Goal: Task Accomplishment & Management: Manage account settings

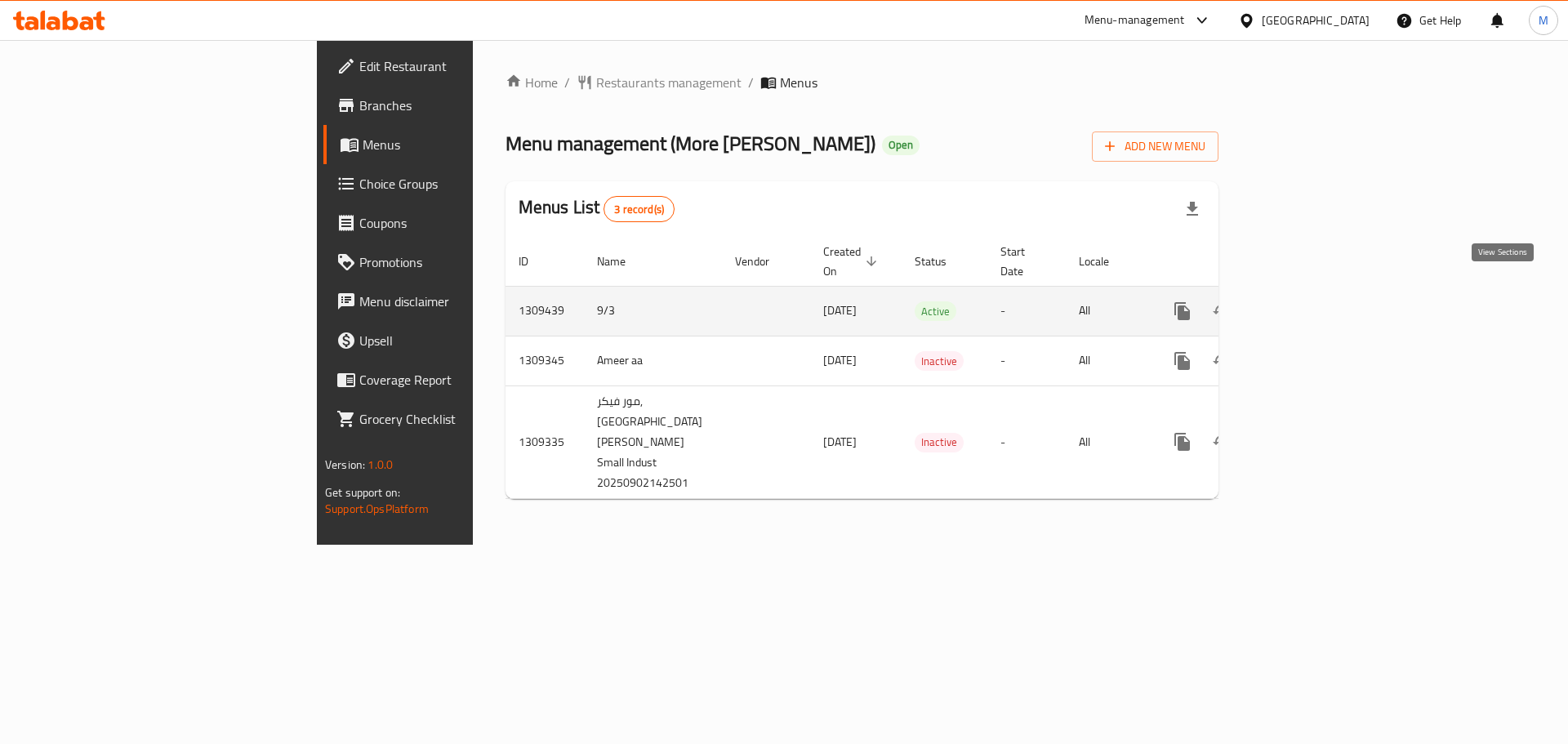
click at [1310, 302] on icon "enhanced table" at bounding box center [1300, 311] width 20 height 20
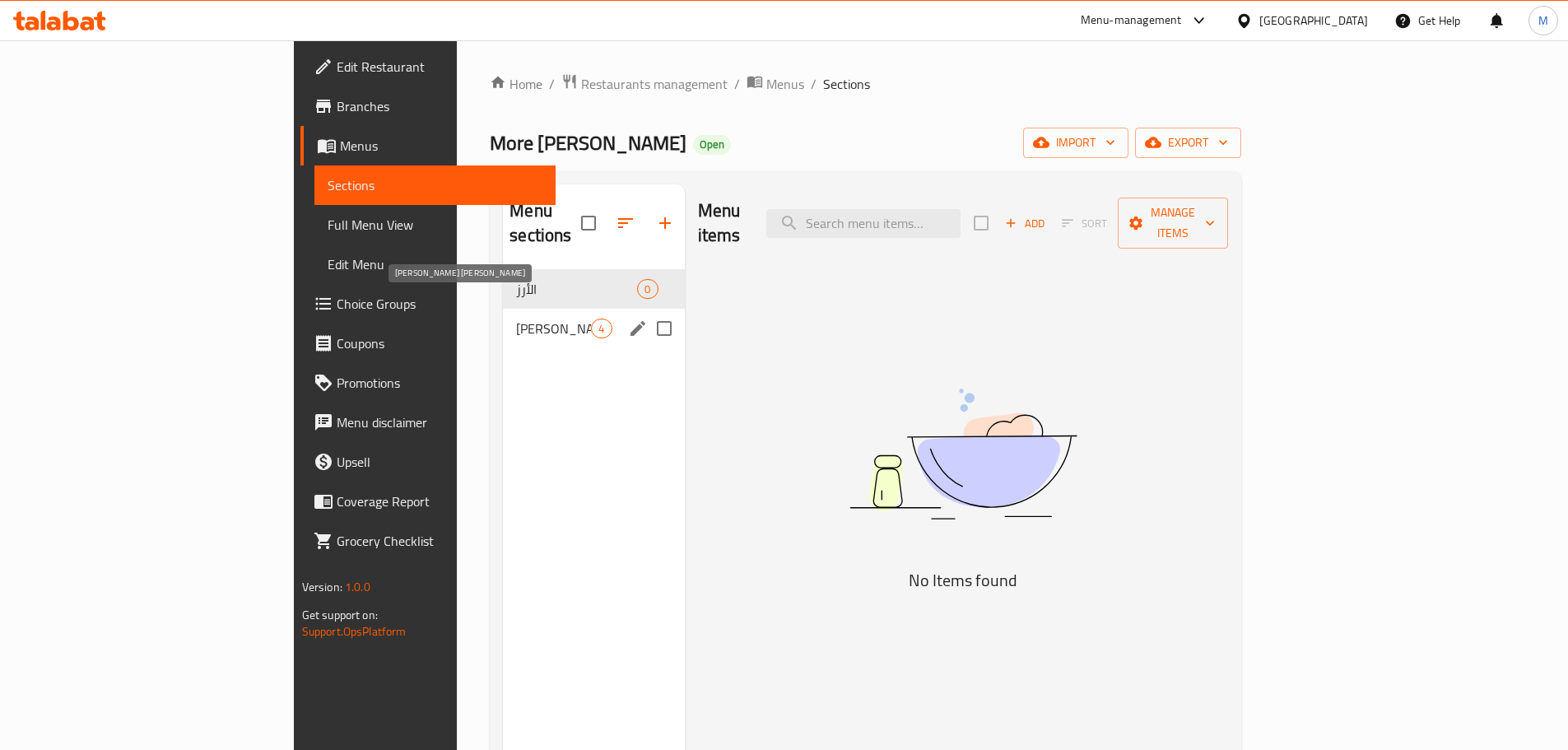
click at [516, 319] on span "Moore Vicker" at bounding box center [554, 328] width 75 height 20
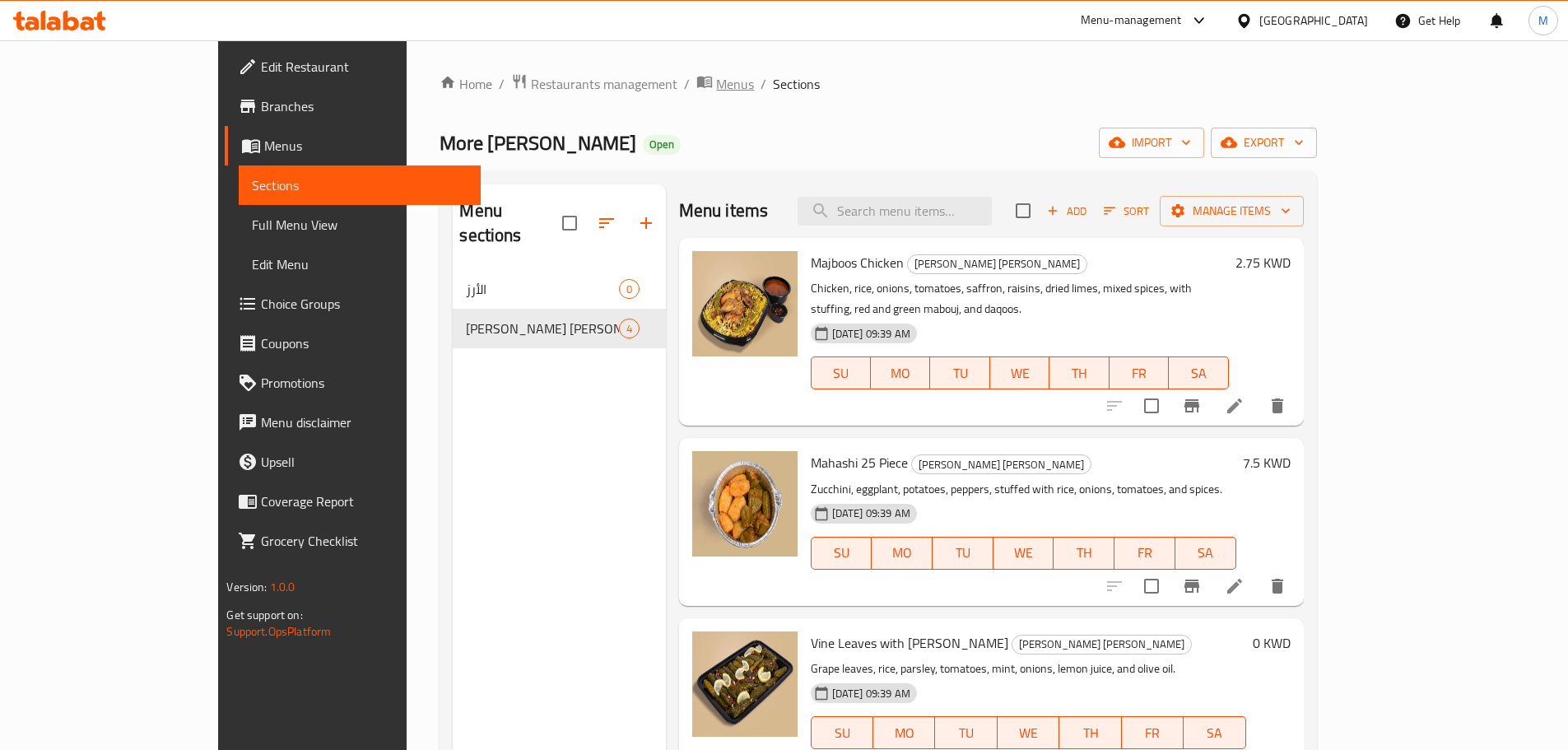
click at [716, 88] on span "Menus" at bounding box center [735, 84] width 38 height 20
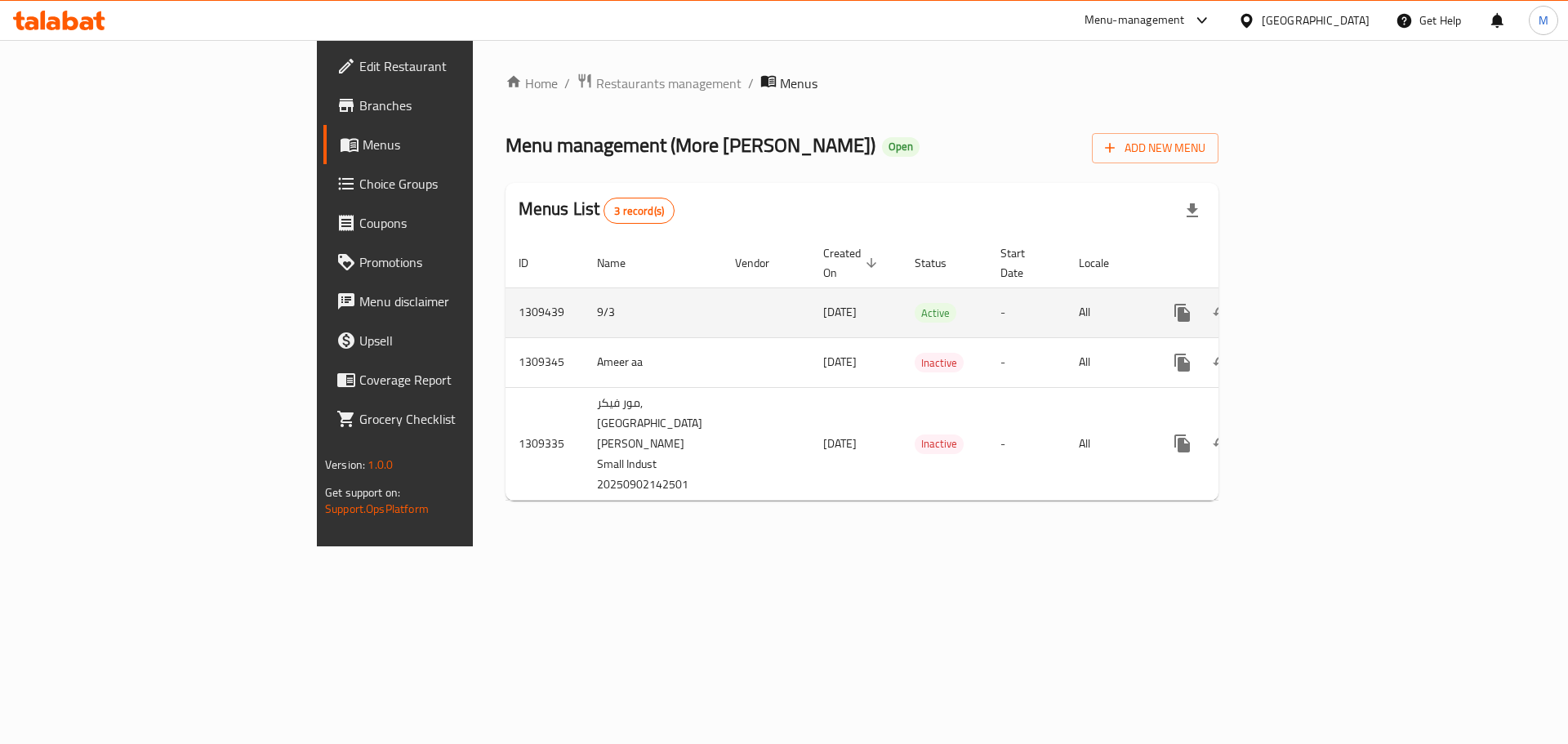
click at [1310, 303] on icon "enhanced table" at bounding box center [1300, 313] width 20 height 20
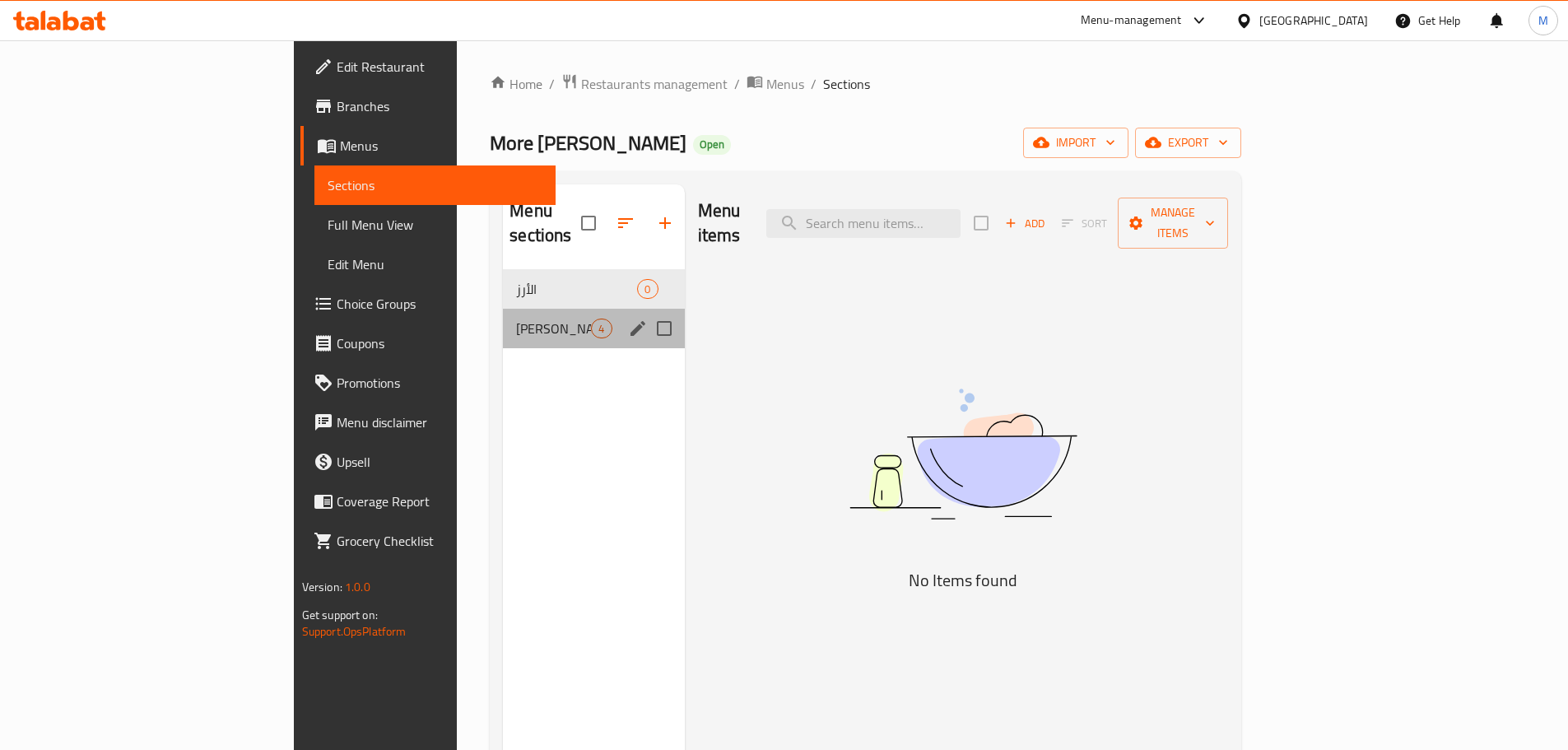
click at [503, 309] on div "Moore Vicker 4" at bounding box center [594, 328] width 182 height 40
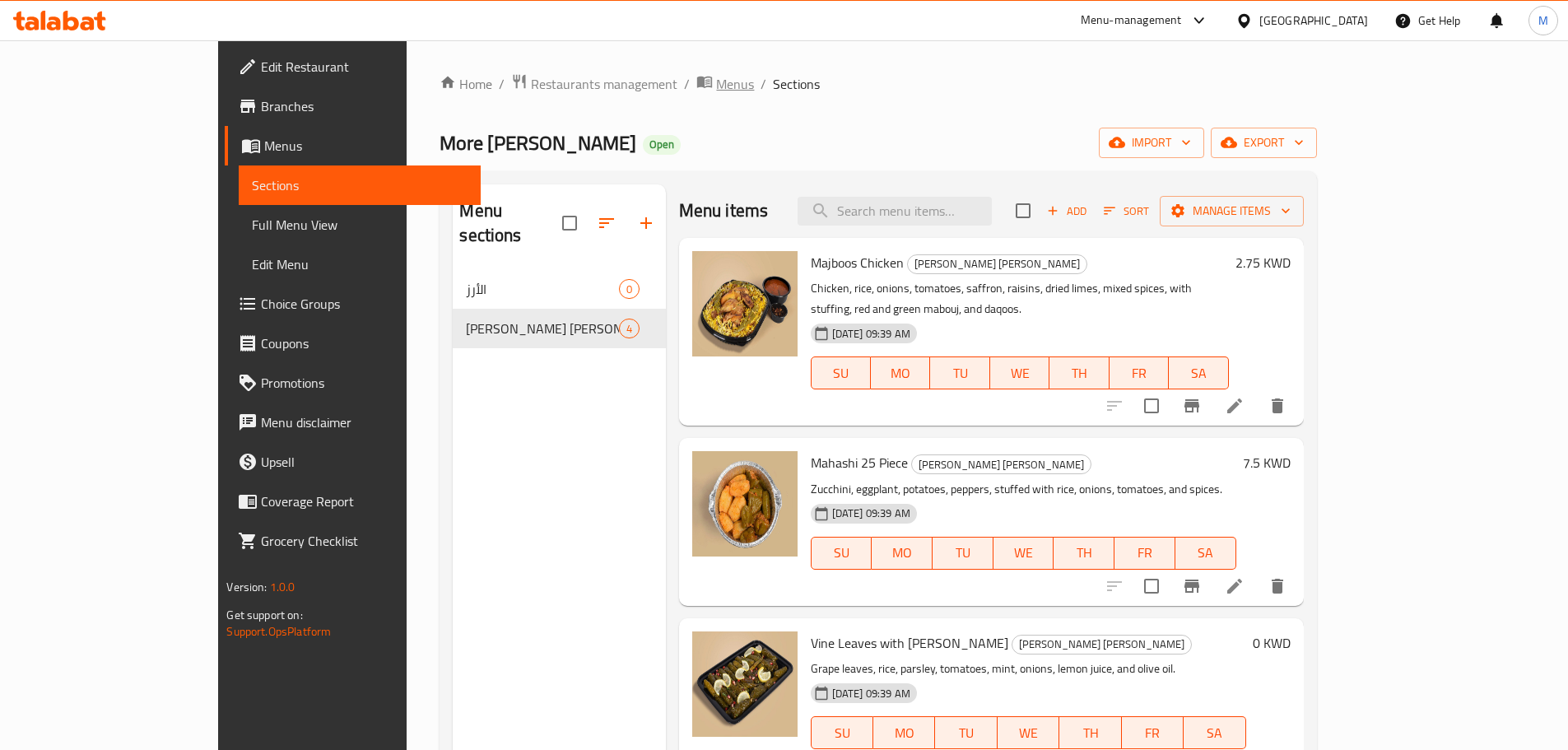
click at [716, 82] on span "Menus" at bounding box center [735, 84] width 38 height 20
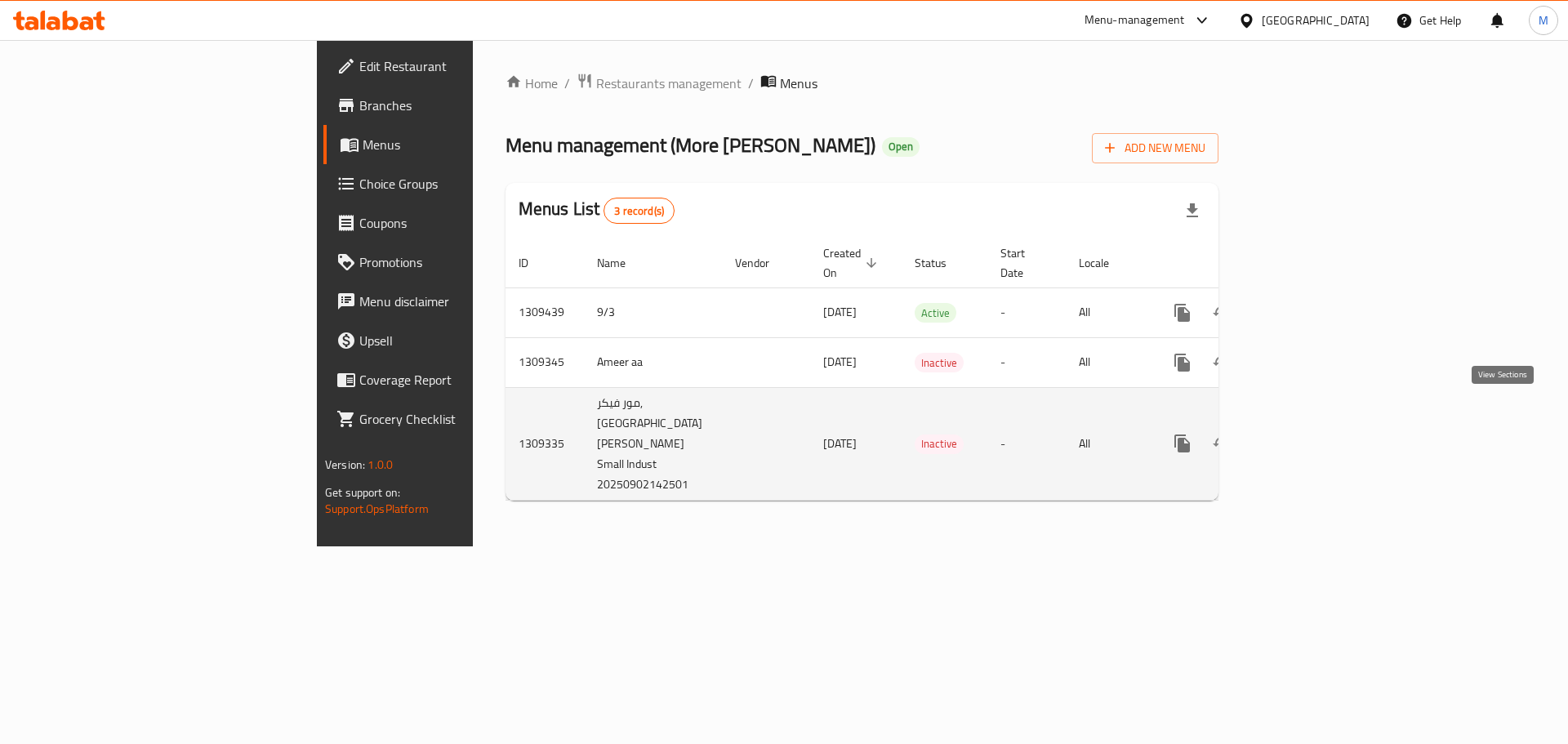
click at [1310, 434] on icon "enhanced table" at bounding box center [1300, 443] width 20 height 20
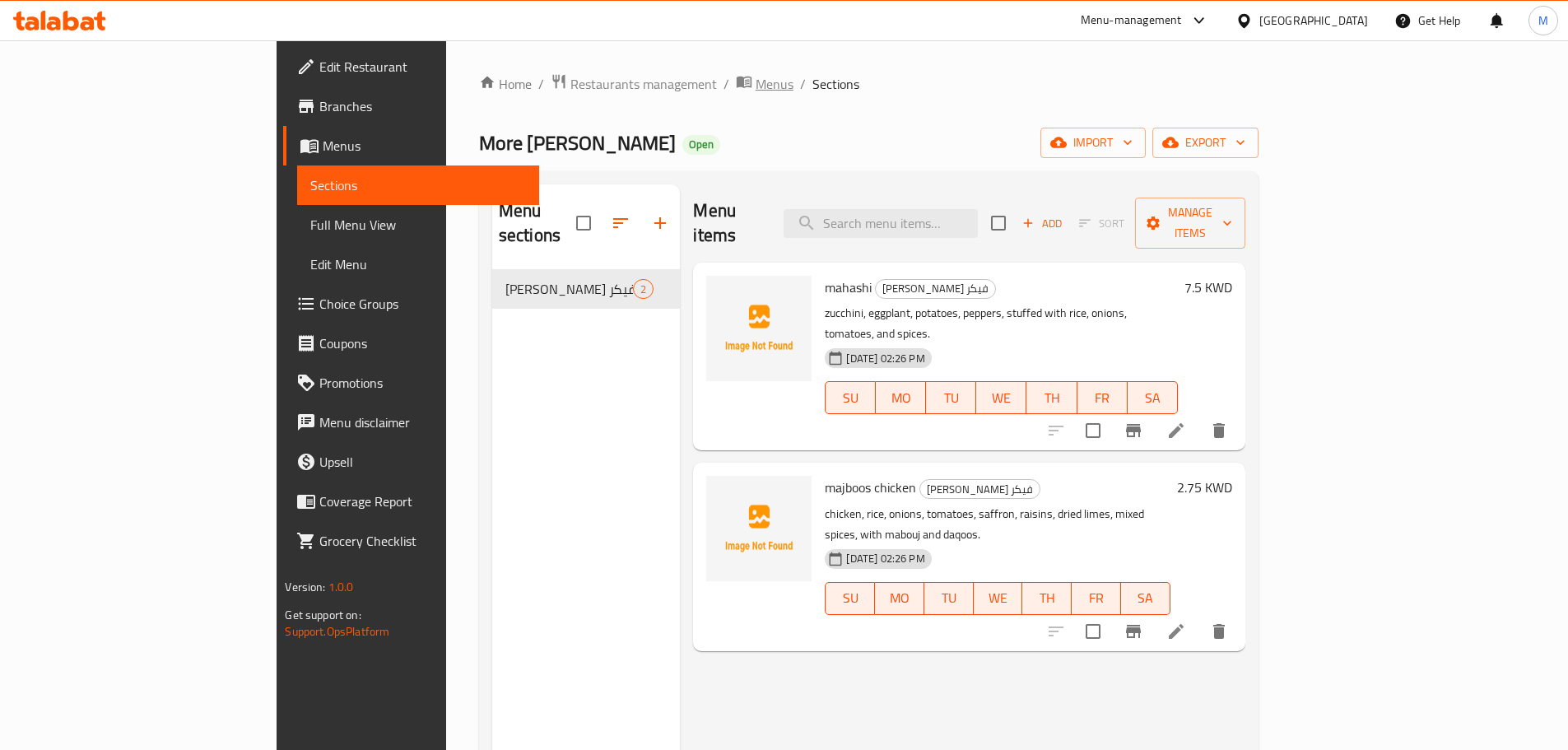
click at [755, 88] on span "Menus" at bounding box center [774, 84] width 38 height 20
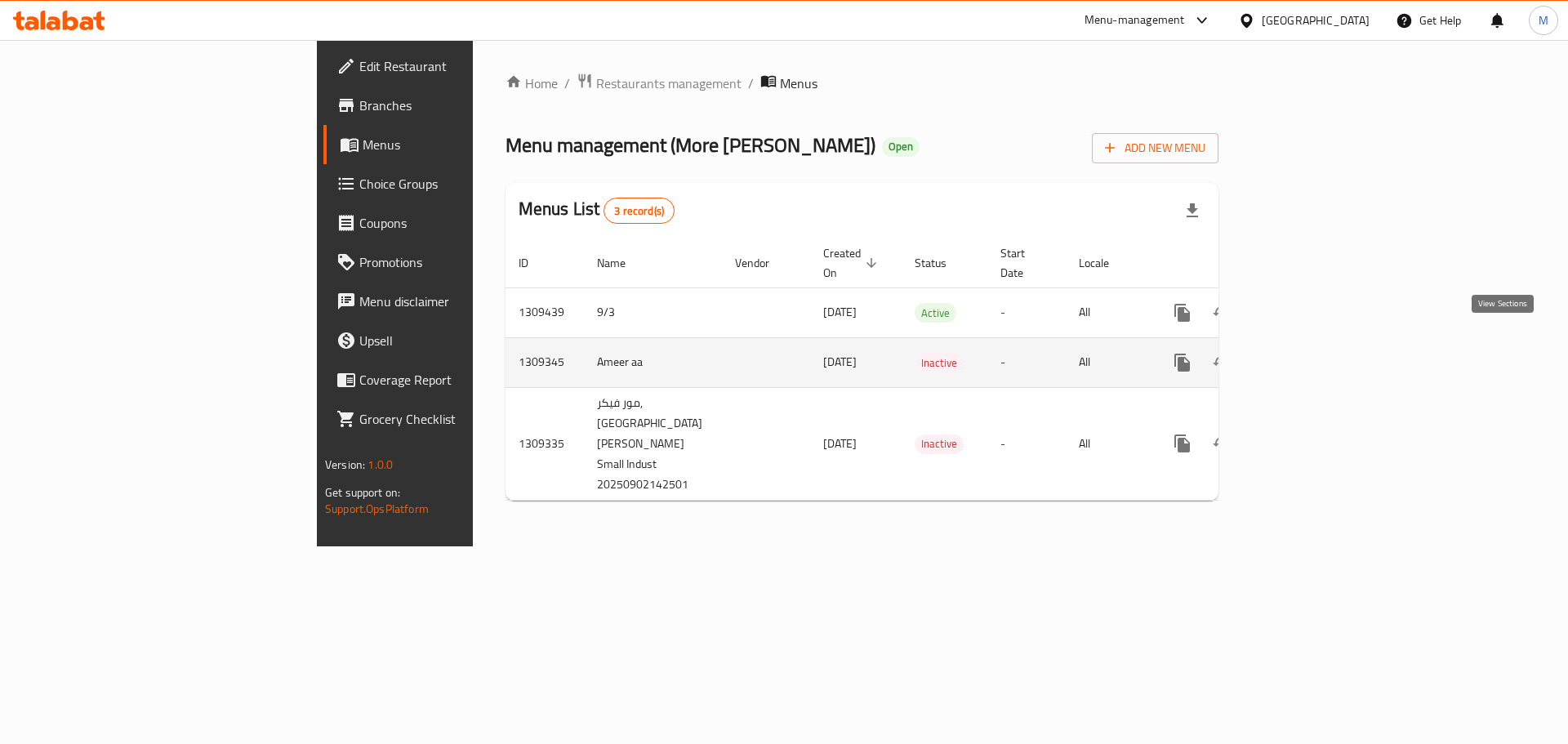
click at [1310, 353] on icon "enhanced table" at bounding box center [1300, 362] width 20 height 20
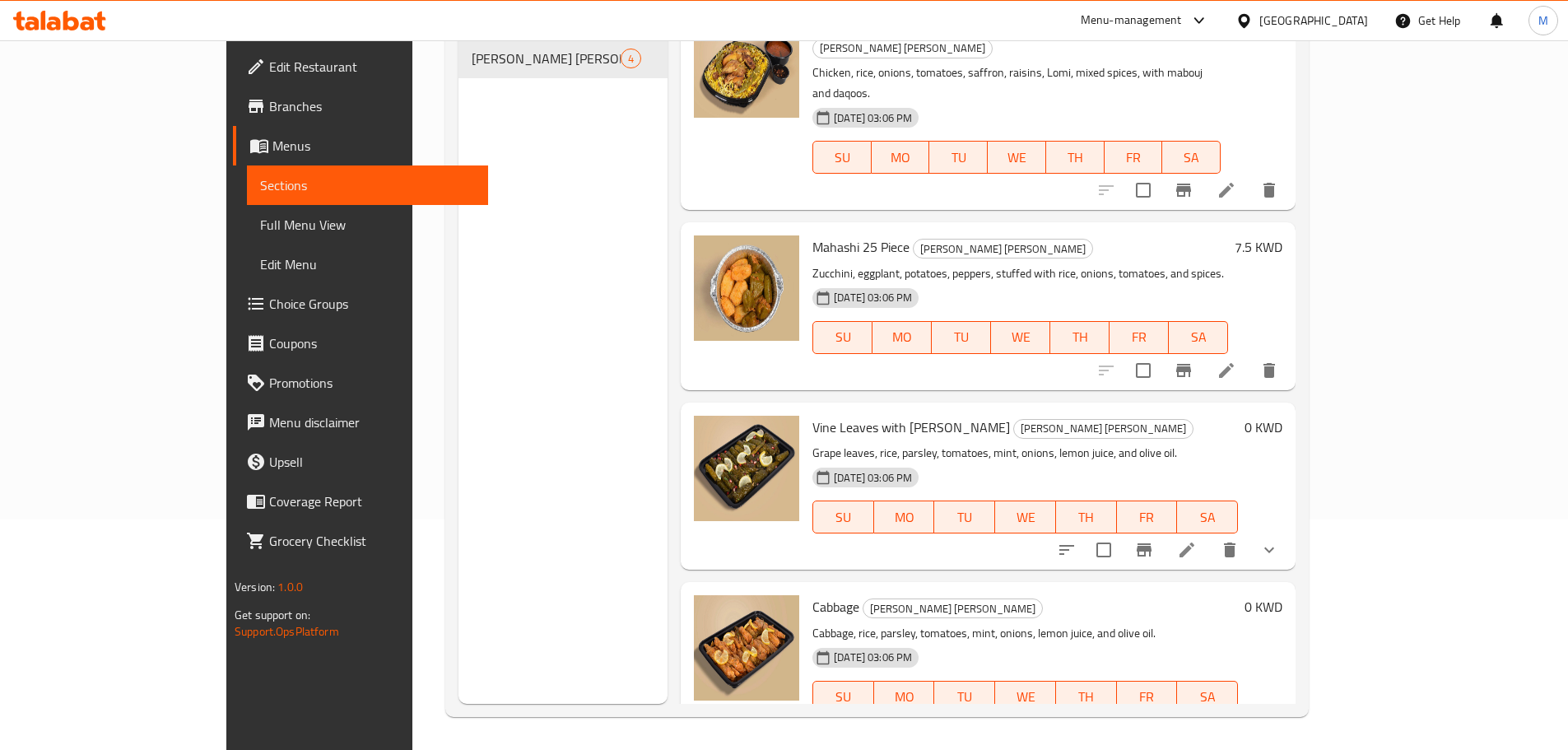
scroll to position [10, 0]
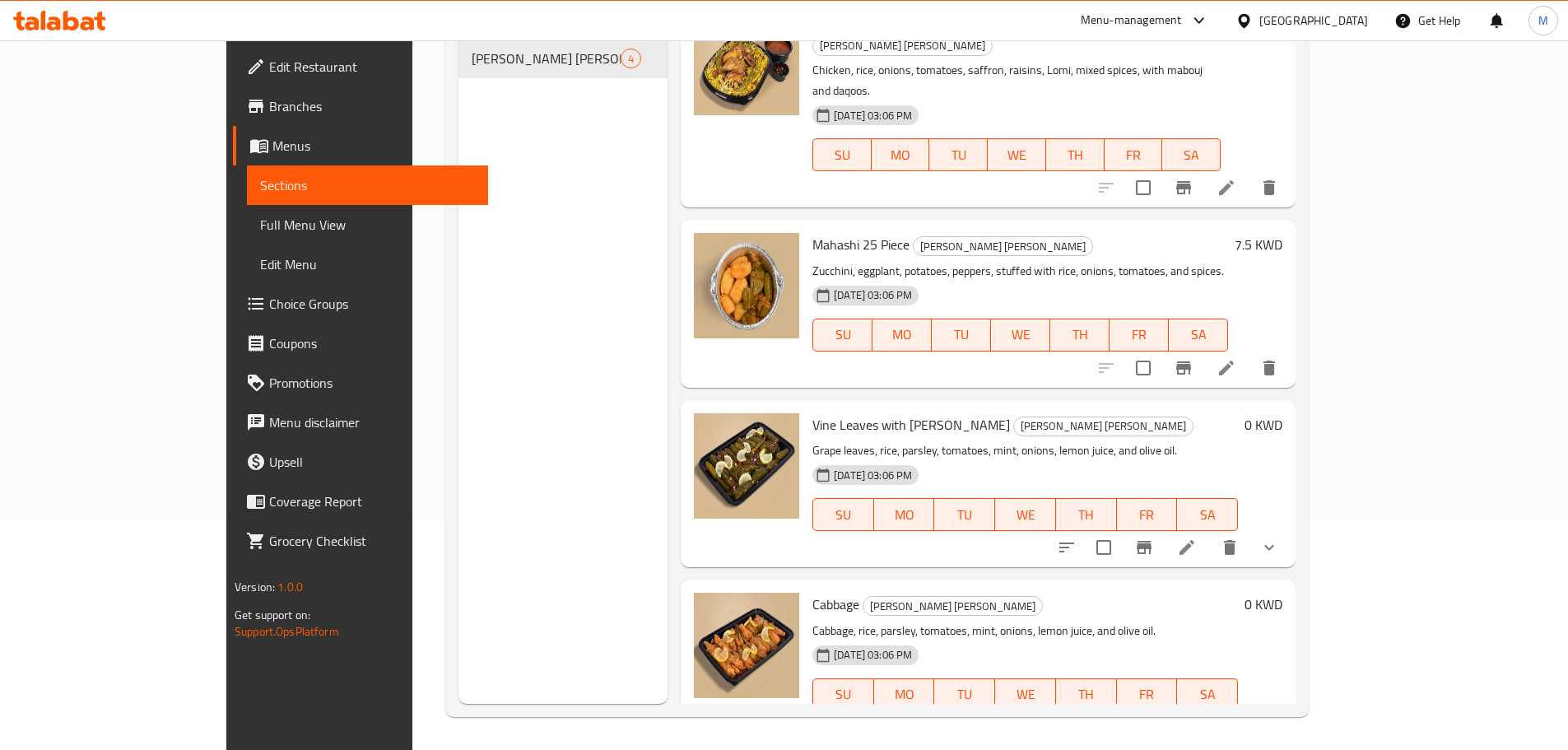
click at [1290, 528] on button "show more" at bounding box center [1270, 548] width 40 height 40
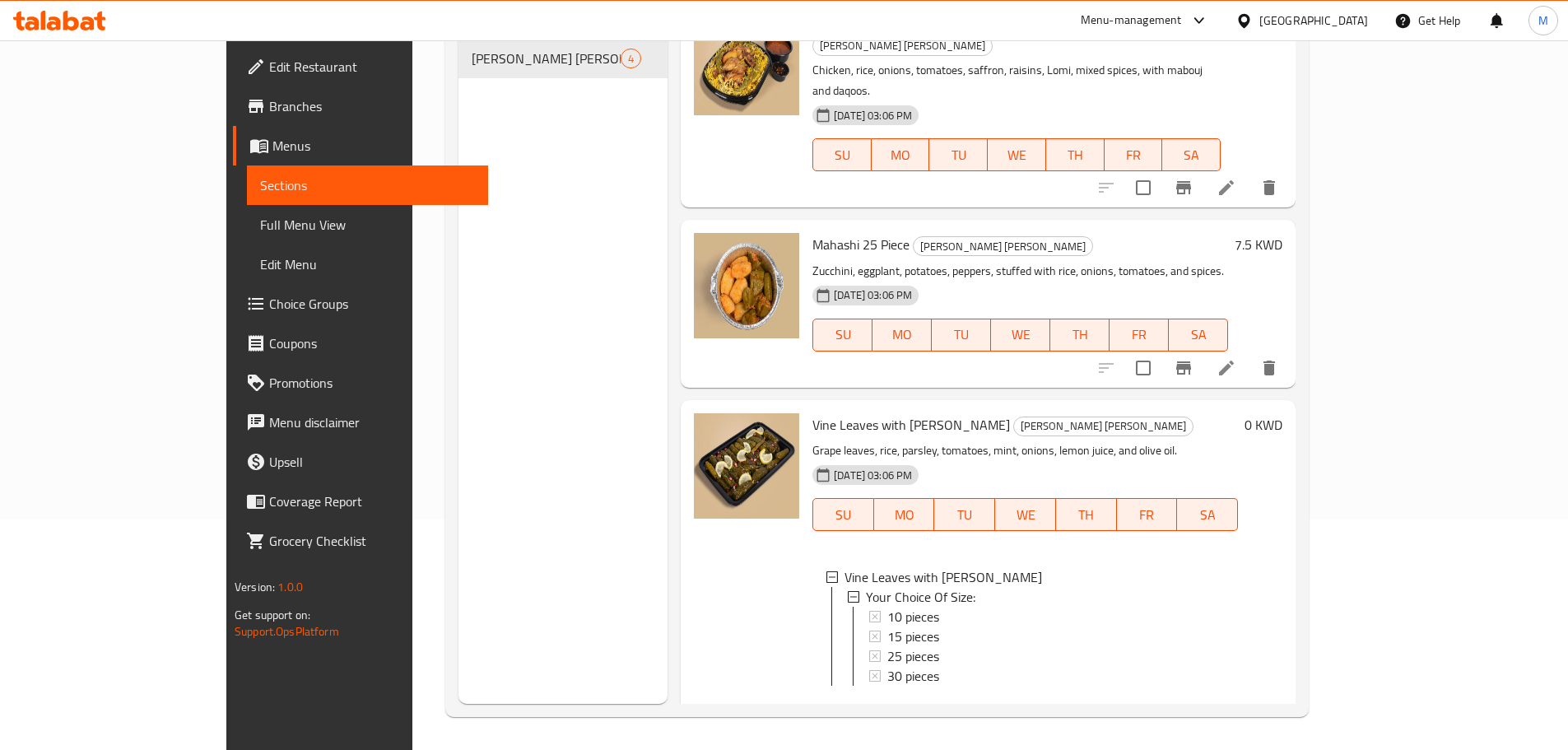
scroll to position [188, 0]
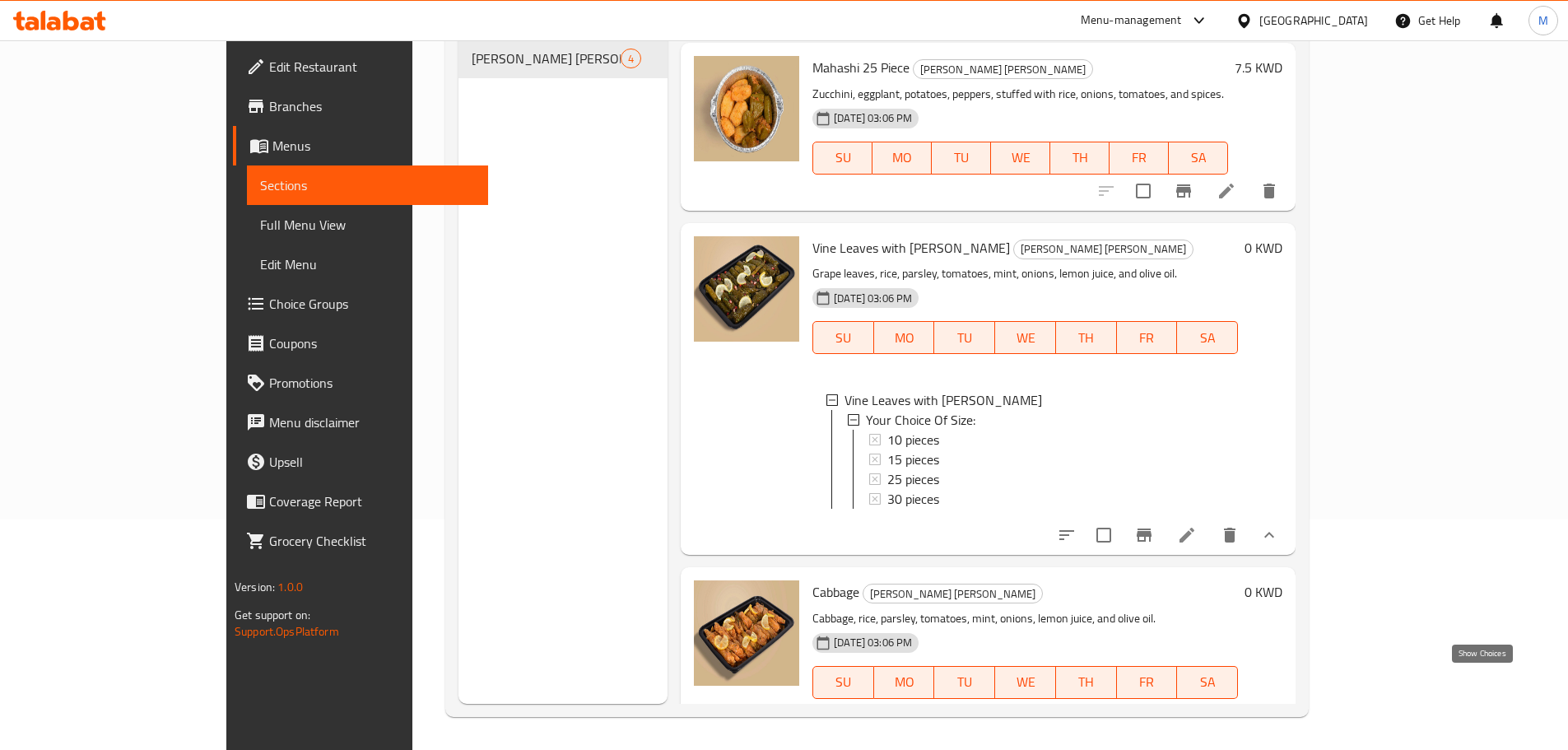
click at [1279, 706] on icon "show more" at bounding box center [1269, 715] width 20 height 20
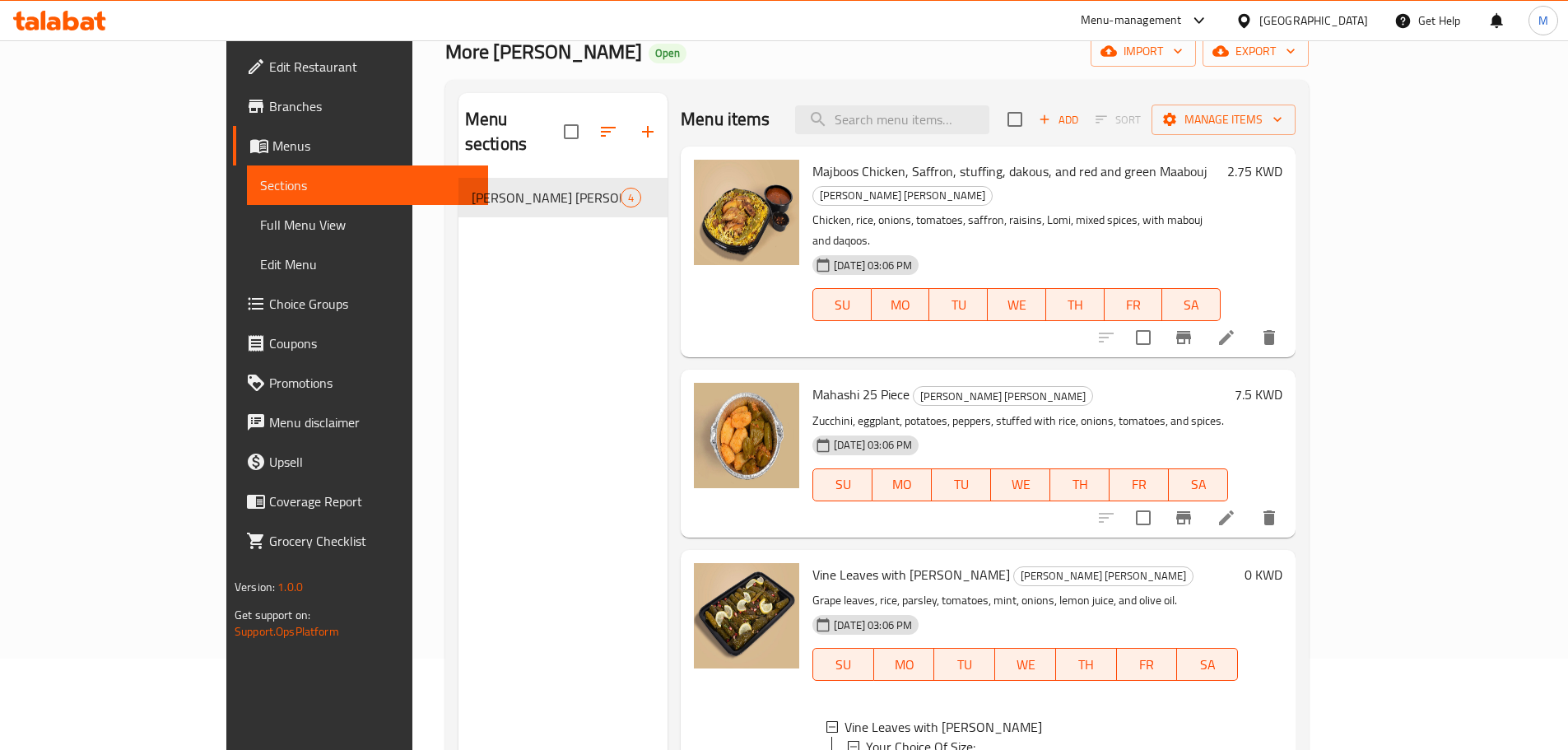
scroll to position [0, 0]
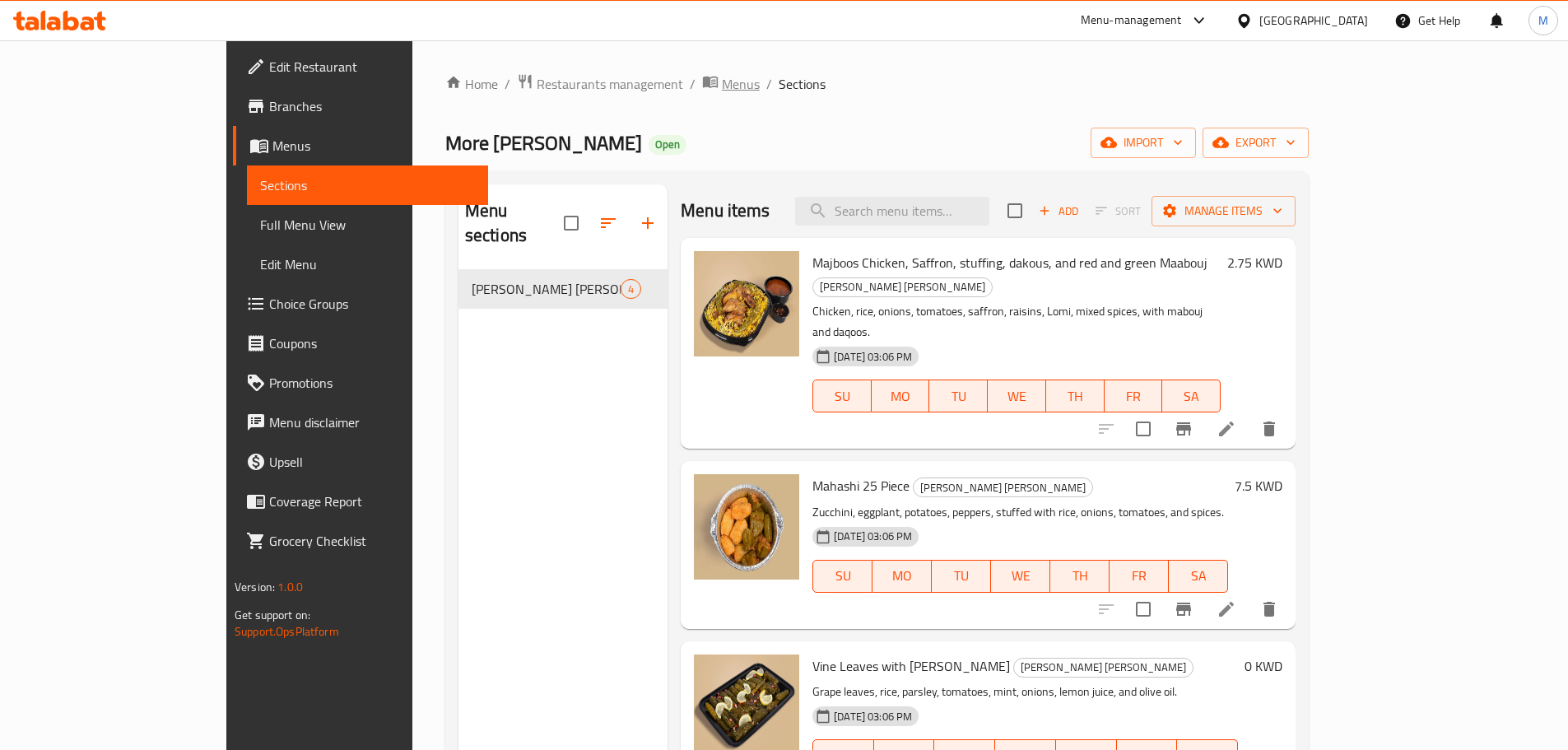
click at [722, 94] on span "Menus" at bounding box center [741, 84] width 38 height 20
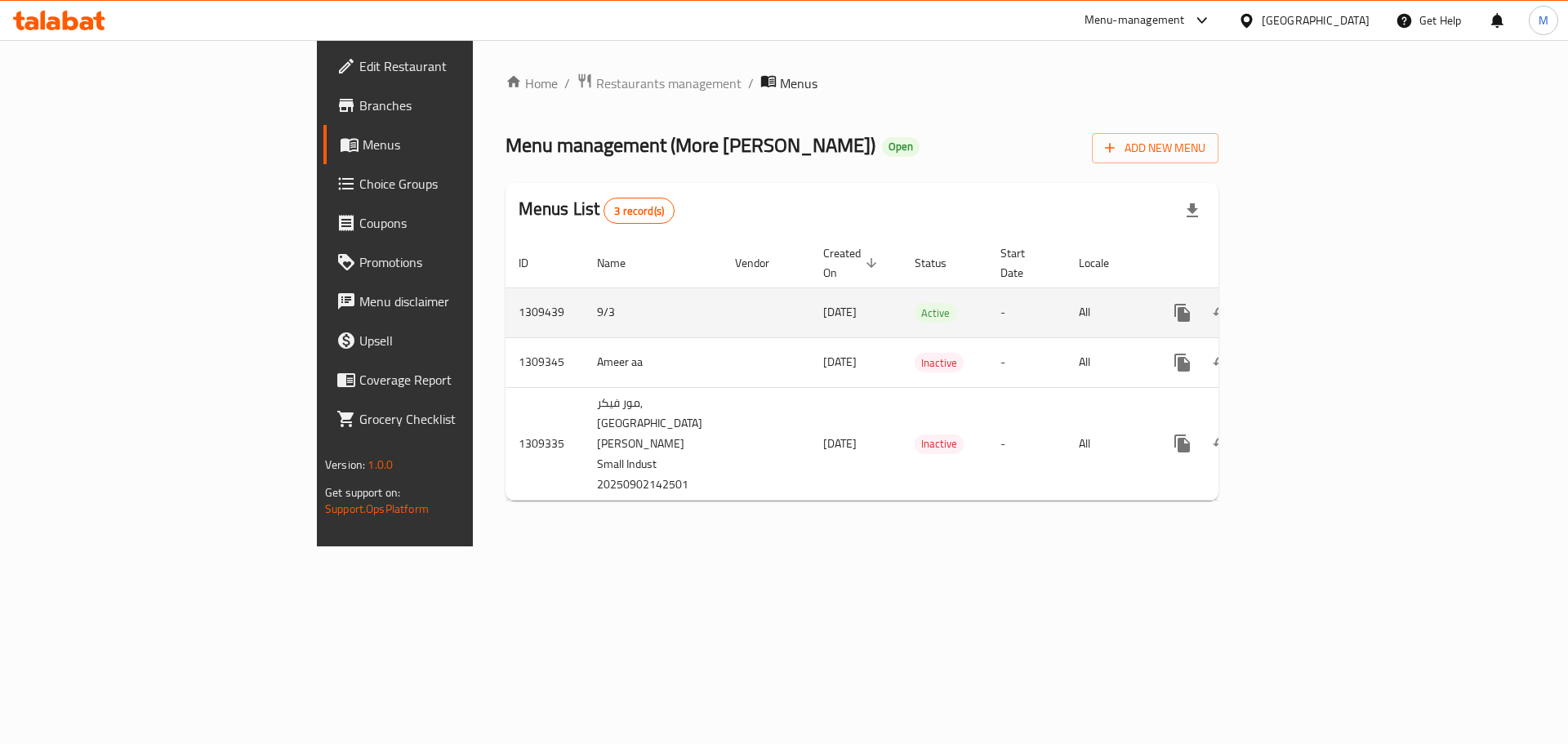
click at [1310, 303] on icon "enhanced table" at bounding box center [1300, 313] width 20 height 20
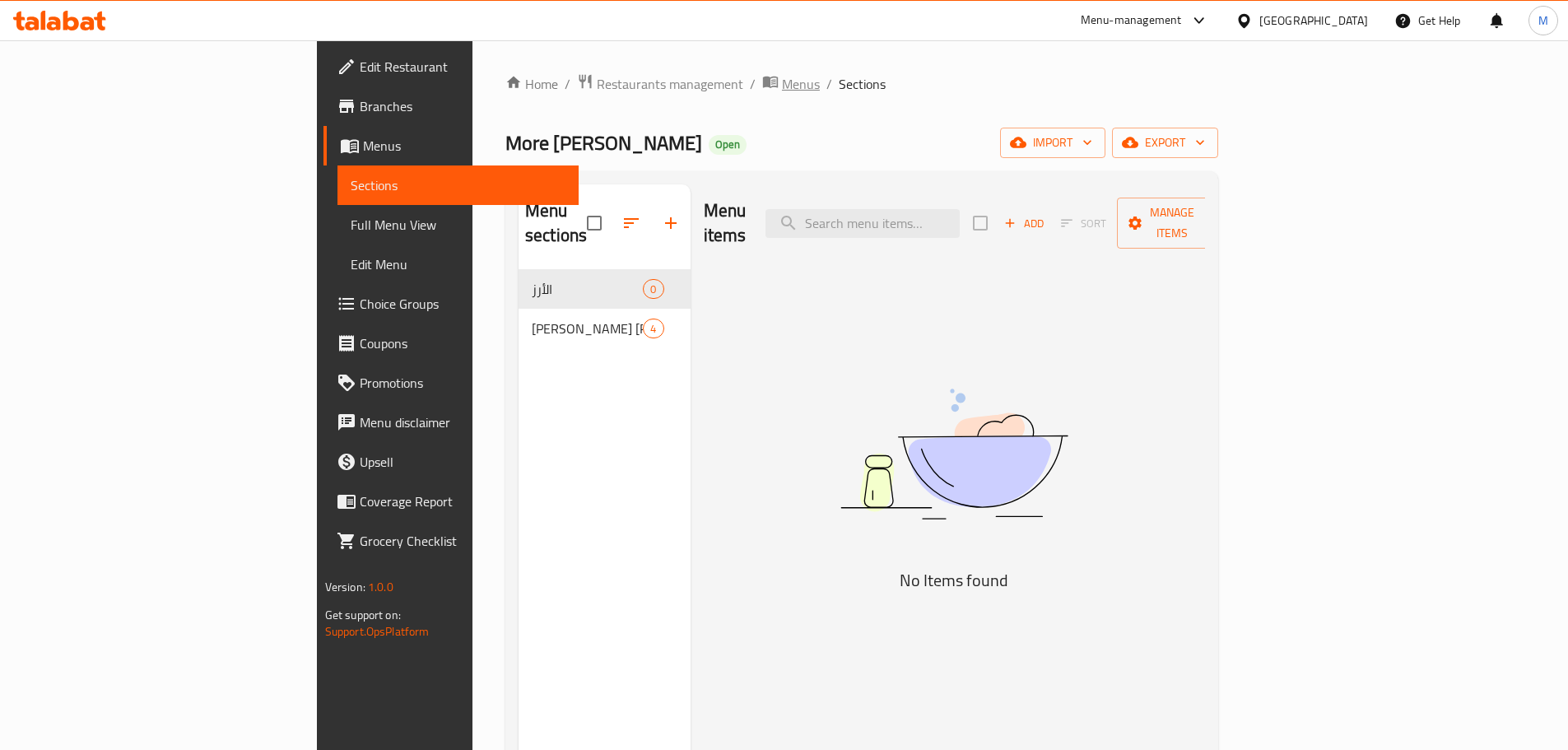
click at [782, 91] on span "Menus" at bounding box center [800, 84] width 38 height 20
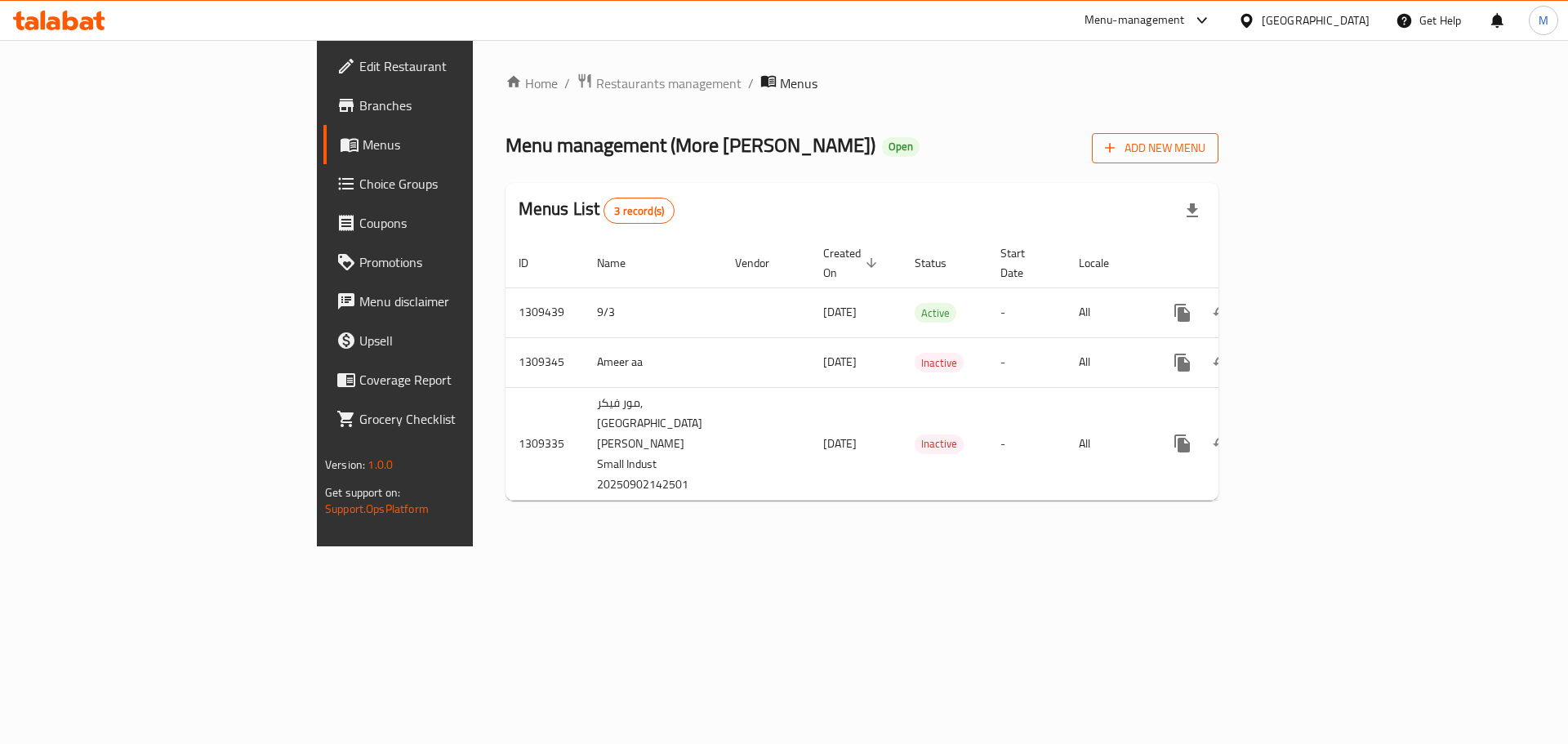
click at [1206, 155] on span "Add New Menu" at bounding box center [1155, 148] width 101 height 21
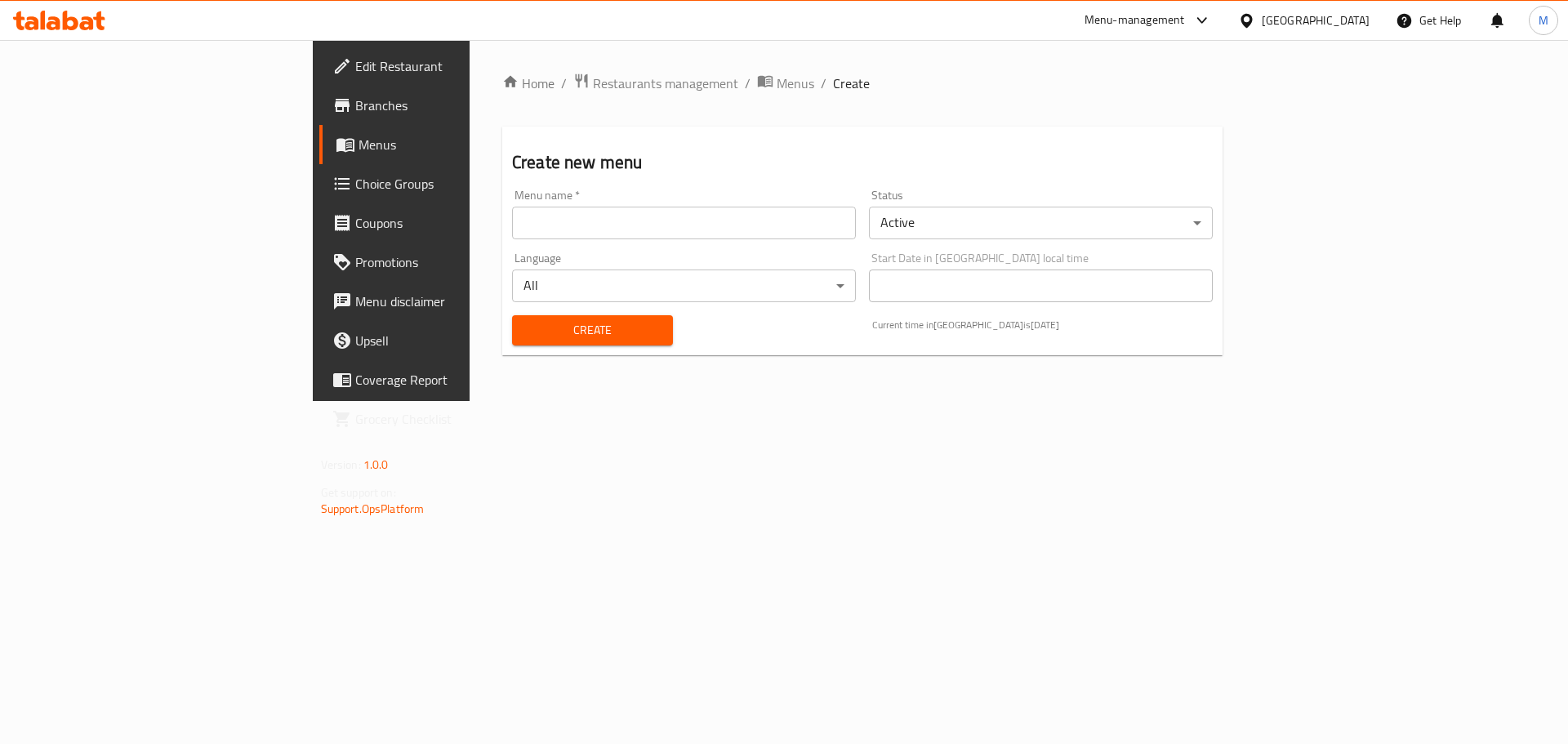
click at [980, 227] on body "​ Menu-management Kuwait Get Help M Edit Restaurant Branches Menus Choice Group…" at bounding box center [784, 392] width 1568 height 704
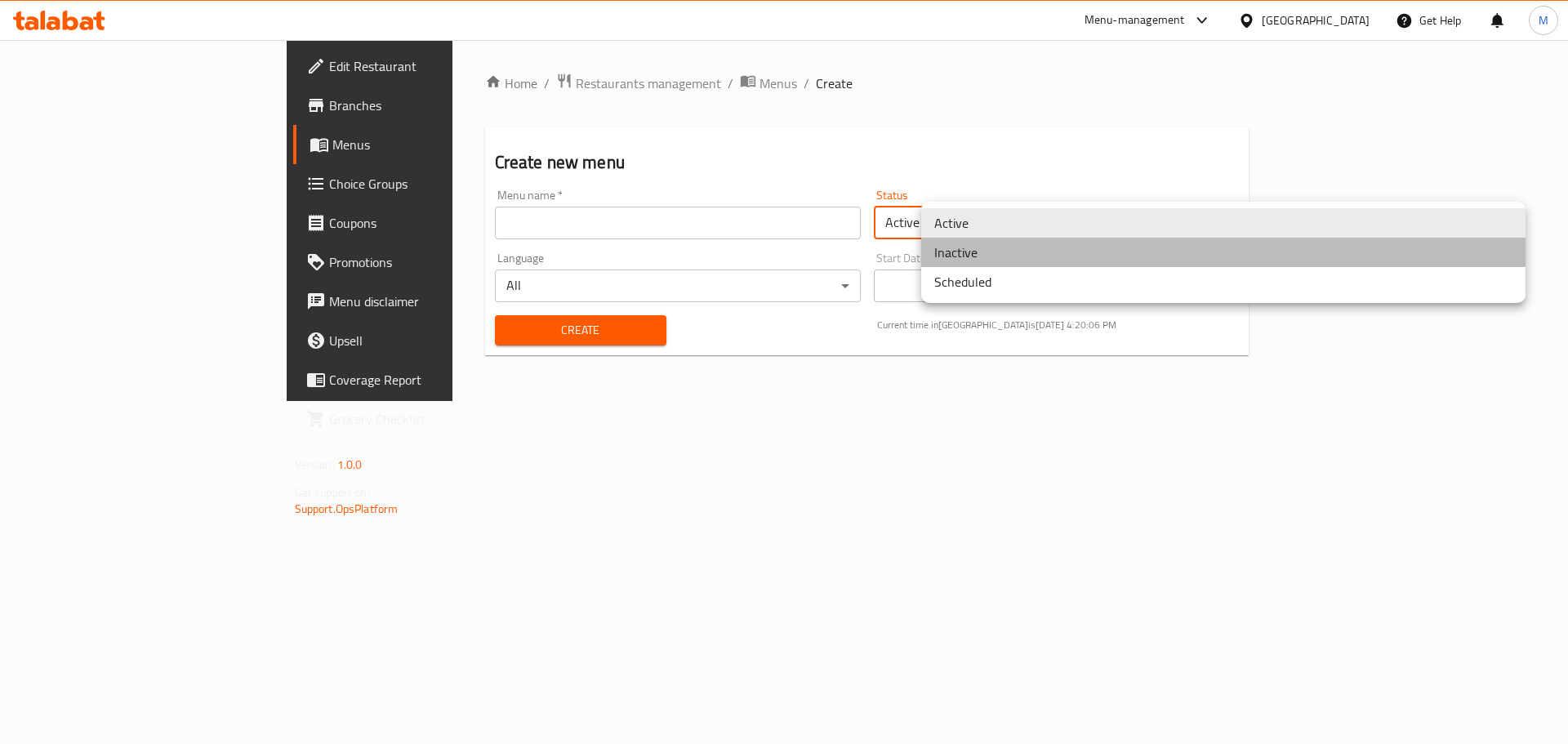
click at [972, 249] on li "Inactive" at bounding box center [1224, 253] width 605 height 30
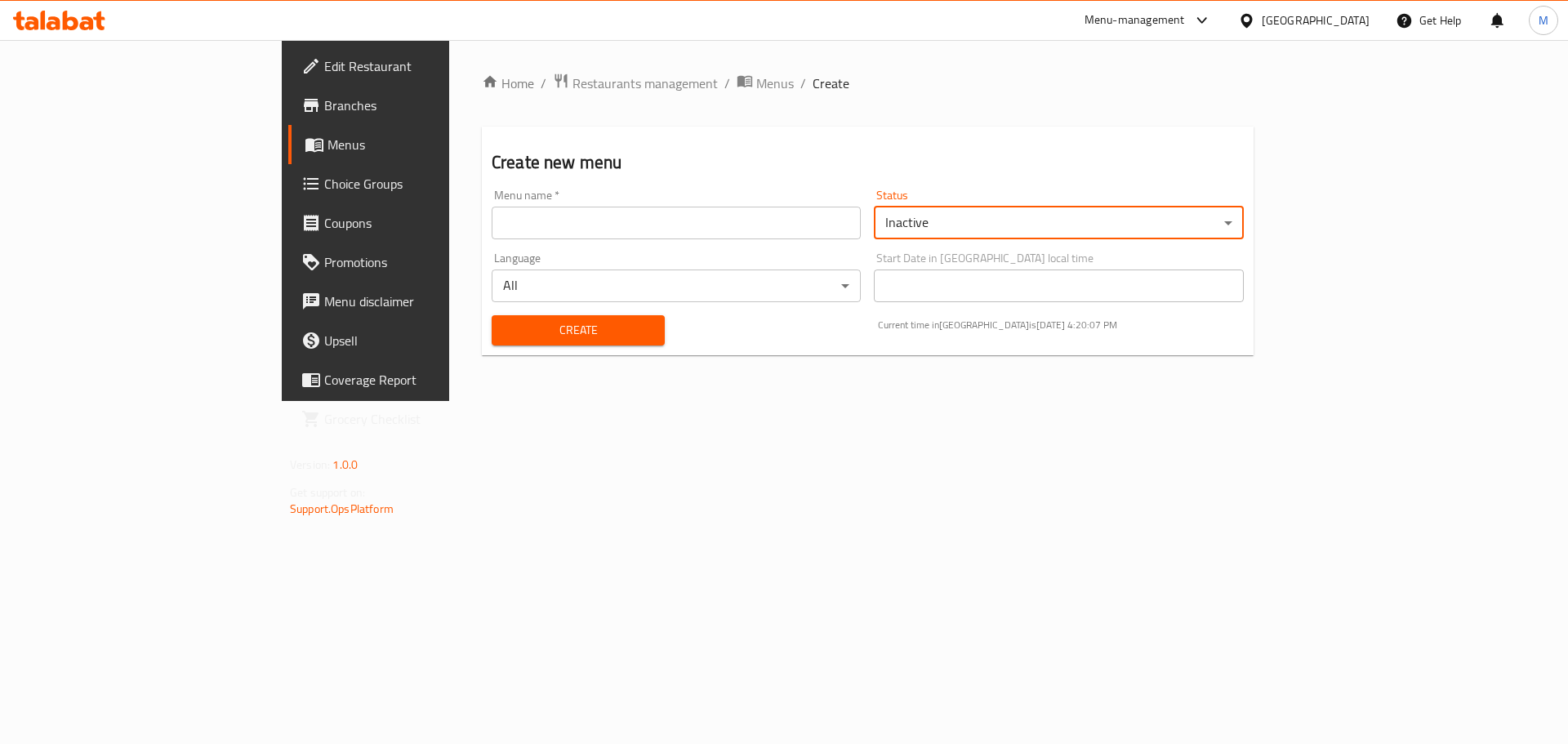
click at [497, 222] on input "text" at bounding box center [677, 222] width 370 height 33
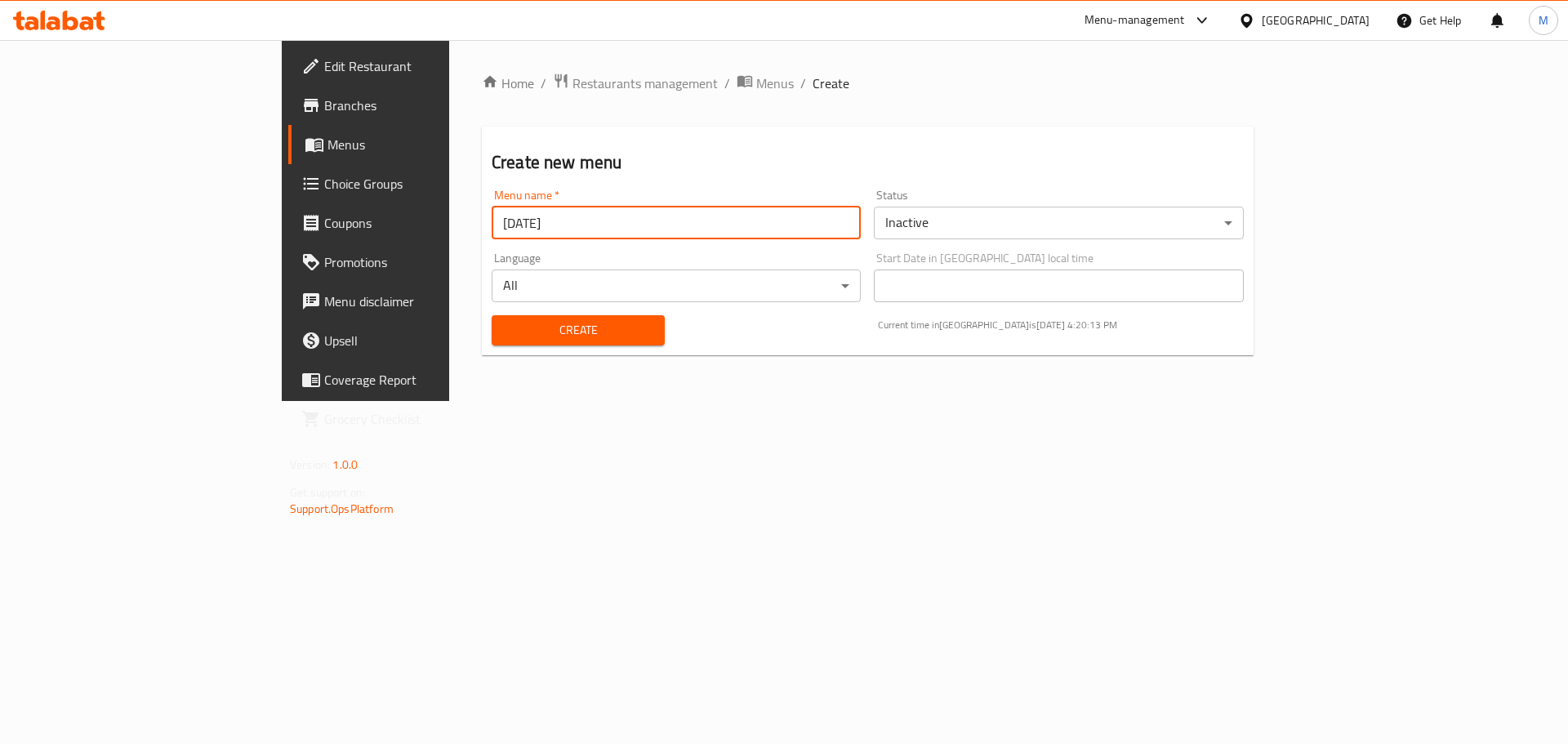
type input "01.10.2025"
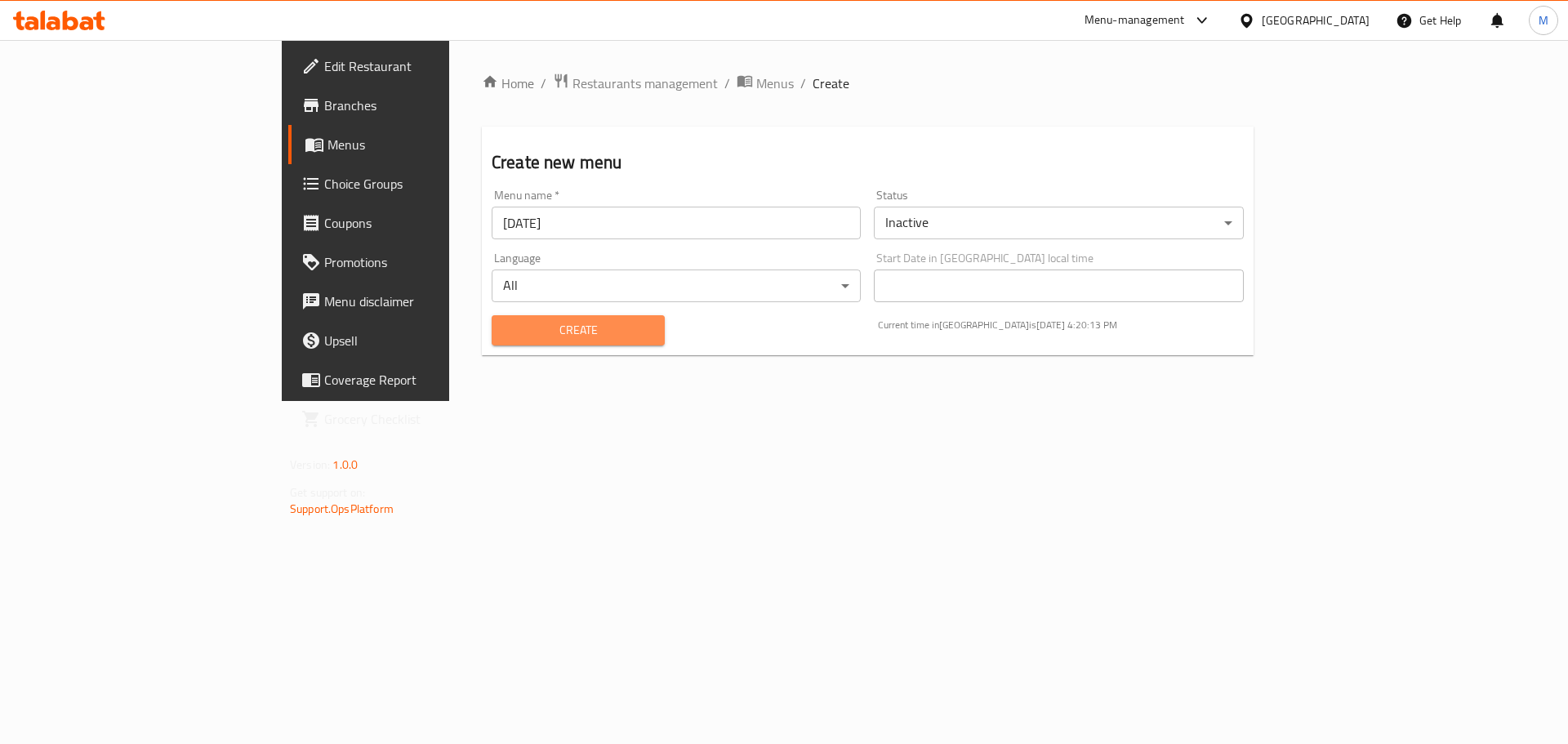
click at [505, 330] on span "Create" at bounding box center [579, 330] width 147 height 21
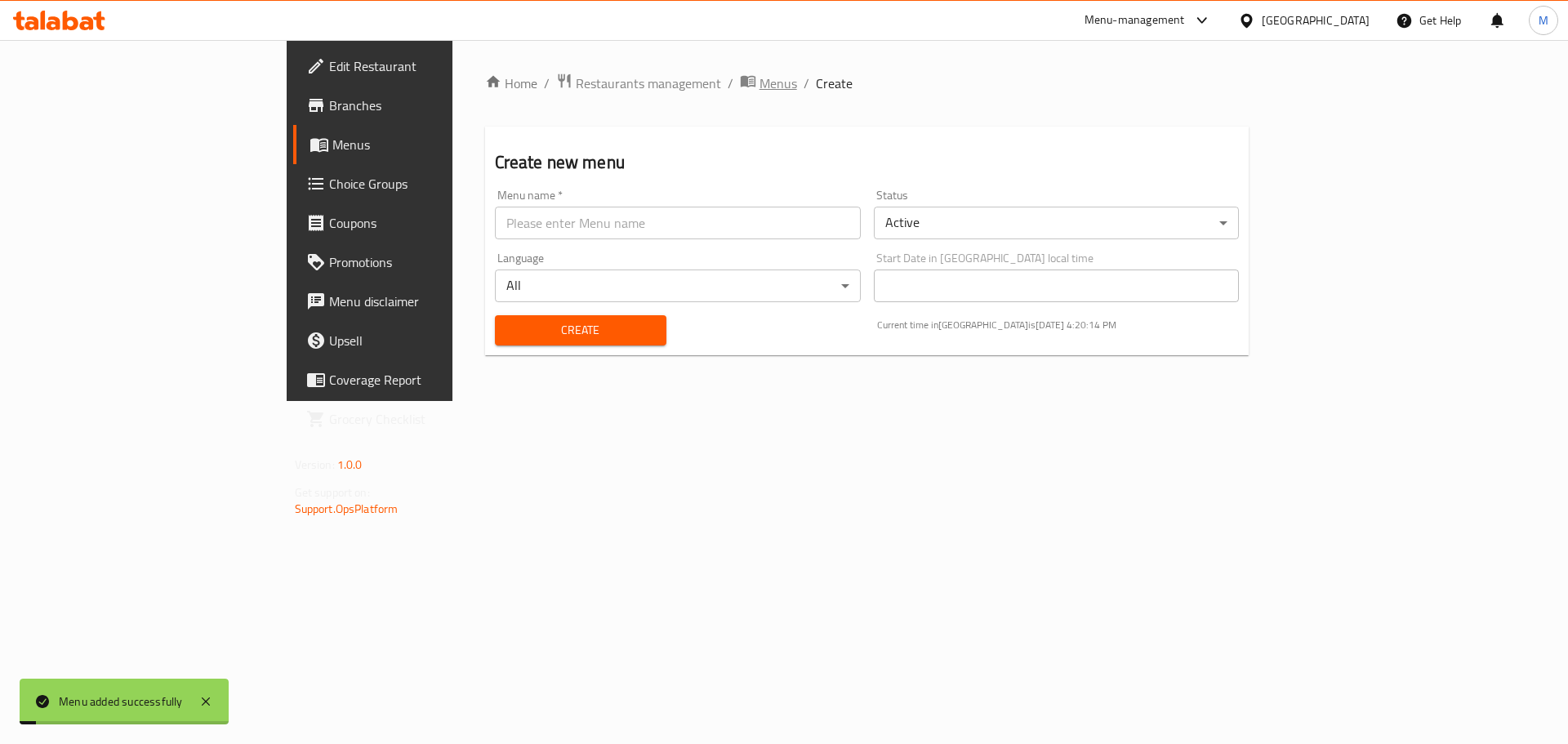
click at [760, 77] on span "Menus" at bounding box center [778, 83] width 37 height 20
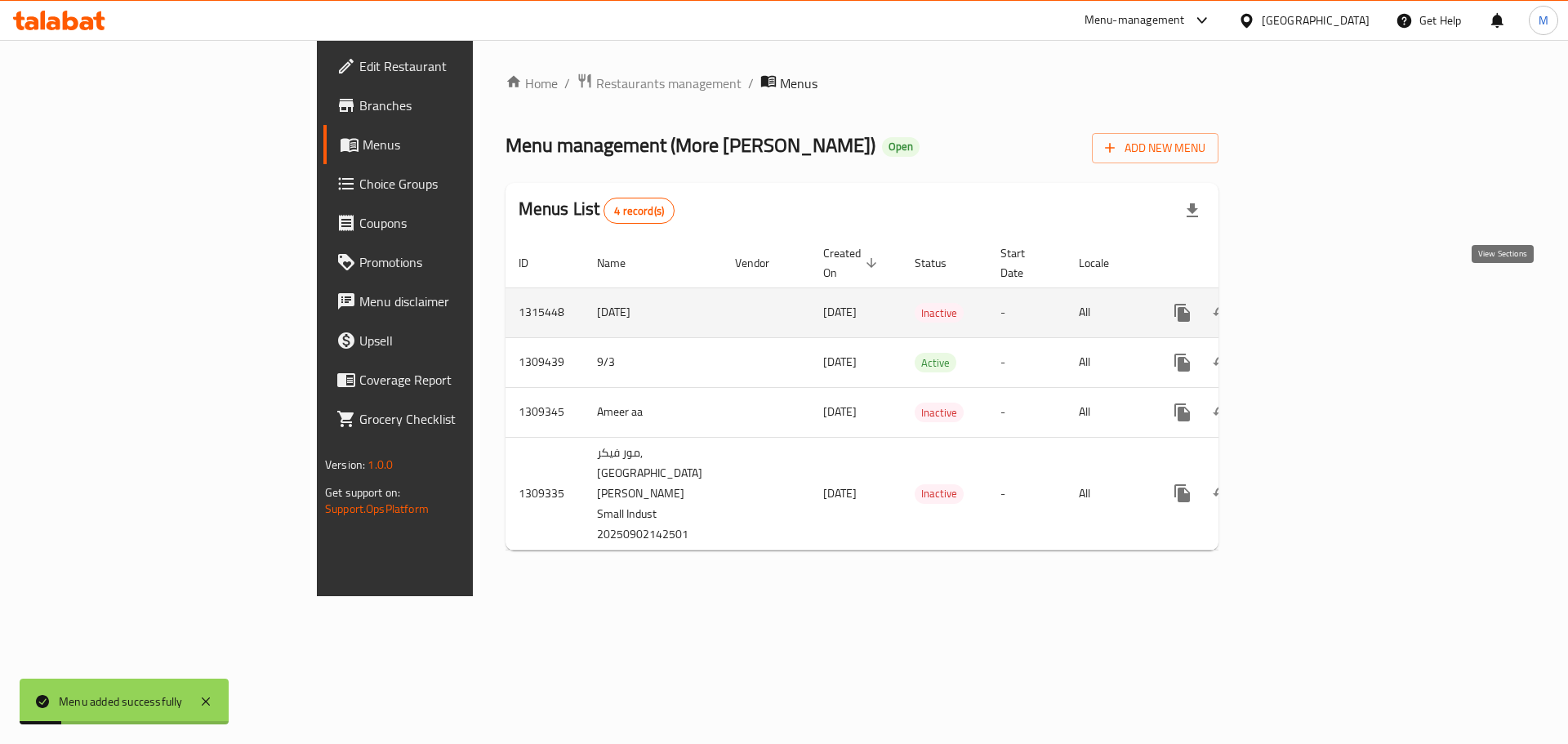
click at [1320, 297] on link "enhanced table" at bounding box center [1300, 313] width 39 height 39
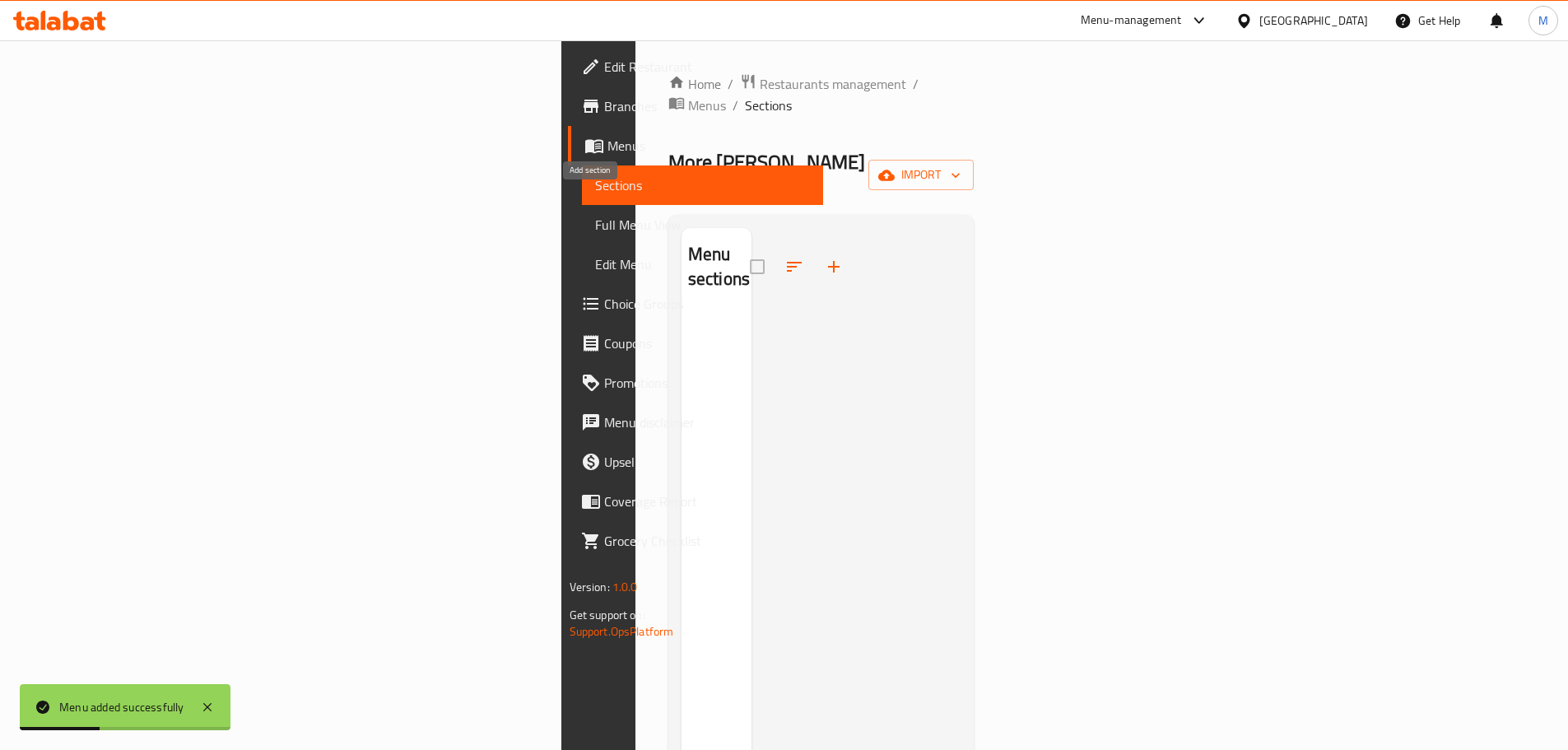
click at [815, 247] on button "button" at bounding box center [834, 267] width 40 height 40
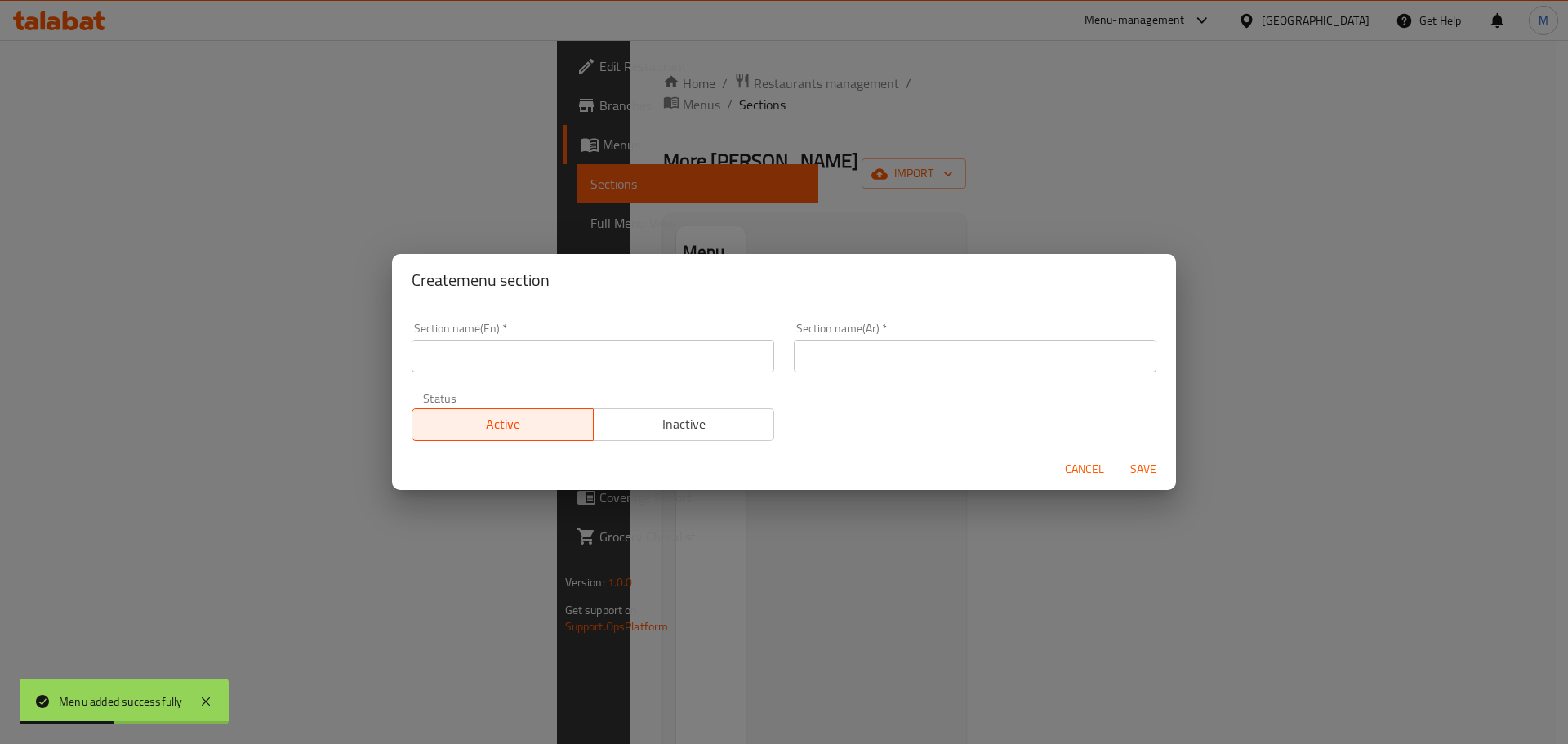
click at [501, 349] on input "text" at bounding box center [593, 356] width 363 height 33
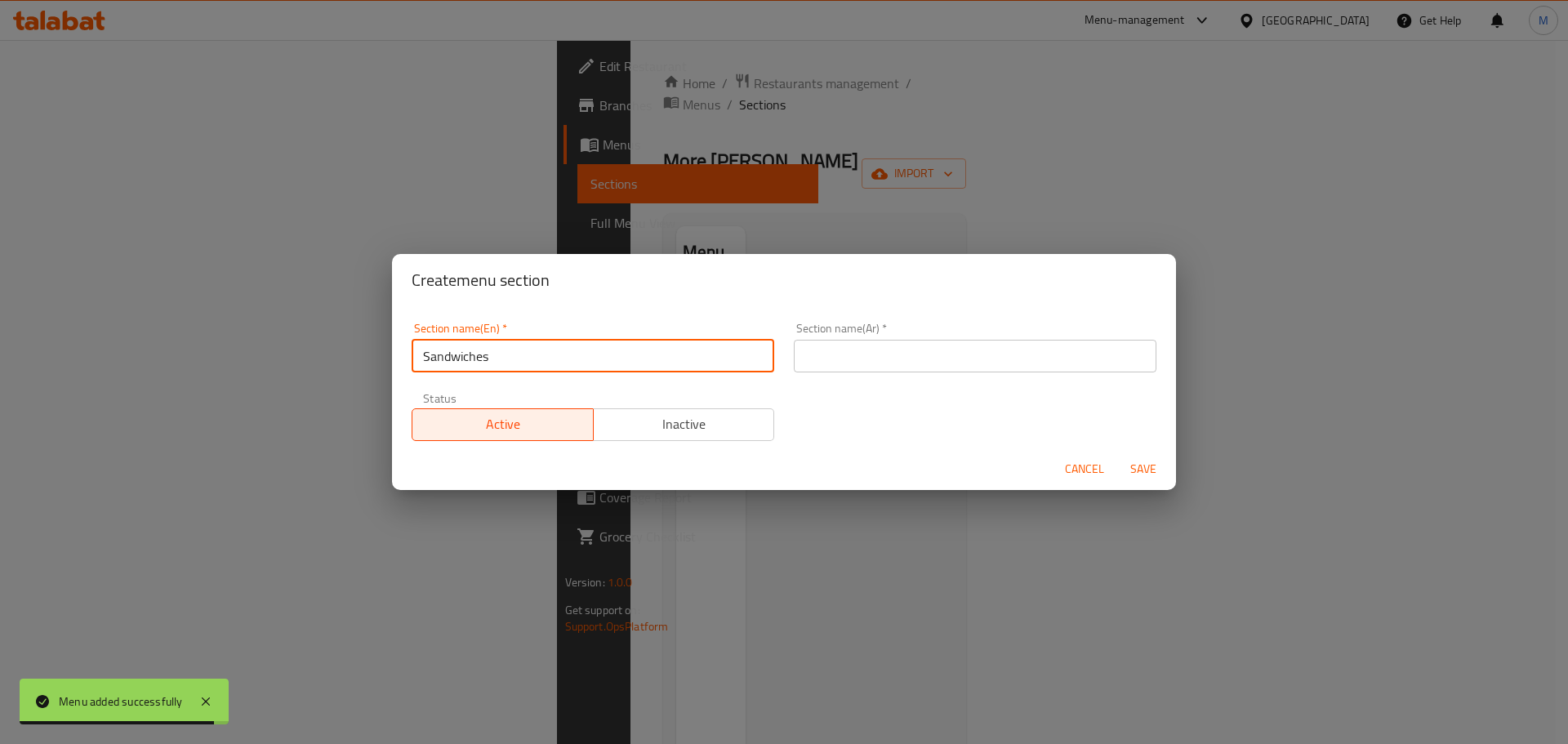
type input "Sandwiches"
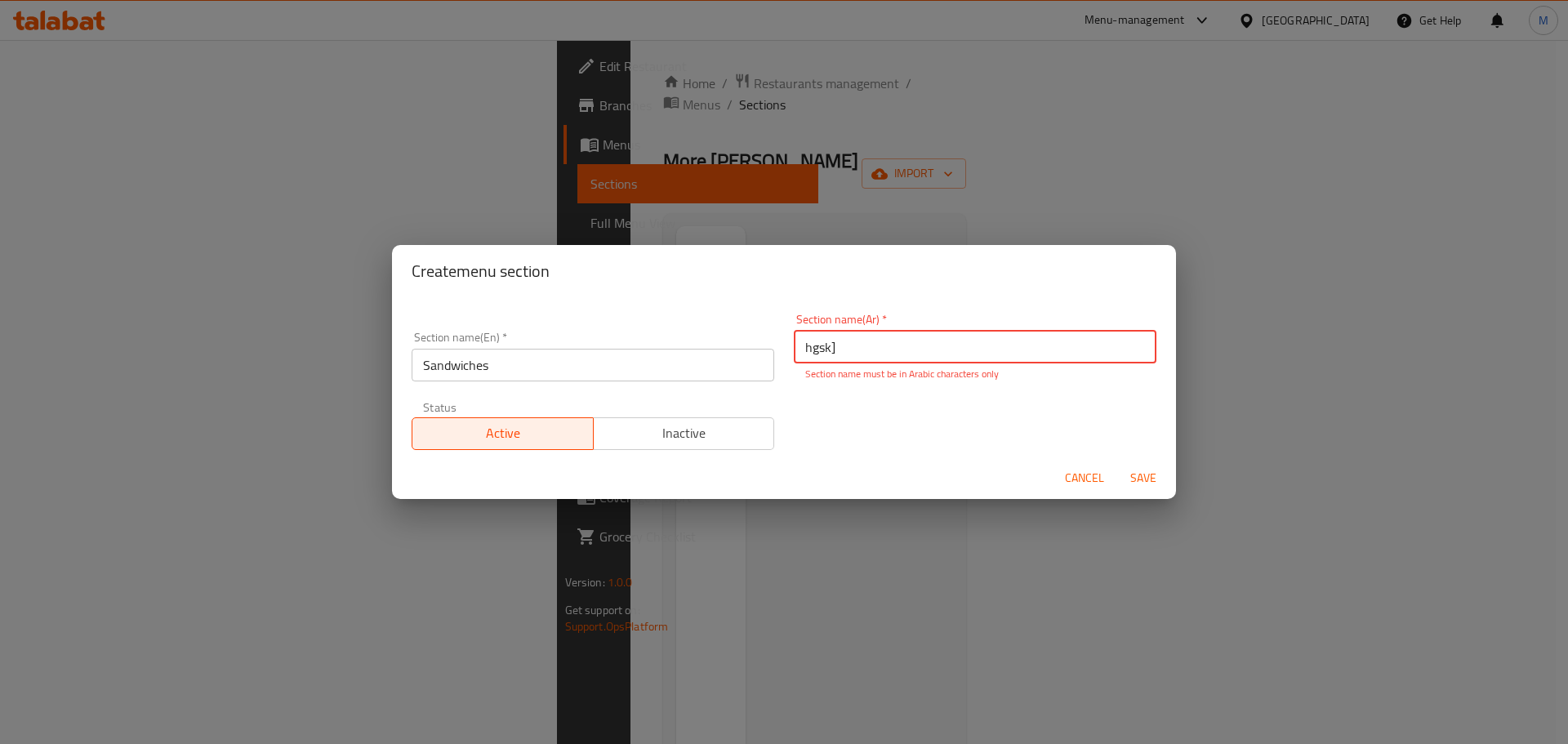
click at [814, 344] on input "hgsk]" at bounding box center [975, 346] width 363 height 33
type input "السندويتشات"
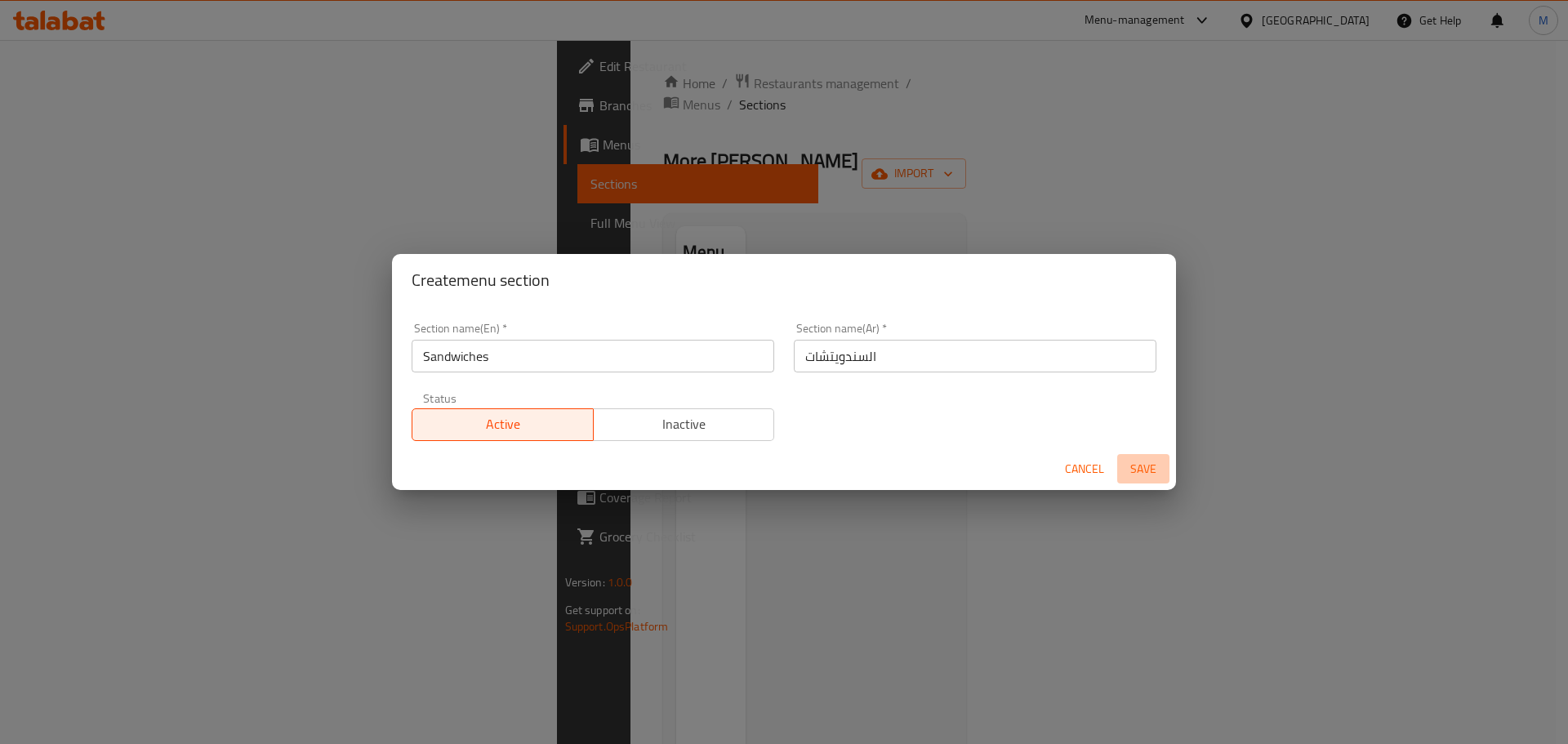
click at [1149, 476] on span "Save" at bounding box center [1143, 470] width 39 height 21
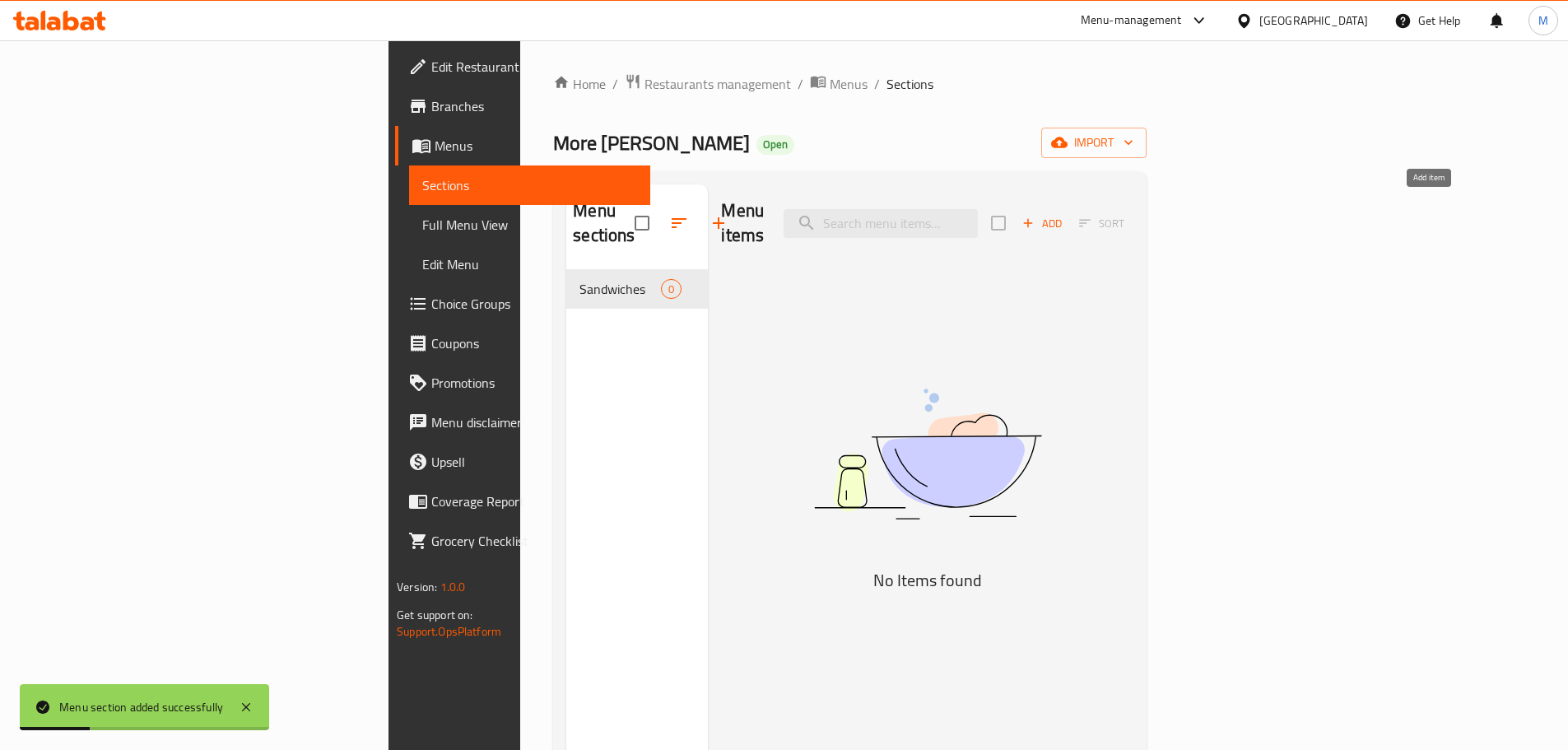
click at [1065, 215] on span "Add" at bounding box center [1041, 224] width 44 height 19
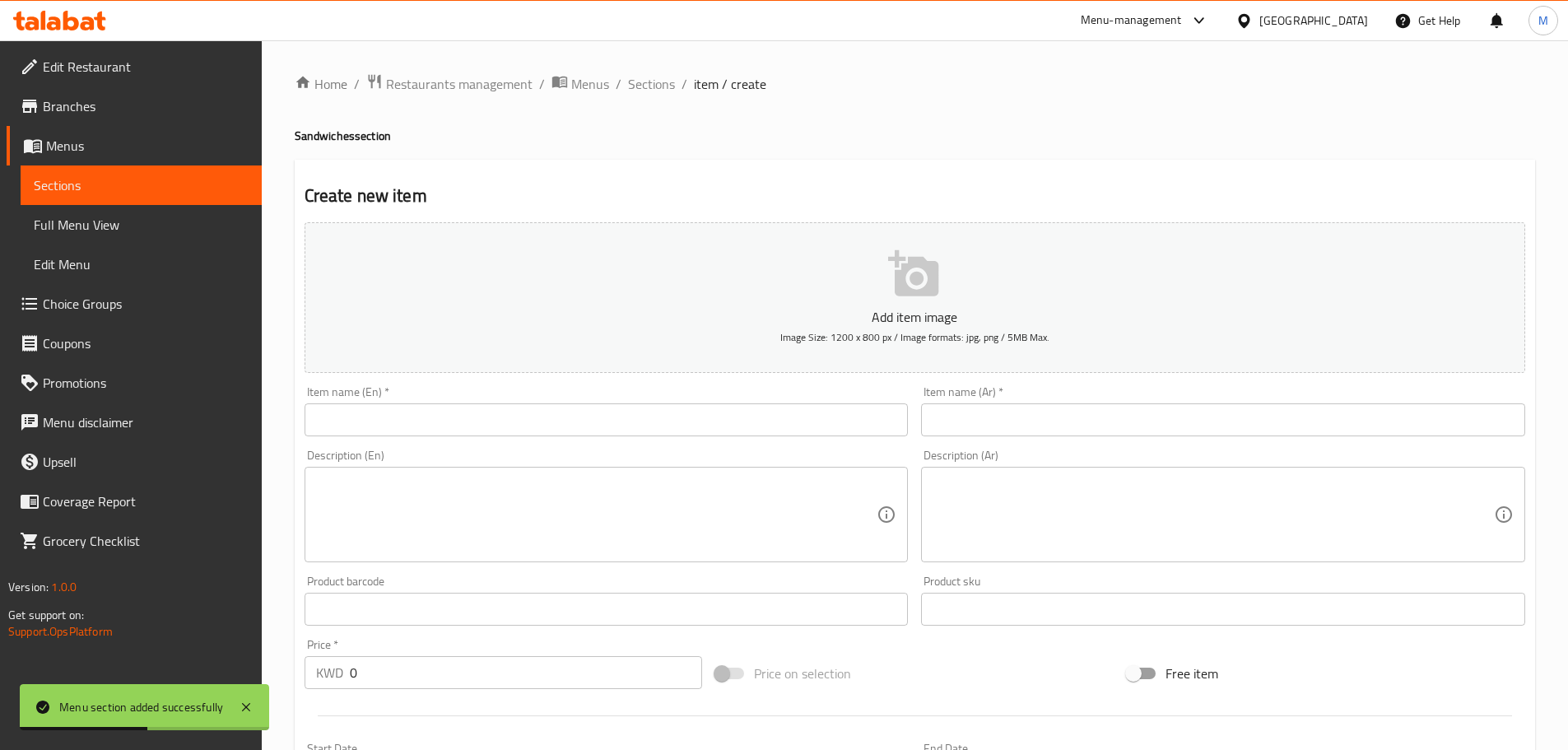
click at [972, 429] on input "text" at bounding box center [1223, 420] width 604 height 33
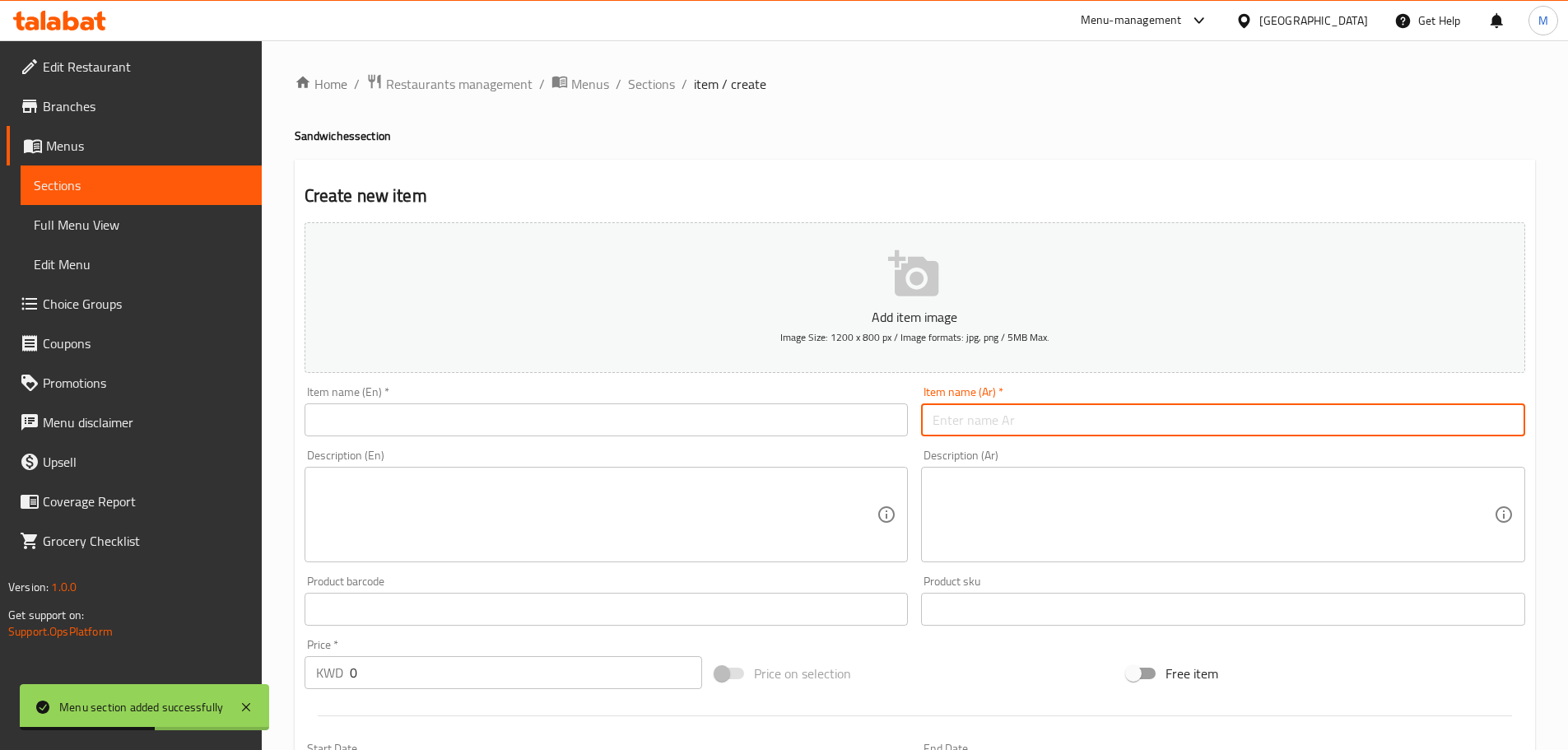
paste input "تشيكن فيليه"
type input "تشيكن فيليه"
click at [531, 406] on input "text" at bounding box center [607, 420] width 604 height 33
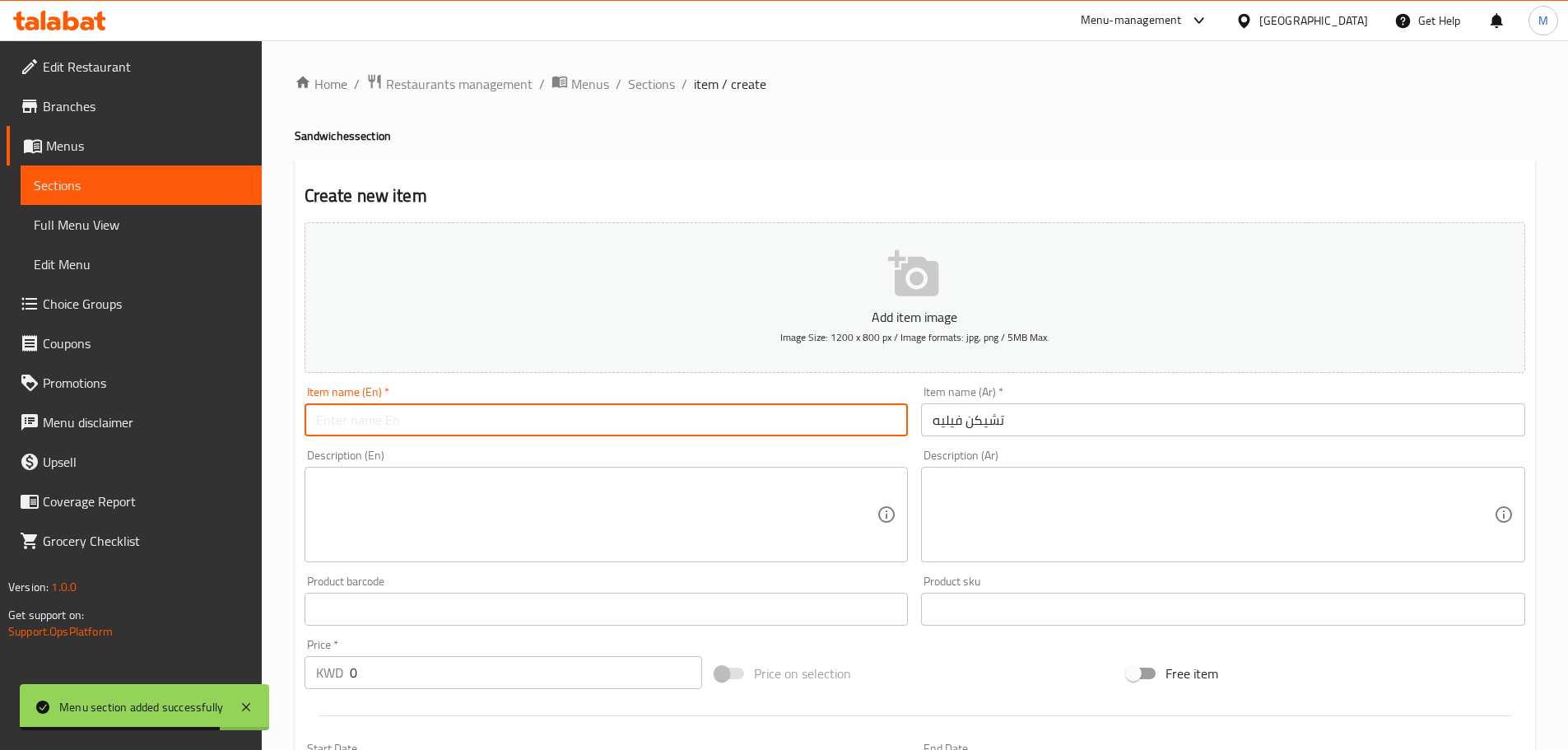
paste input "Chicken Fillet"
type input "Chicken Fillet"
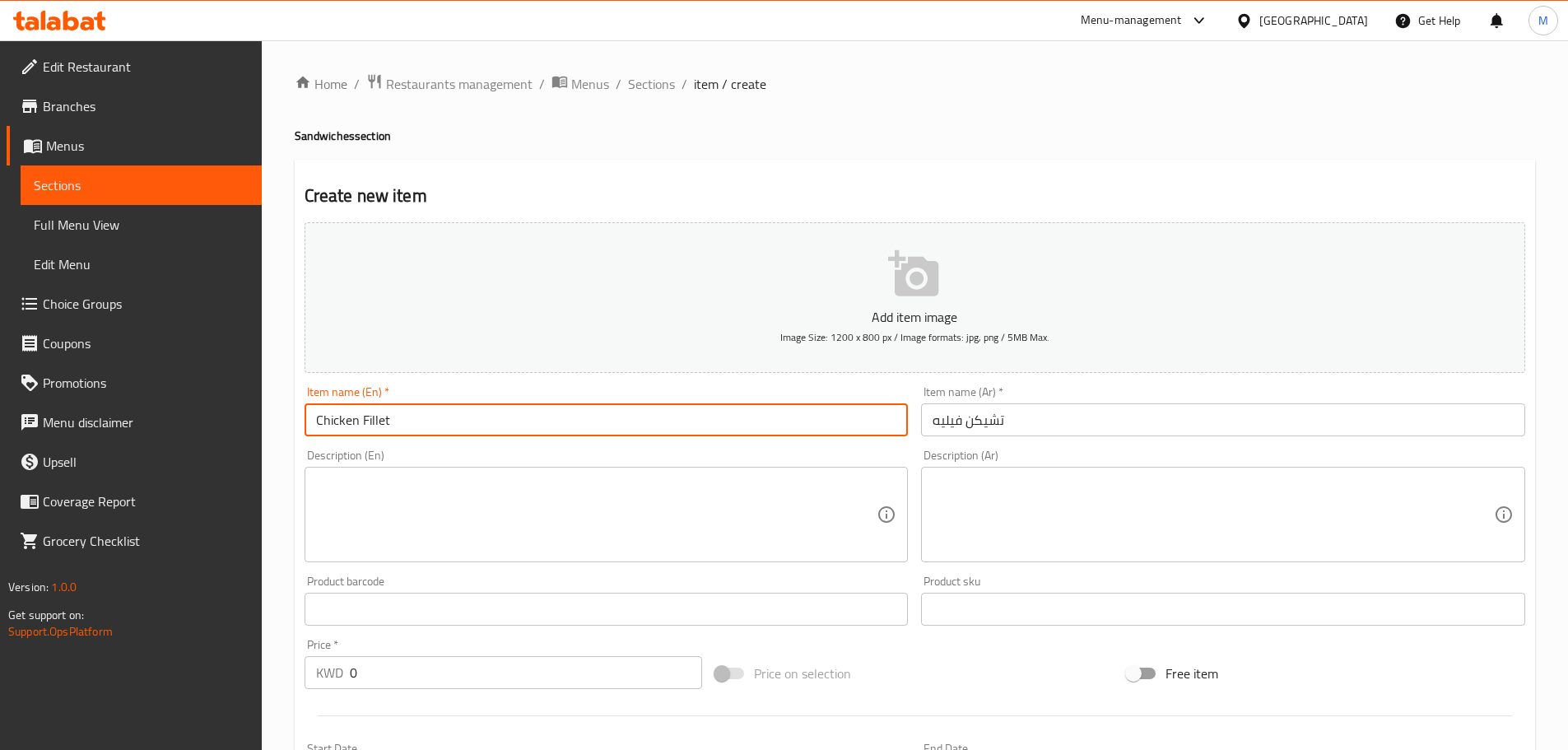
click at [977, 512] on textarea at bounding box center [1213, 515] width 562 height 78
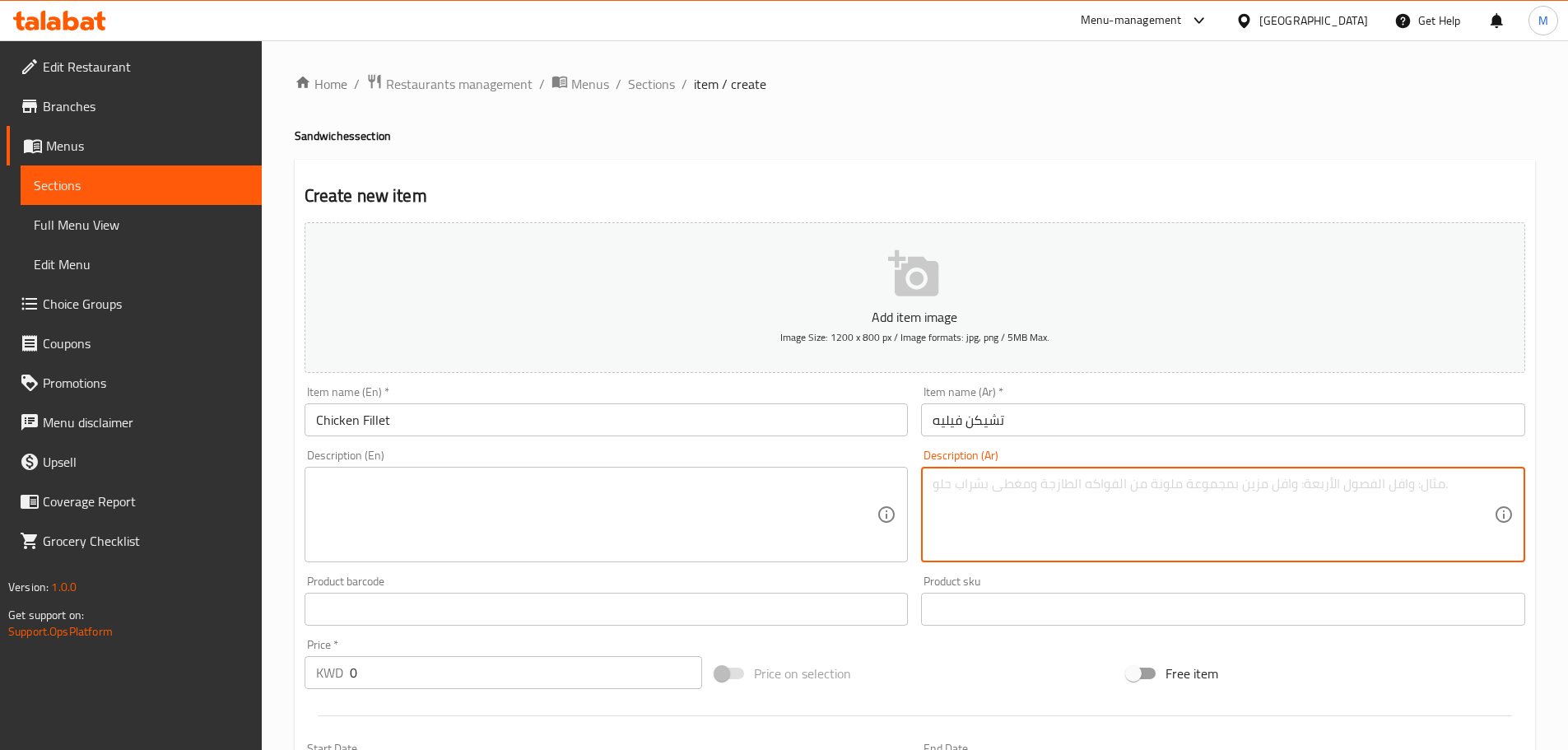
paste textarea "قطعة الدجاج خس مايونيز"
drag, startPoint x: 1003, startPoint y: 485, endPoint x: 1019, endPoint y: 496, distance: 19.4
click at [1003, 486] on textarea "قطعة الدجاج خس مايونيز" at bounding box center [1213, 515] width 562 height 78
type textarea "قطعة الدجاج، خس، مايونيز"
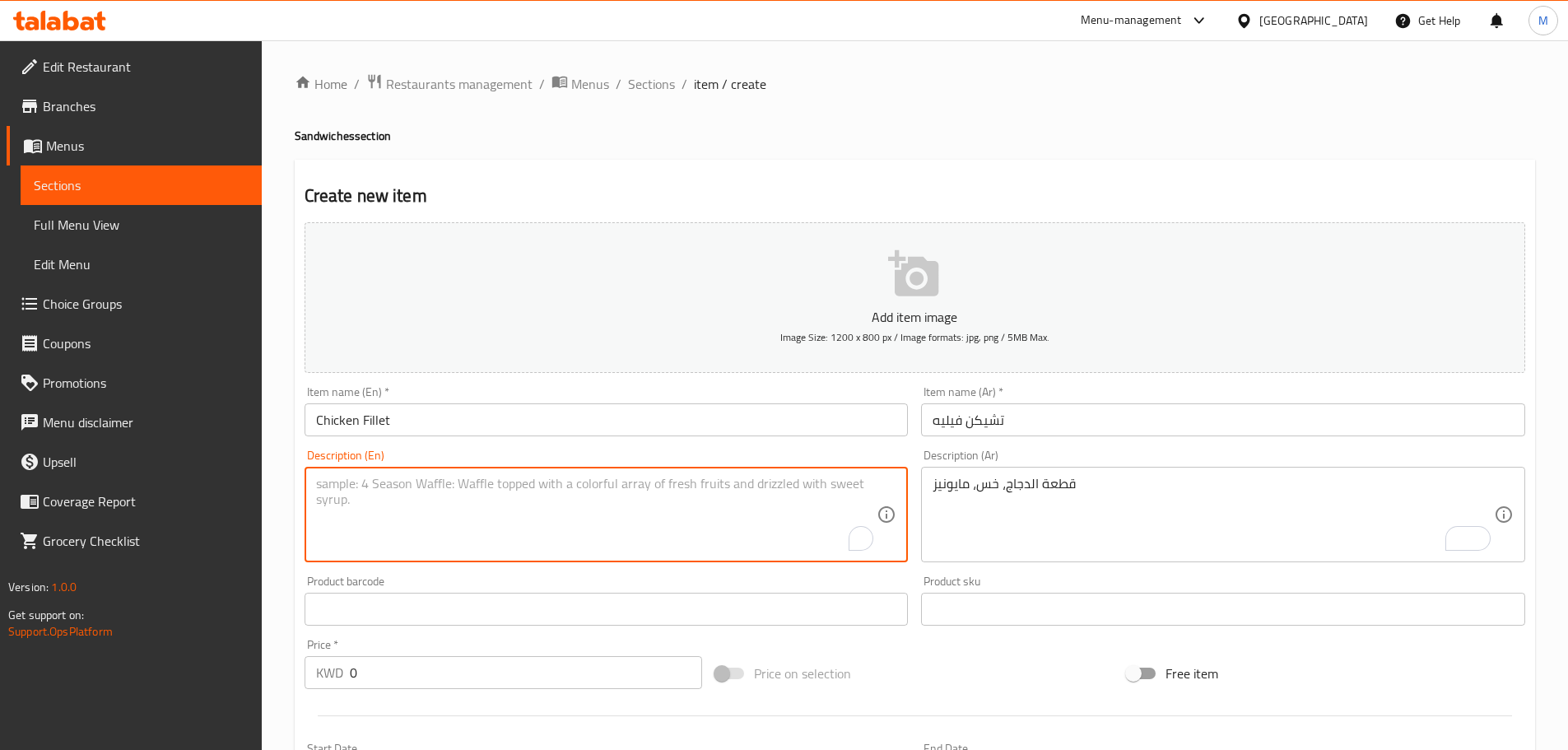
click at [508, 512] on textarea "To enrich screen reader interactions, please activate Accessibility in Grammarl…" at bounding box center [596, 515] width 562 height 78
paste textarea "مايونيزChicken piece lettuce mayonnaise"
drag, startPoint x: 353, startPoint y: 486, endPoint x: 315, endPoint y: 495, distance: 39.1
click at [316, 495] on textarea "مايونيزChicken piece lettuce mayonnaise" at bounding box center [596, 515] width 562 height 78
click at [542, 479] on textarea "Chicken piece, lettuce, mayonnaise" at bounding box center [596, 515] width 562 height 78
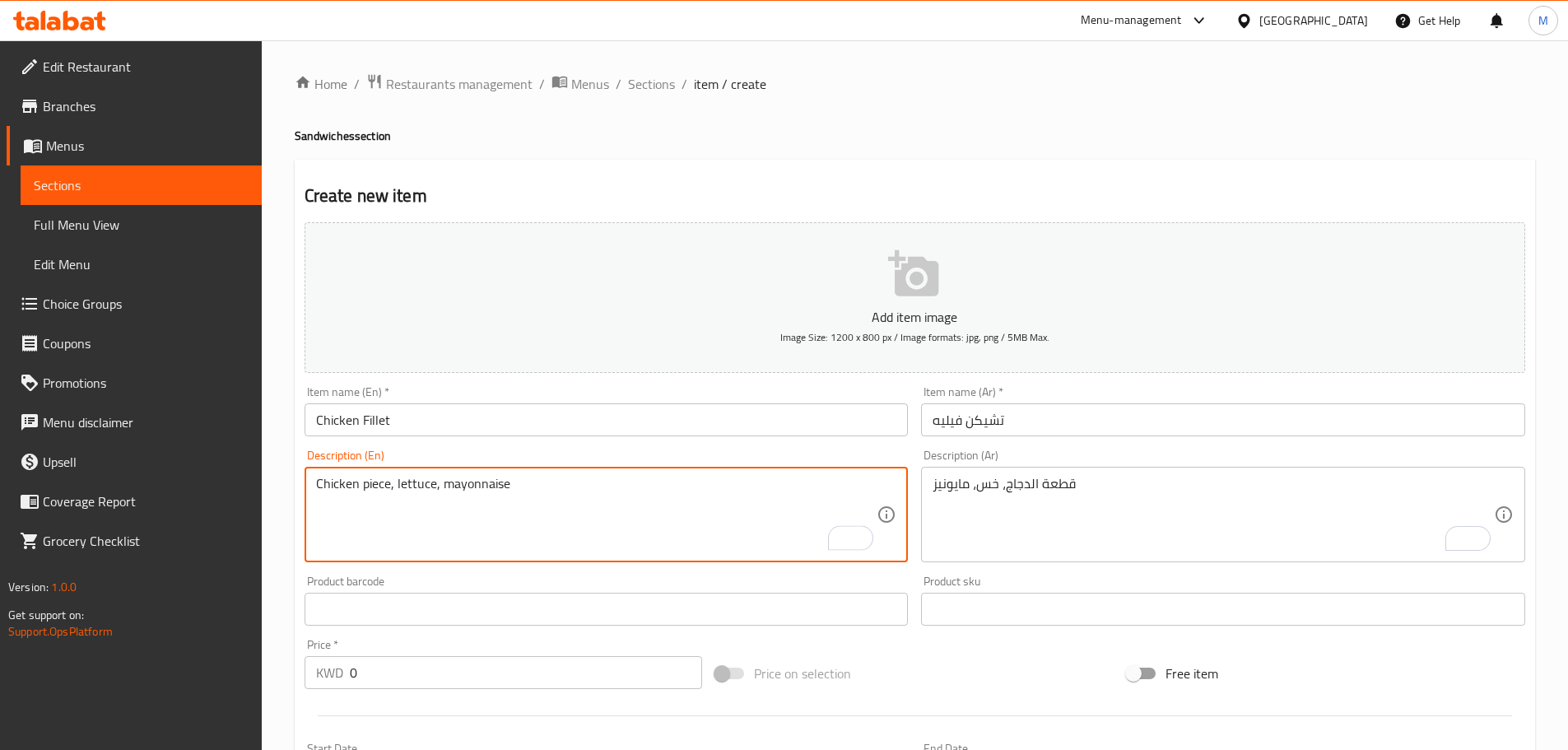
type textarea "Chicken piece, lettuce, mayonnaise"
click at [286, 426] on div "Home / Restaurants management / Menus / Sections / item / create Sandwiches sec…" at bounding box center [914, 602] width 1307 height 1124
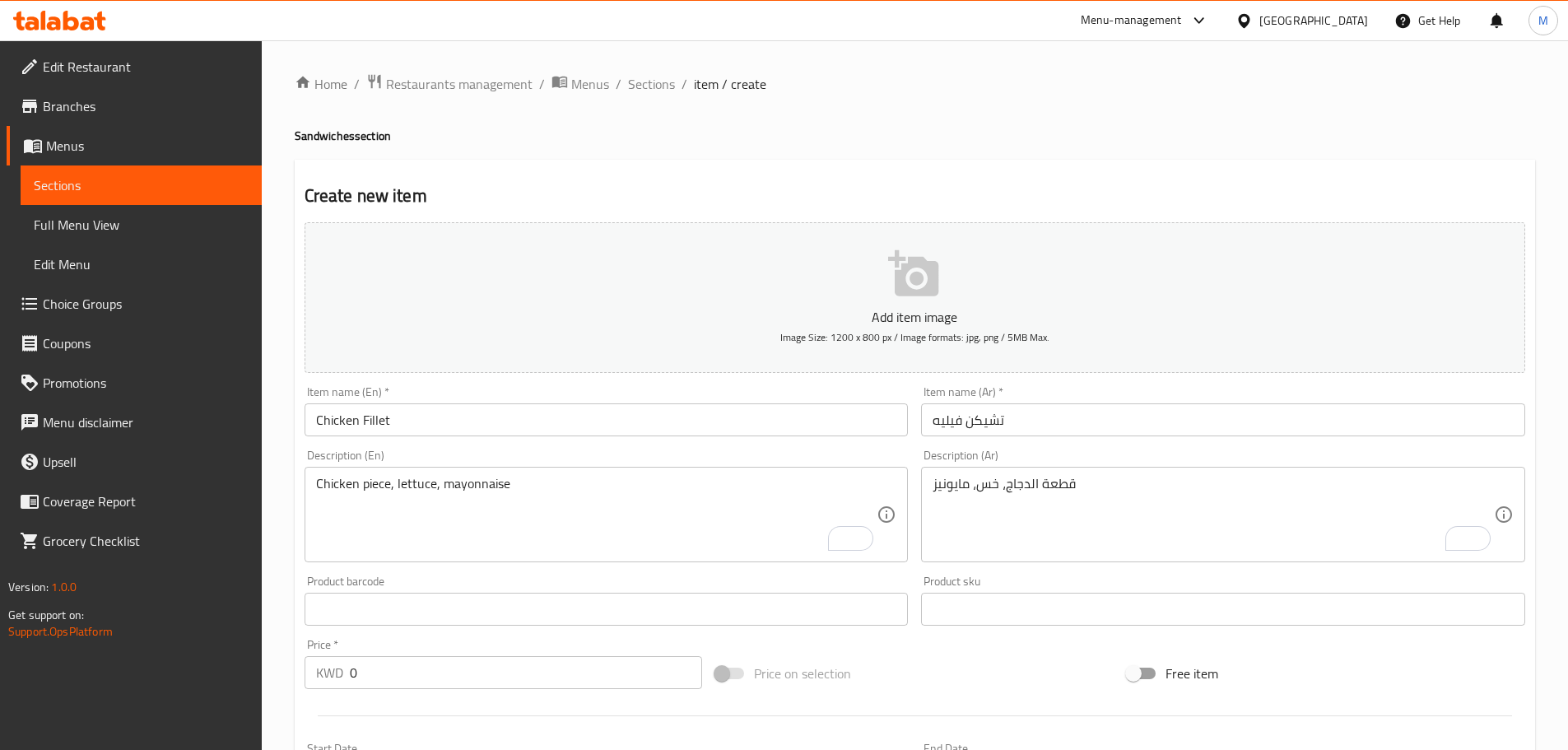
click at [295, 384] on div "Create new item Add item image Image Size: 1200 x 800 px / Image formats: jpg, …" at bounding box center [914, 639] width 1241 height 959
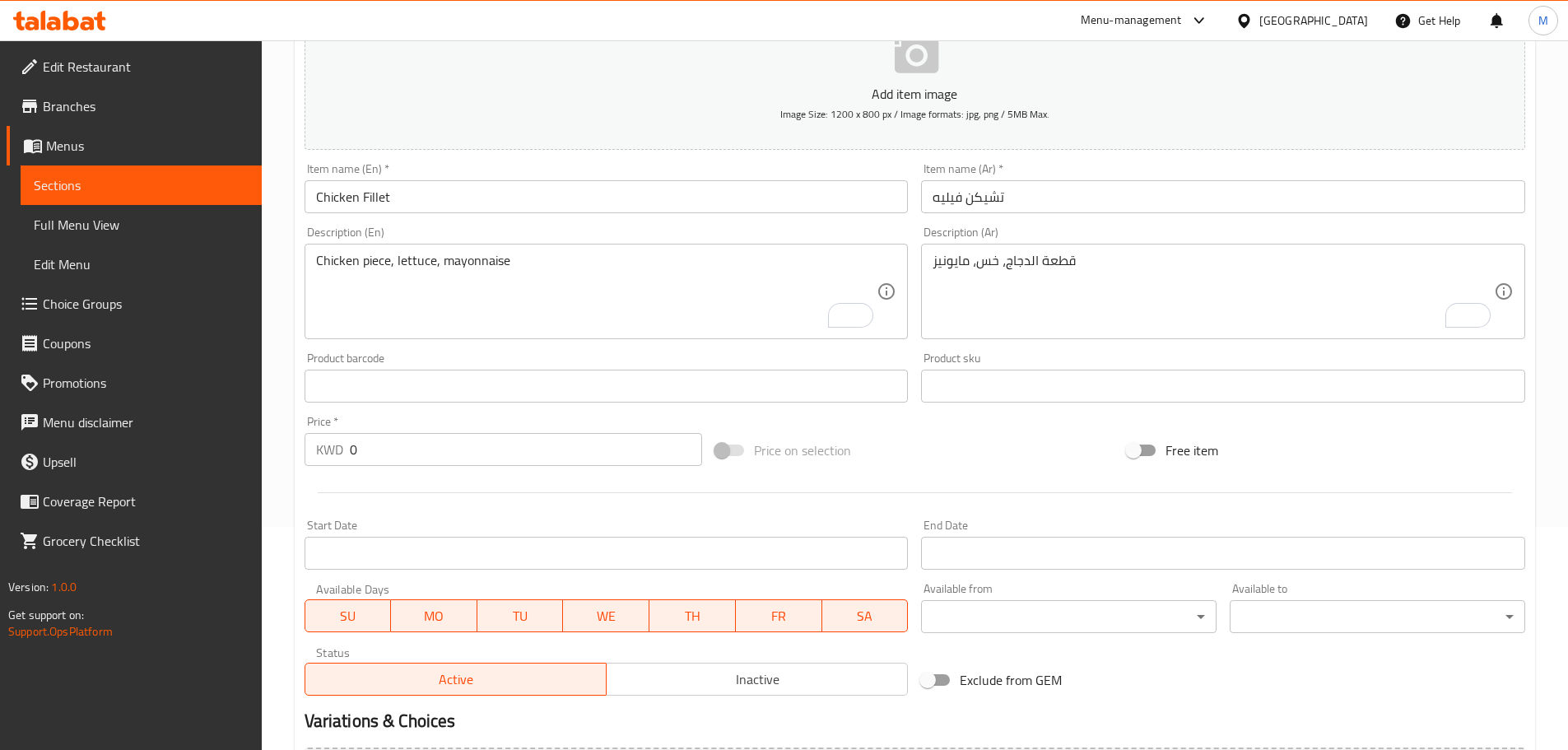
scroll to position [247, 0]
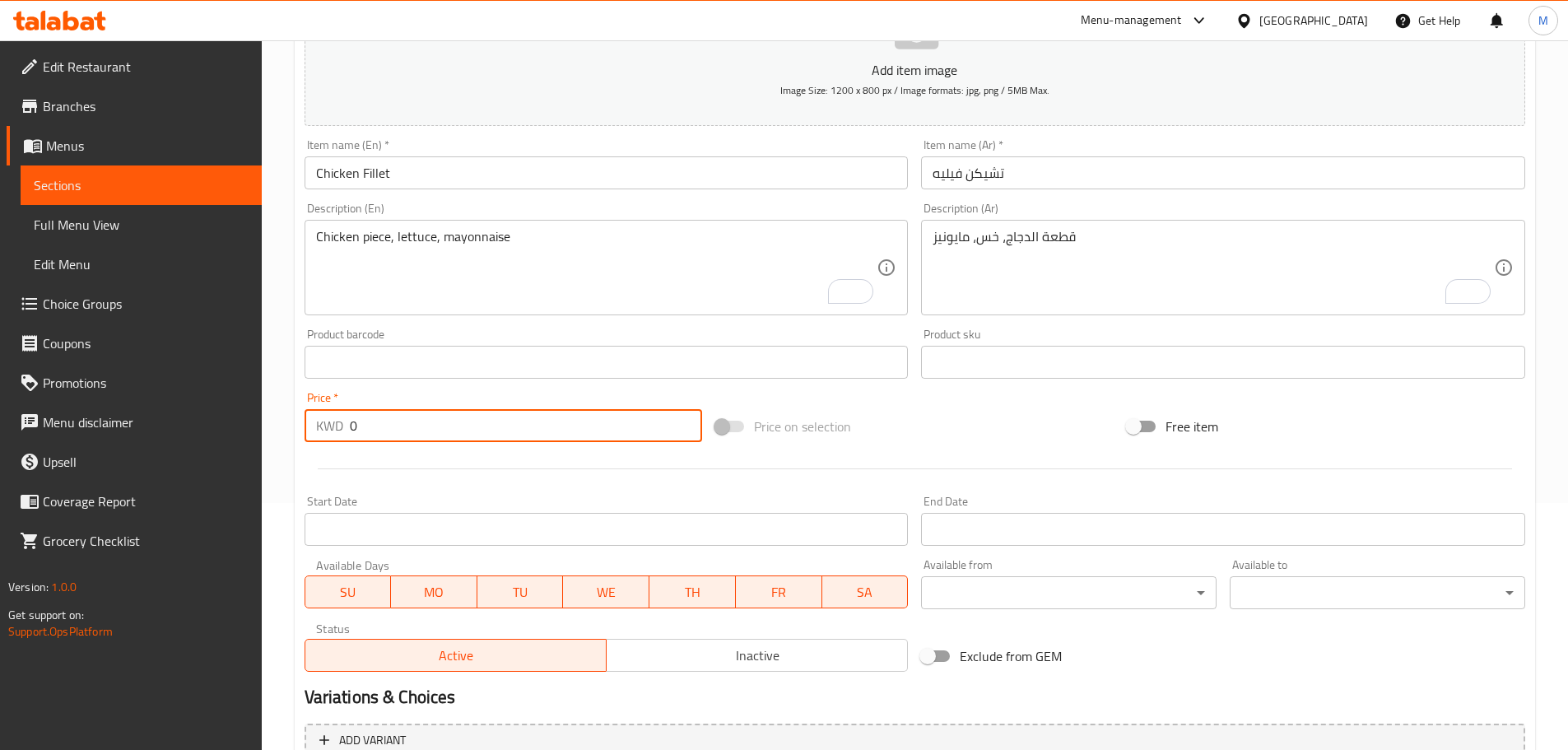
drag, startPoint x: 355, startPoint y: 430, endPoint x: 321, endPoint y: 434, distance: 34.2
click at [321, 434] on div "KWD 0 Price *" at bounding box center [504, 425] width 399 height 33
paste input "1.25"
type input "1.250"
click at [286, 392] on div "Home / Restaurants management / Menus / Sections / item / create Sandwiches sec…" at bounding box center [914, 355] width 1307 height 1124
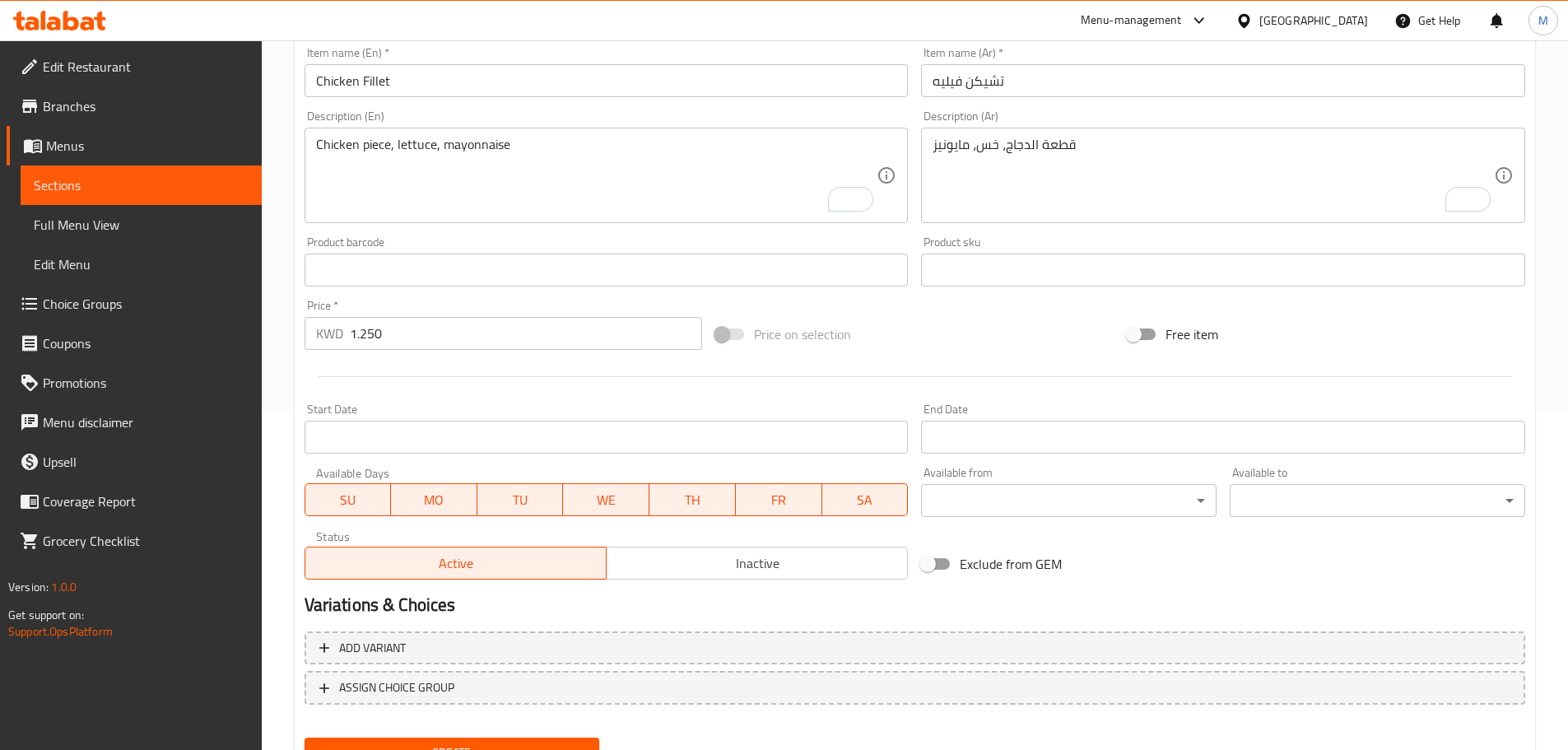
scroll to position [413, 0]
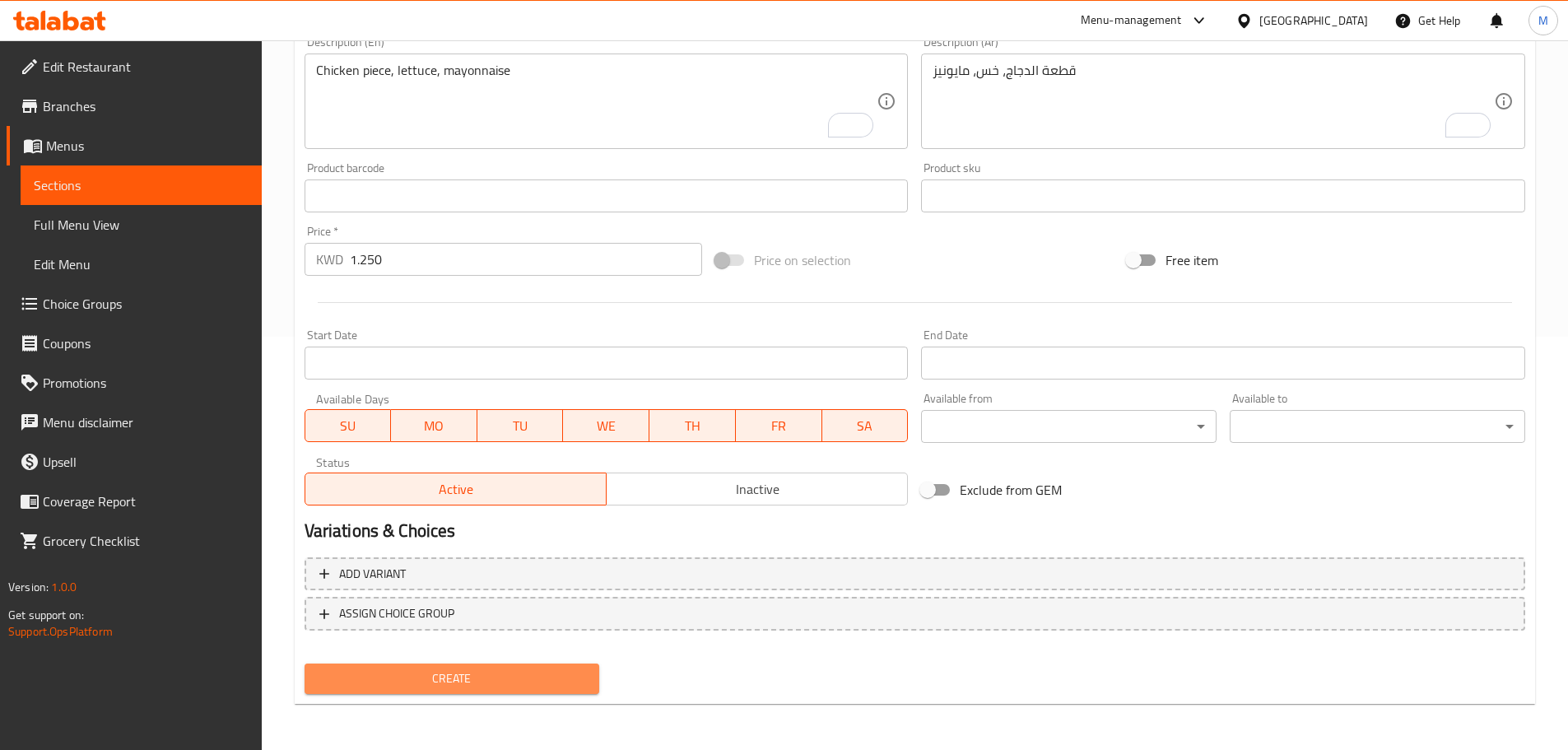
click at [462, 678] on span "Create" at bounding box center [452, 679] width 269 height 21
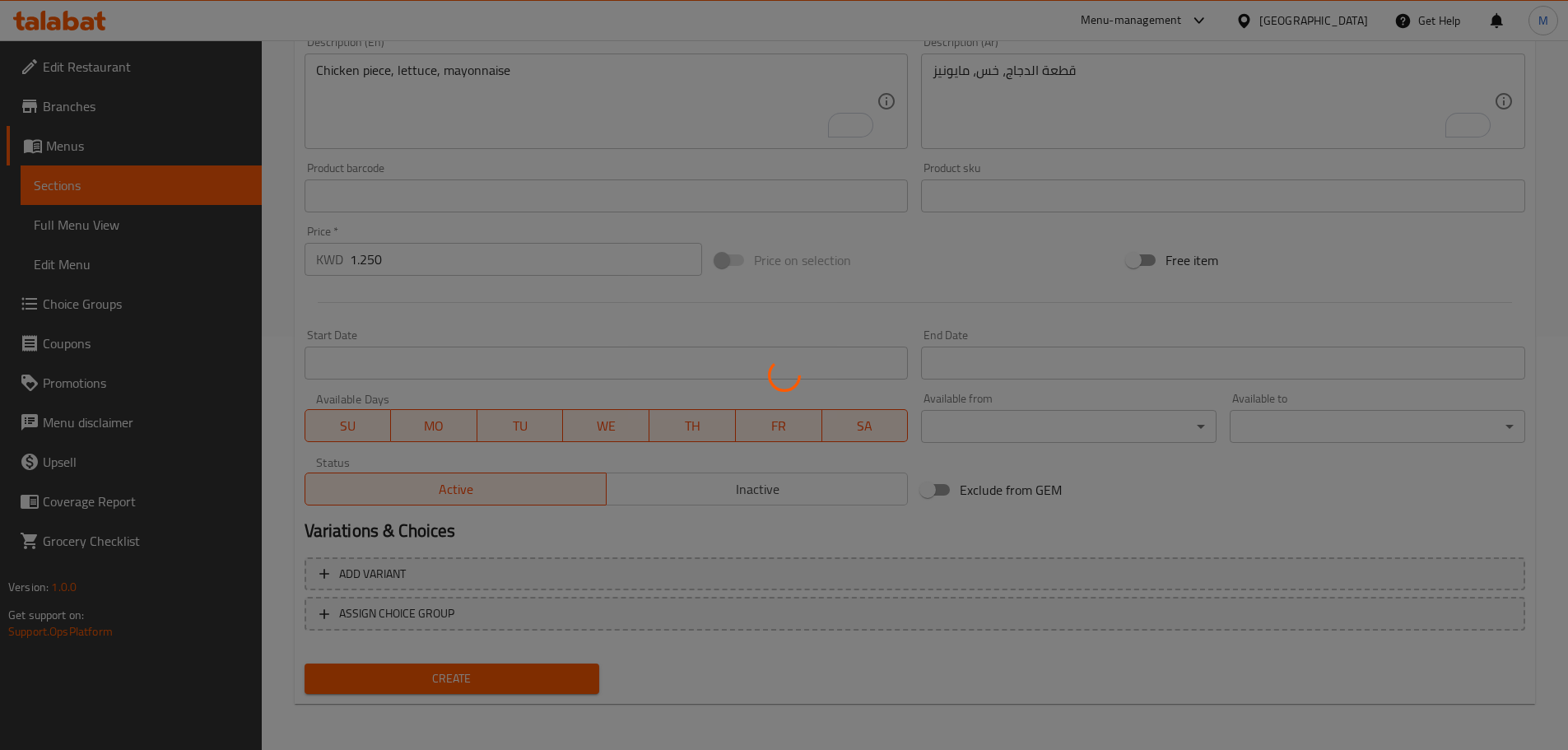
type input "0"
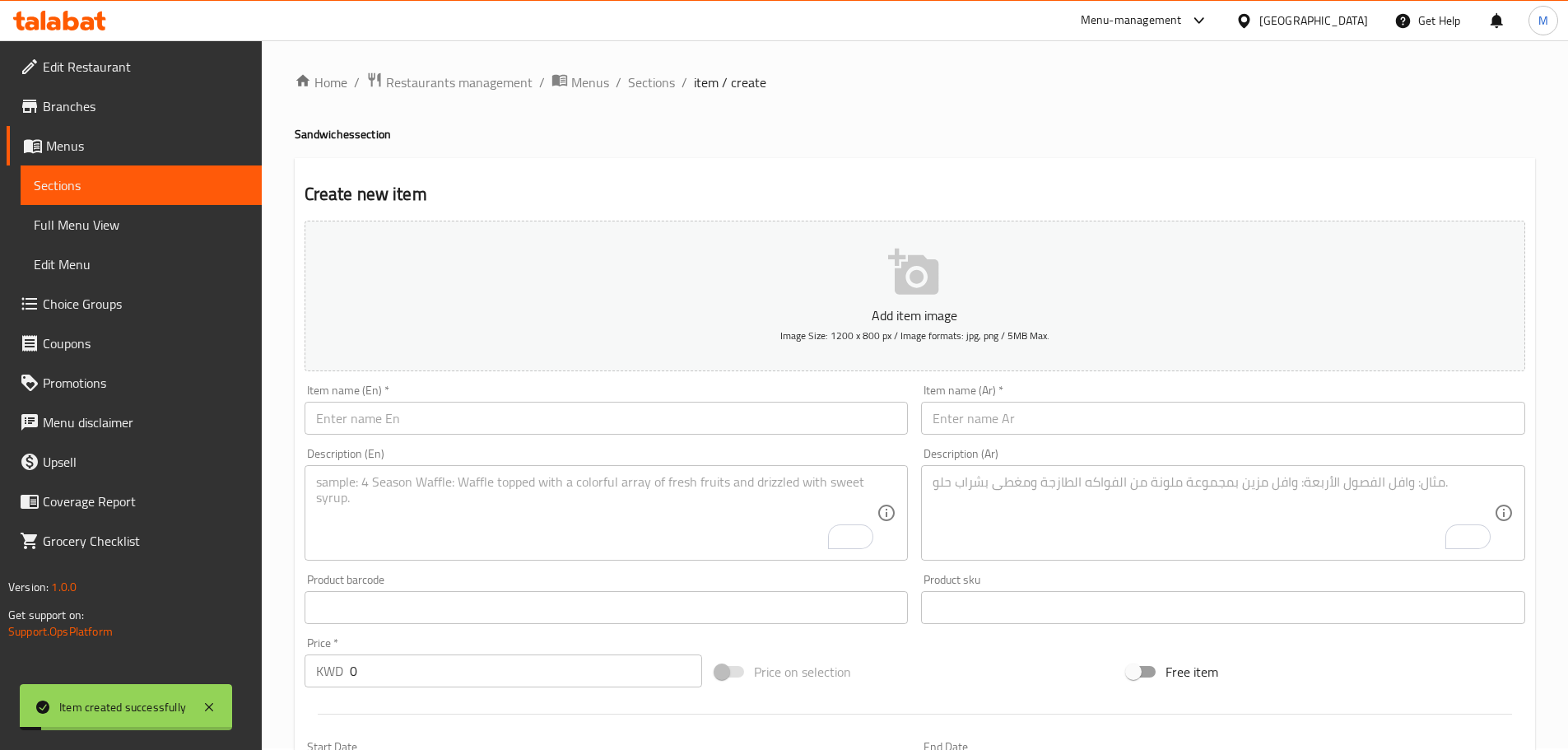
scroll to position [0, 0]
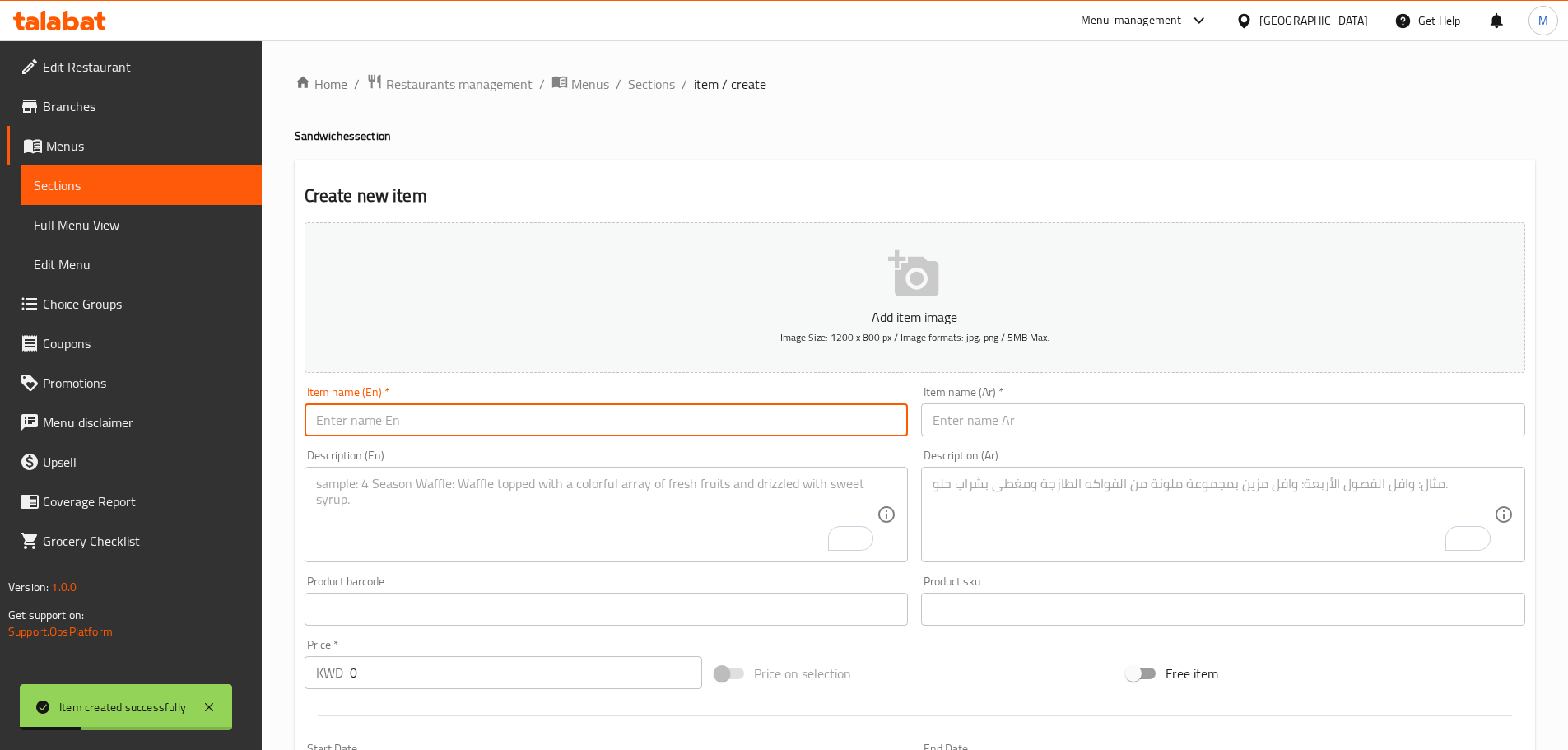
click at [781, 418] on input "text" at bounding box center [607, 420] width 604 height 33
paste input "cheeseburger"
click at [366, 420] on input "cheeseburger" at bounding box center [607, 420] width 604 height 33
click at [425, 420] on input "cheeseburger" at bounding box center [607, 420] width 604 height 33
type input "cheeseburger"
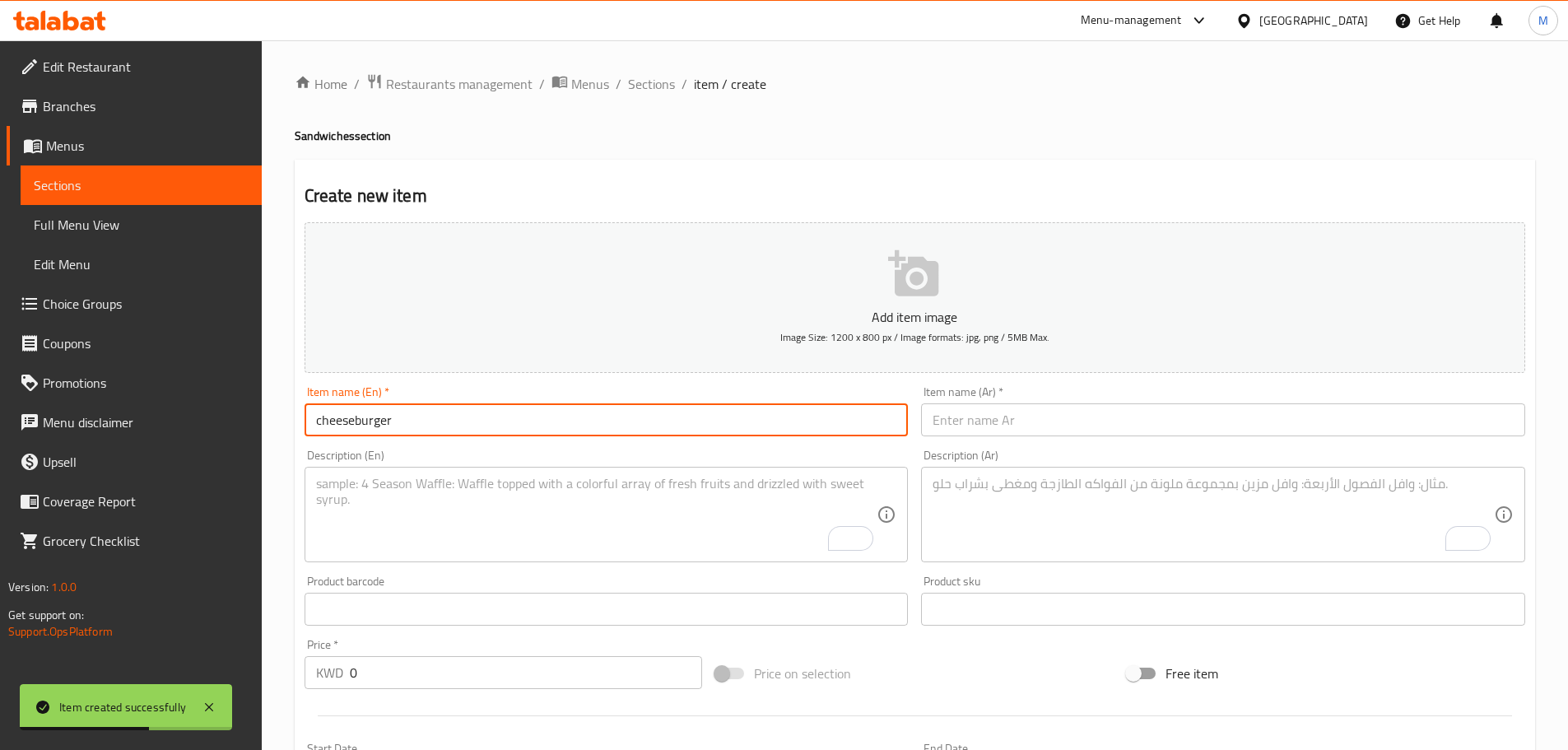
click at [400, 472] on div "Description (En)" at bounding box center [607, 515] width 604 height 96
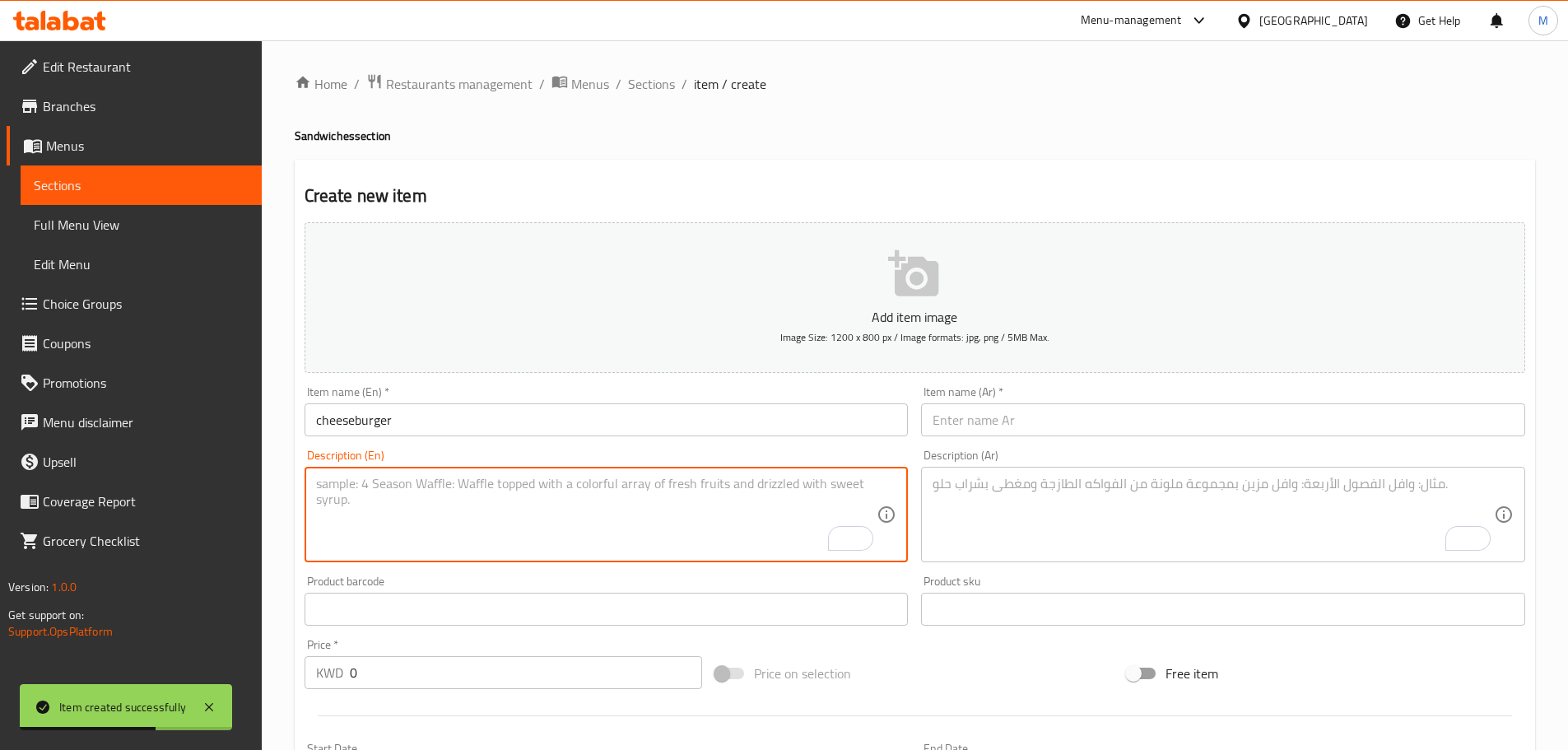
paste textarea "cheeseburger"
type textarea "cheeseburger"
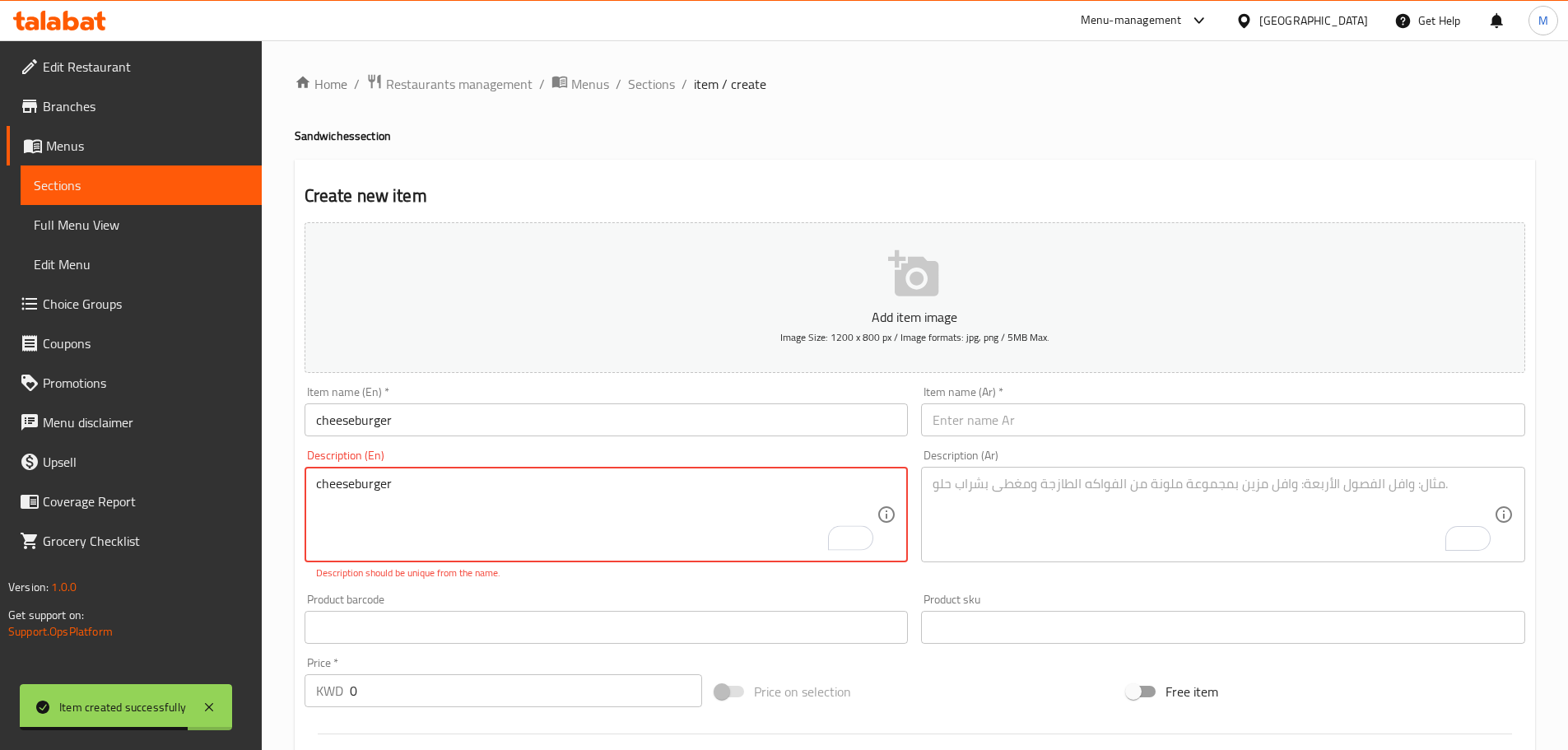
click at [416, 484] on textarea "cheeseburger" at bounding box center [596, 515] width 562 height 78
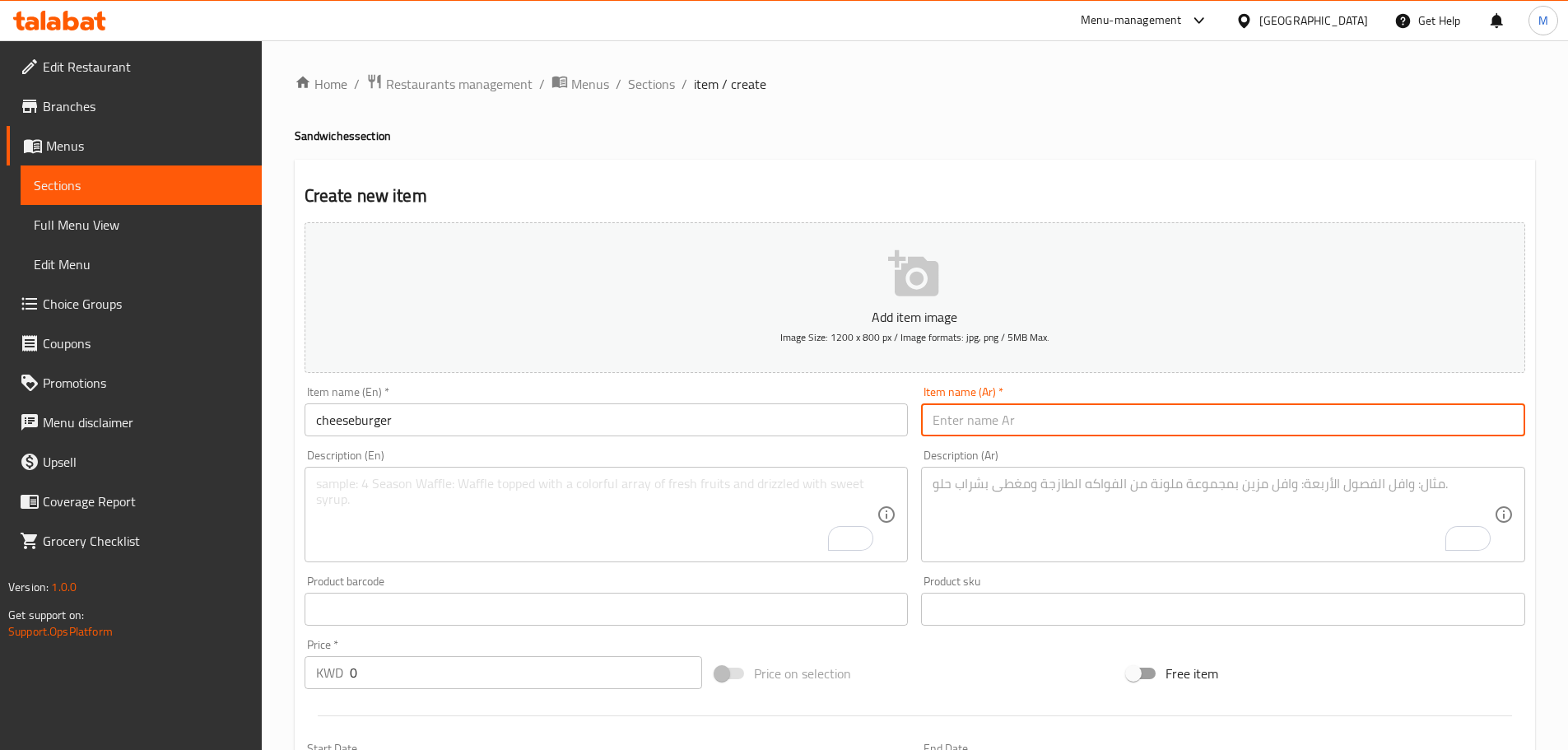
click at [1039, 429] on input "text" at bounding box center [1223, 420] width 604 height 33
paste input "تشيز برجر"
type input "تشيز برجر"
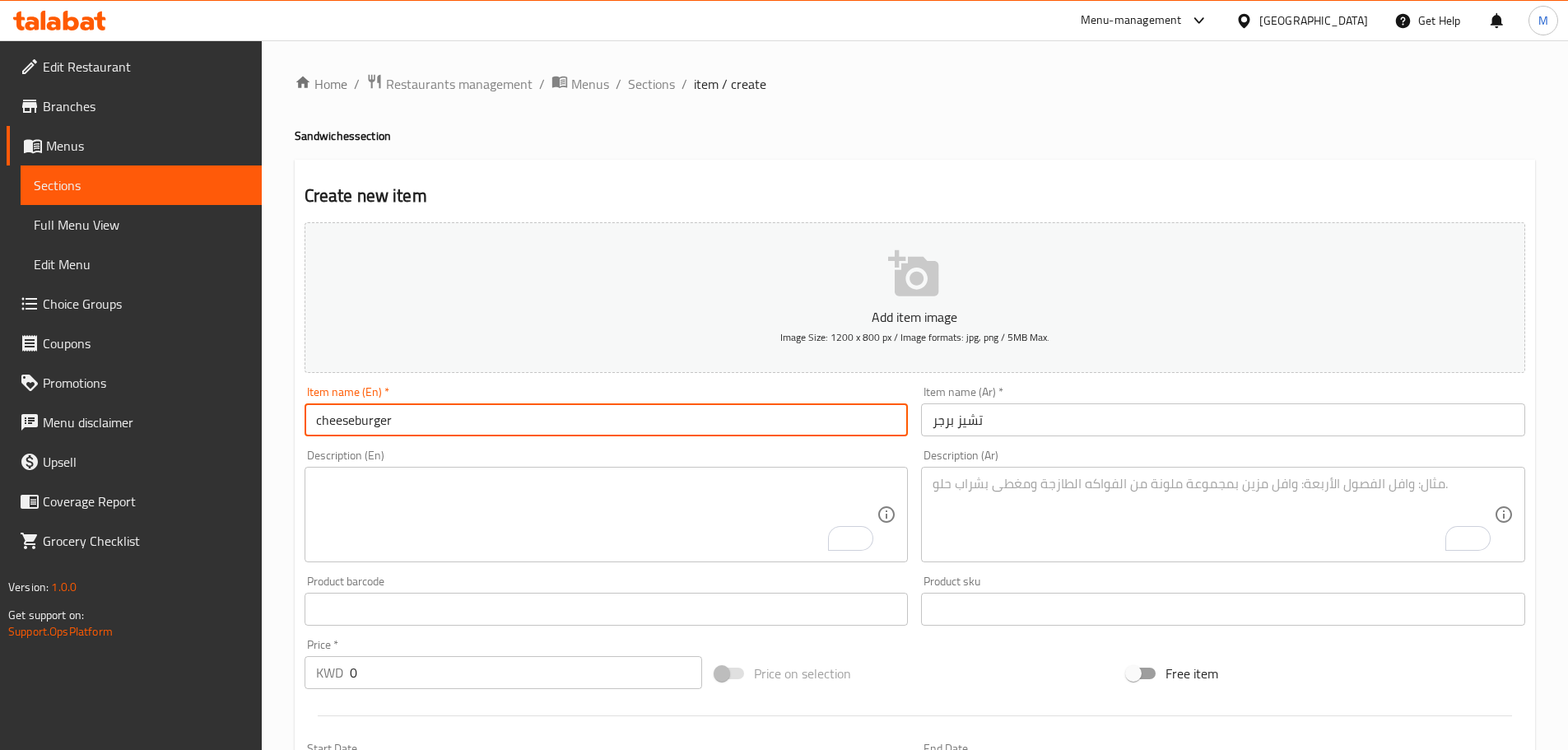
drag, startPoint x: 322, startPoint y: 426, endPoint x: 313, endPoint y: 425, distance: 9.1
click at [313, 425] on input "cheeseburger" at bounding box center [607, 420] width 604 height 33
type input "Cheeseburger"
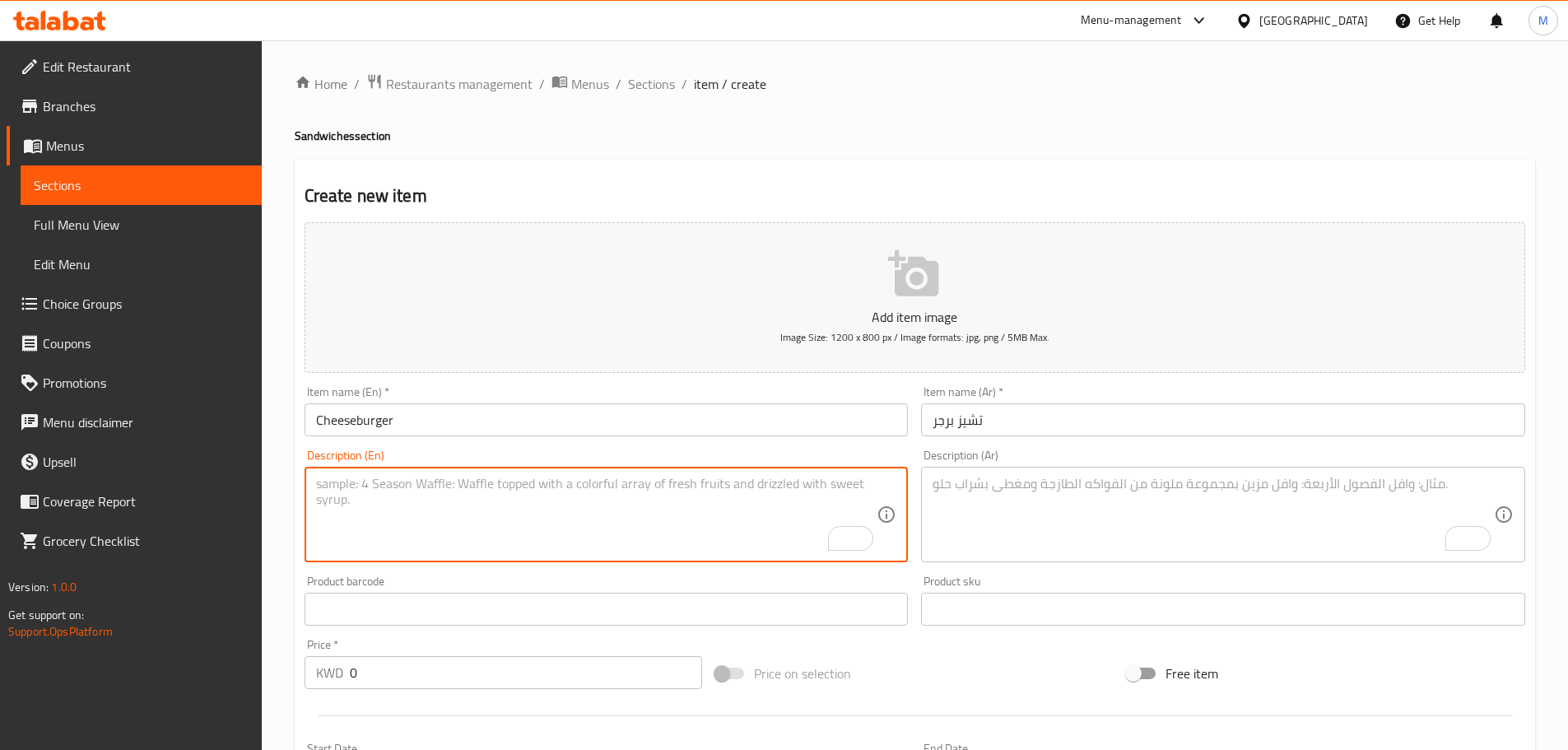
click at [496, 499] on textarea "To enrich screen reader interactions, please activate Accessibility in Grammarl…" at bounding box center [596, 515] width 562 height 78
paste textarea "A piece of meat lettuc tomatoes and chee se"
click at [402, 486] on textarea "A piece of meat lettuc tomatoes and chee se" at bounding box center [596, 515] width 562 height 78
paste textarea ","
click at [591, 485] on textarea "A piece of meat, lettuce, tomatoes and cheese" at bounding box center [596, 515] width 562 height 78
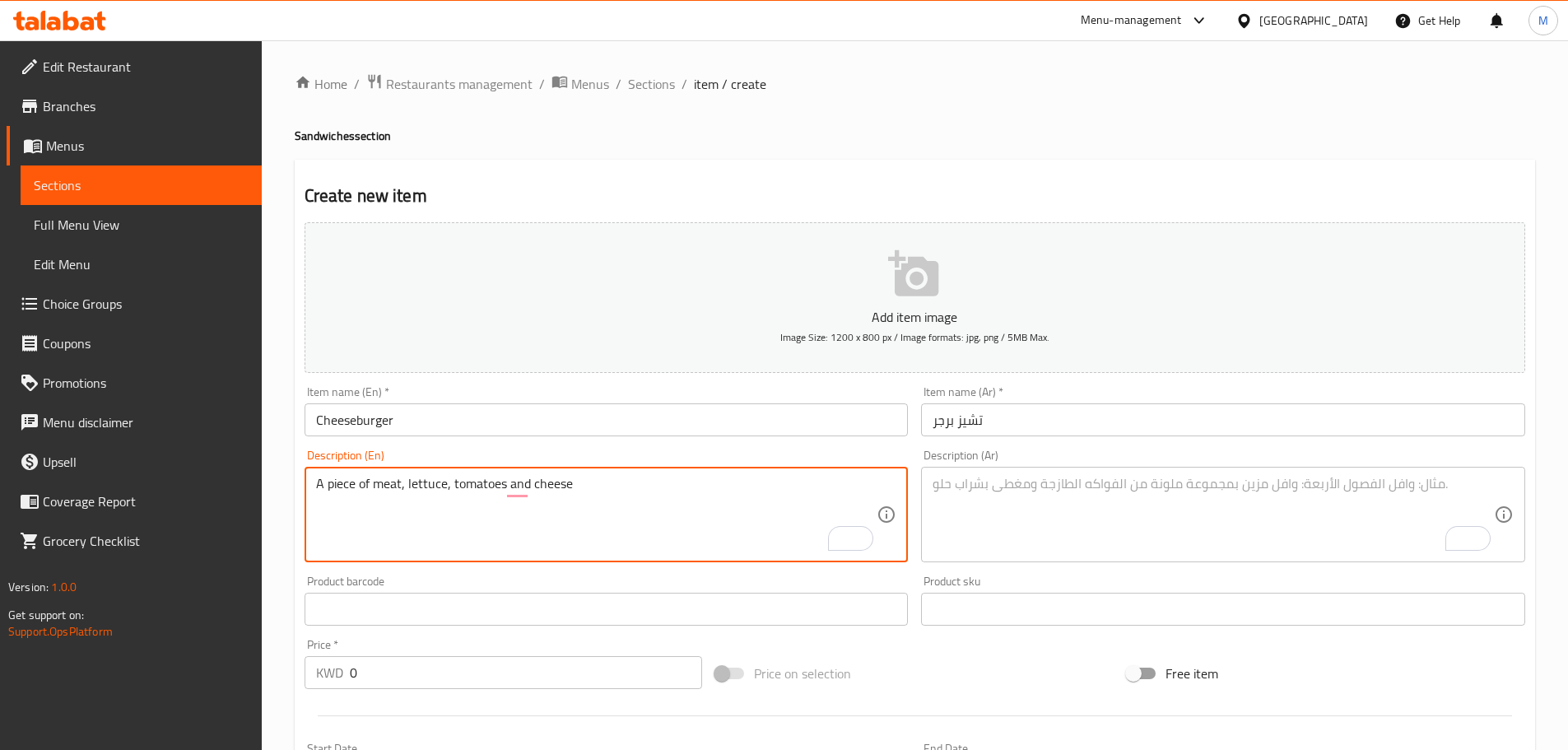
type textarea "A piece of meat, lettuce, tomatoes and cheese"
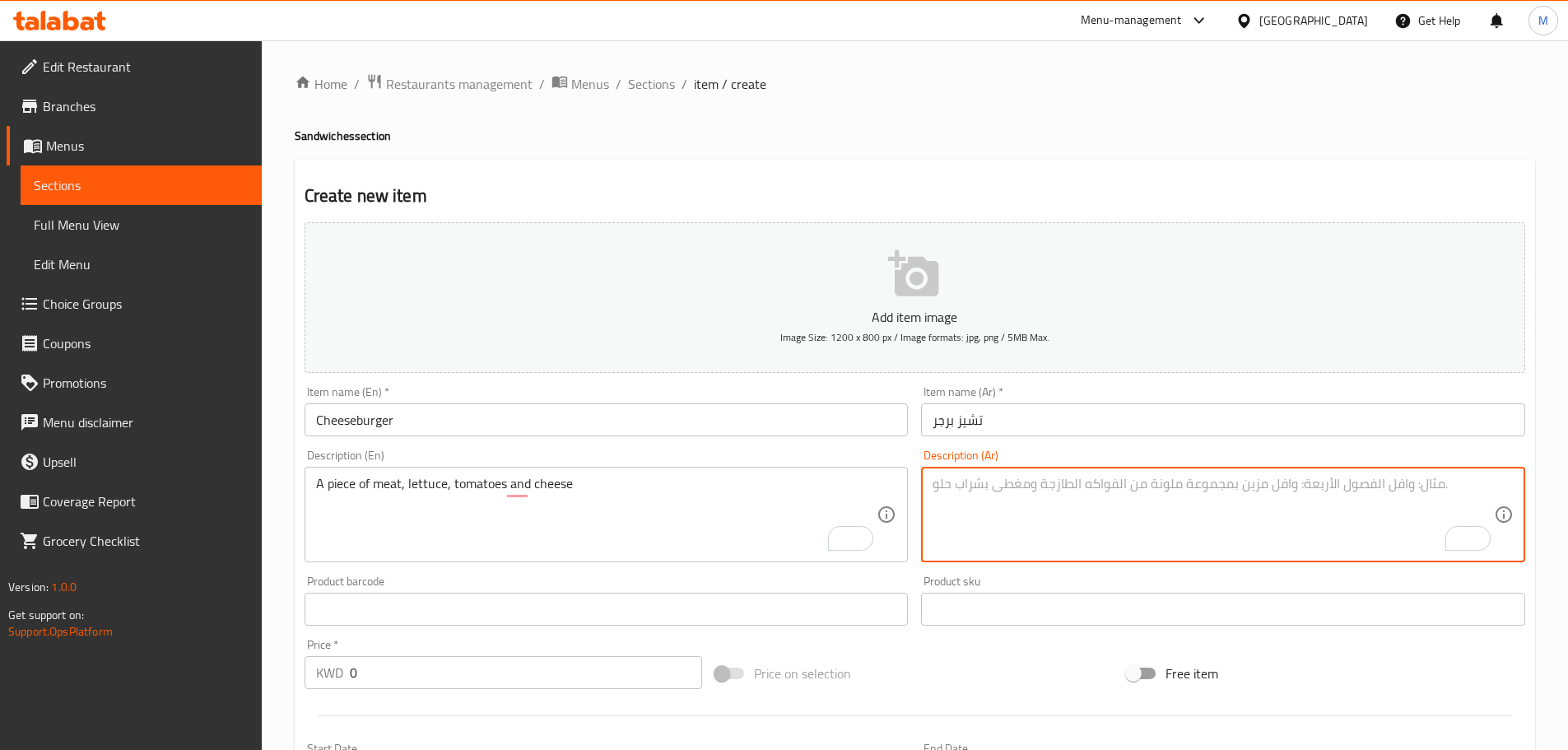
click at [960, 495] on textarea "To enrich screen reader interactions, please activate Accessibility in Grammarl…" at bounding box center [1213, 515] width 562 height 78
paste textarea "قطعة لحم خس طماطم جبن"
click at [1028, 488] on textarea "قطعة لحم خس طماطم جبن" at bounding box center [1213, 515] width 562 height 78
type textarea "قطعة لحم، خس، طماطم وجبن"
click at [1543, 336] on div "Home / Restaurants management / Menus / Sections / item / create Sandwiches sec…" at bounding box center [914, 602] width 1307 height 1124
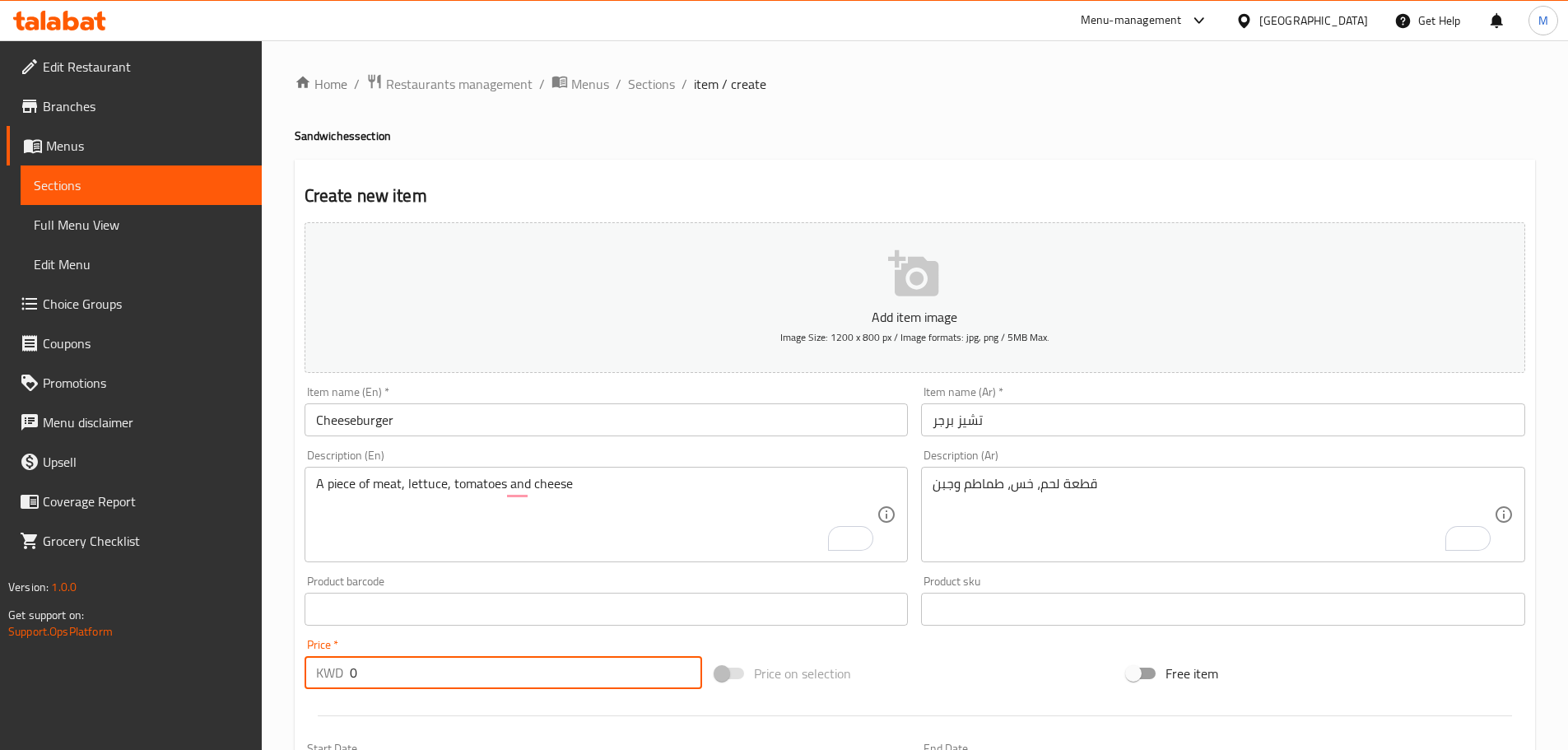
drag, startPoint x: 367, startPoint y: 681, endPoint x: 333, endPoint y: 683, distance: 34.1
click at [333, 683] on div "KWD 0 Price *" at bounding box center [504, 673] width 399 height 33
paste input "1.45"
type input "1.450"
click at [288, 583] on div "Home / Restaurants management / Menus / Sections / item / create Sandwiches sec…" at bounding box center [914, 602] width 1307 height 1124
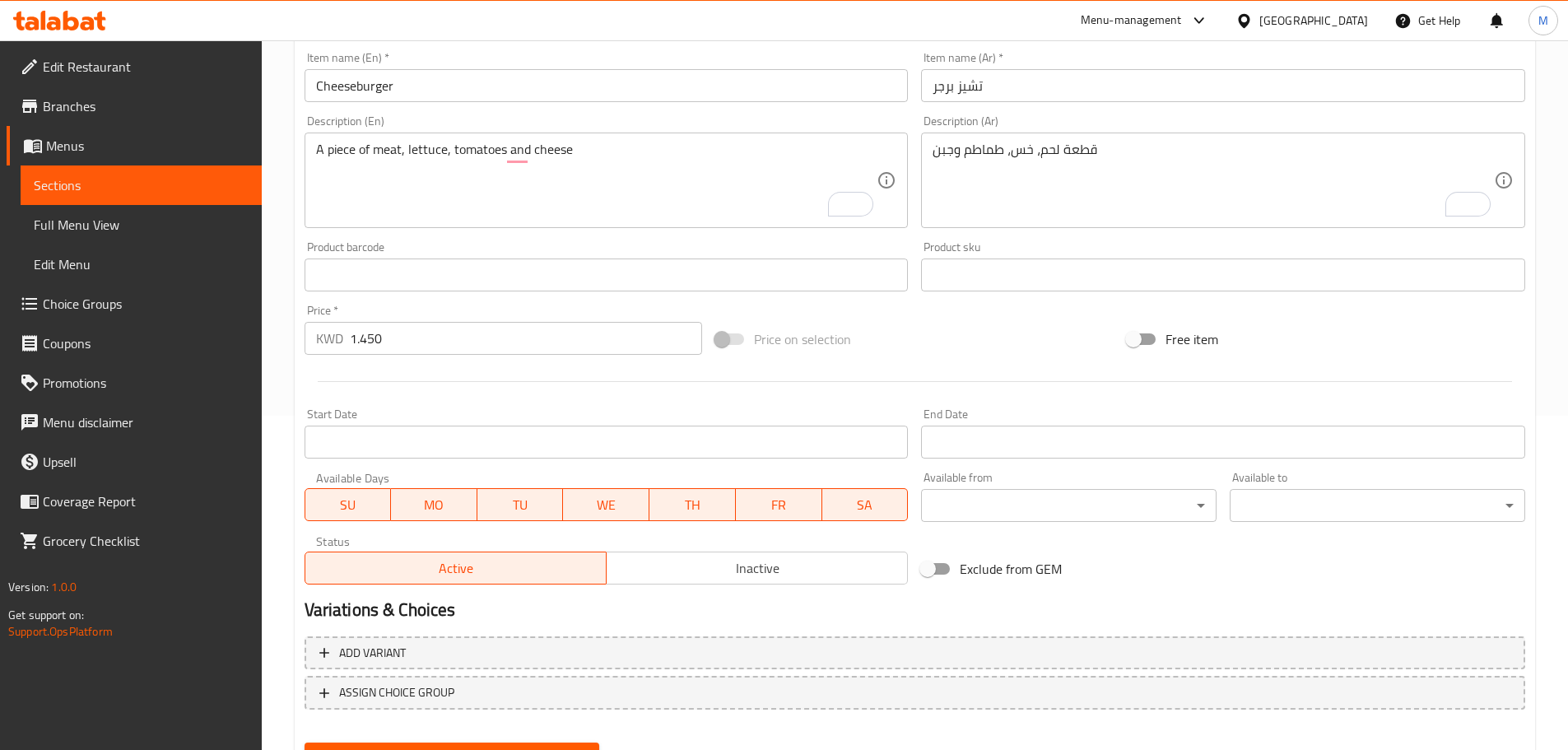
scroll to position [413, 0]
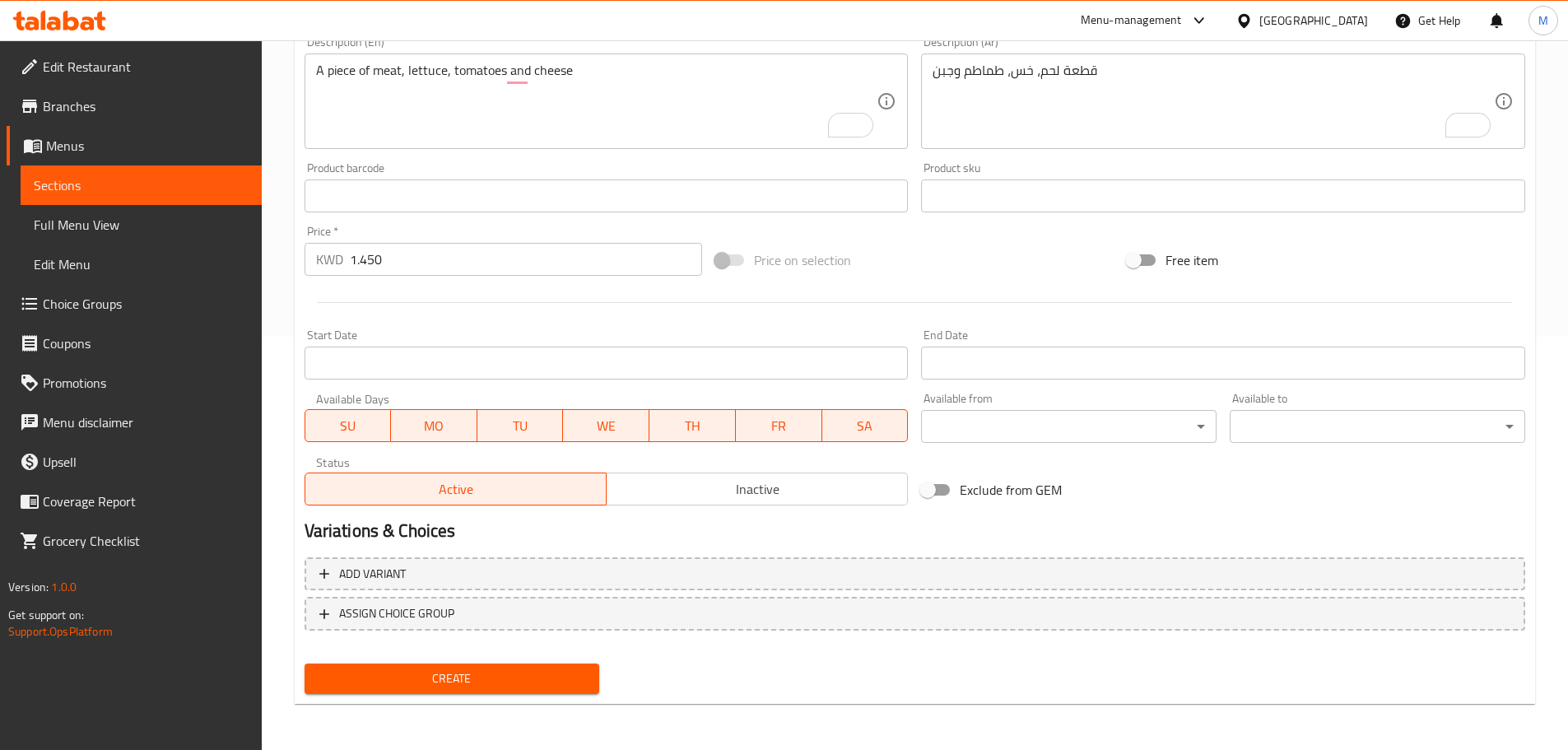
click at [453, 688] on span "Create" at bounding box center [452, 679] width 269 height 21
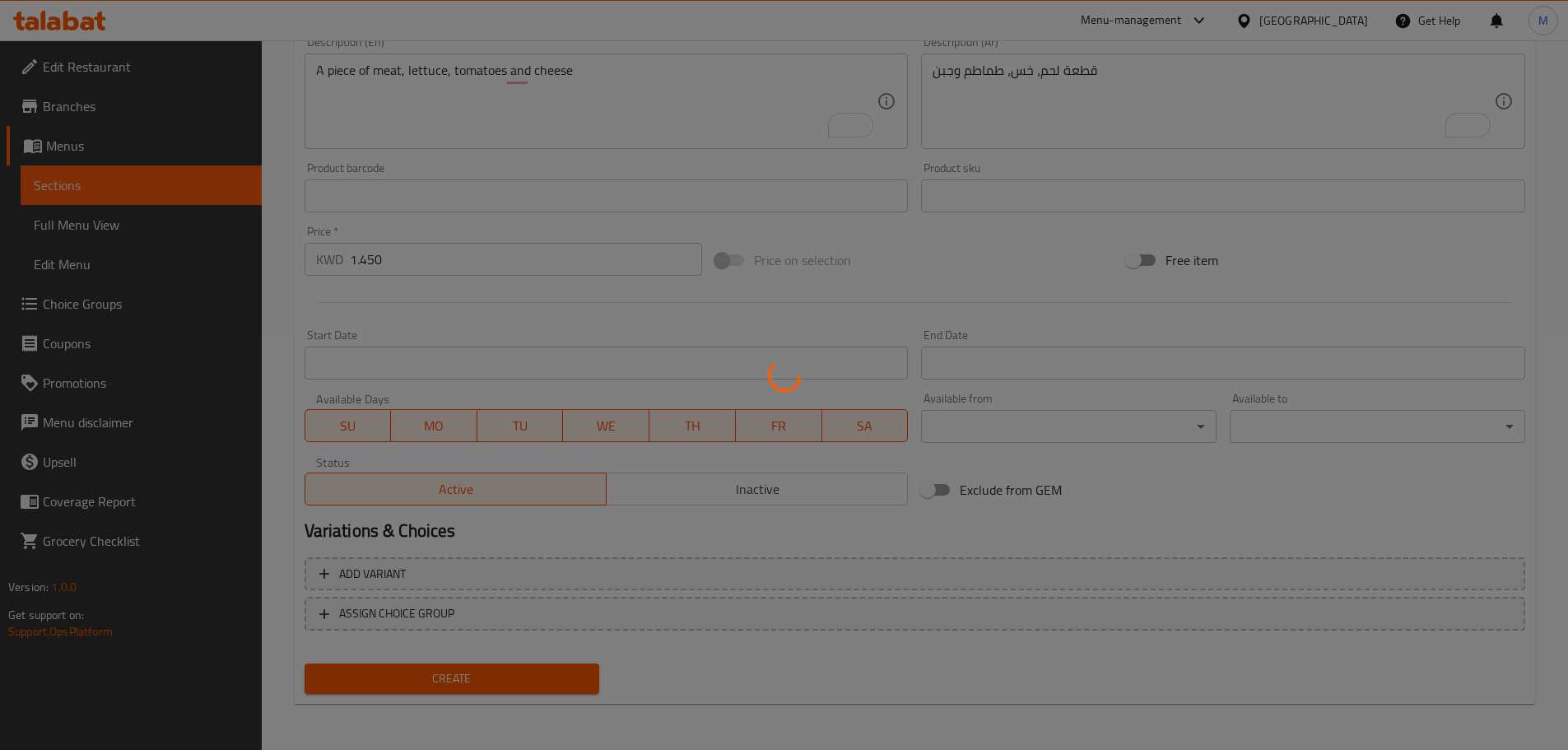
type input "0"
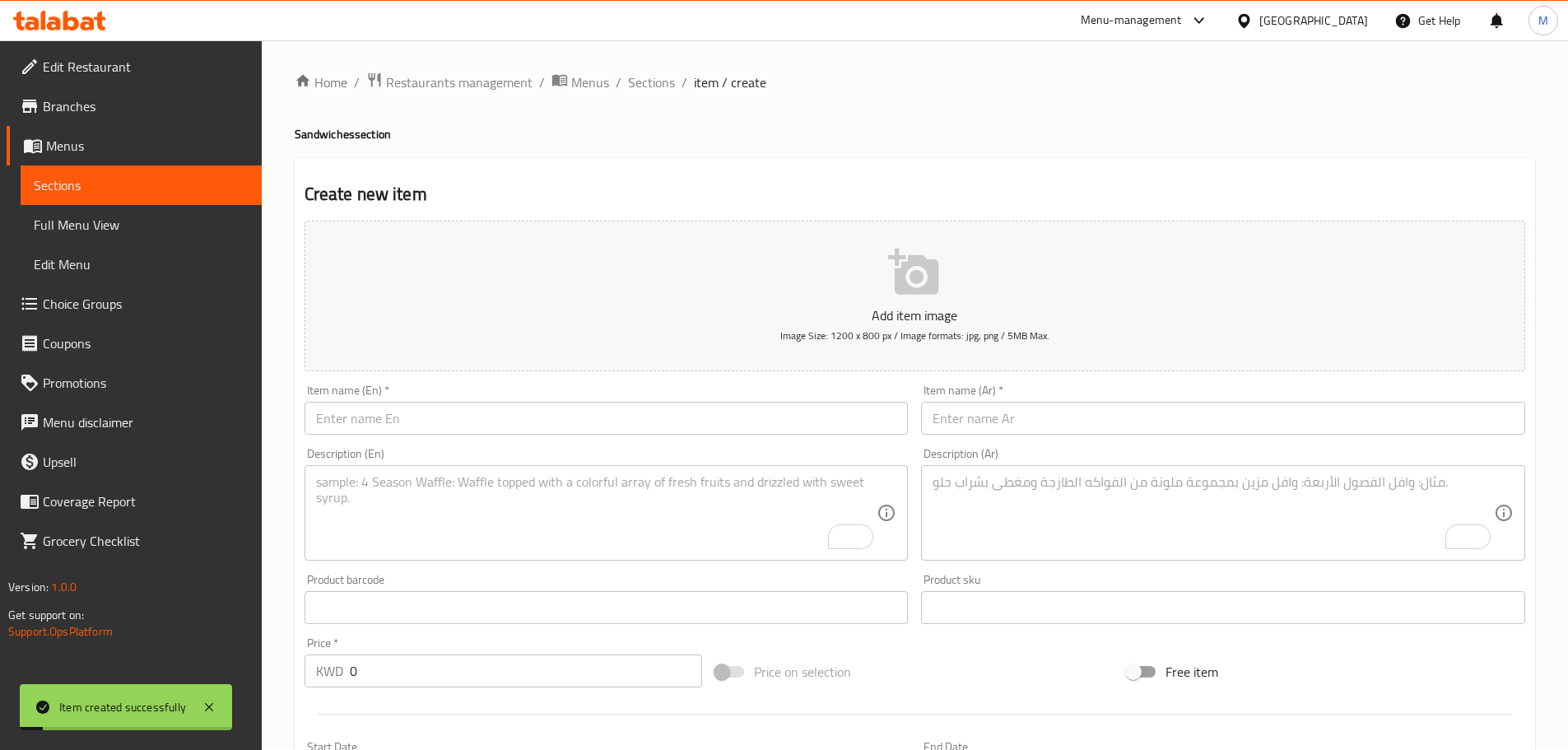
scroll to position [0, 0]
click at [663, 89] on span "Sections" at bounding box center [652, 84] width 47 height 20
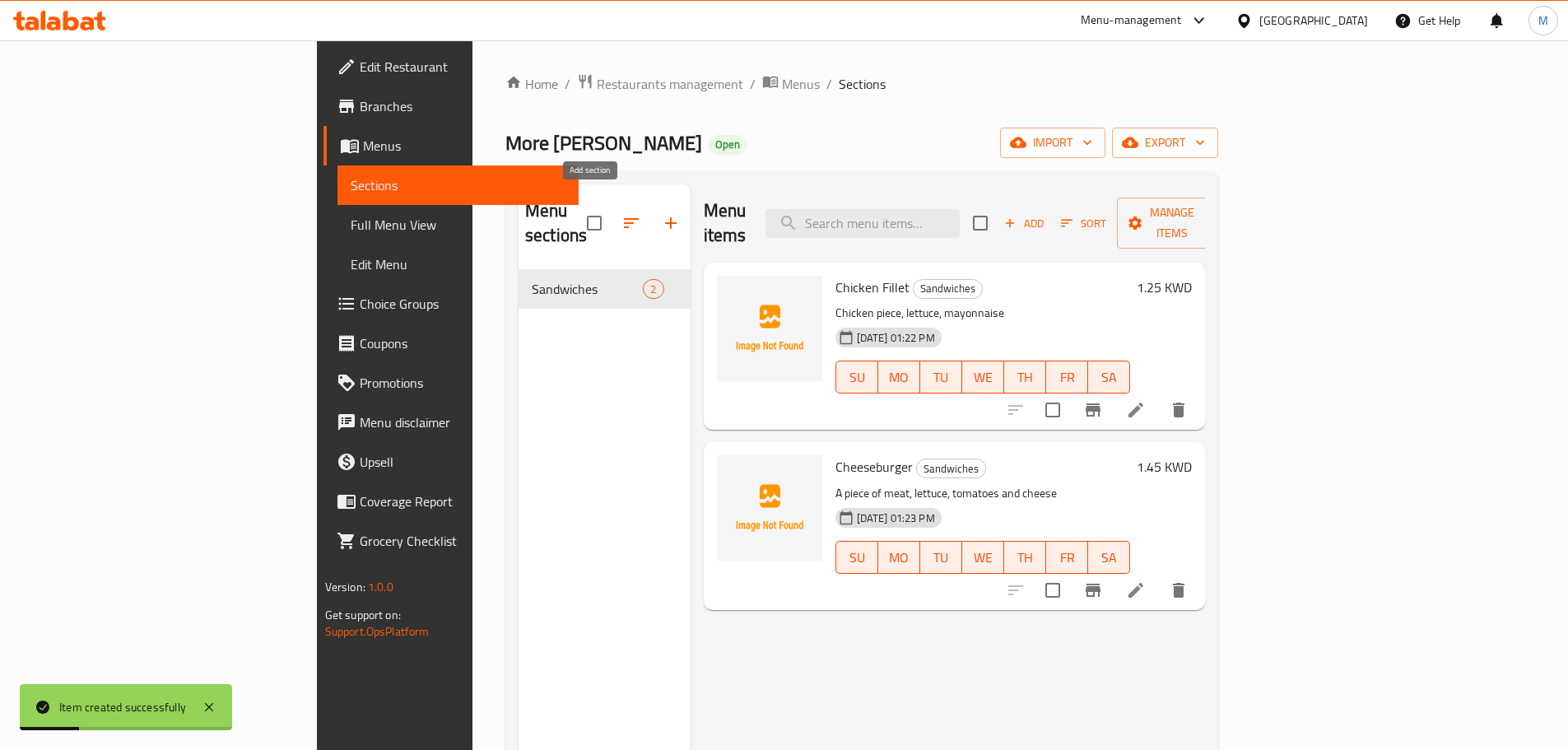
click at [665, 217] on icon "button" at bounding box center [671, 223] width 11 height 11
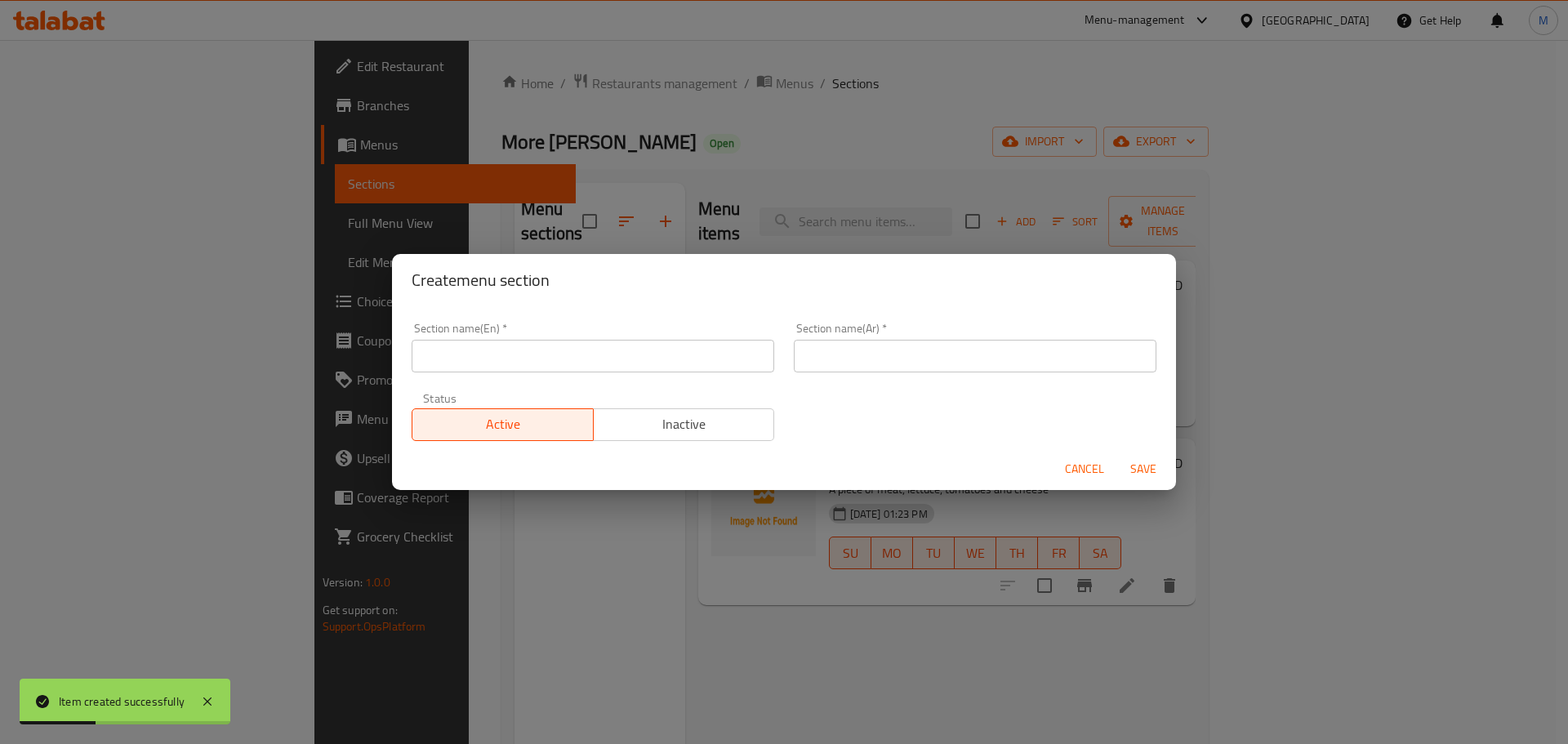
click at [520, 352] on input "text" at bounding box center [593, 356] width 363 height 33
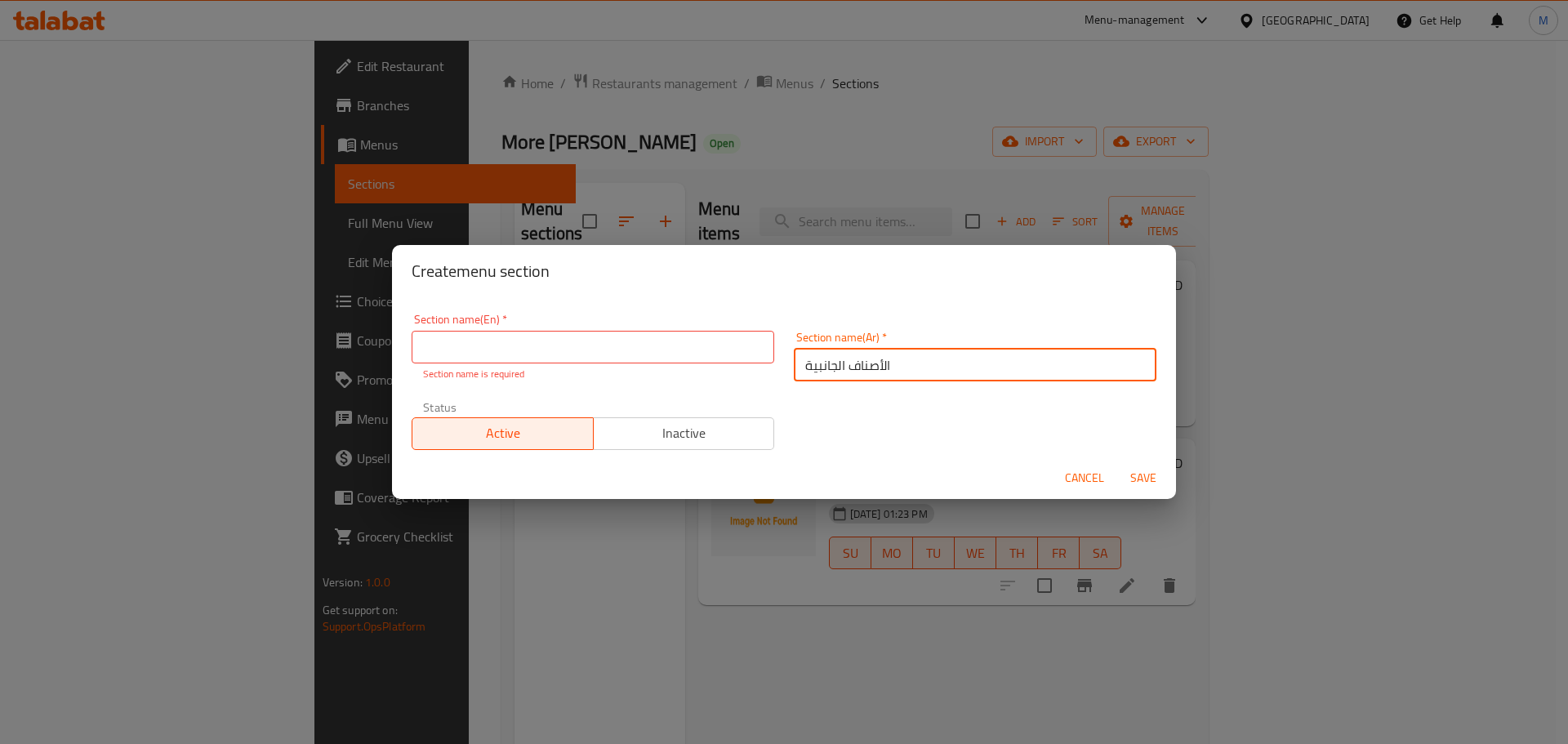
type input "الأصناف الجانبية"
click at [601, 349] on input "text" at bounding box center [593, 346] width 363 height 33
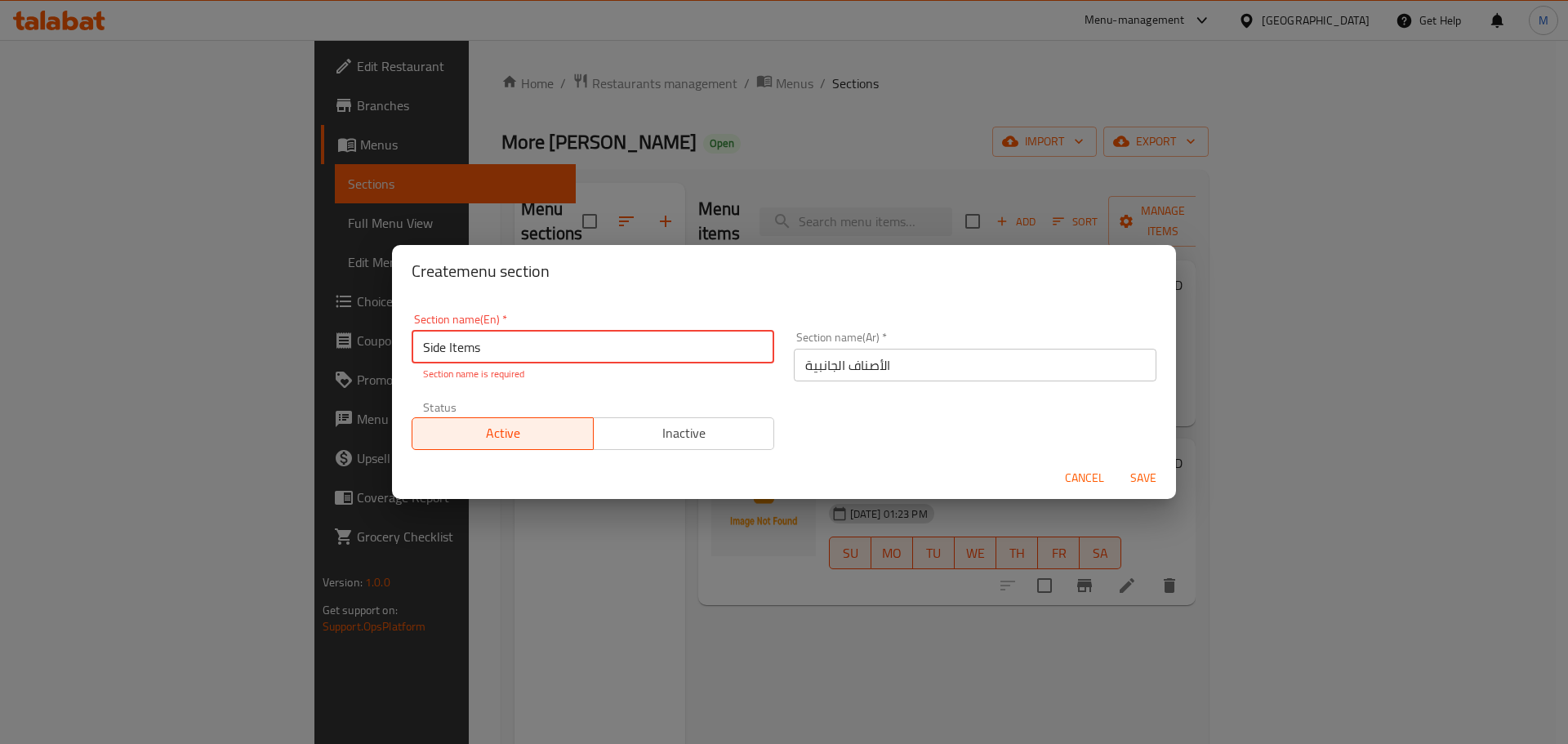
type input "Side Items"
click at [669, 300] on div "Create menu section Section name(En)   * Side Items Section name(En) * Section …" at bounding box center [784, 372] width 784 height 255
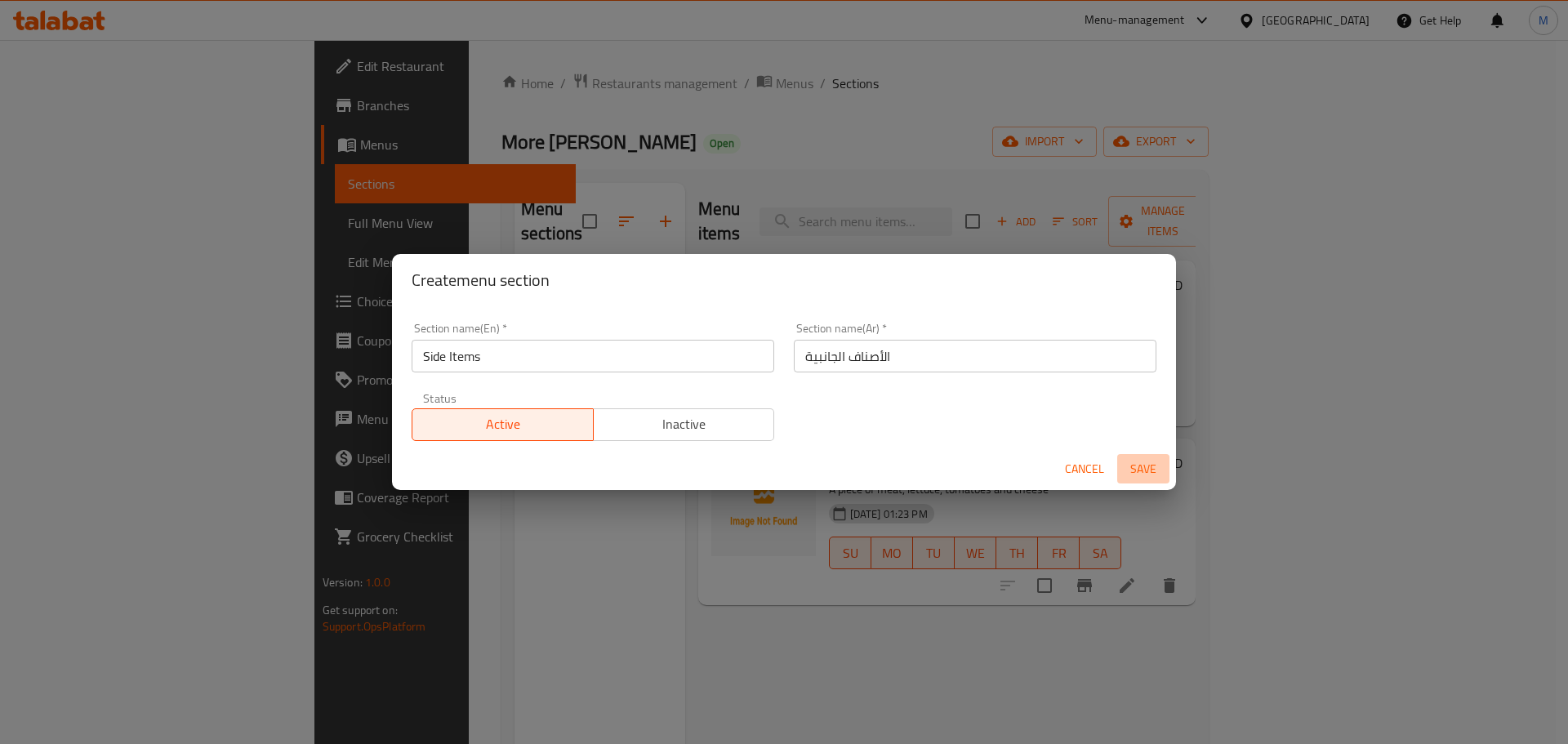
click at [1151, 475] on span "Save" at bounding box center [1143, 470] width 39 height 21
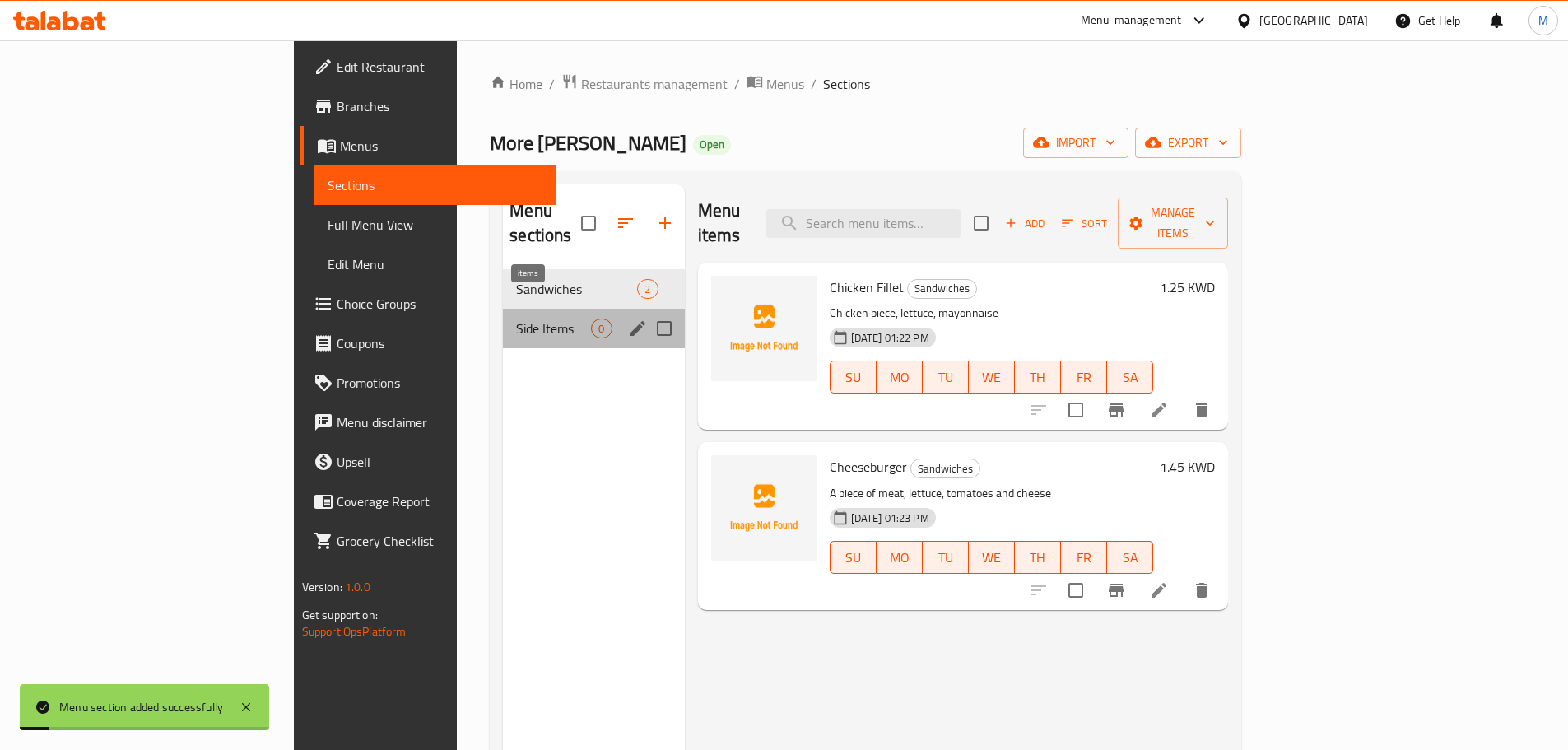
click at [592, 321] on span "0" at bounding box center [601, 328] width 19 height 16
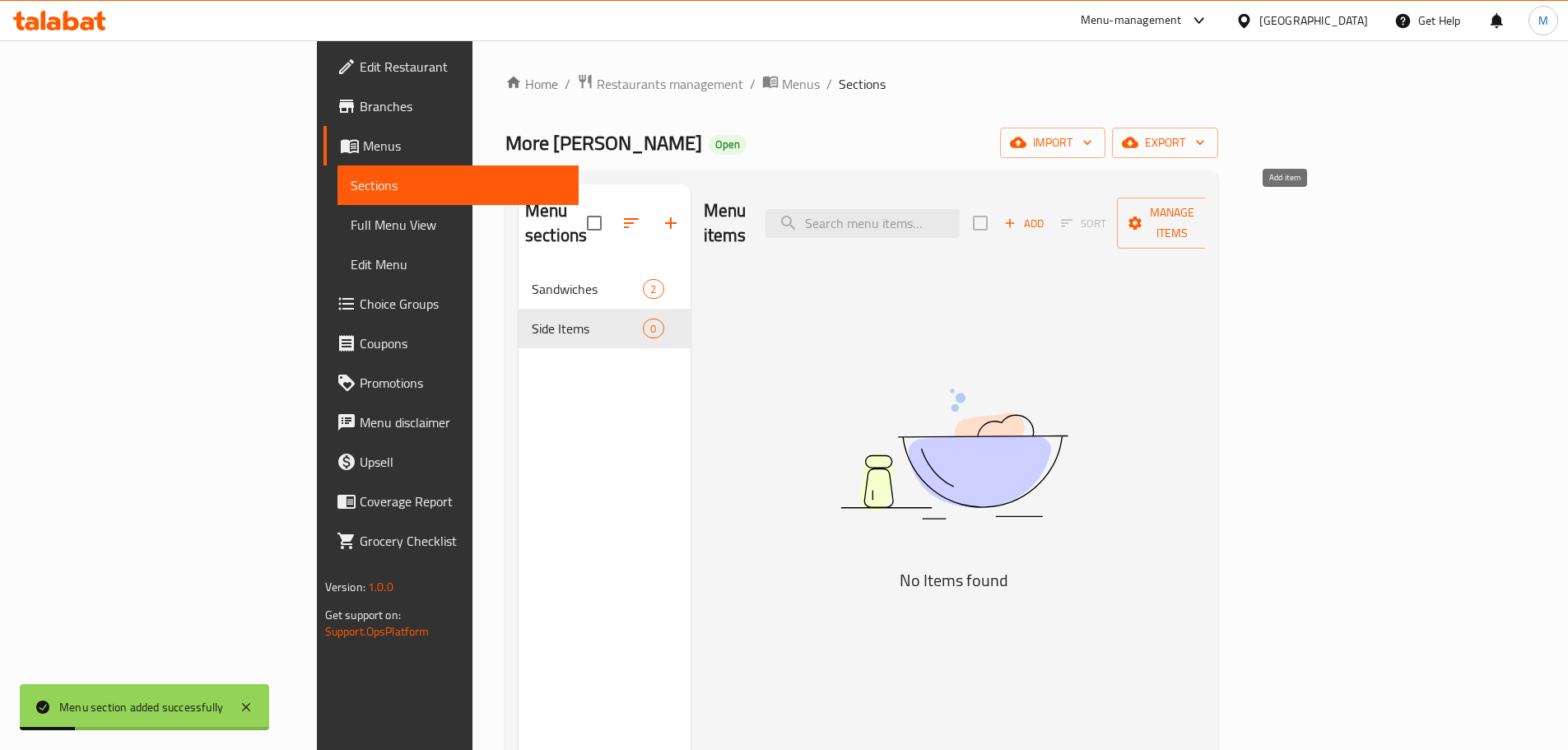
click at [1046, 215] on span "Add" at bounding box center [1023, 224] width 44 height 19
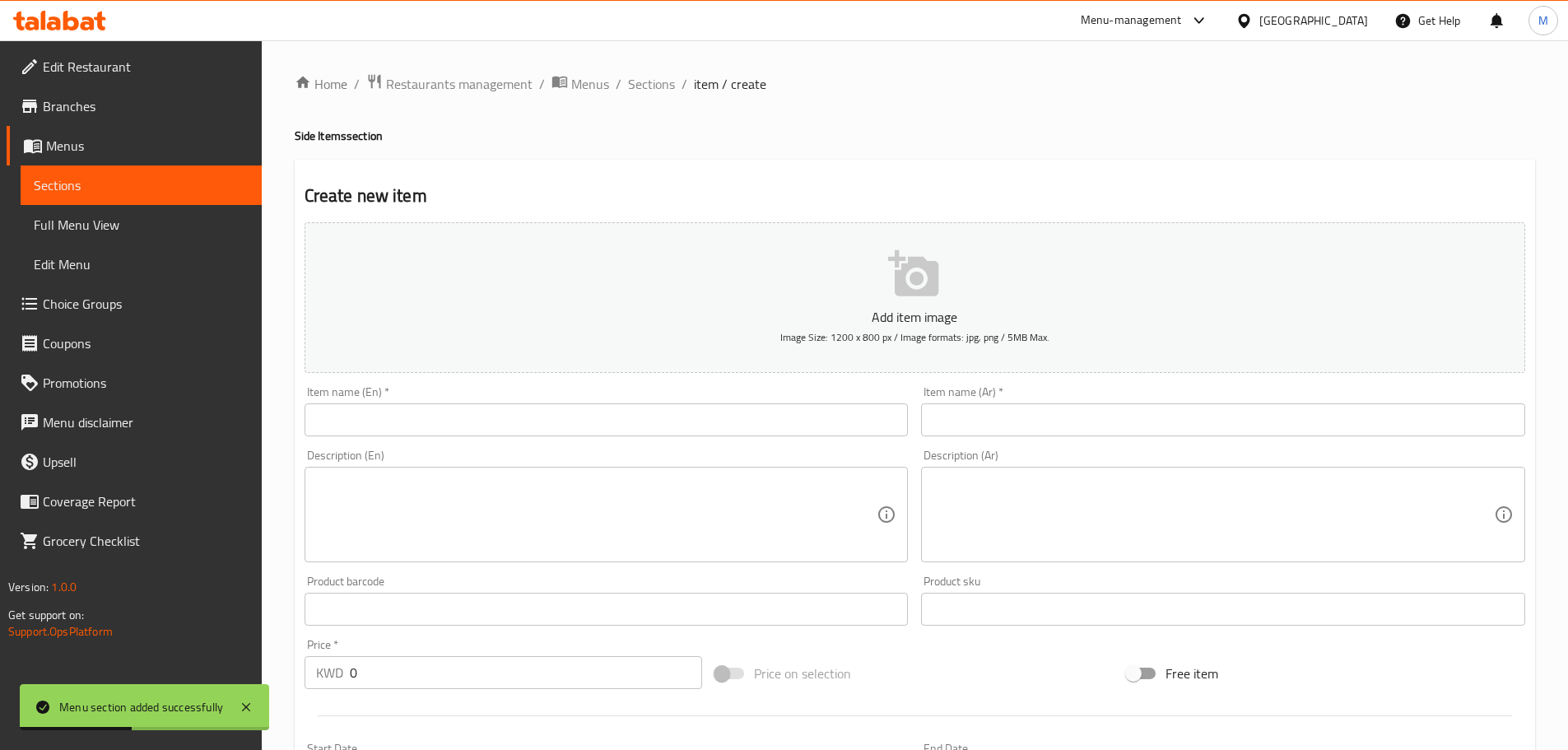
click at [980, 416] on input "text" at bounding box center [1223, 420] width 604 height 33
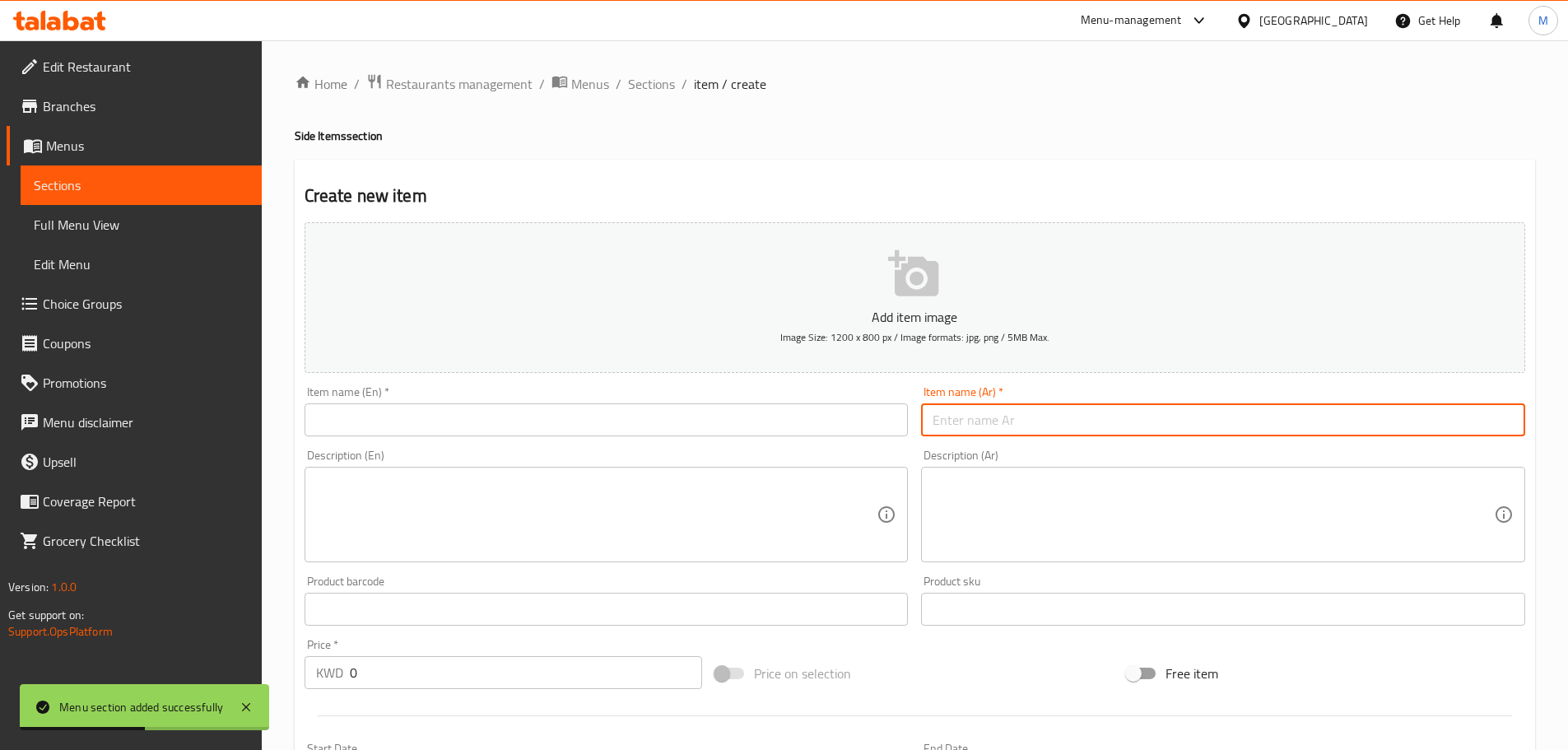
paste input "بروست قطعه"
type input "بروست قطعه"
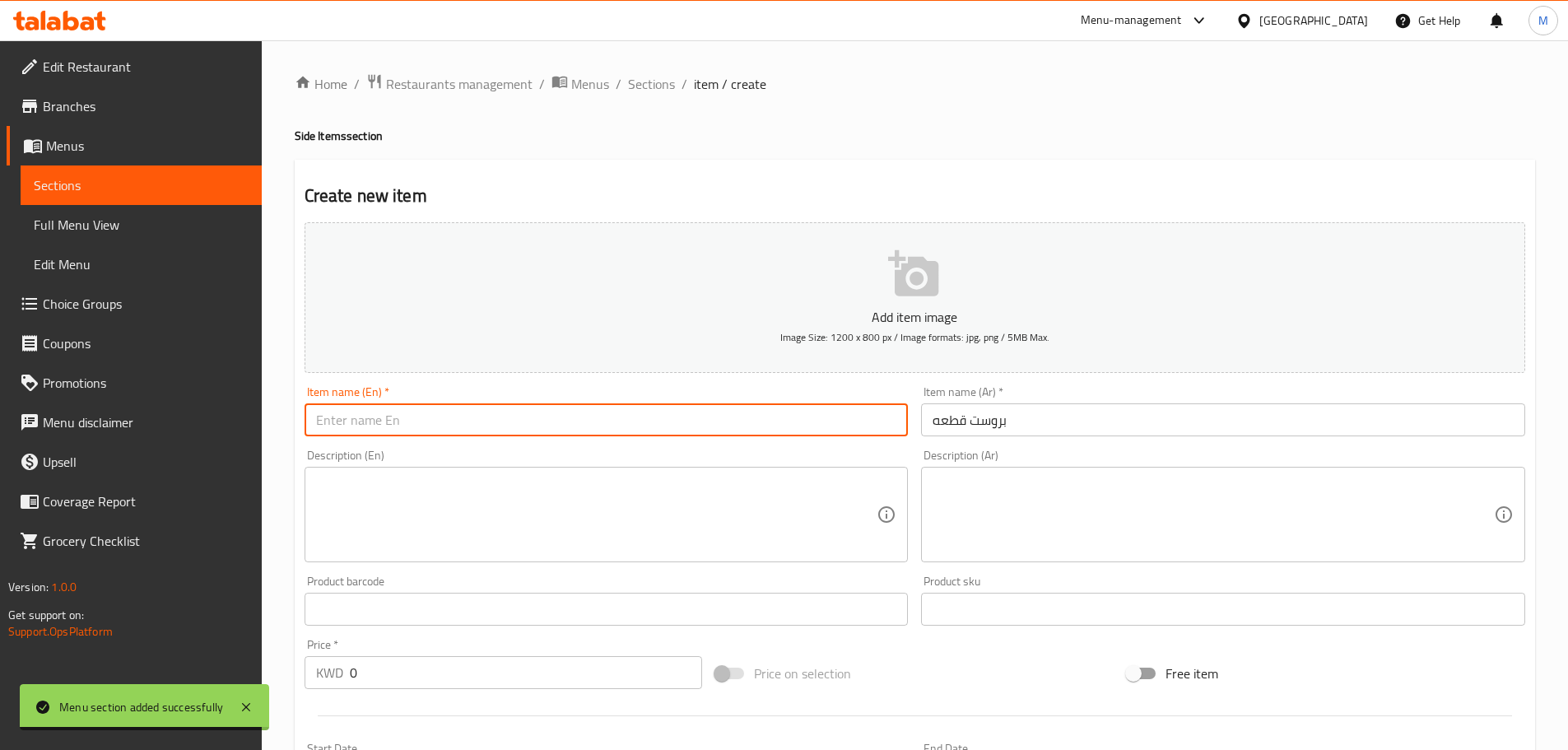
click at [433, 419] on input "text" at bounding box center [607, 420] width 604 height 33
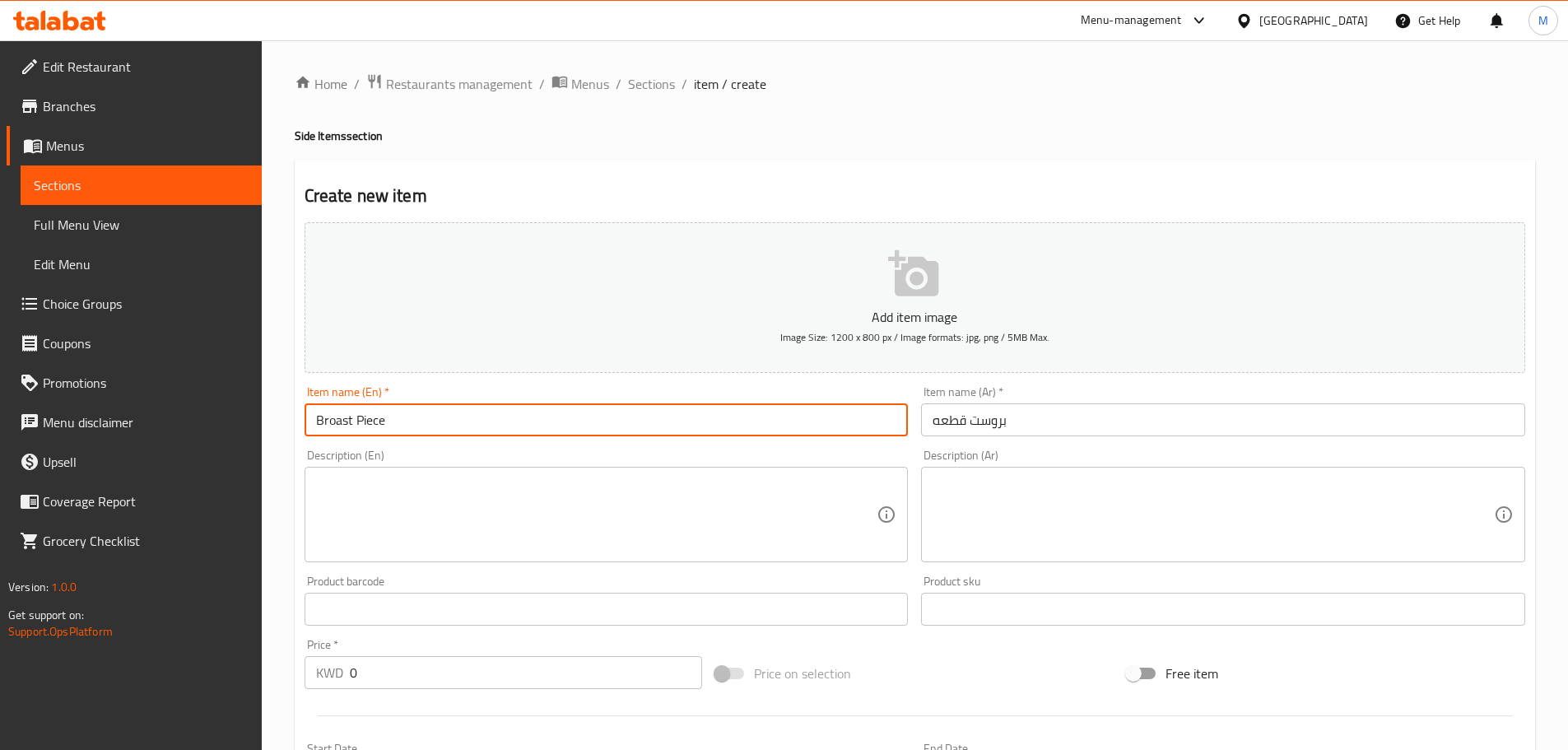
type input "Broast Piece"
click at [433, 501] on textarea at bounding box center [596, 515] width 562 height 78
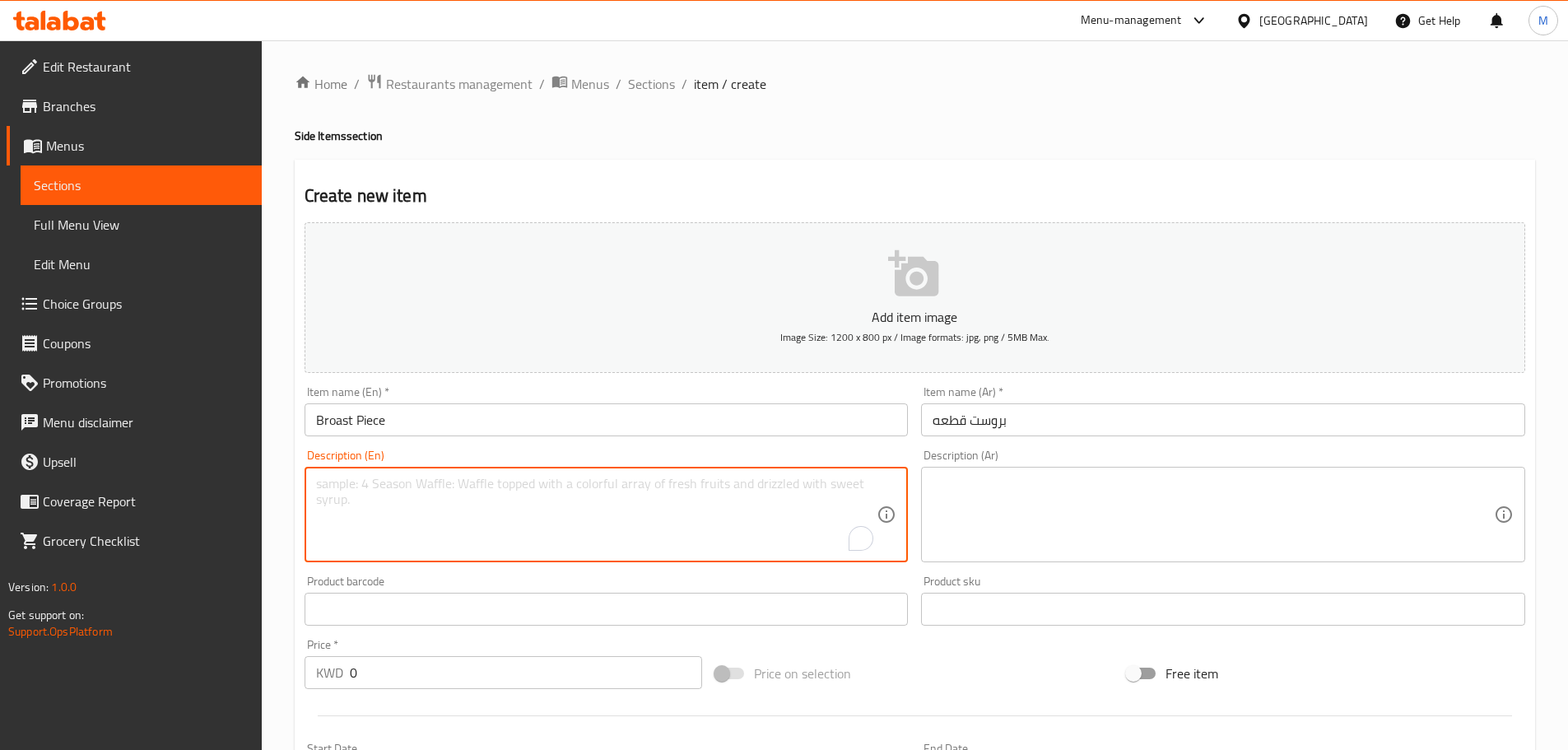
paste textarea "A piece of chicken"
type textarea "A piece of chicken"
click at [977, 482] on textarea at bounding box center [1213, 515] width 562 height 78
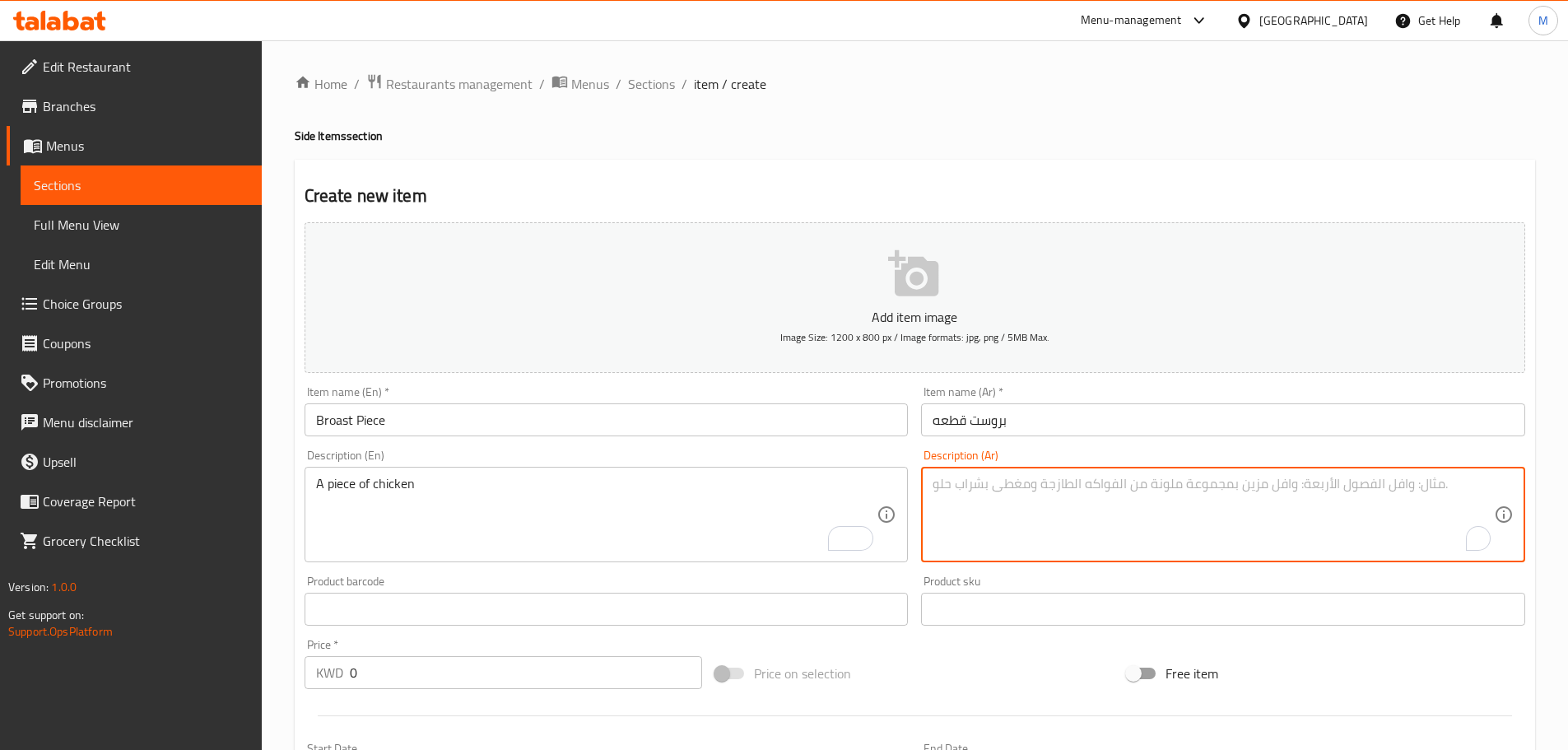
paste textarea "قطعة دجاج"
type textarea "قطعة دجاج"
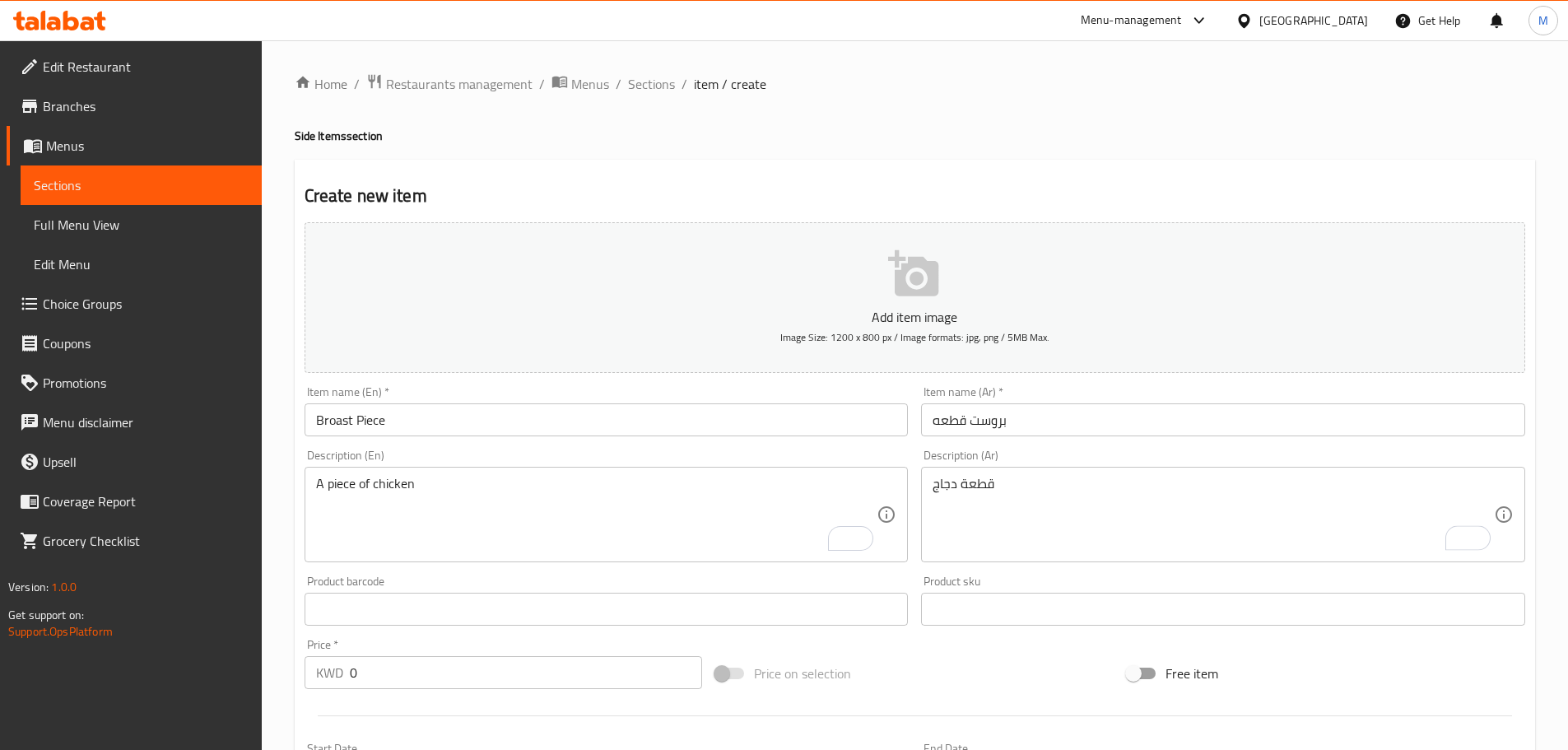
click at [1551, 331] on div "Home / Restaurants management / Menus / Sections / item / create Side Items sec…" at bounding box center [914, 602] width 1307 height 1124
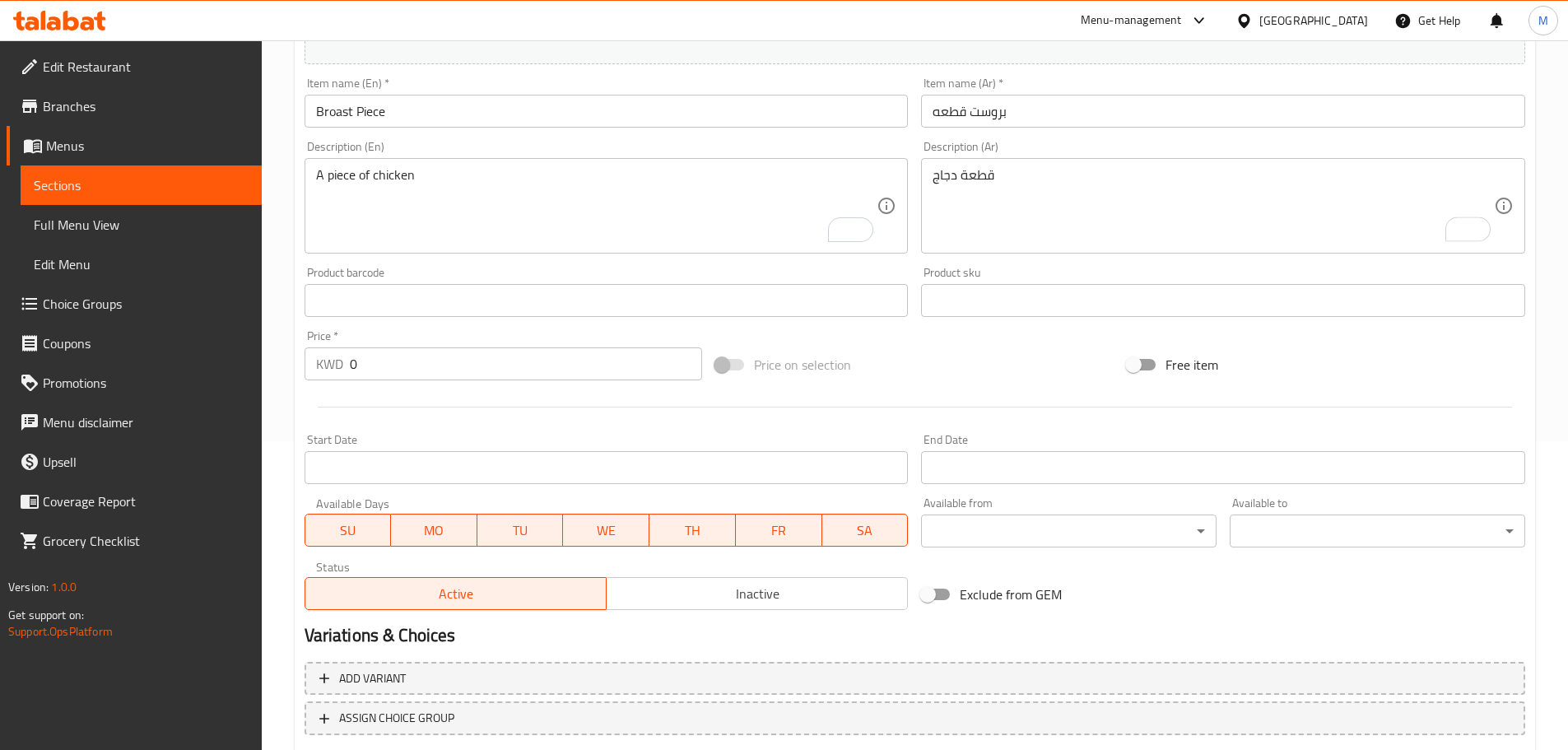
scroll to position [329, 0]
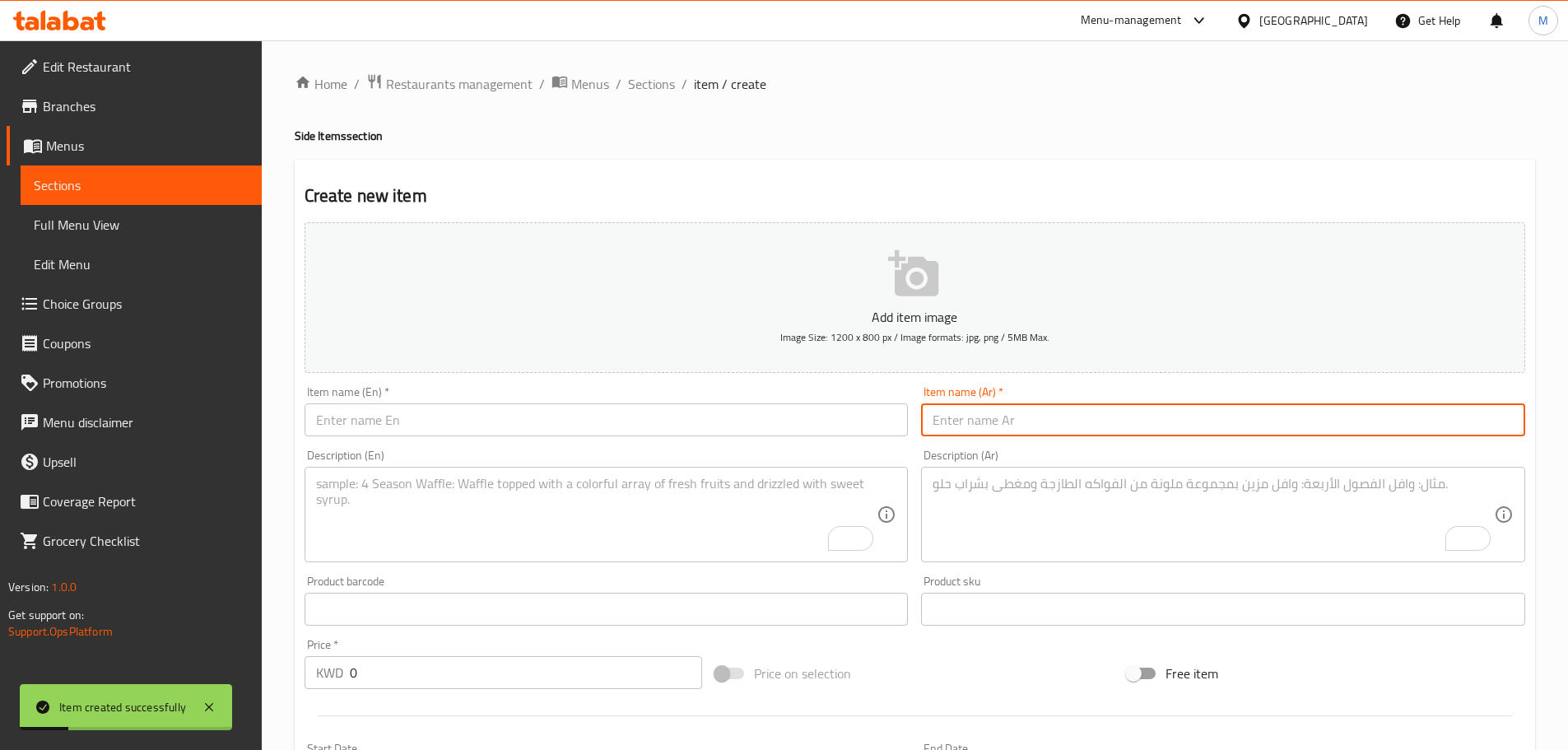
click at [983, 423] on input "text" at bounding box center [1223, 420] width 604 height 33
paste input "فرايز"
type input "فرايز"
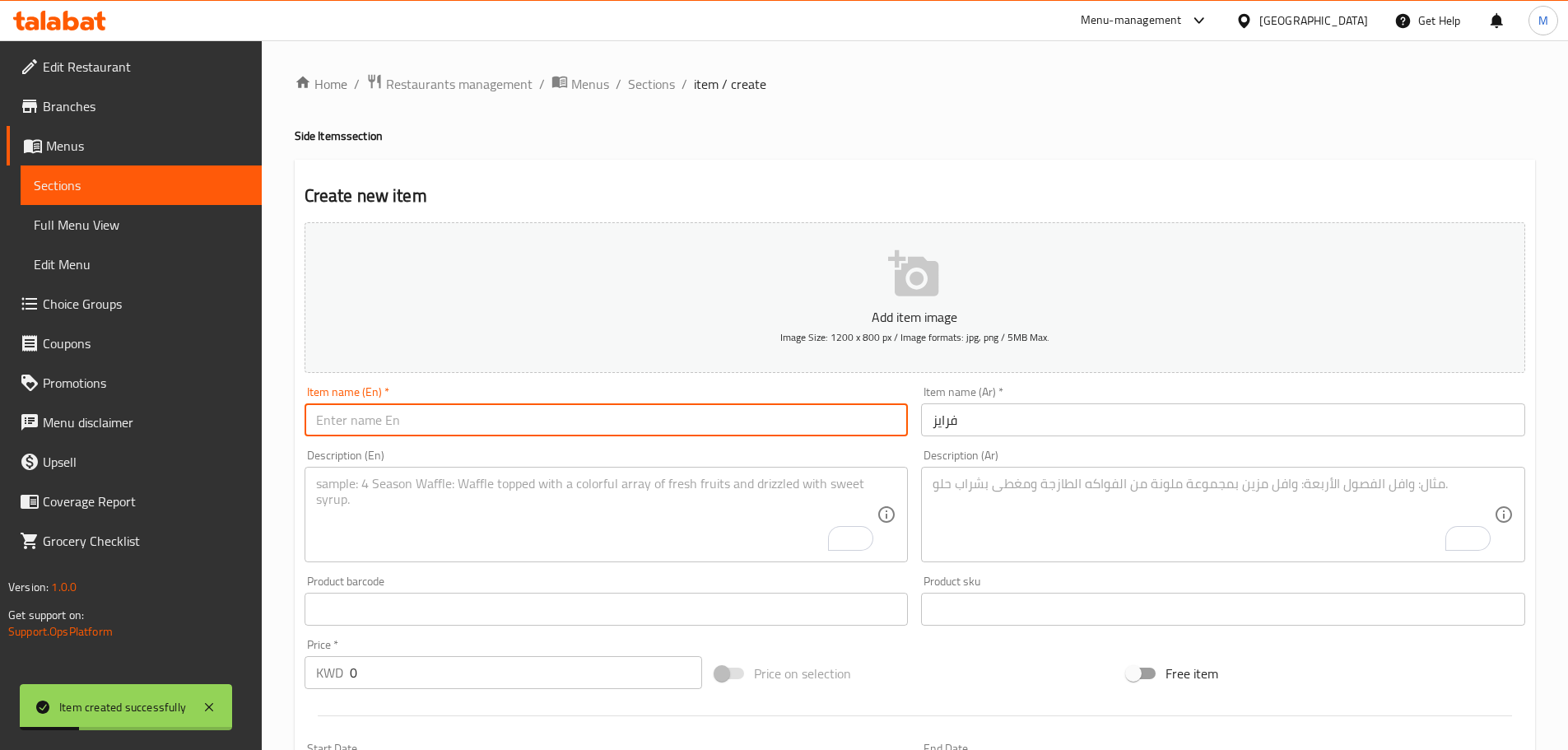
click at [726, 422] on input "text" at bounding box center [607, 420] width 604 height 33
type input "Fries"
click at [604, 517] on textarea "To enrich screen reader interactions, please activate Accessibility in Grammarl…" at bounding box center [596, 515] width 562 height 78
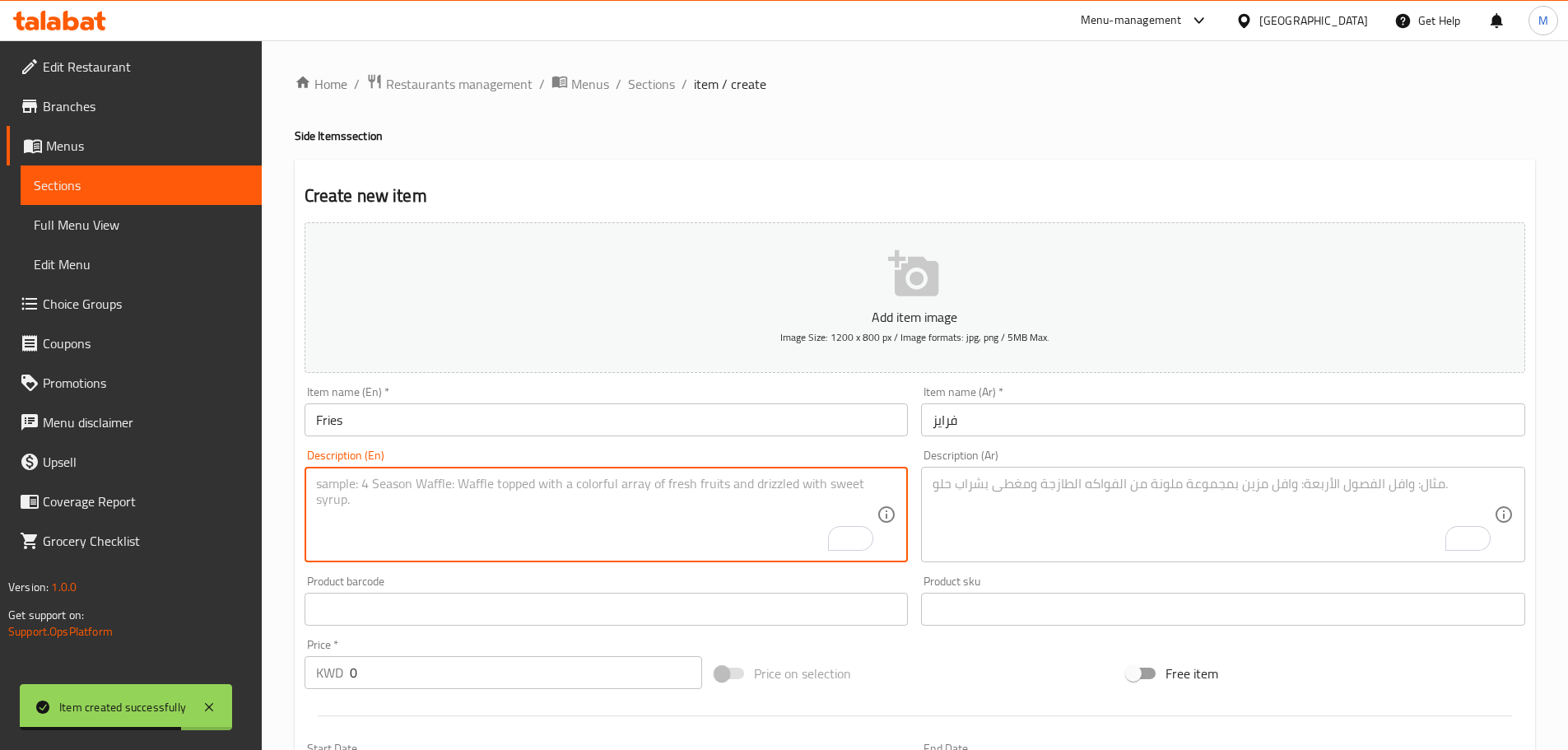
paste textarea "fried fries"
type textarea "fried fries"
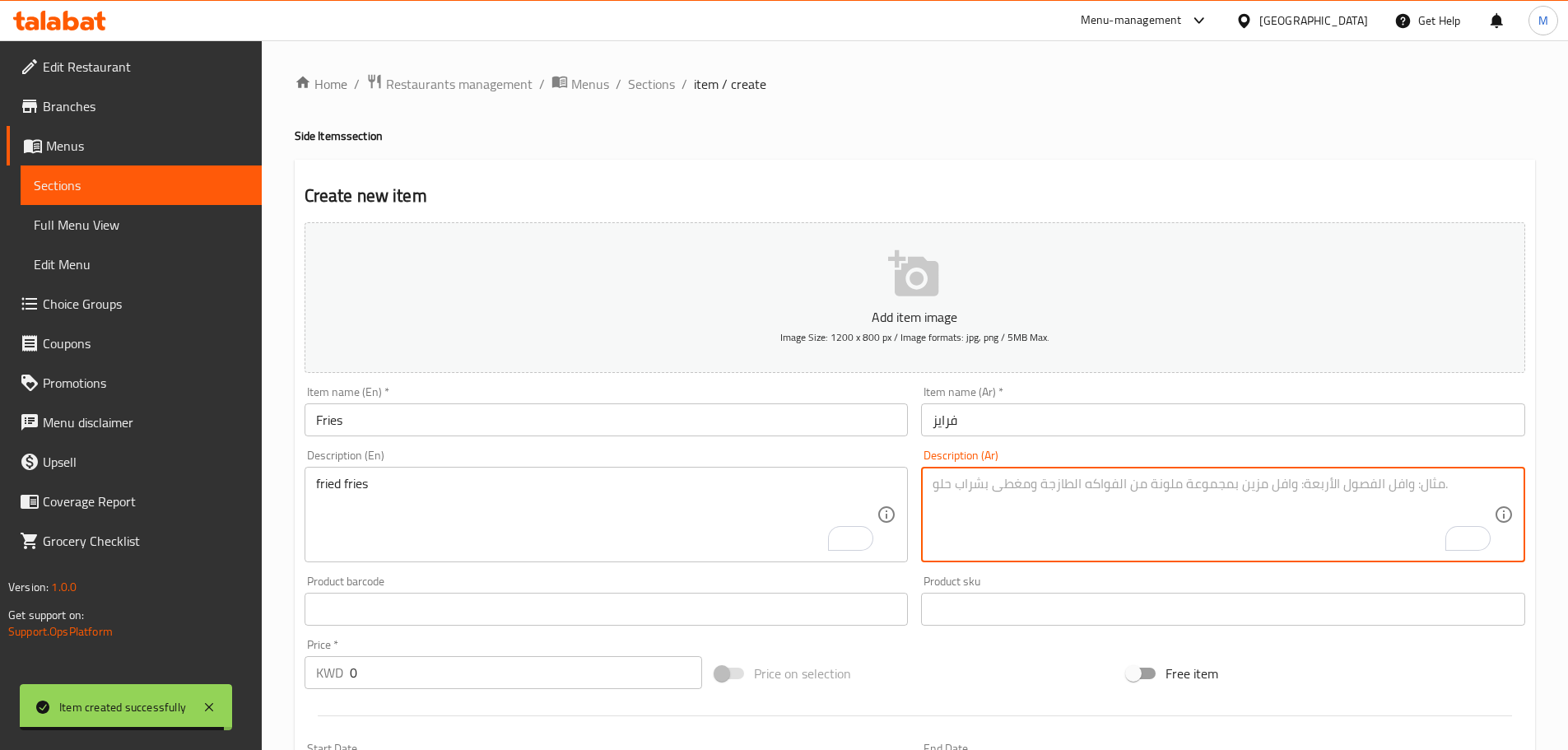
click at [1007, 500] on textarea "To enrich screen reader interactions, please activate Accessibility in Grammarl…" at bounding box center [1213, 515] width 562 height 78
paste textarea "فرايز مقلي"
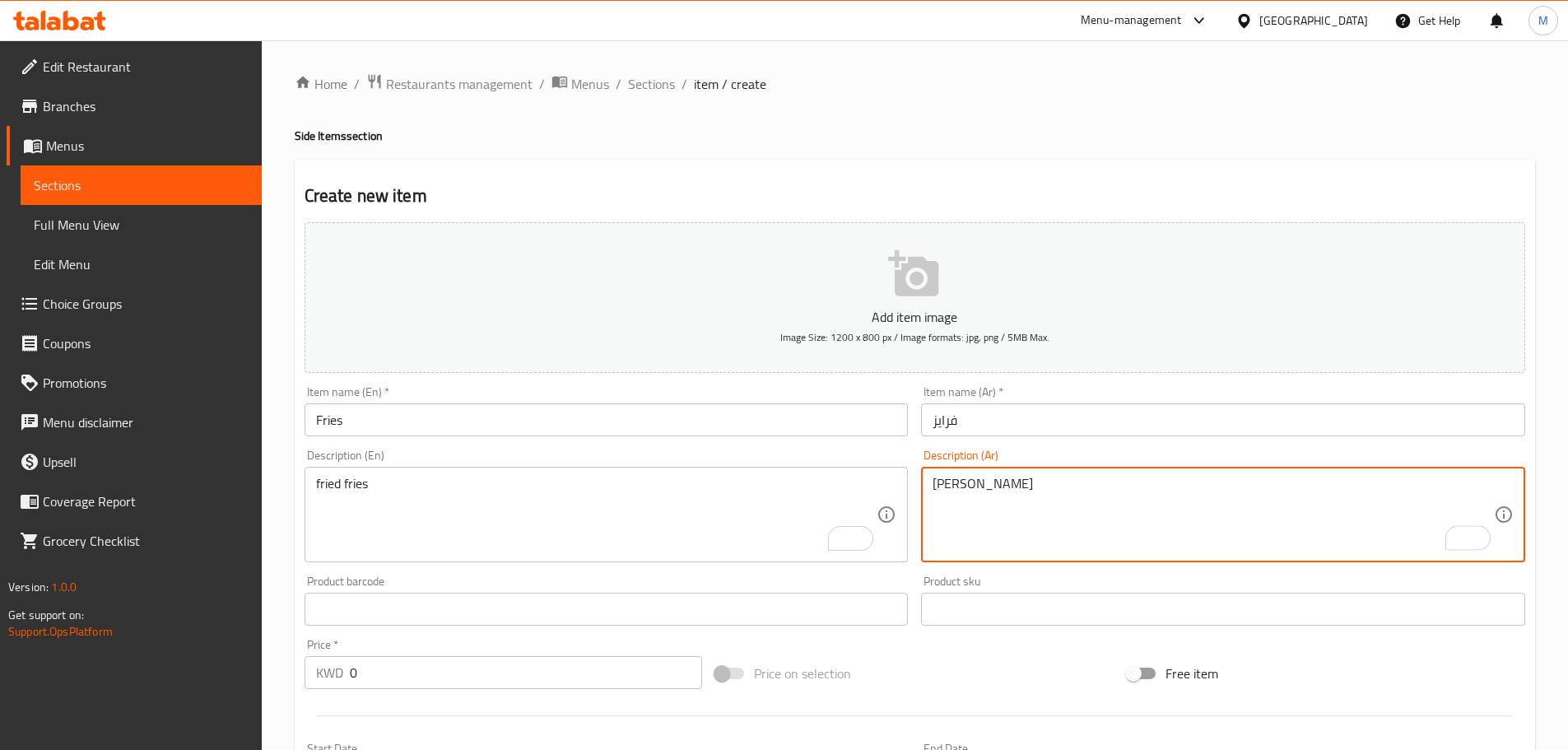
type textarea "فرايز مقلي"
click at [1562, 353] on div "Home / Restaurants management / Menus / Sections / item / create Side Items sec…" at bounding box center [914, 602] width 1307 height 1124
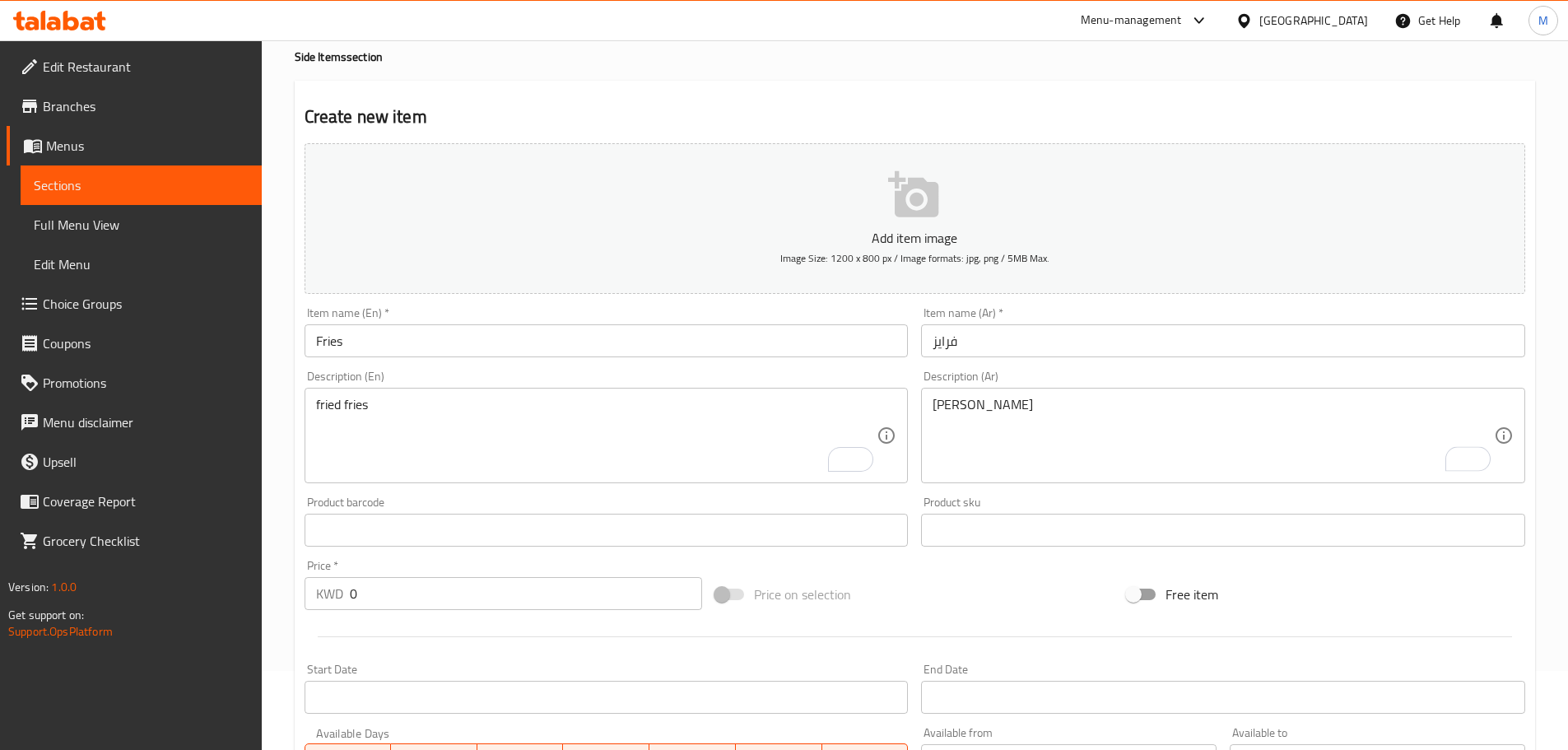
scroll to position [165, 0]
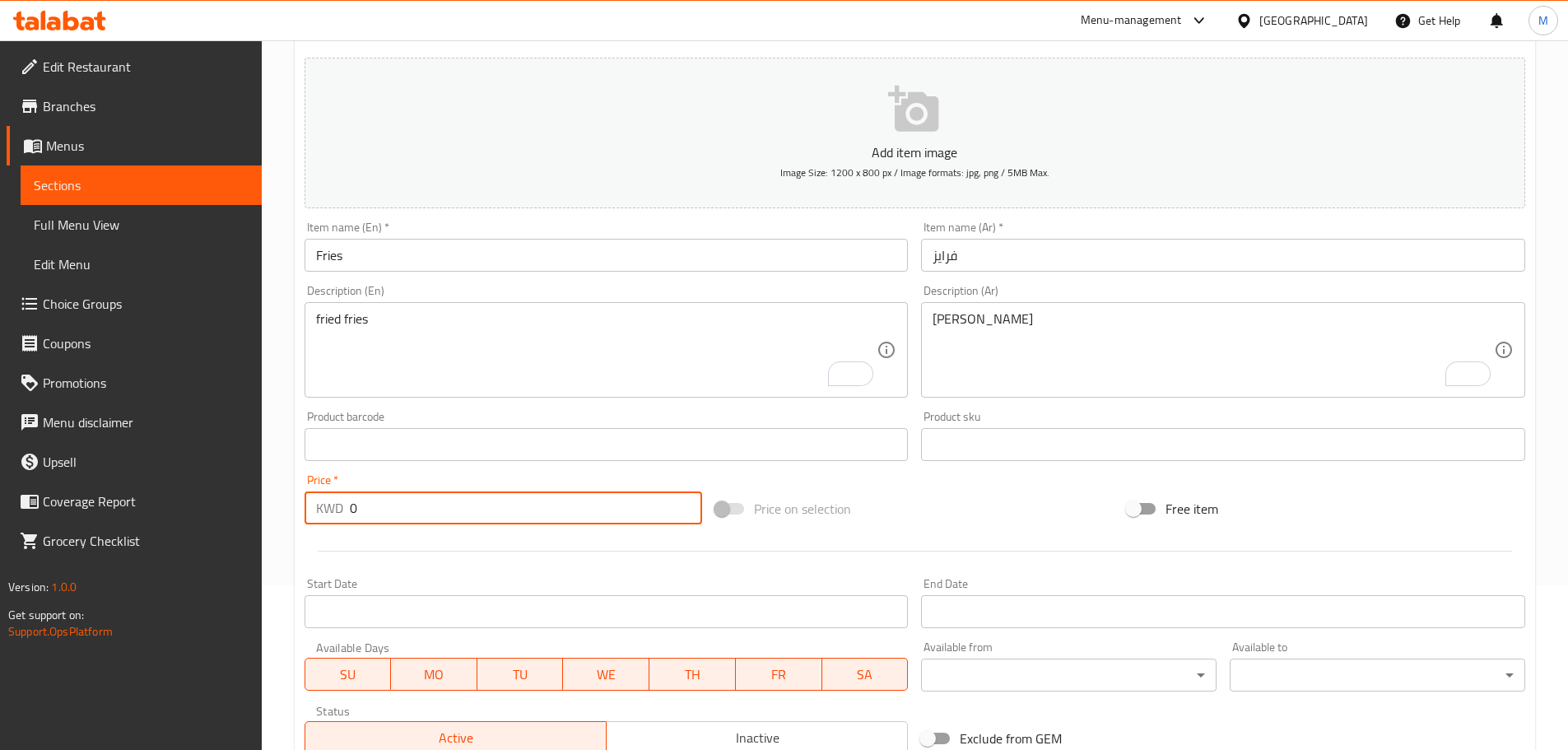
drag, startPoint x: 367, startPoint y: 519, endPoint x: 327, endPoint y: 512, distance: 40.6
click at [332, 516] on div "KWD 0 Price *" at bounding box center [504, 508] width 399 height 33
paste input ".500"
type input "0.500"
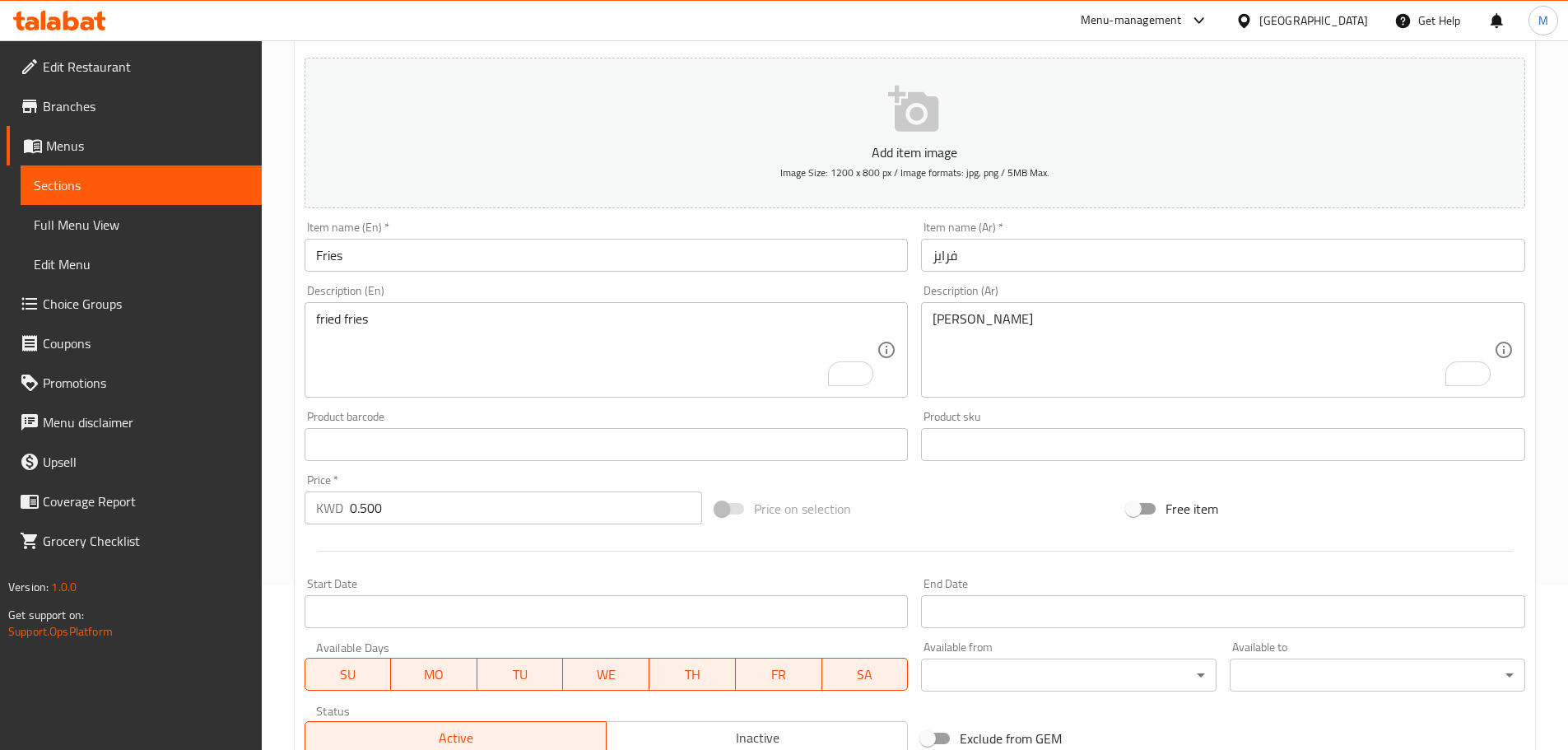
click at [275, 464] on div "Home / Restaurants management / Menus / Sections / item / create Side Items sec…" at bounding box center [914, 438] width 1307 height 1124
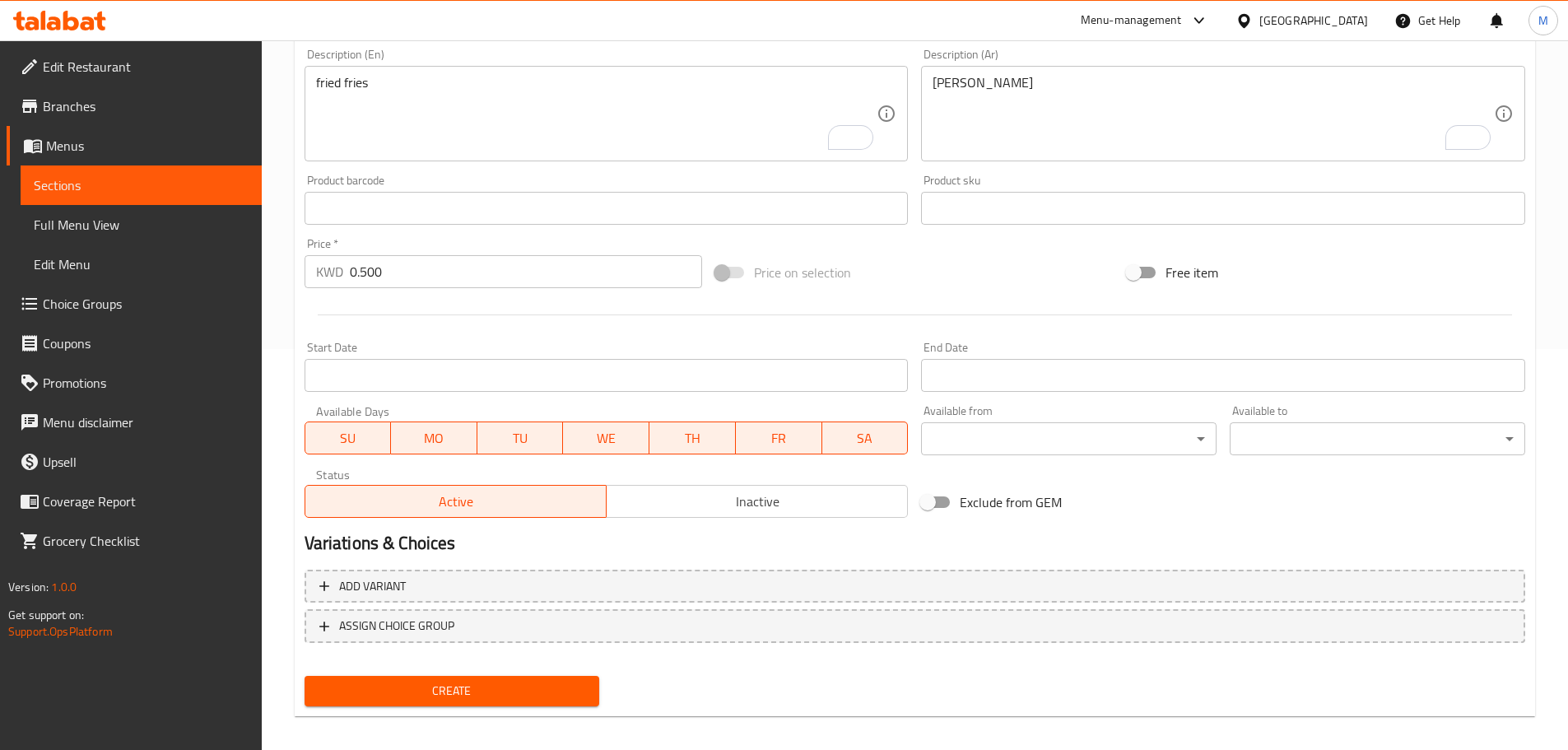
scroll to position [413, 0]
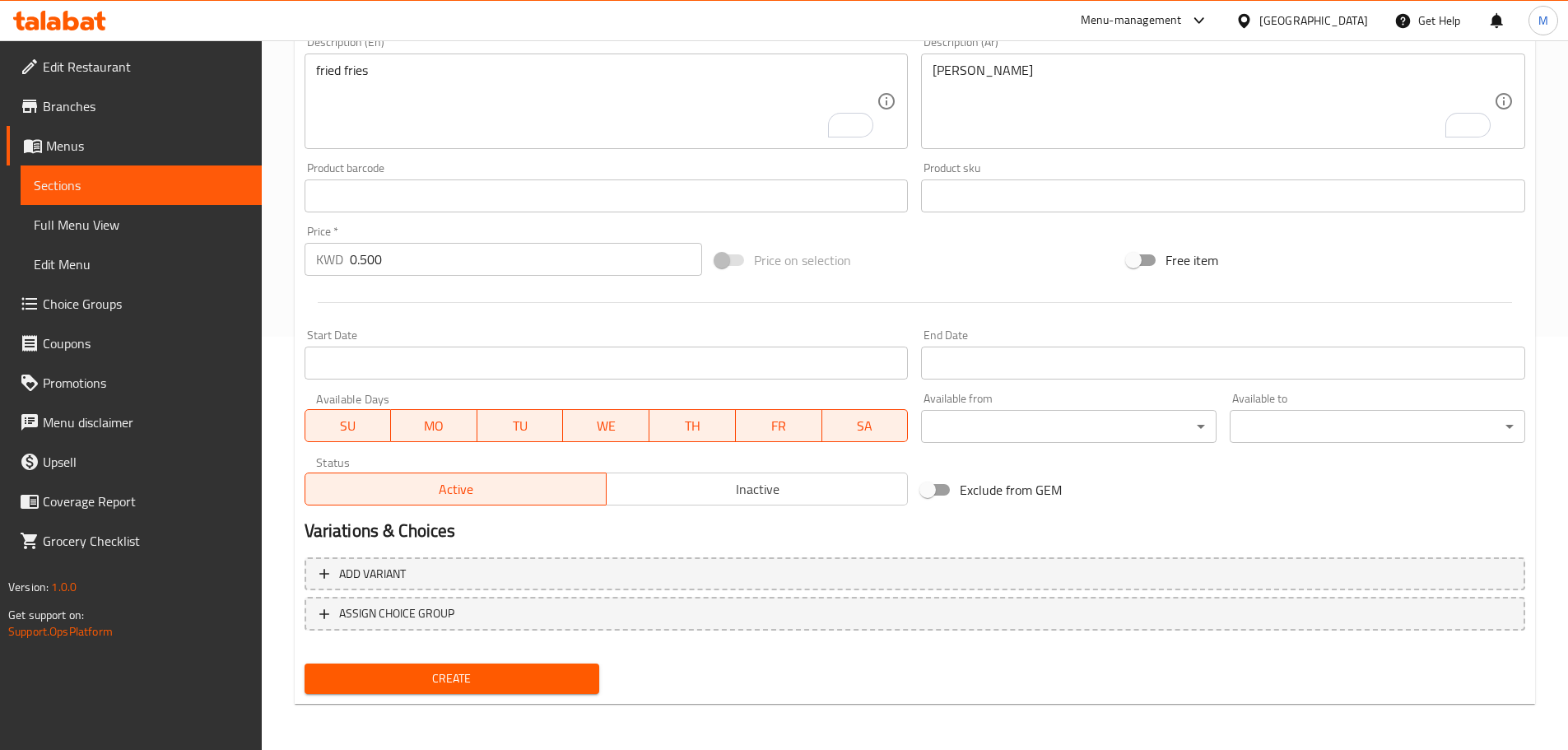
click at [420, 676] on span "Create" at bounding box center [452, 679] width 269 height 21
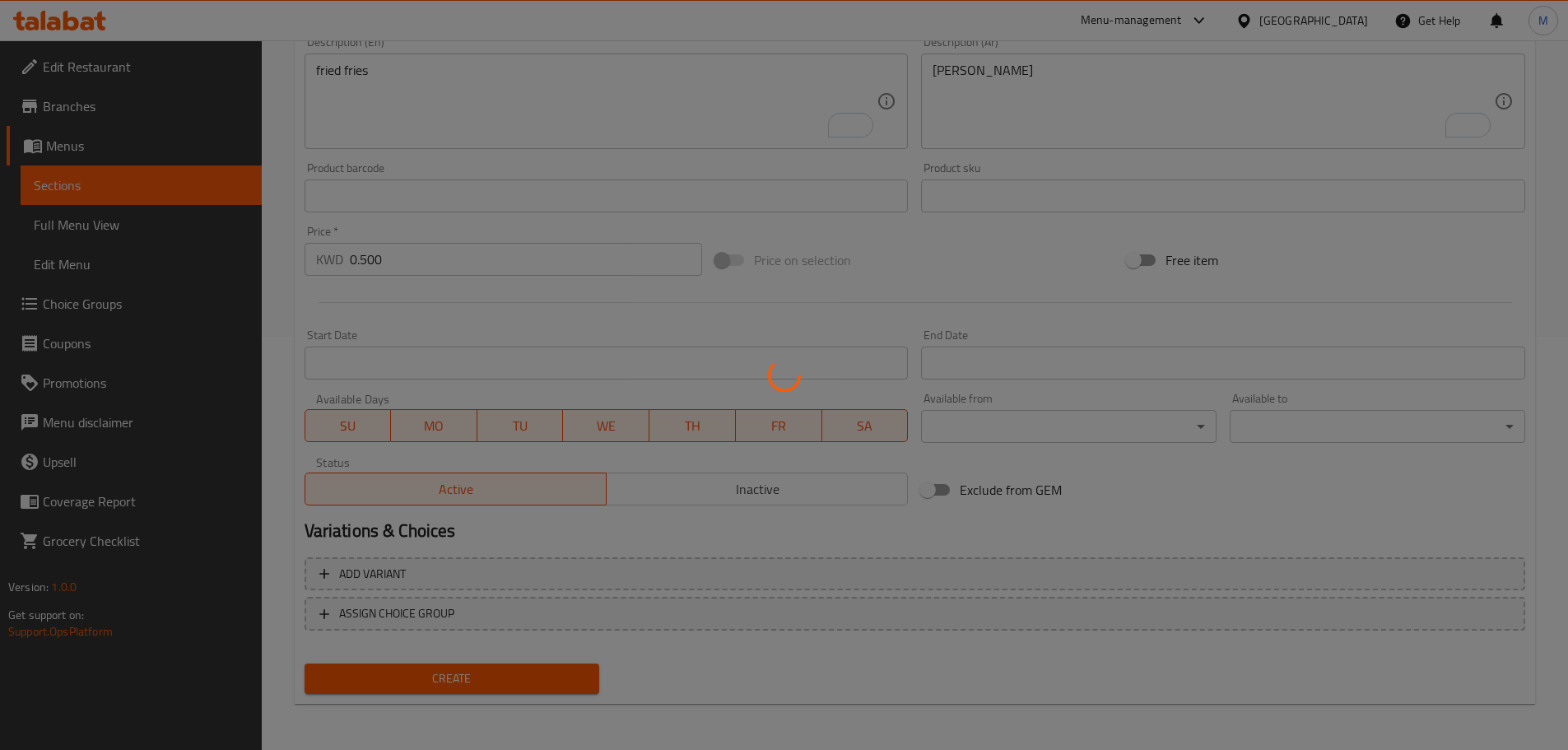
type input "0"
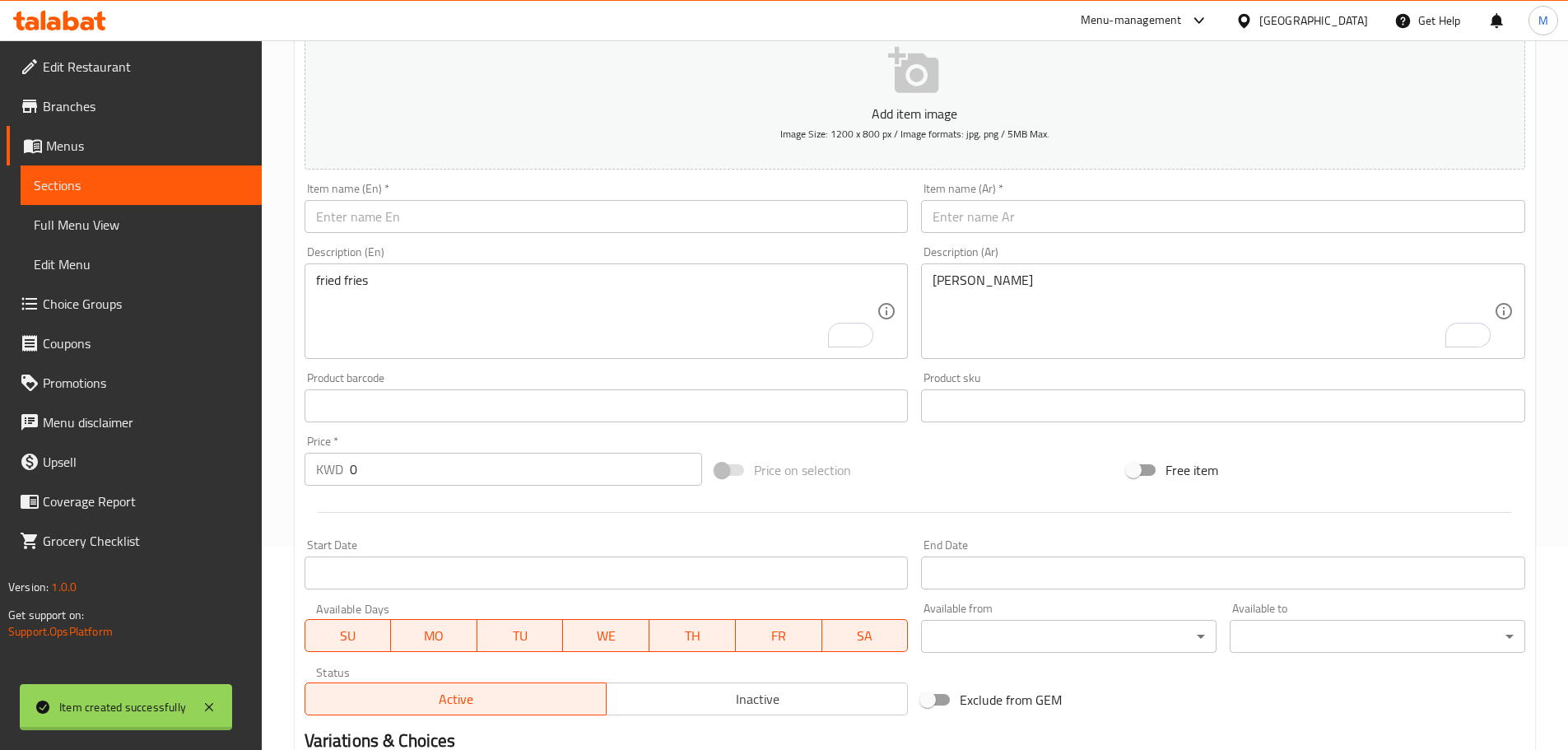
scroll to position [2, 0]
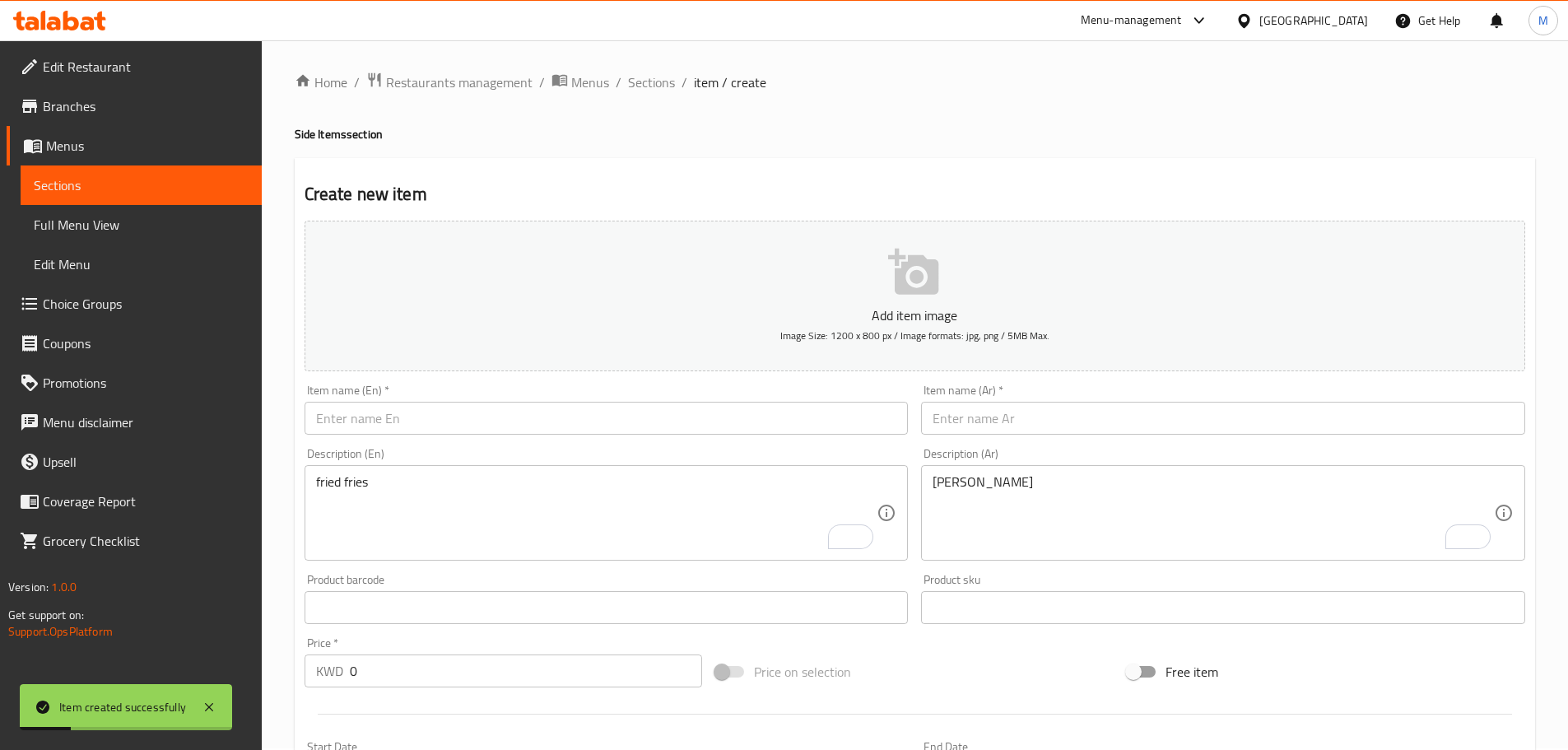
drag, startPoint x: 995, startPoint y: 413, endPoint x: 992, endPoint y: 421, distance: 8.5
click at [996, 415] on input "text" at bounding box center [1223, 418] width 604 height 33
paste input "حلقات بصل"
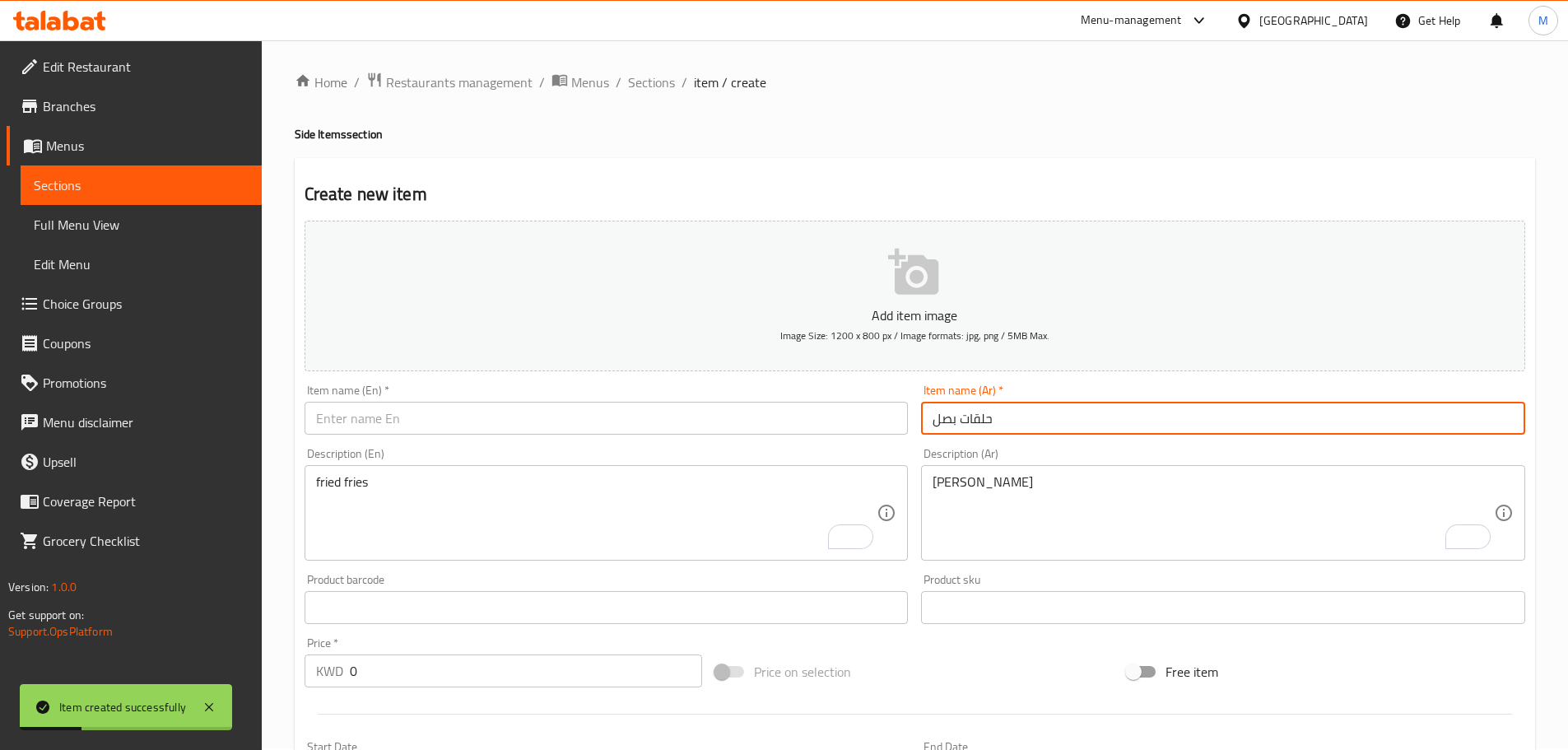
type input "حلقات بصل"
click at [811, 422] on input "text" at bounding box center [607, 418] width 604 height 33
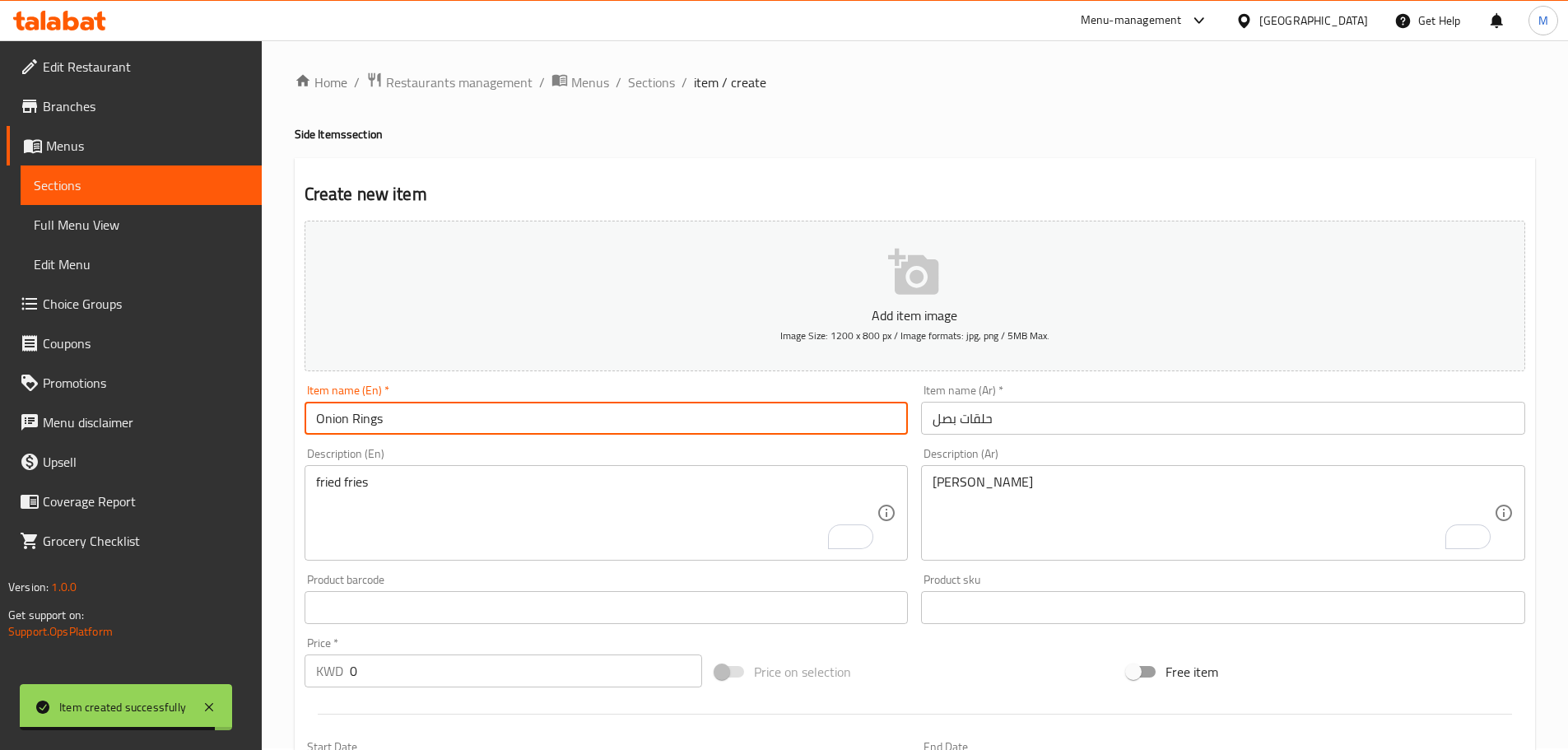
type input "Onion Rings"
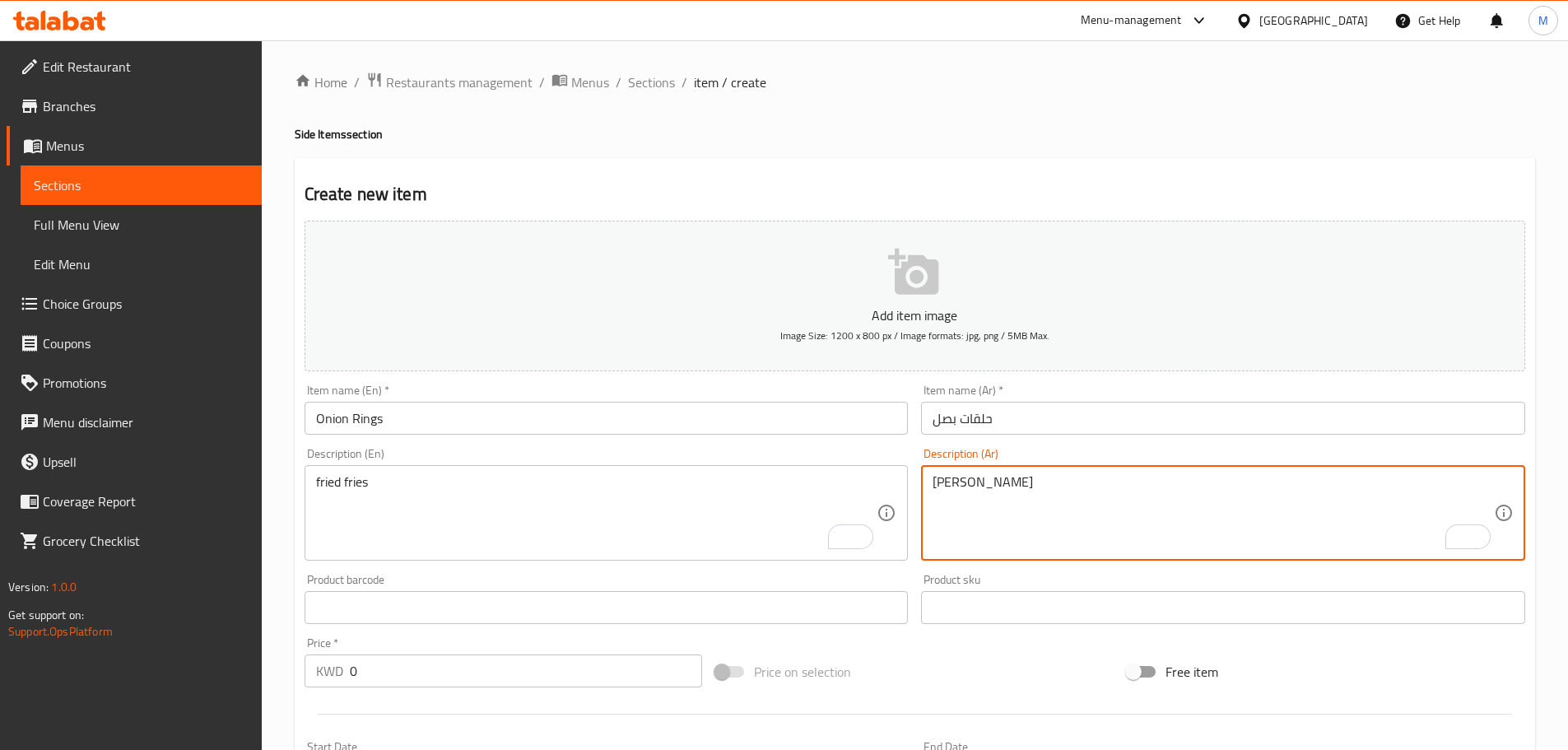
click at [981, 488] on textarea "فرايز مقلي" at bounding box center [1213, 513] width 562 height 78
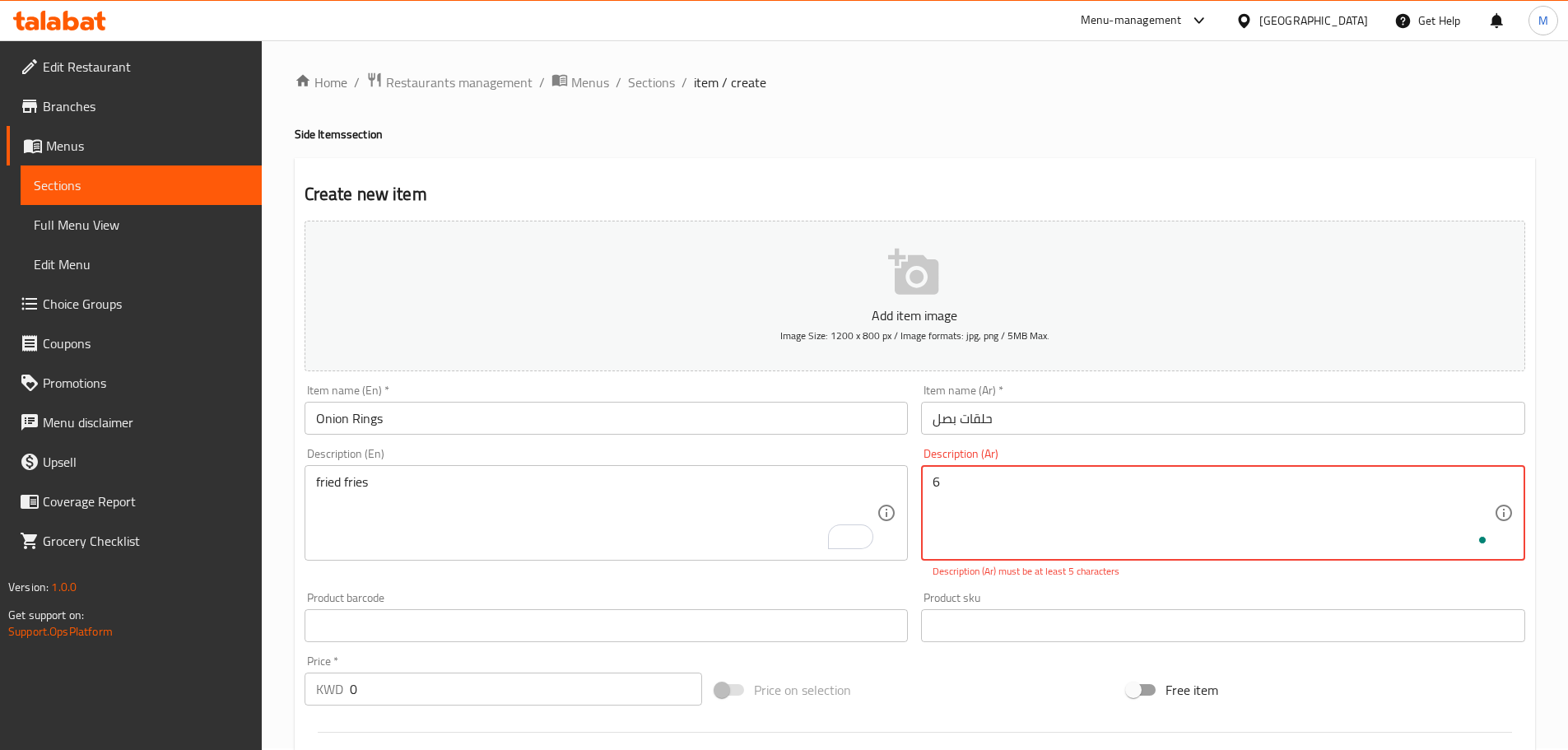
paste textarea "حلقات بصل"
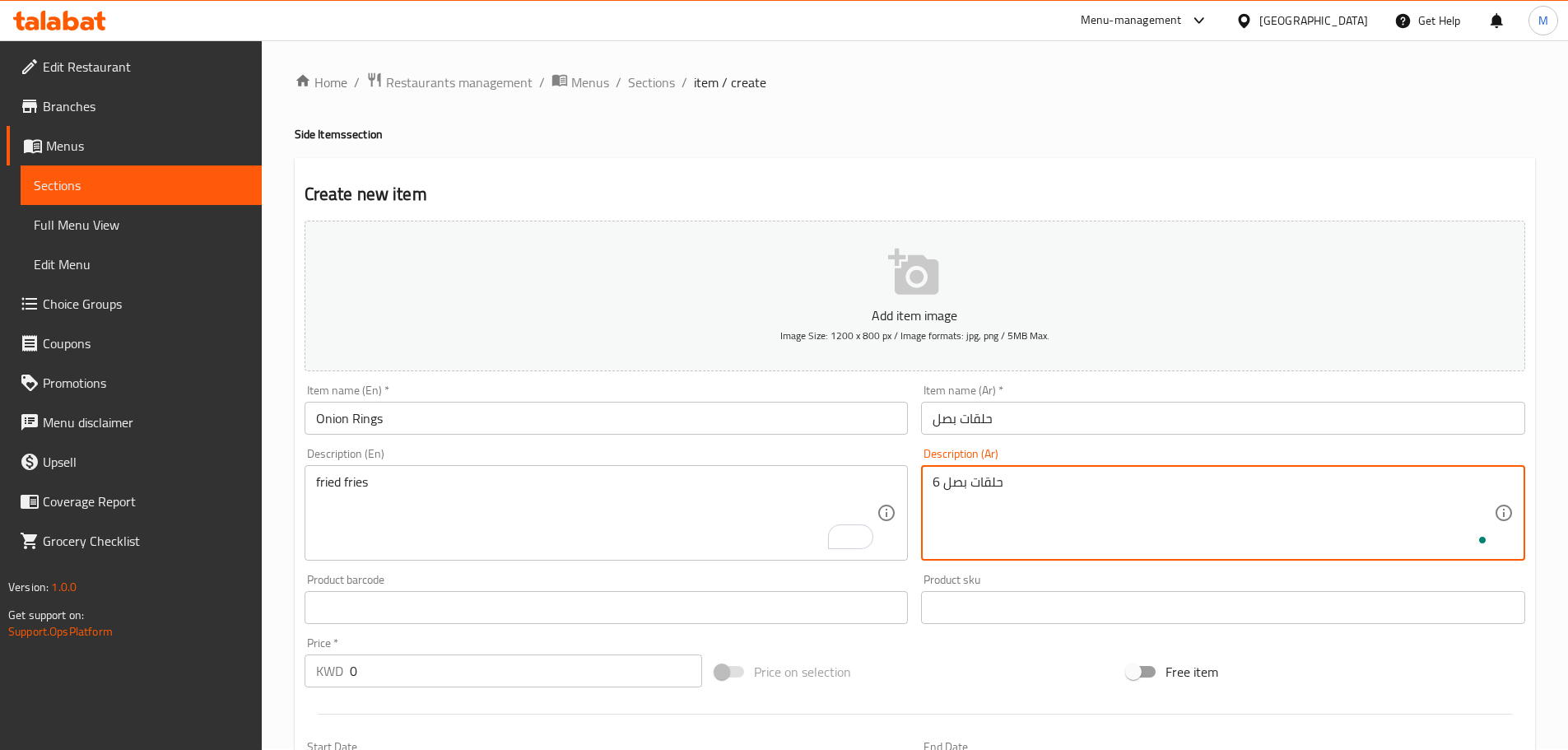
type textarea "6 حلقات بصل"
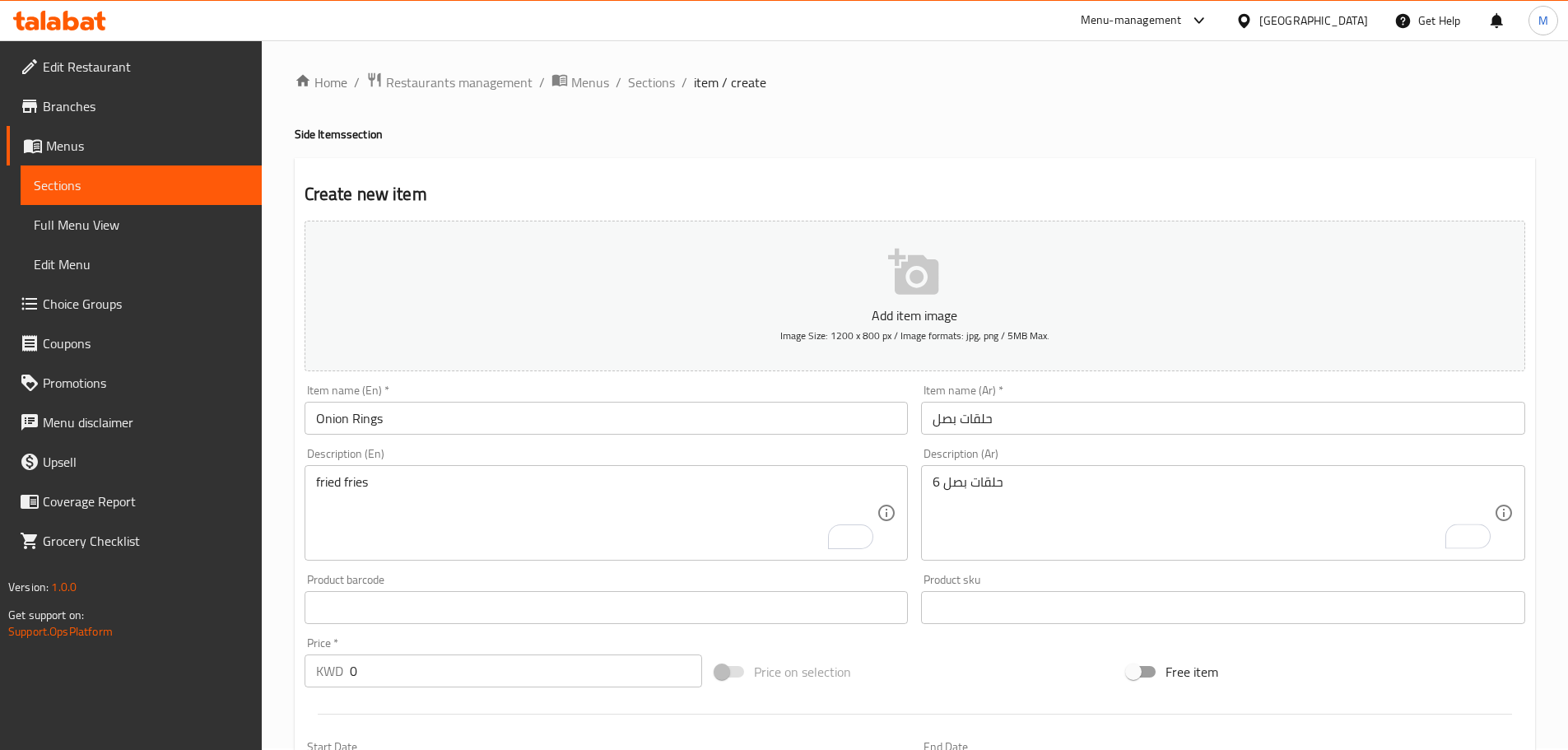
click at [860, 162] on div "Create new item Add item image Image Size: 1200 x 800 px / Image formats: jpg, …" at bounding box center [914, 637] width 1241 height 959
click at [435, 497] on textarea "fried fries" at bounding box center [596, 513] width 562 height 78
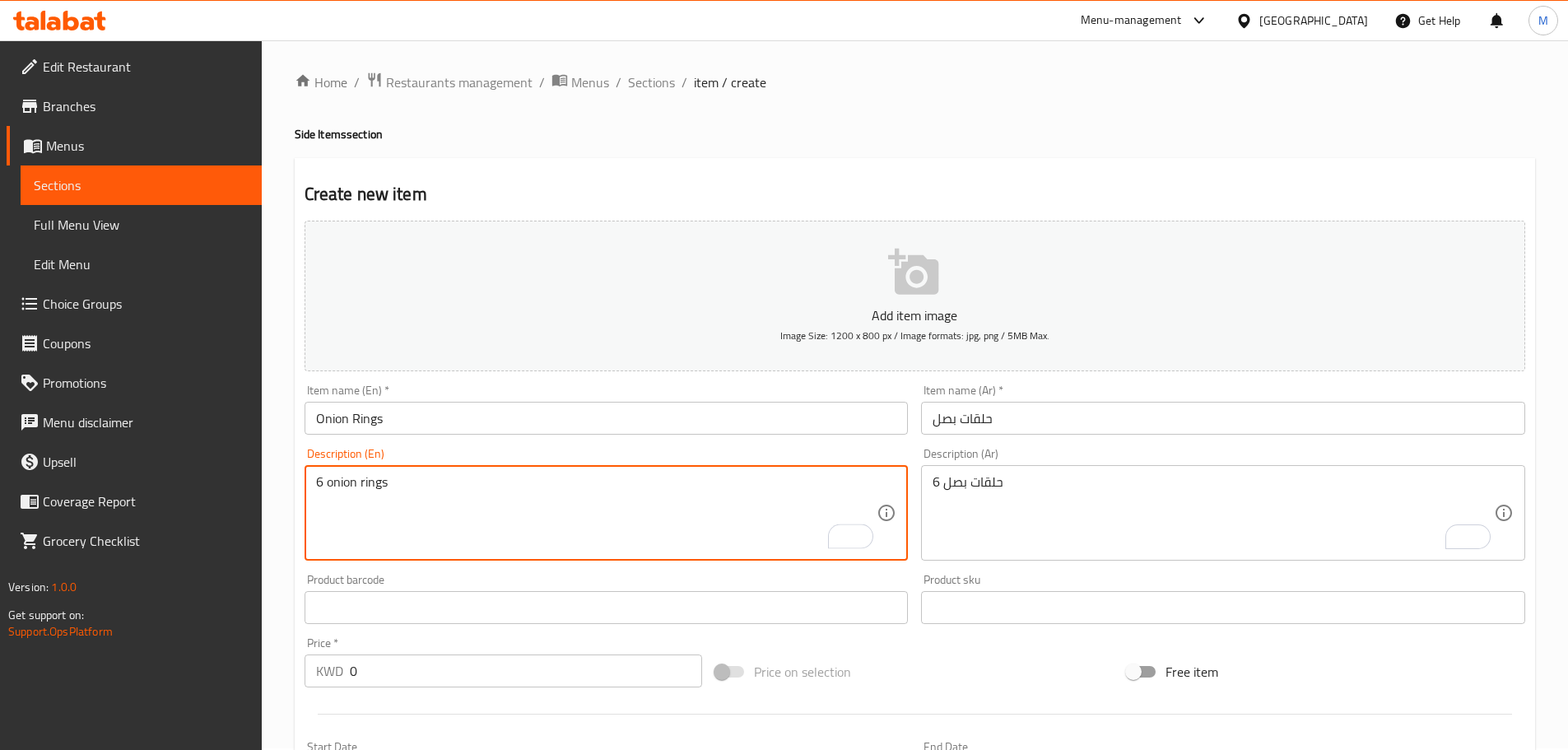
type textarea "6 onion rings"
click at [777, 155] on div "Home / Restaurants management / Menus / Sections / item / create Side Items sec…" at bounding box center [914, 600] width 1241 height 1058
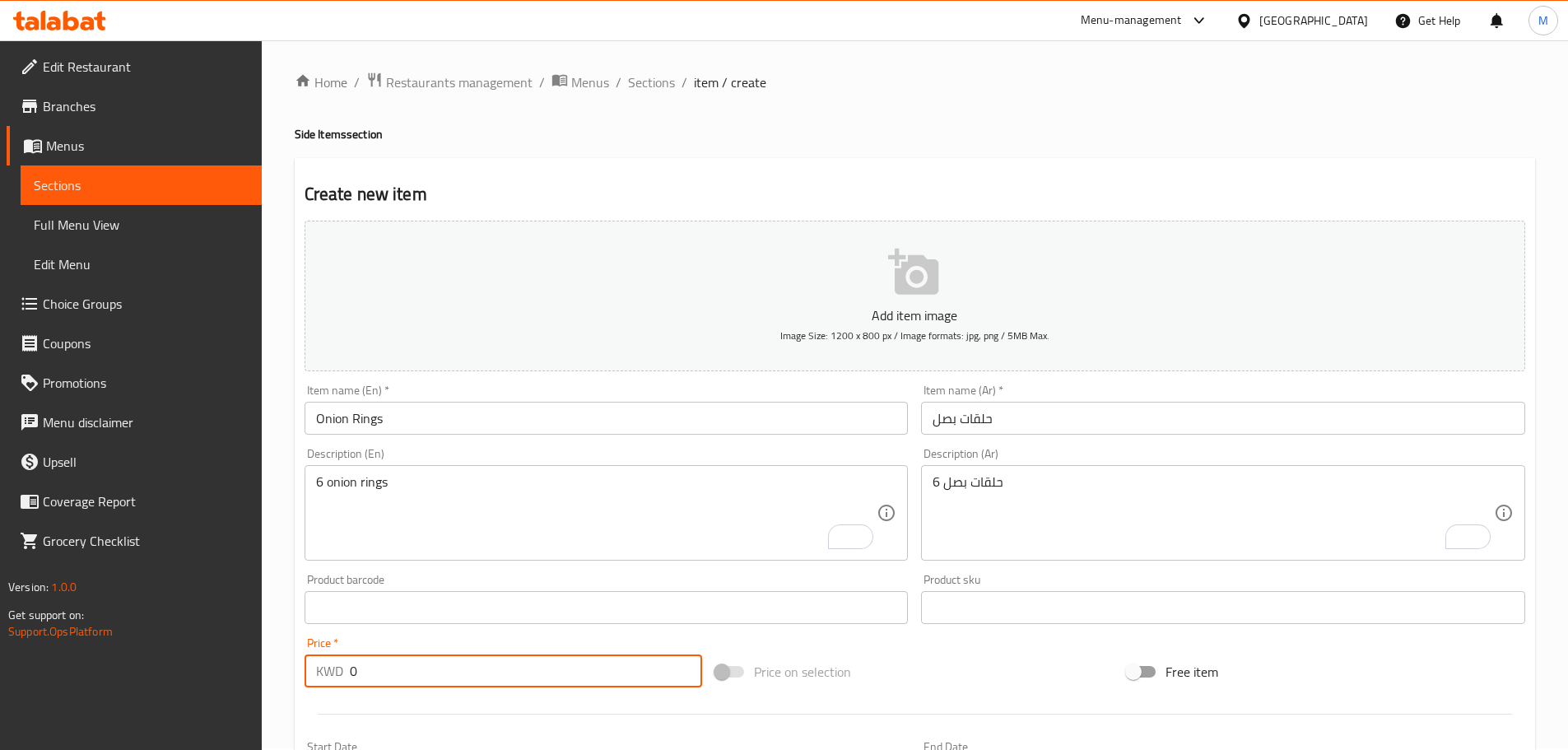
drag, startPoint x: 346, startPoint y: 678, endPoint x: 316, endPoint y: 677, distance: 30.0
click at [316, 677] on div "KWD 0 Price *" at bounding box center [504, 671] width 399 height 33
paste input ".600"
type input "0.600"
click at [279, 584] on div "Home / Restaurants management / Menus / Sections / item / create Side Items sec…" at bounding box center [914, 600] width 1307 height 1124
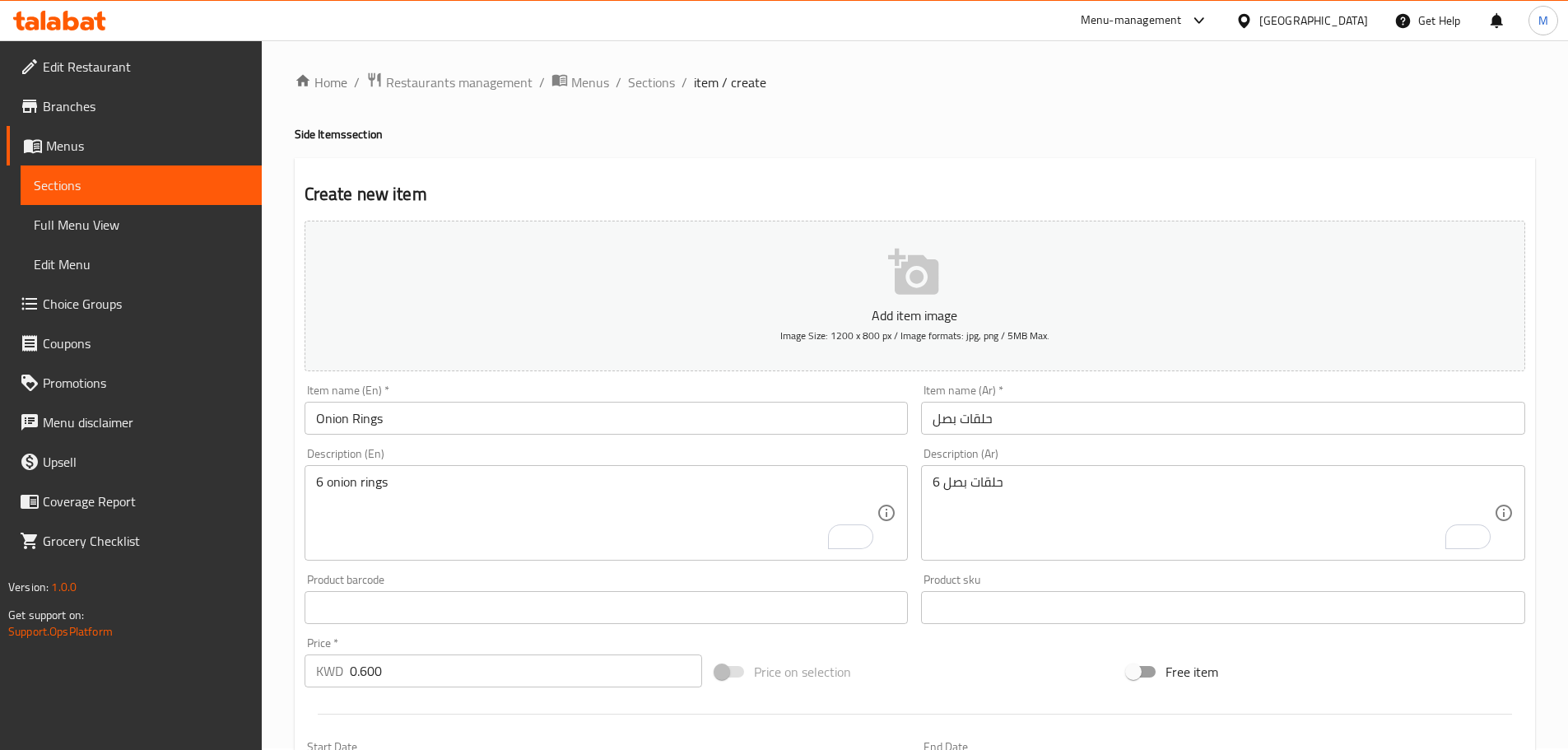
scroll to position [413, 0]
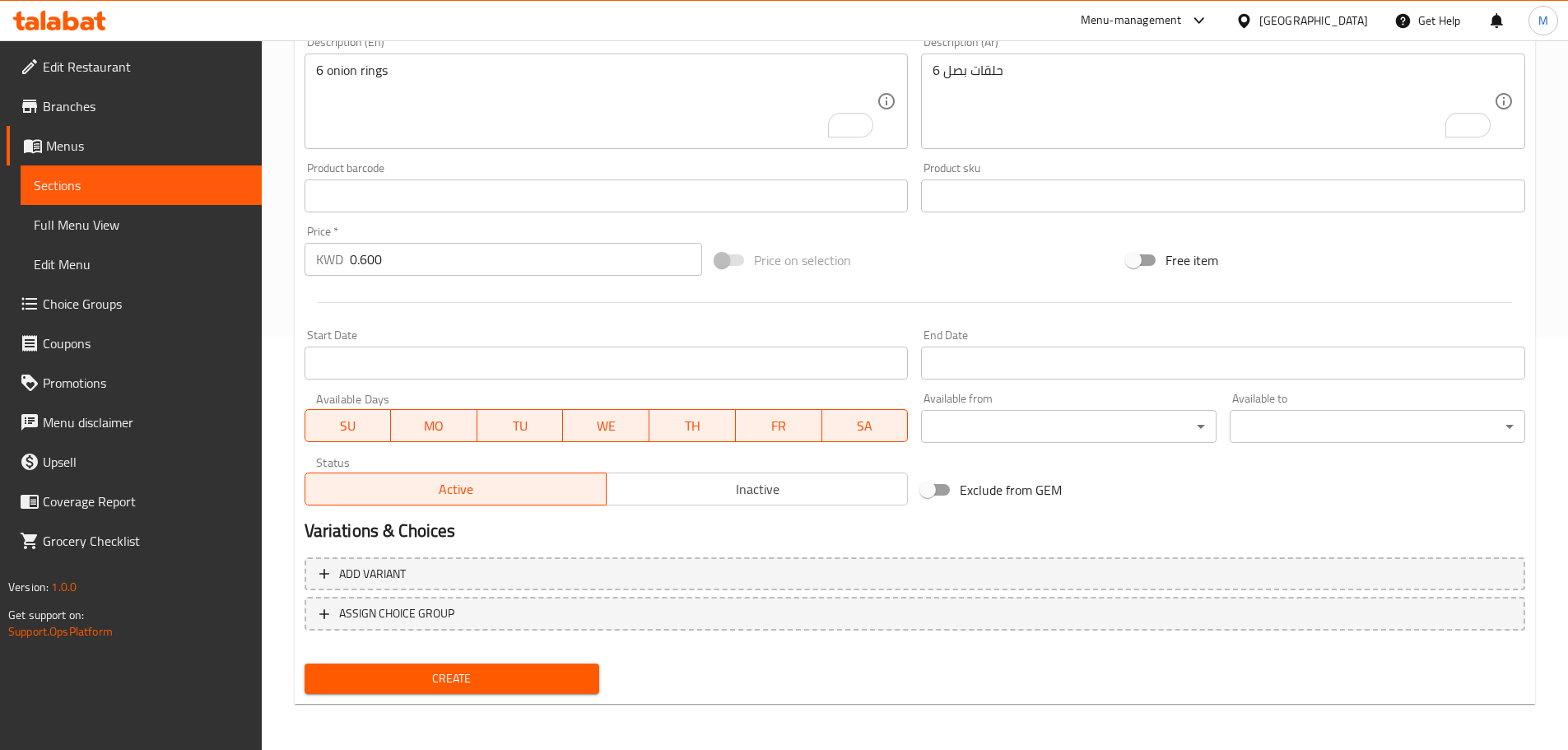
click at [442, 683] on span "Create" at bounding box center [452, 679] width 269 height 21
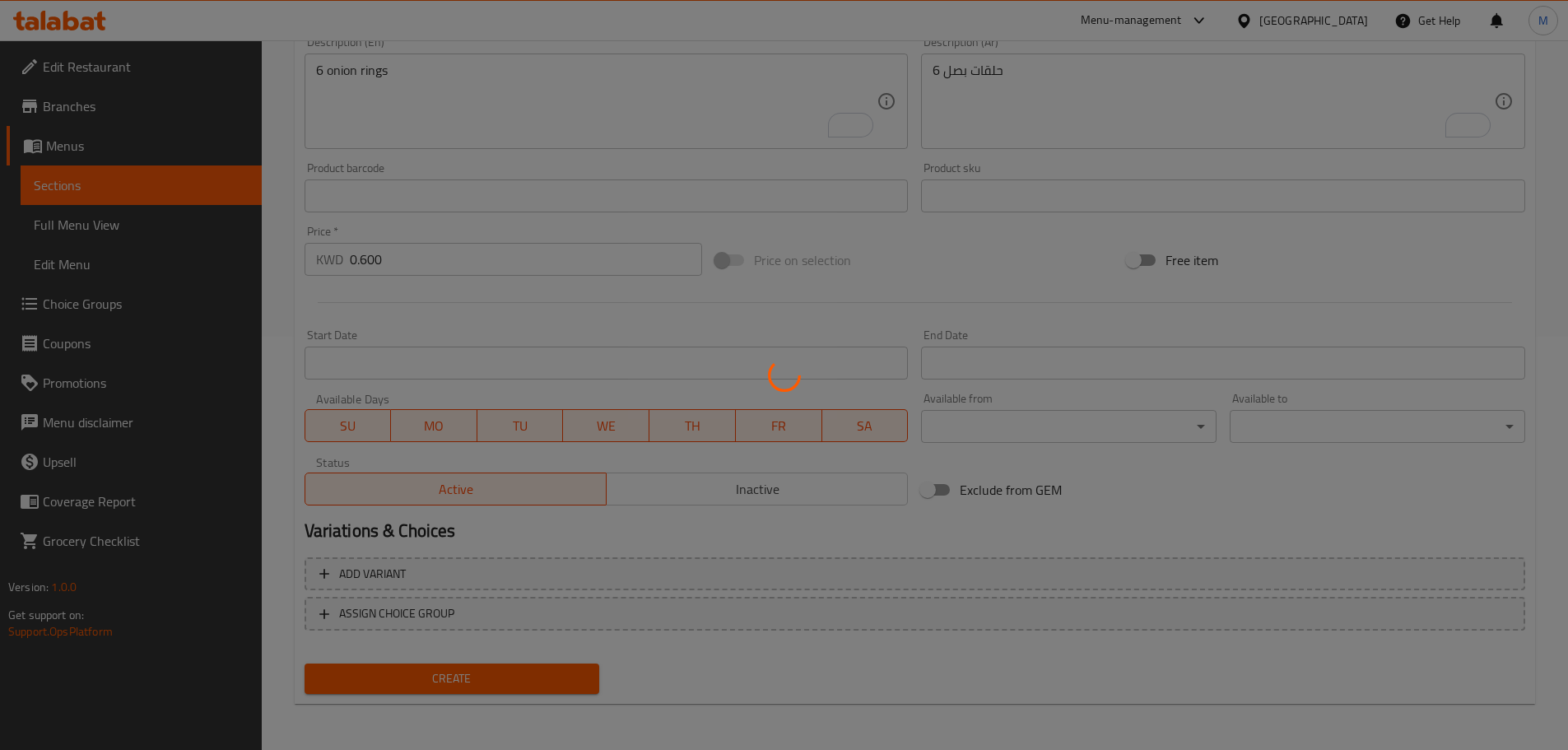
type input "0"
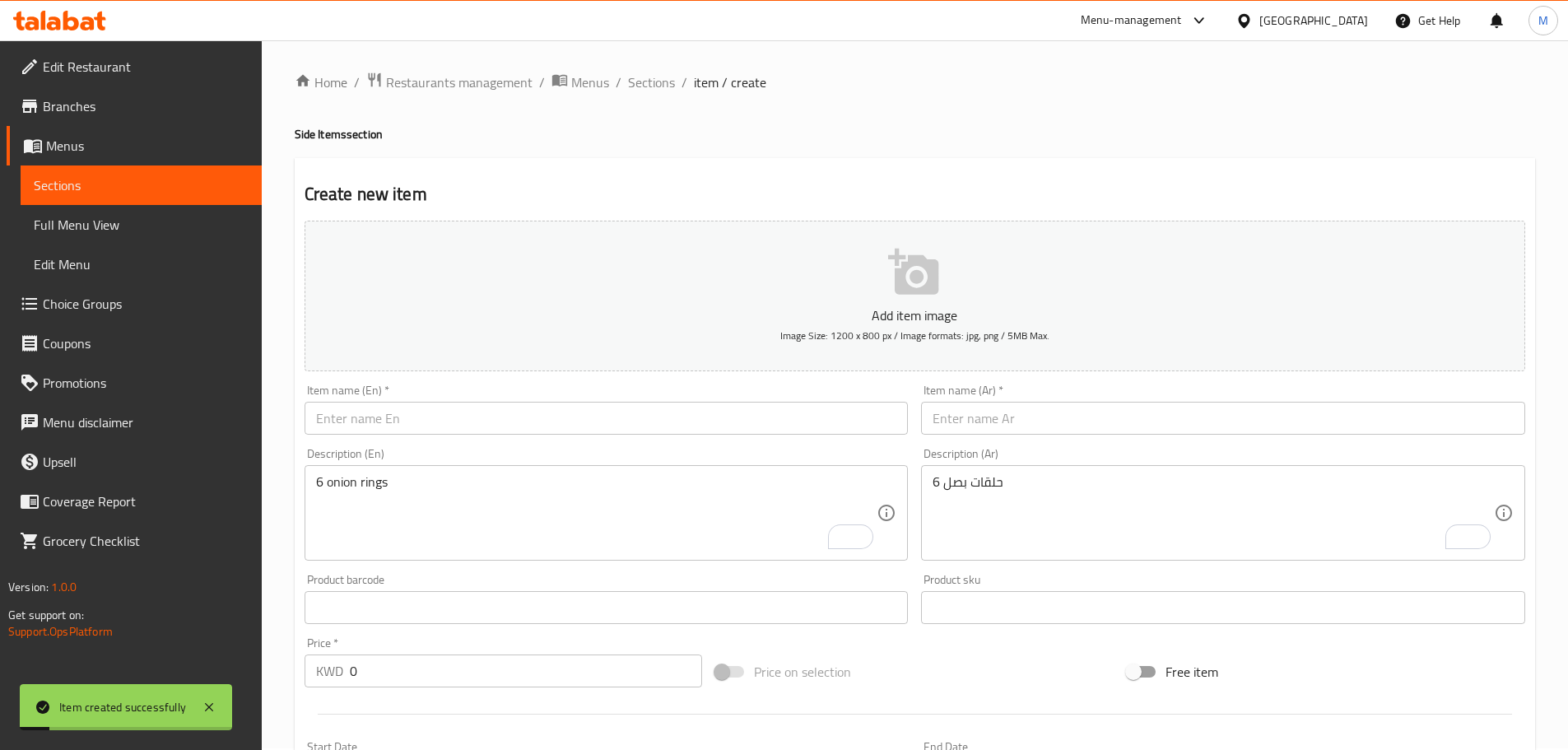
scroll to position [0, 0]
click at [635, 74] on span "Sections" at bounding box center [652, 84] width 47 height 20
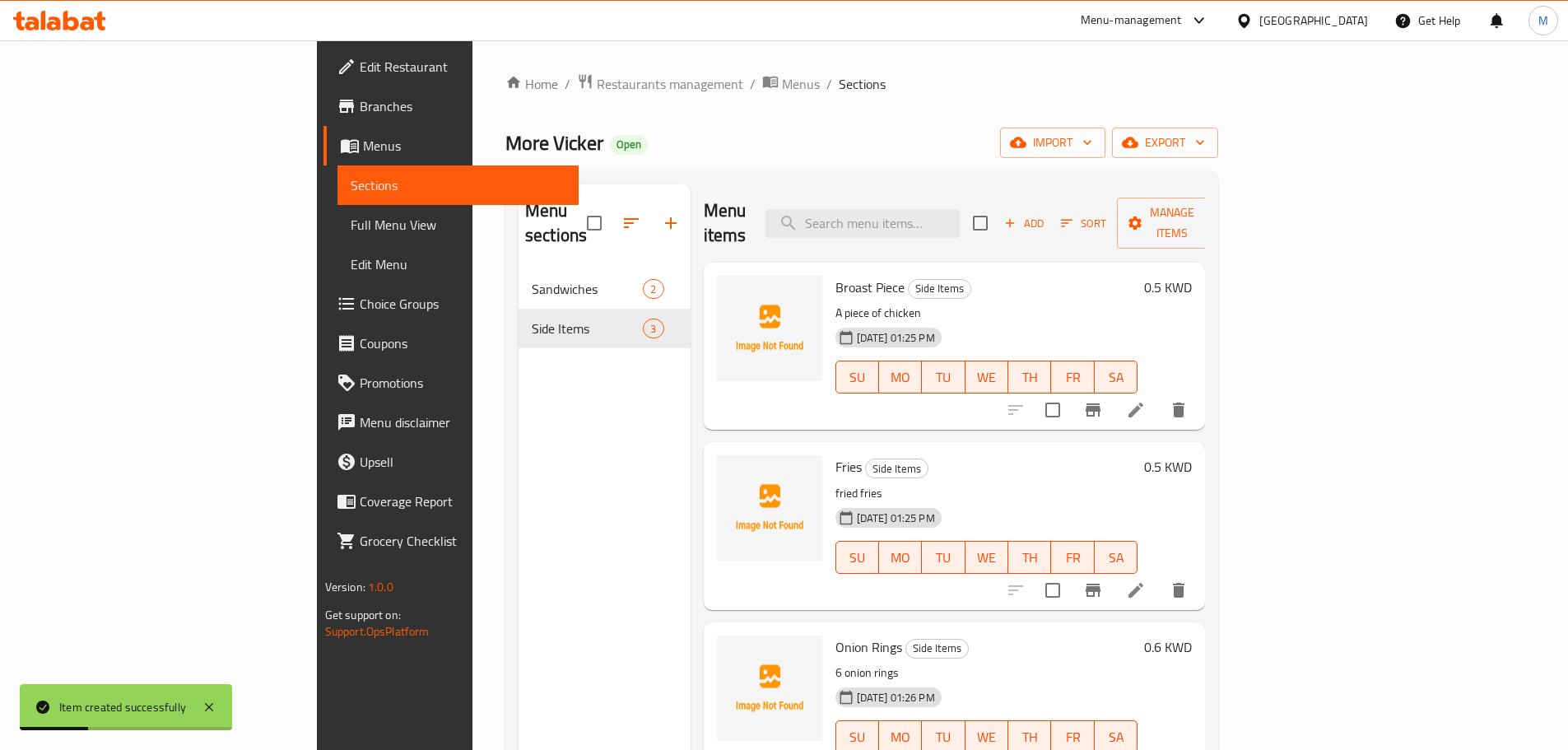
click at [661, 214] on icon "button" at bounding box center [671, 223] width 20 height 20
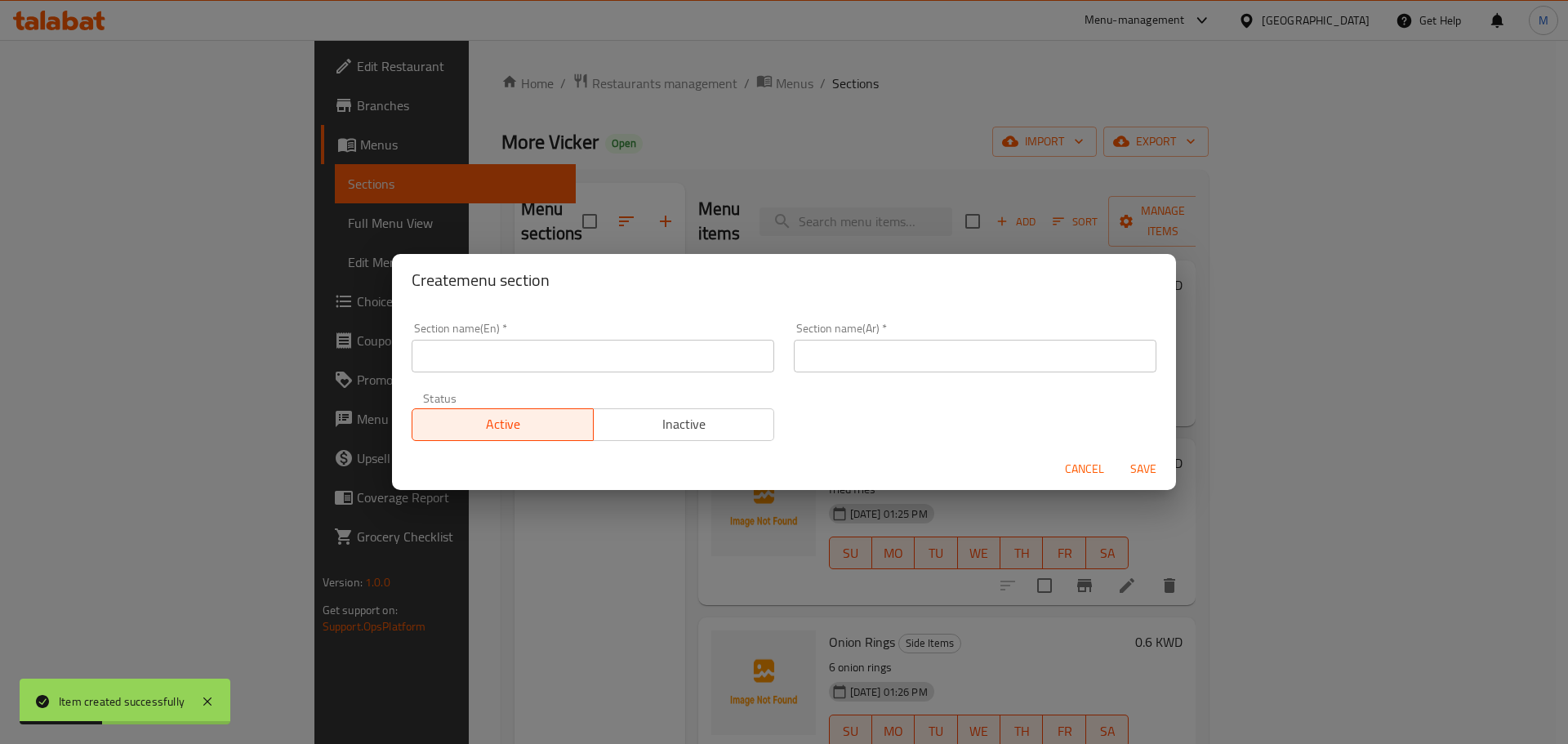
drag, startPoint x: 482, startPoint y: 384, endPoint x: 495, endPoint y: 360, distance: 27.3
click at [482, 385] on div "Status Active Inactive" at bounding box center [594, 417] width 383 height 69
click at [495, 360] on input "text" at bounding box center [593, 356] width 363 height 33
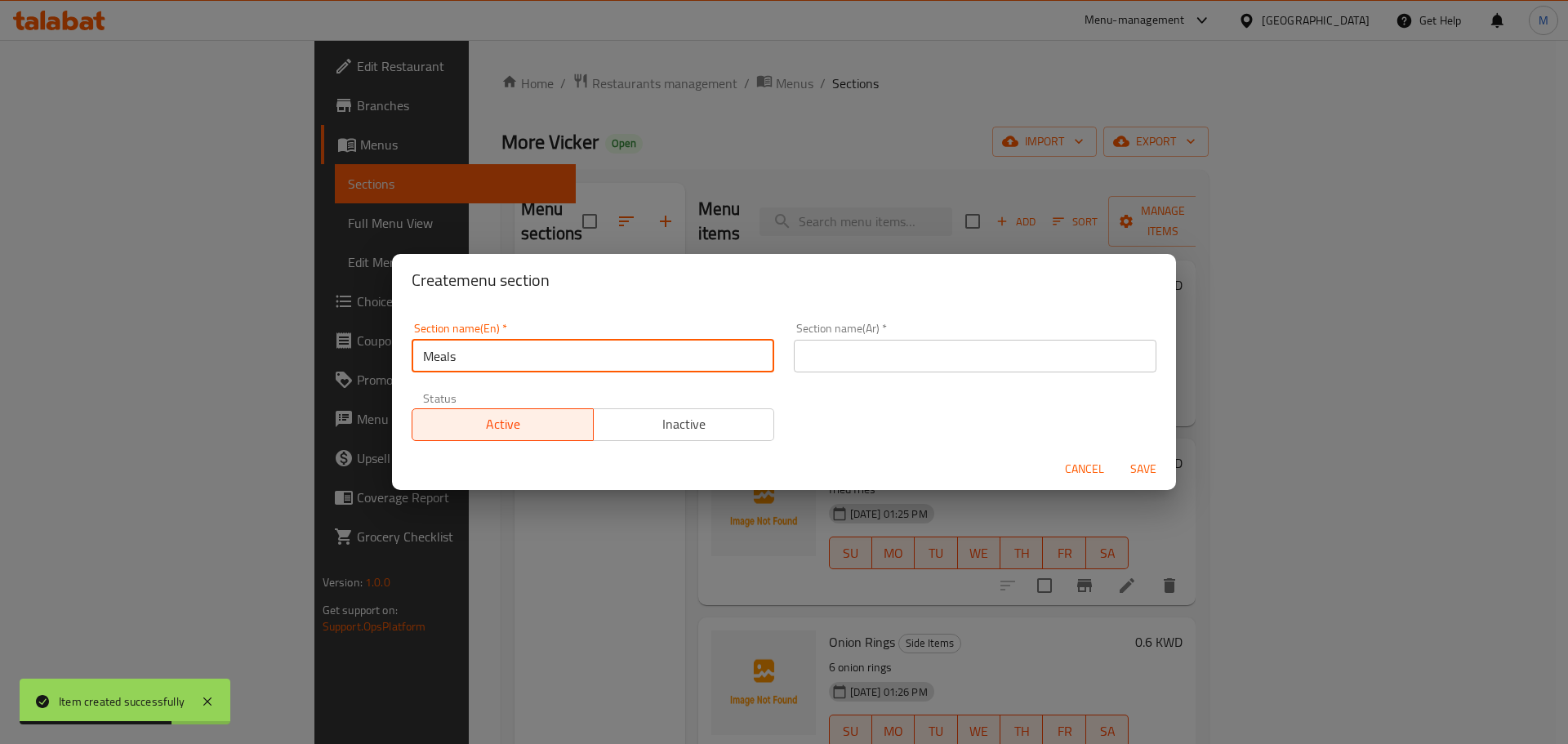
type input "Meals"
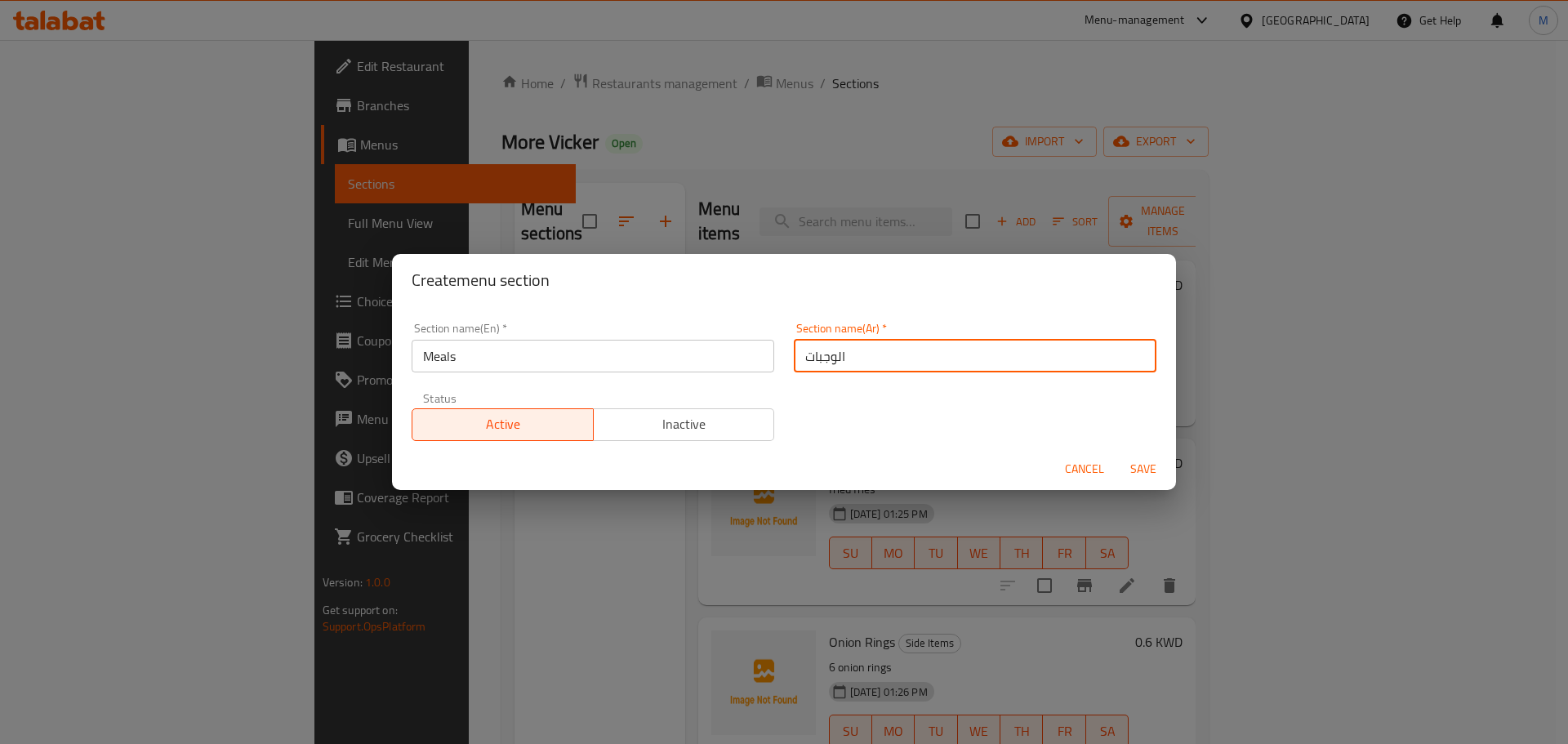
type input "الوجبات"
click at [816, 290] on h2 "Create menu section" at bounding box center [784, 280] width 745 height 26
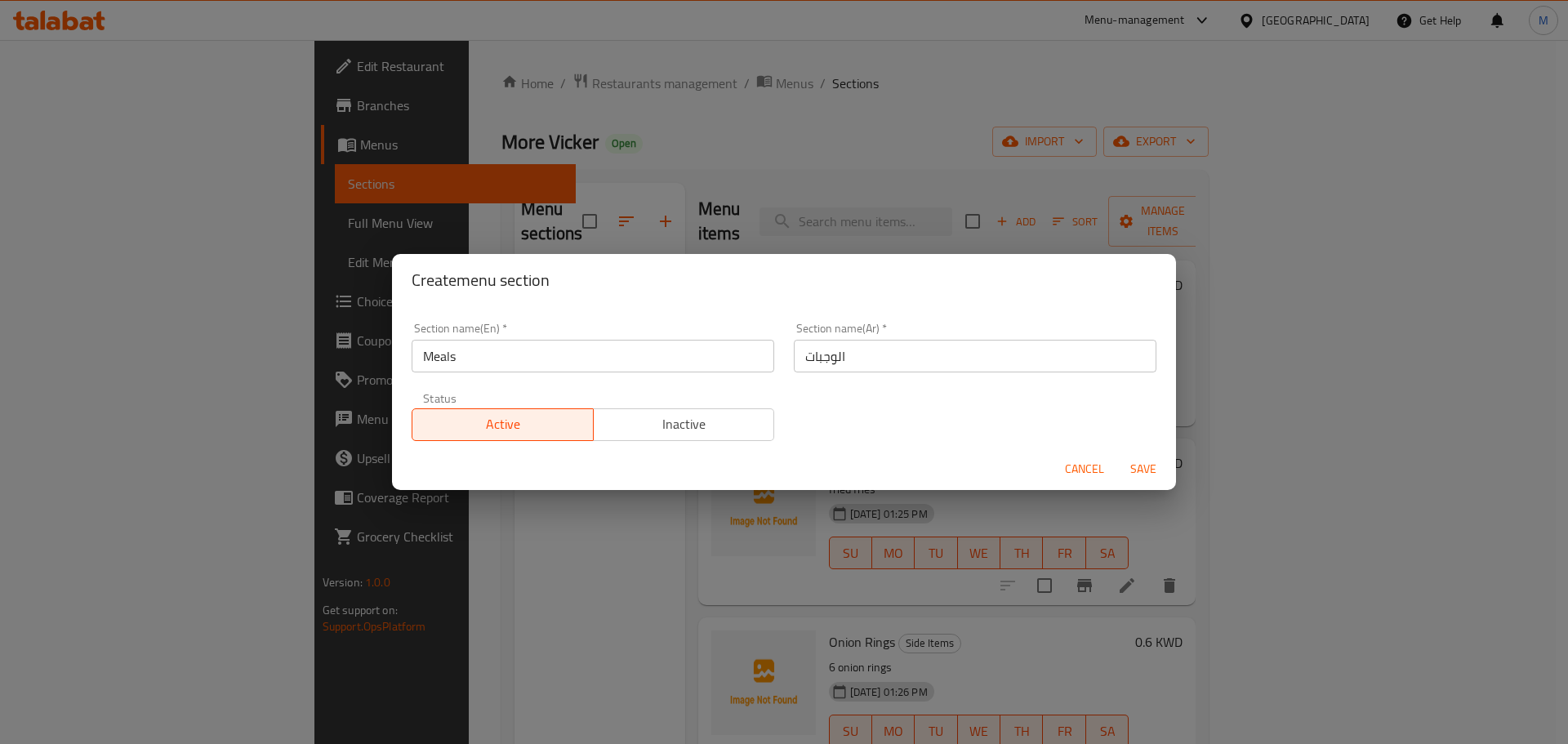
click at [1141, 472] on span "Save" at bounding box center [1143, 470] width 39 height 21
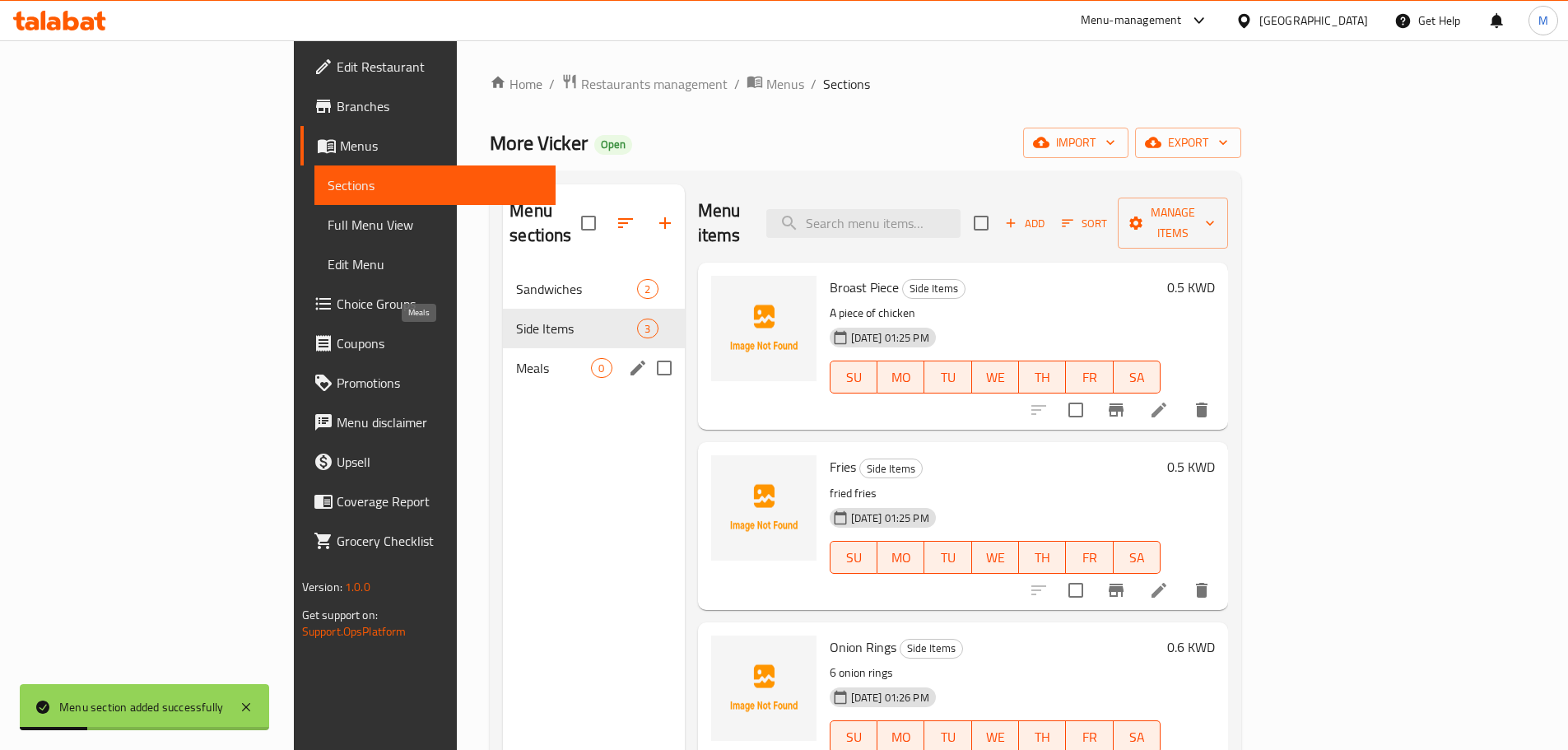
click at [516, 359] on span "Meals" at bounding box center [554, 368] width 75 height 20
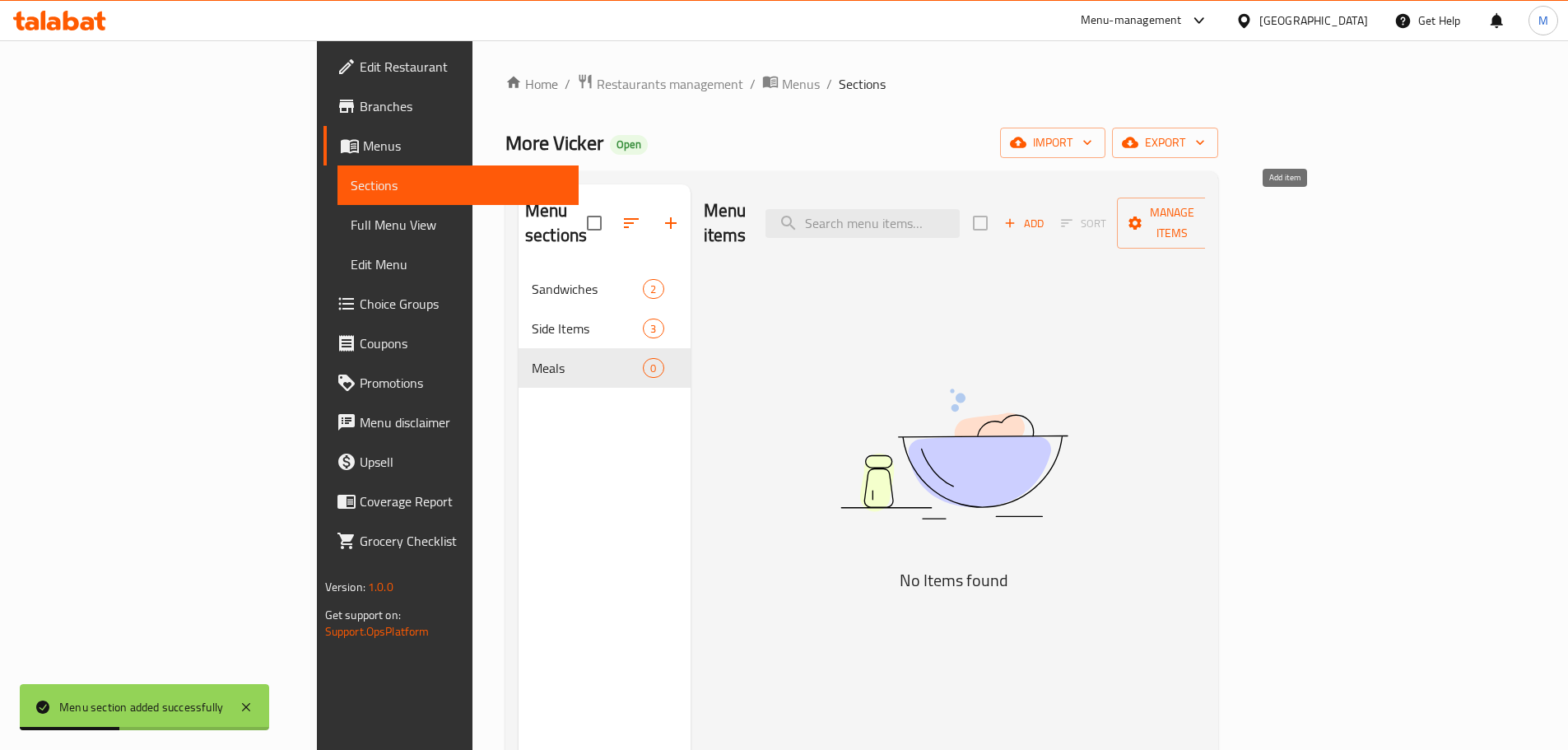
click at [1018, 215] on icon "button" at bounding box center [1010, 223] width 15 height 15
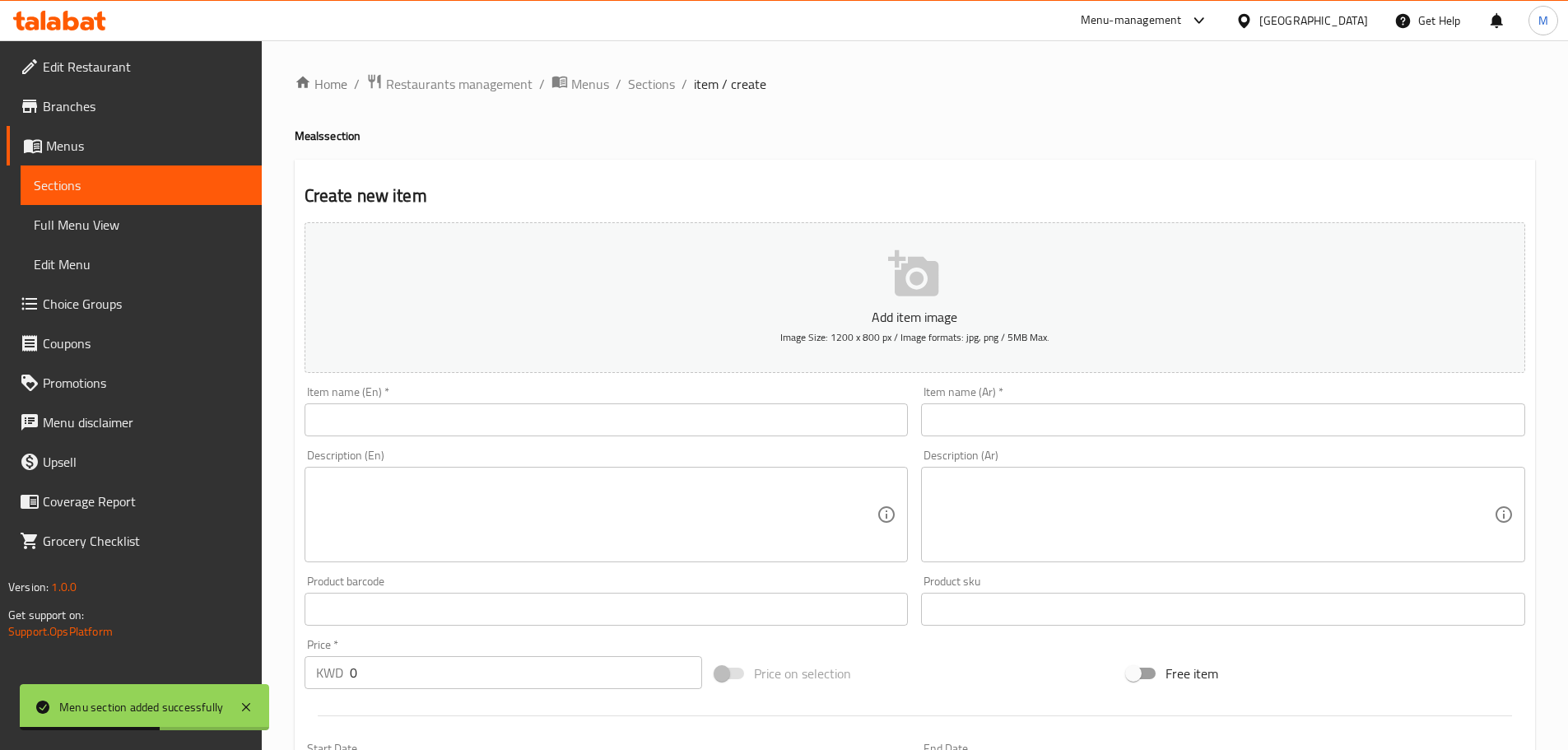
click at [1046, 413] on input "text" at bounding box center [1223, 420] width 604 height 33
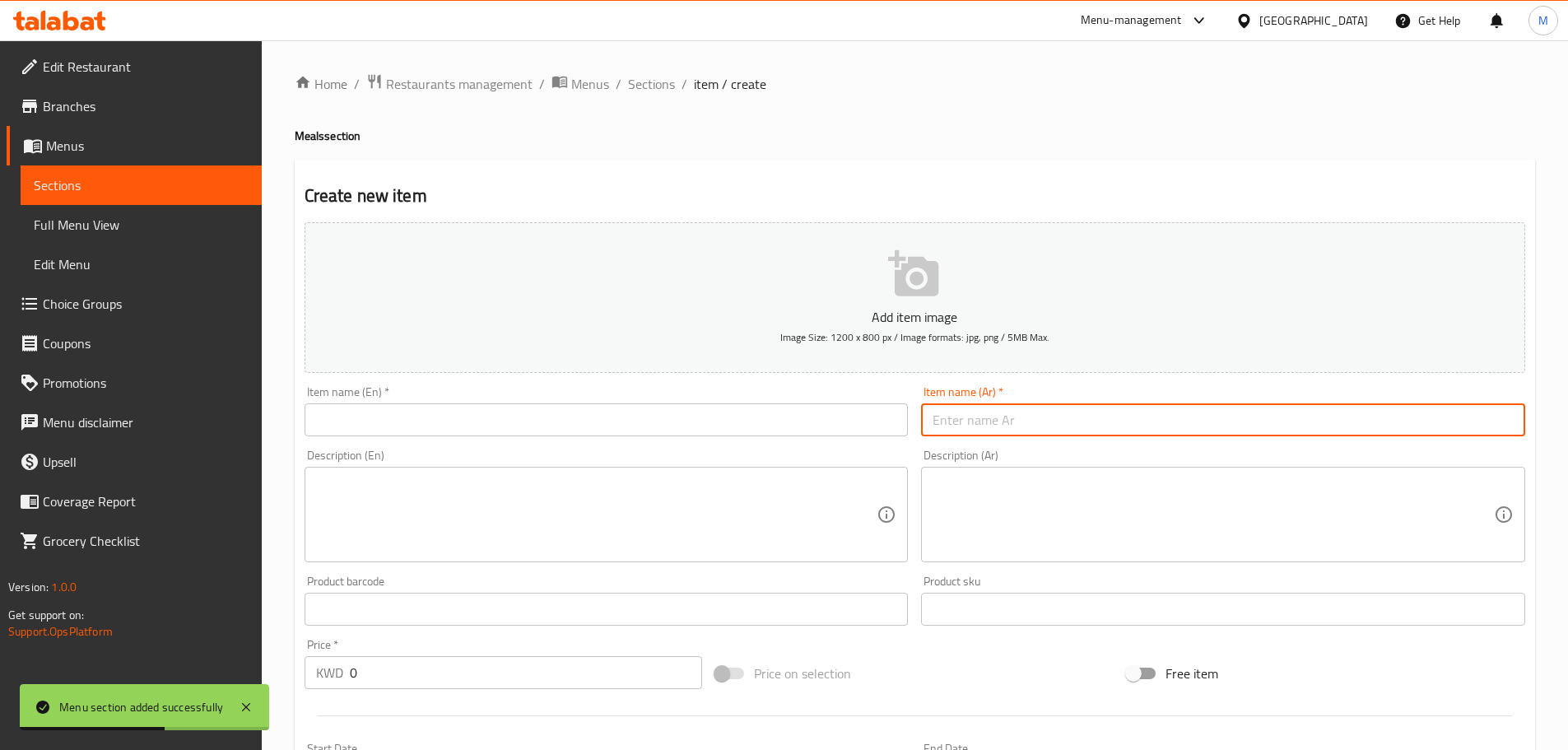
paste input "وجبة تشيكن"
type input "وجبة تشيكن"
click at [847, 423] on input "text" at bounding box center [607, 420] width 604 height 33
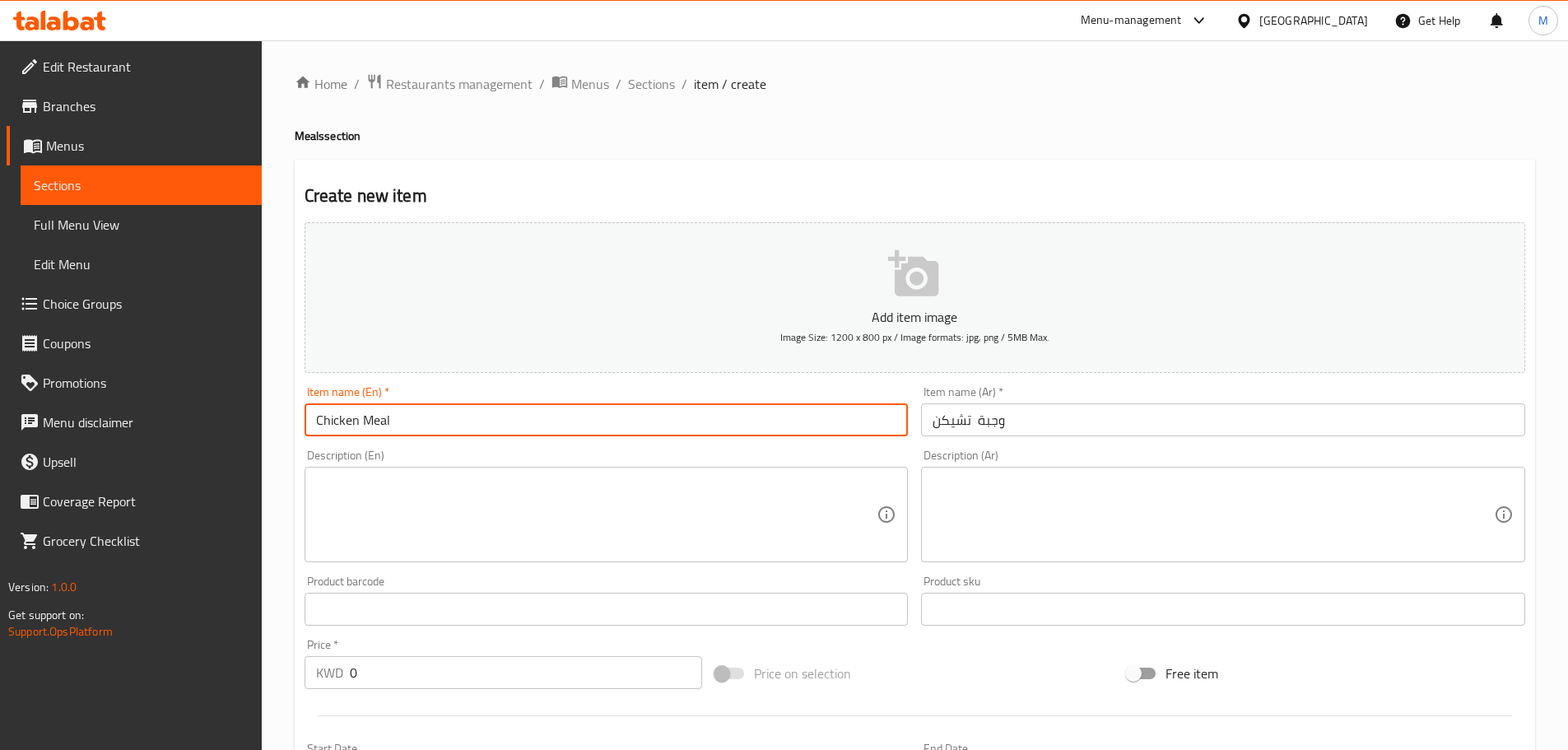
type input "Chicken Meal"
click at [1037, 500] on textarea at bounding box center [1213, 515] width 562 height 78
paste textarea "قطعة دجاج خس مايونيز مع بطاطس و مشروب"
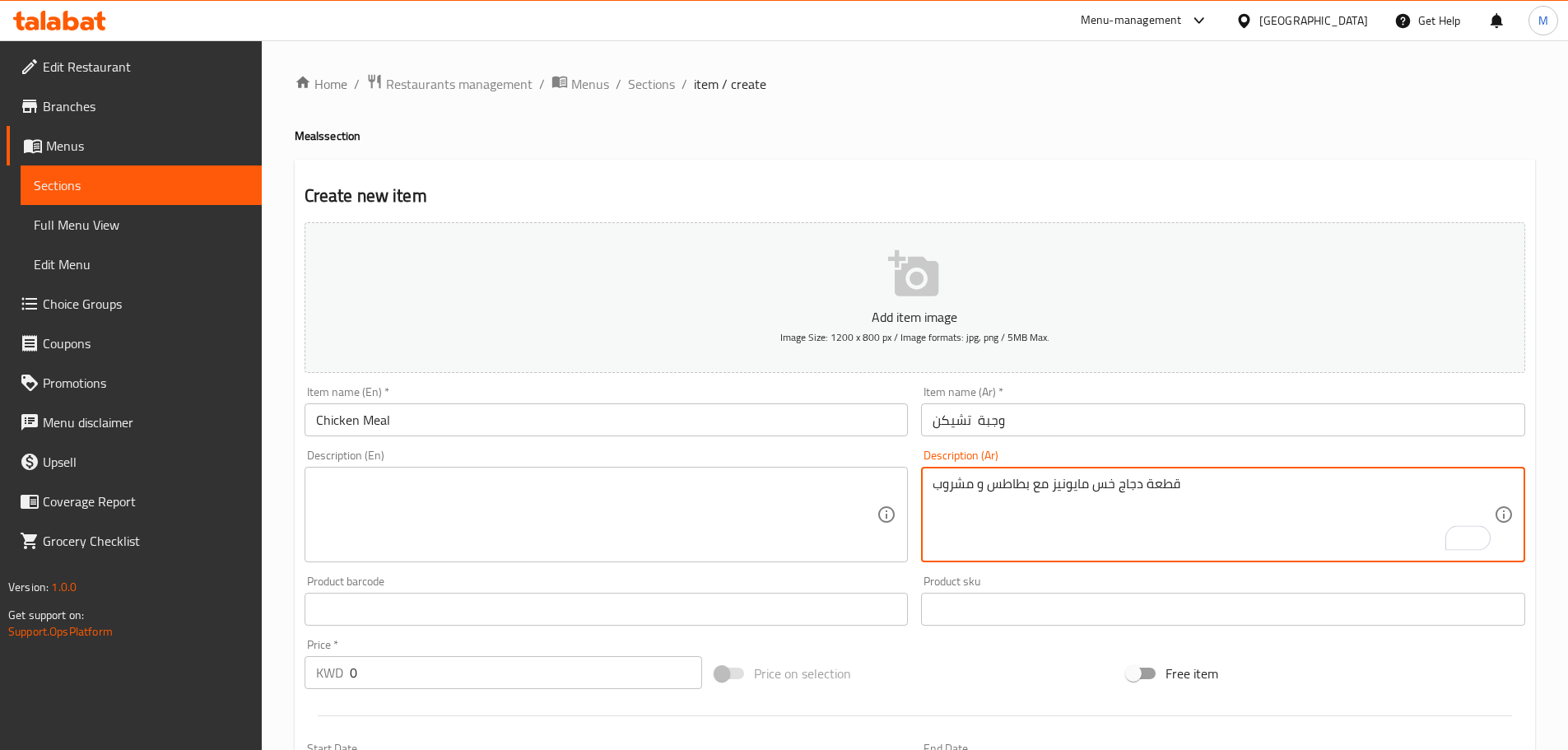
click at [1121, 491] on textarea "قطعة دجاج خس مايونيز مع بطاطس و مشروب" at bounding box center [1213, 515] width 562 height 78
click at [977, 486] on textarea "قطعة دجاج، خس، مايونيز، مع بطاطس و مشروب" at bounding box center [1213, 515] width 562 height 78
type textarea "قطعة دجاج، خس، مايونيز، مع بطاطس ومشروب"
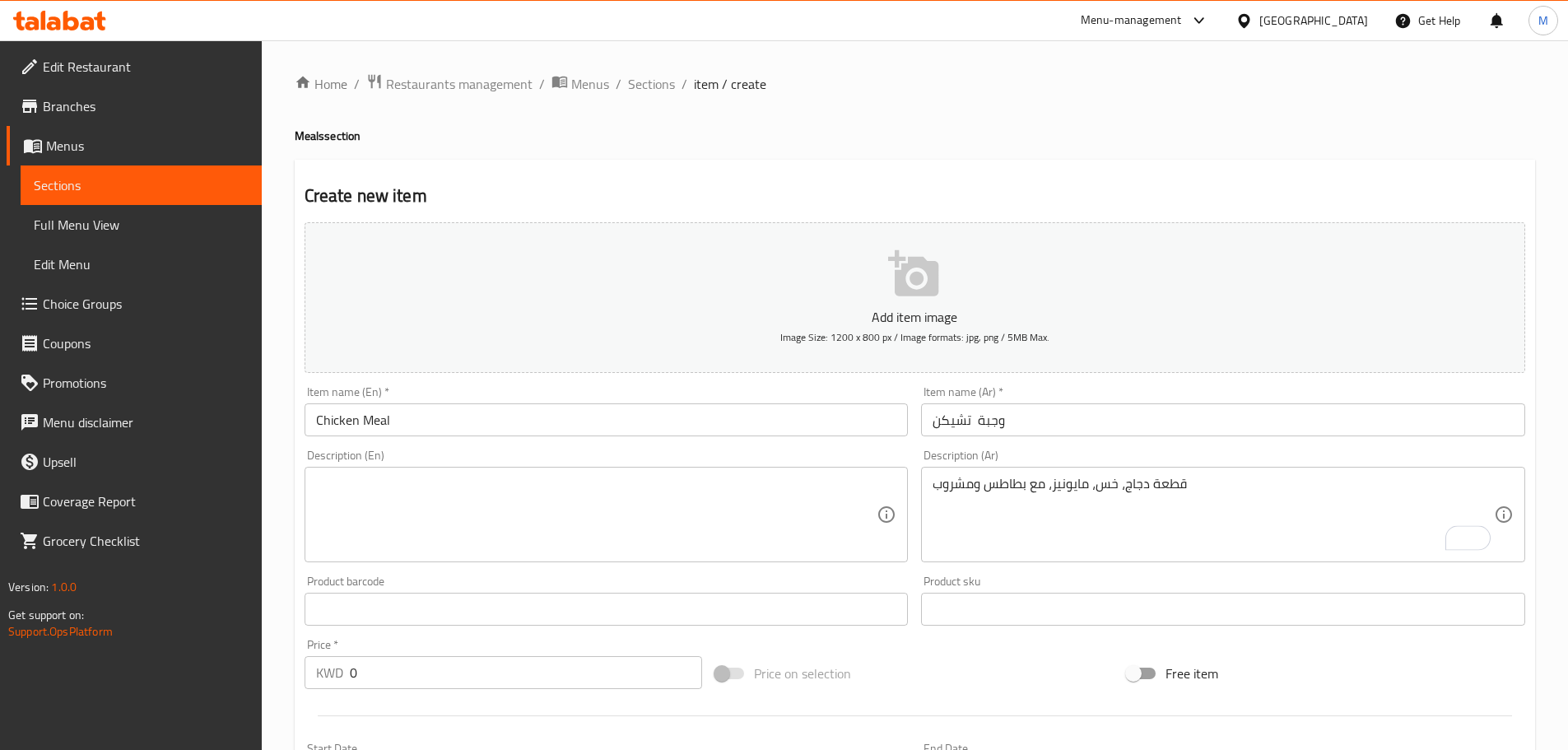
click at [1073, 161] on div "Create new item Add item image Image Size: 1200 x 800 px / Image formats: jpg, …" at bounding box center [914, 639] width 1241 height 959
click at [421, 489] on textarea at bounding box center [596, 515] width 562 height 78
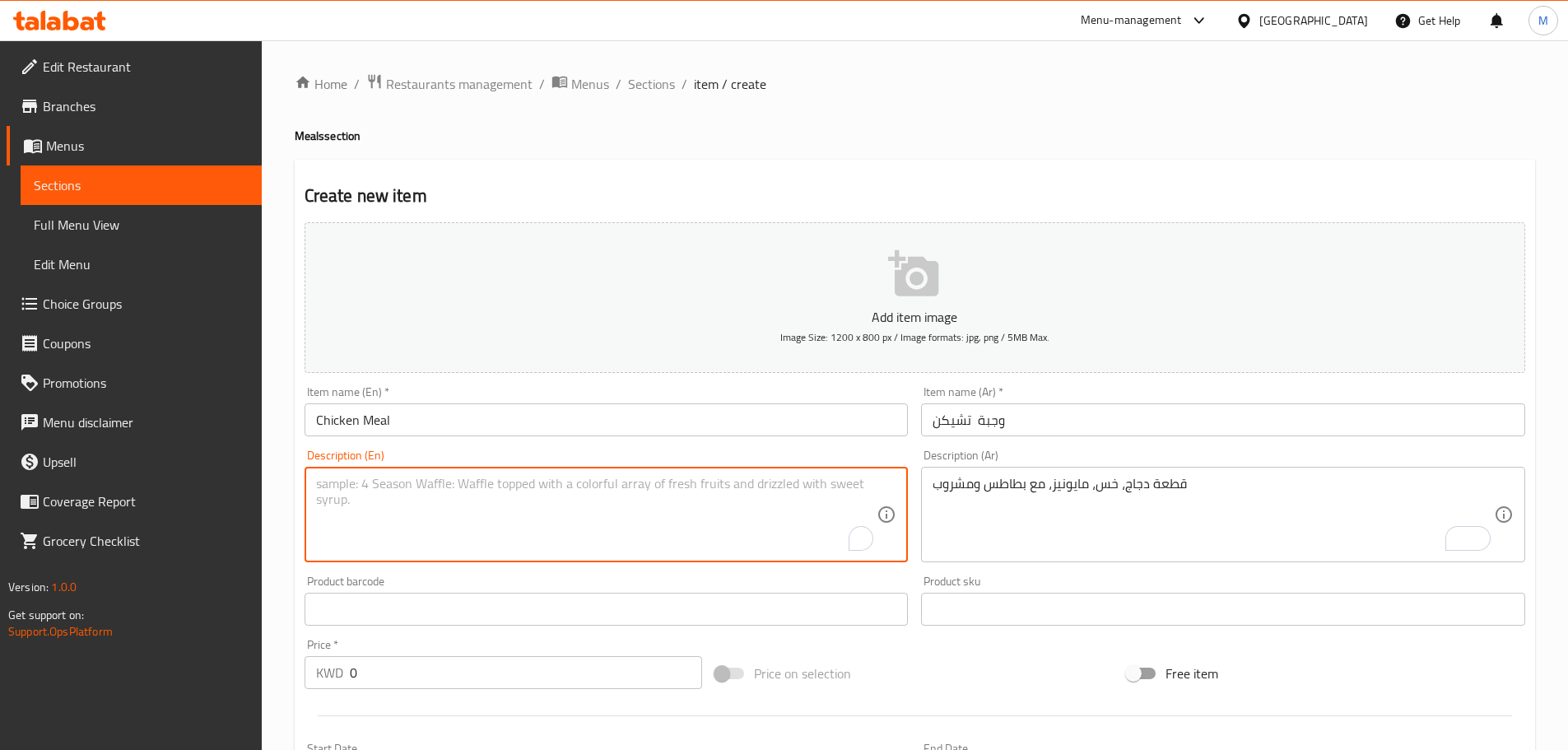
paste textarea "Chicken piece lettuce cheese fries and a drink"
click at [479, 487] on textarea "Chicken piece, lettuce, cheese fries and a drink" at bounding box center [596, 515] width 562 height 78
type textarea "Chicken piece, lettuce, cheese, fries and a drink"
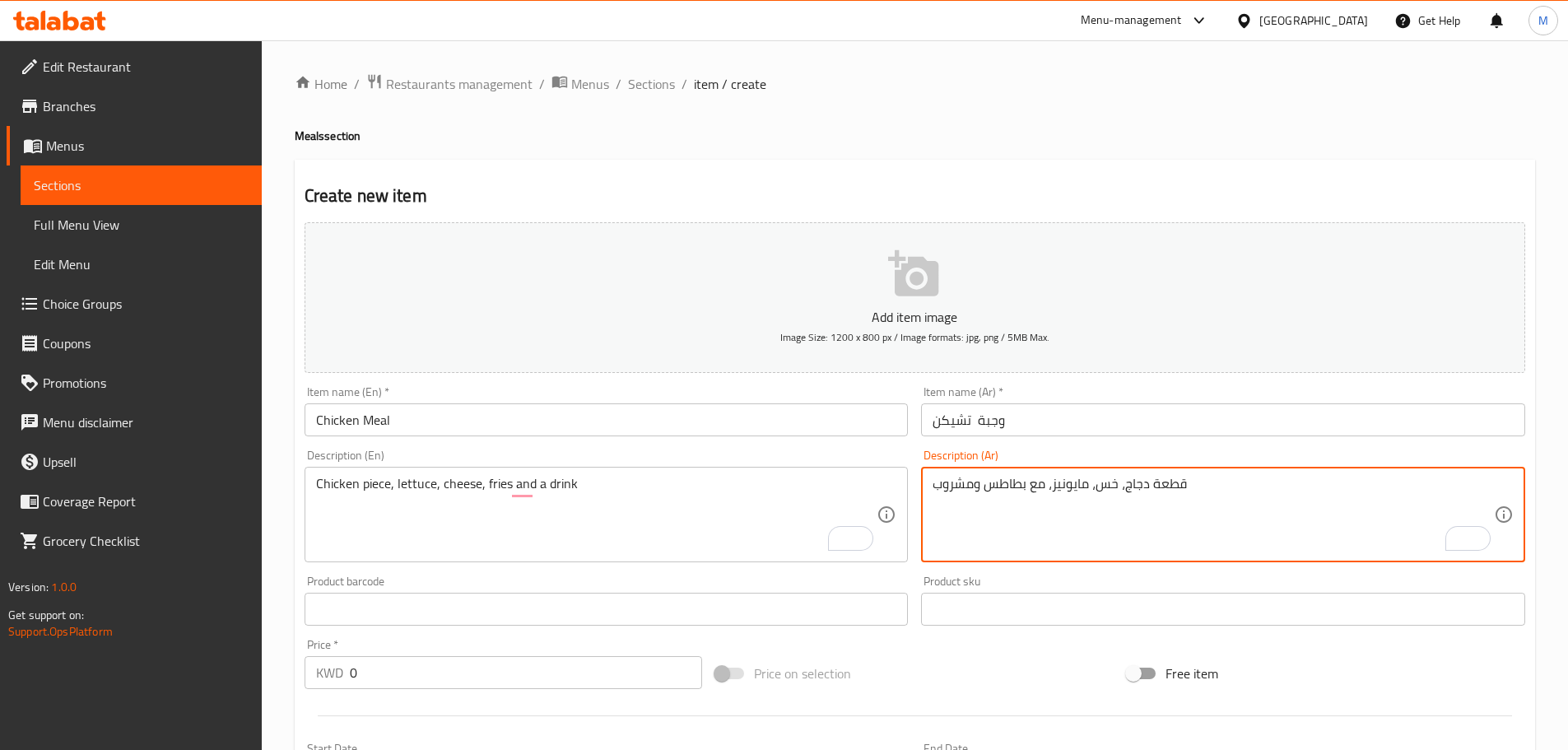
click at [1074, 481] on textarea "قطعة دجاج، خس، مايونيز، مع بطاطس ومشروب" at bounding box center [1213, 515] width 562 height 78
click at [1037, 485] on textarea "قطعة دجاج، خس، جبنة، مع بطاطس ومشروب" at bounding box center [1213, 515] width 562 height 78
type textarea "قطعة دجاج، خس، جبنة، بطاطس مقلية ومشروب"
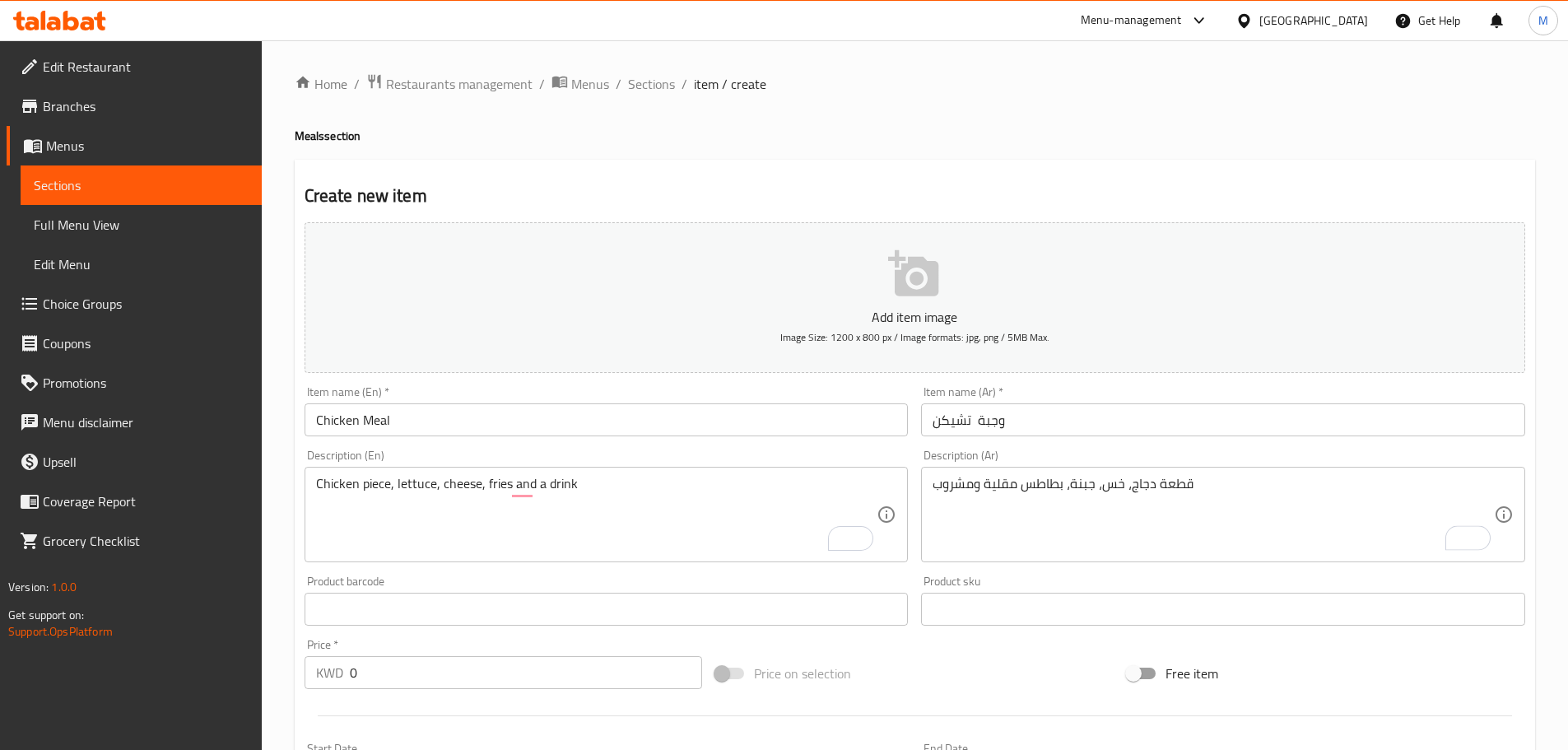
click at [1428, 128] on h4 "Meals section" at bounding box center [914, 136] width 1241 height 17
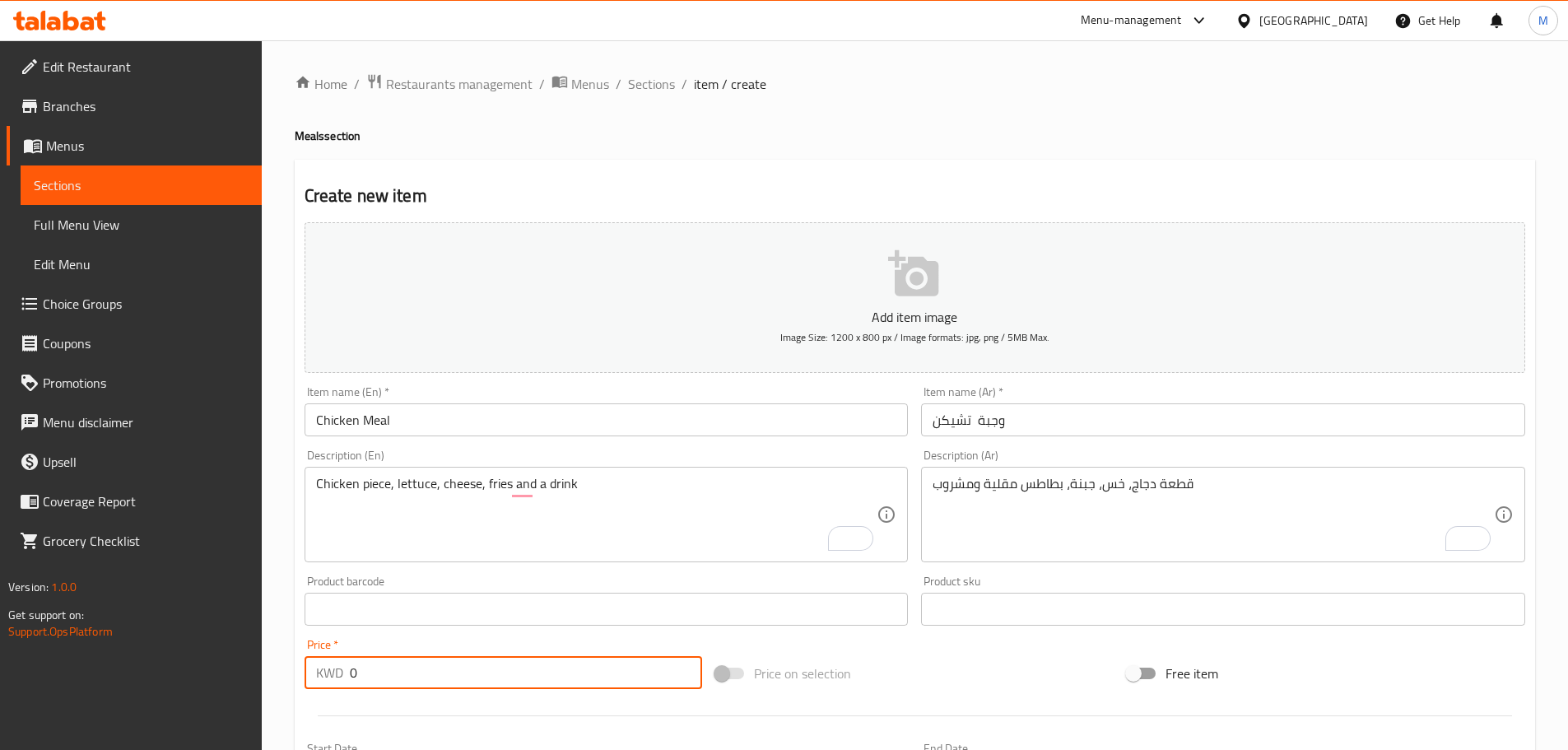
drag, startPoint x: 359, startPoint y: 681, endPoint x: 316, endPoint y: 672, distance: 43.9
click at [316, 672] on div "KWD 0 Price *" at bounding box center [504, 673] width 399 height 33
paste input "1.50"
type input "1.500"
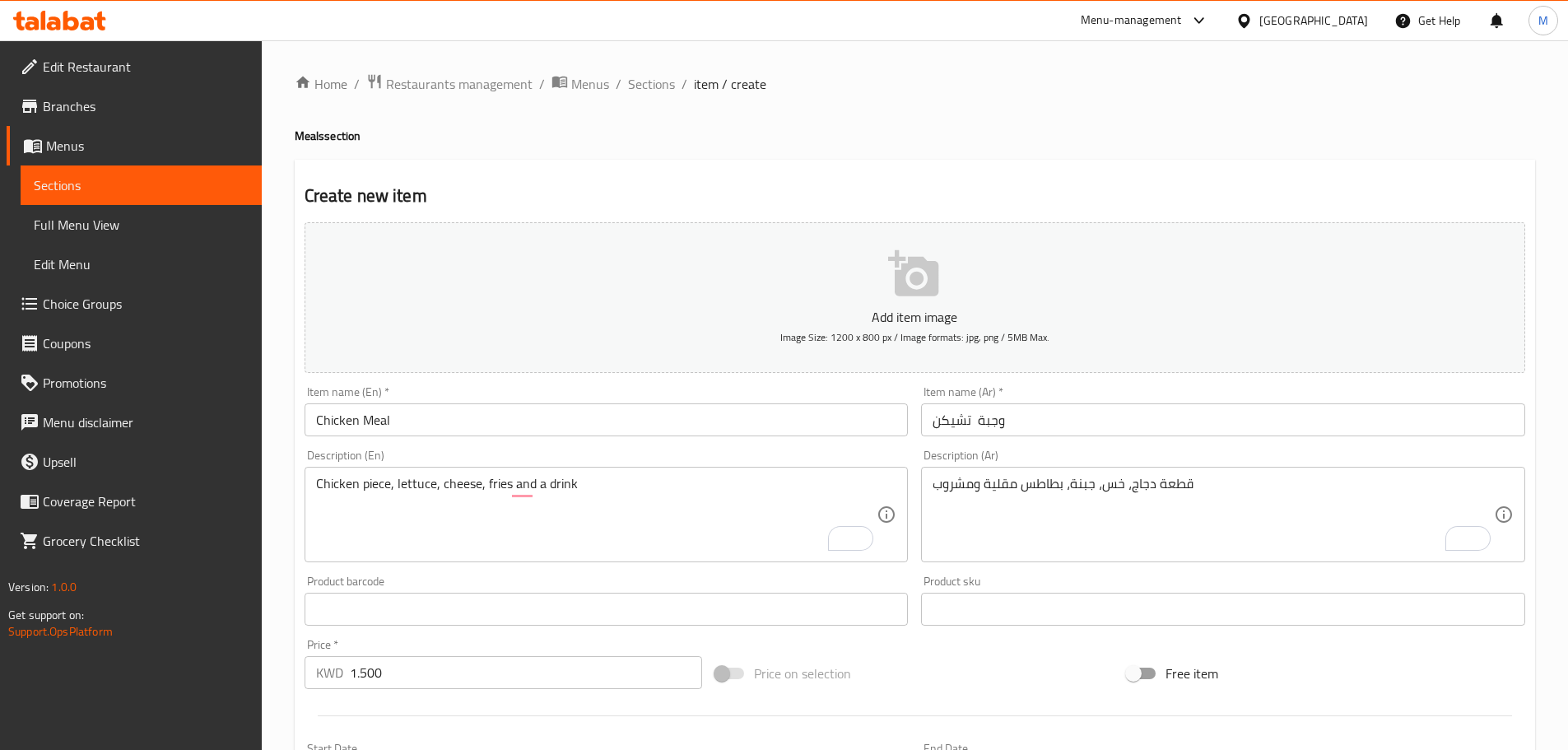
click at [287, 587] on div "Home / Restaurants management / Menus / Sections / item / create Meals section …" at bounding box center [914, 602] width 1307 height 1124
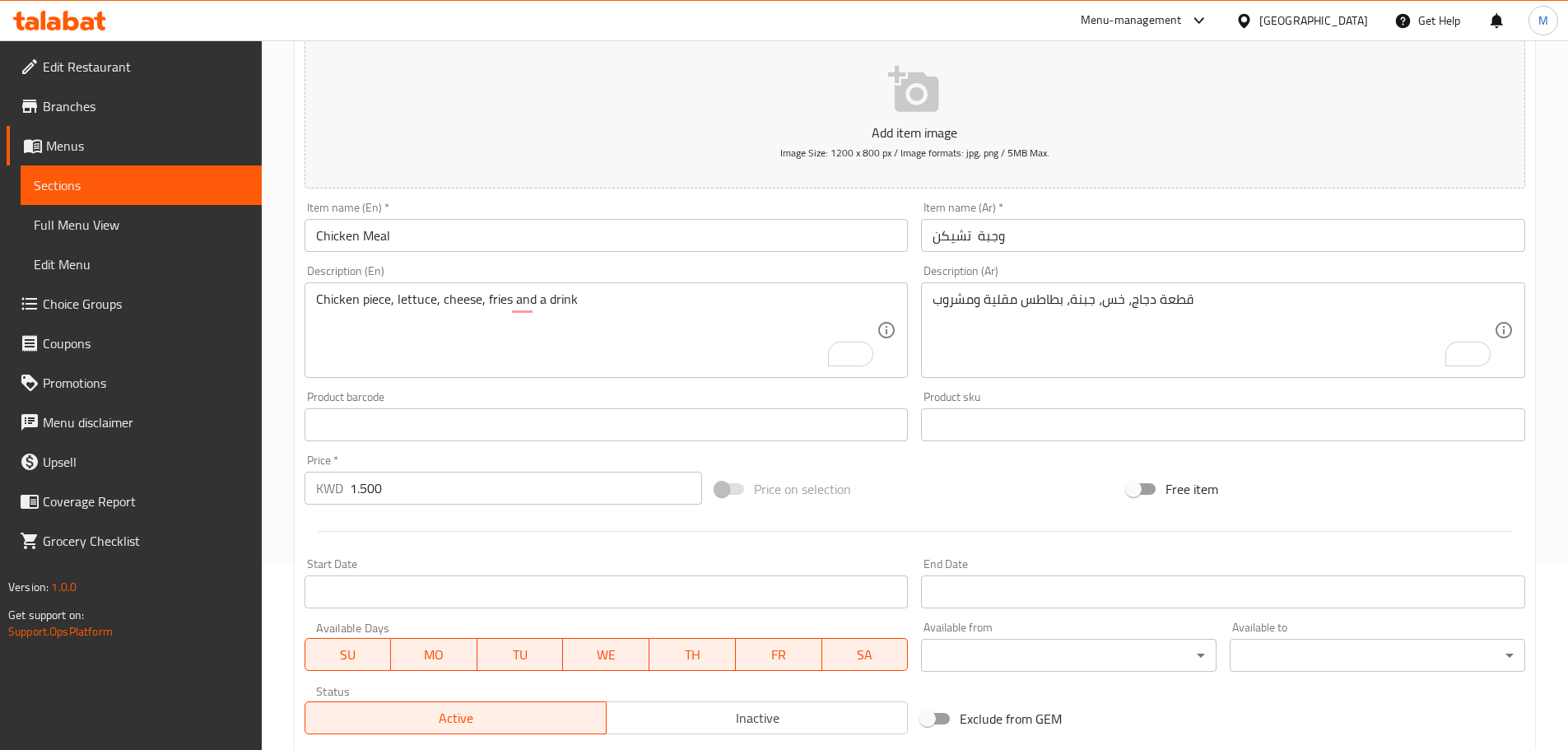
scroll to position [413, 0]
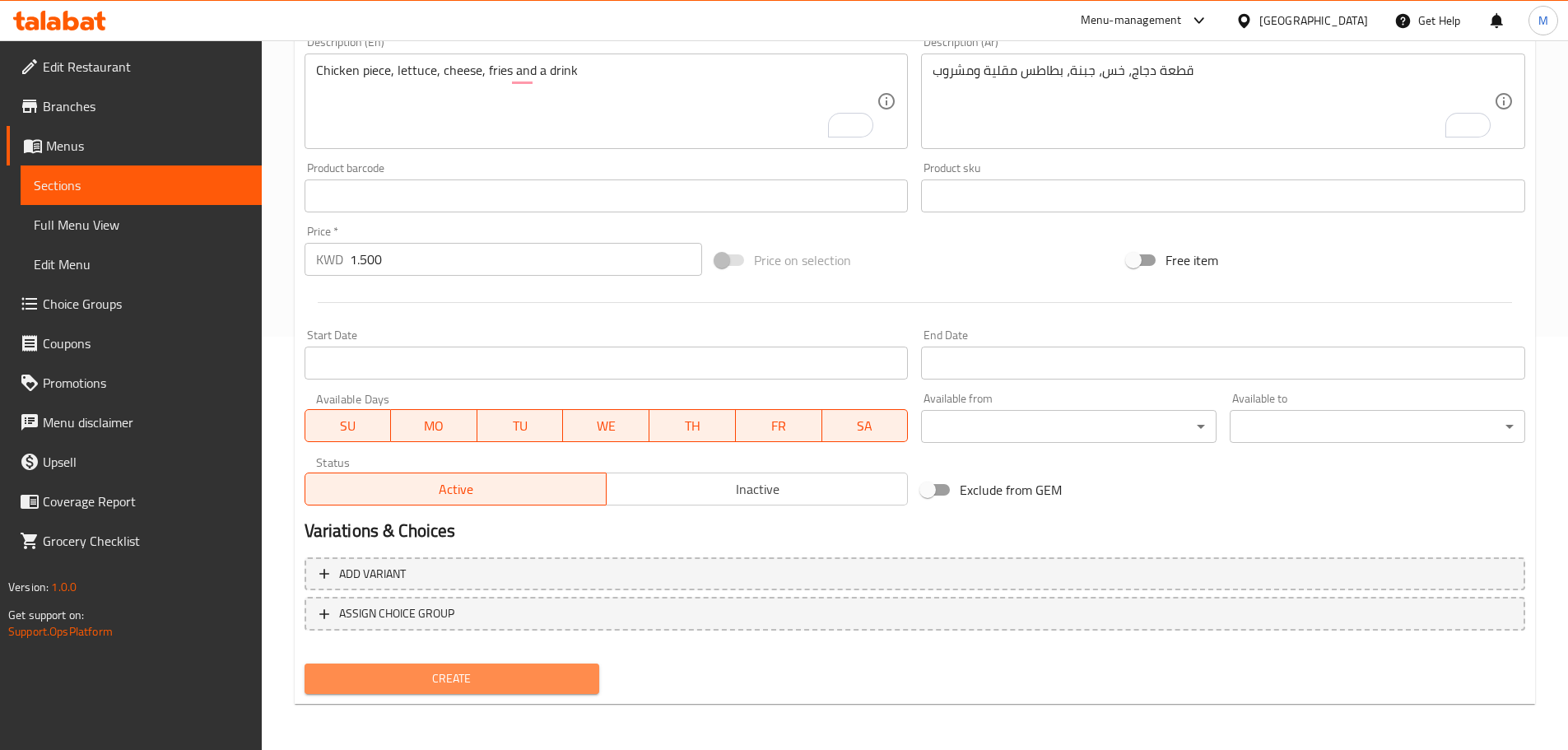
click at [486, 683] on span "Create" at bounding box center [452, 679] width 269 height 21
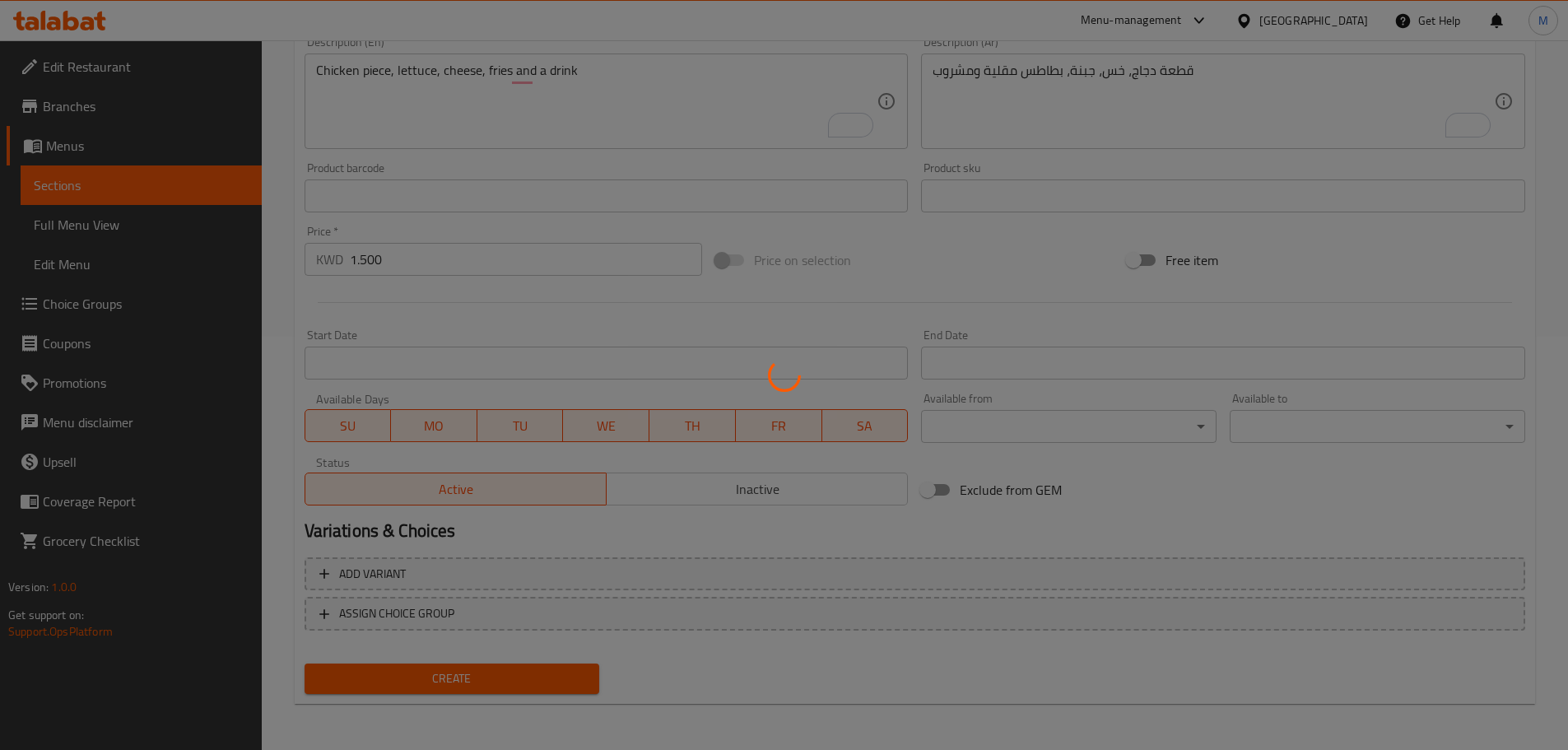
type input "0"
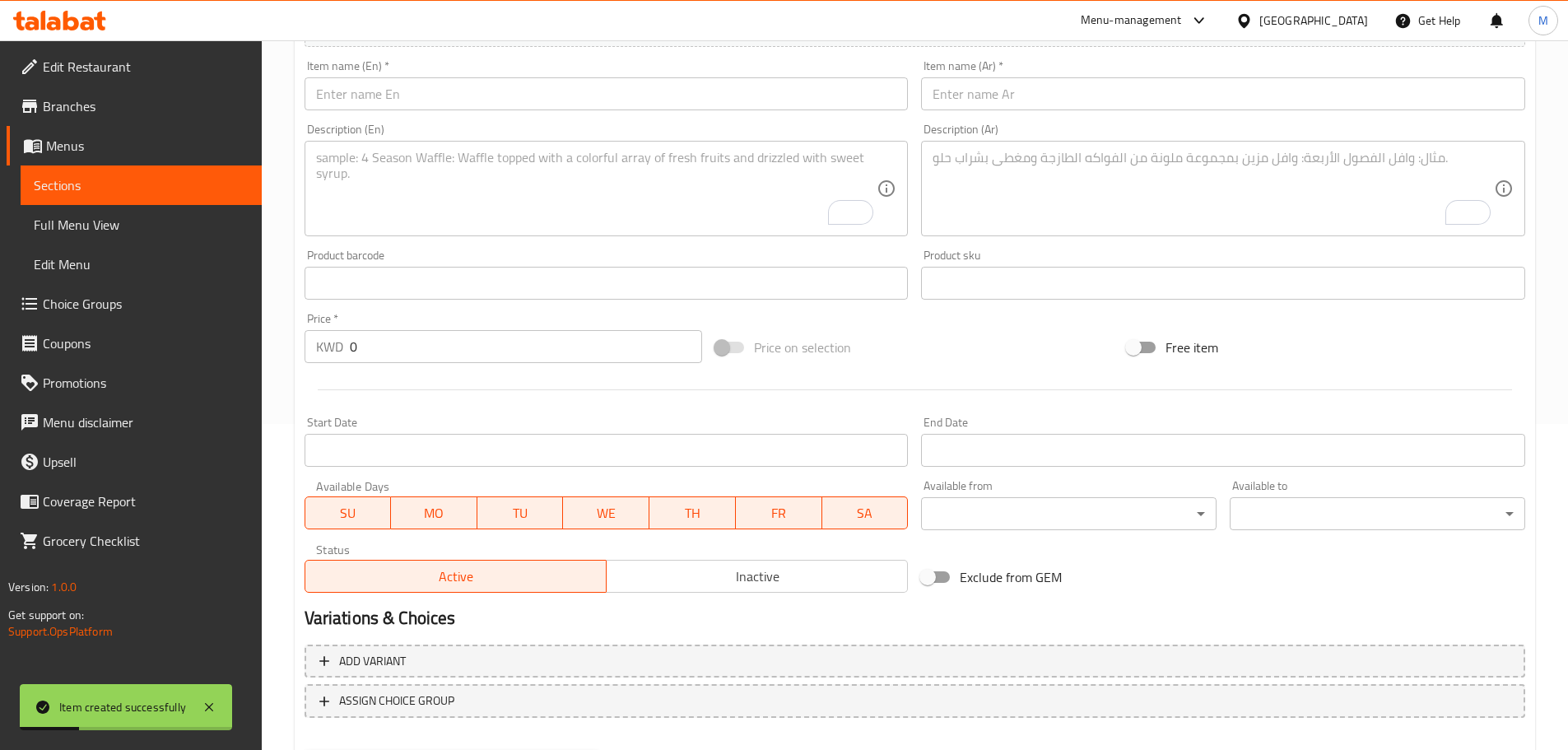
scroll to position [167, 0]
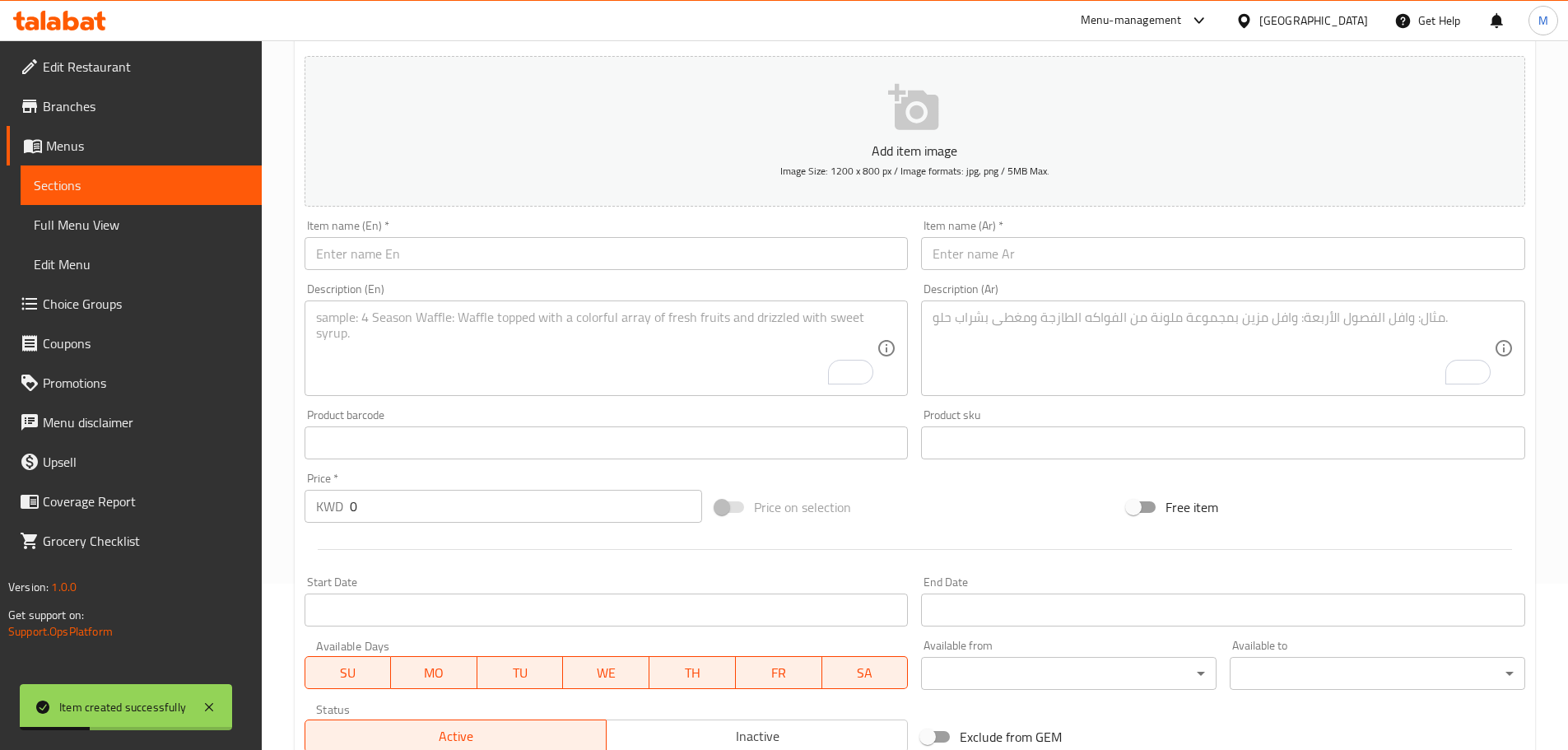
click at [1013, 253] on input "text" at bounding box center [1223, 253] width 604 height 33
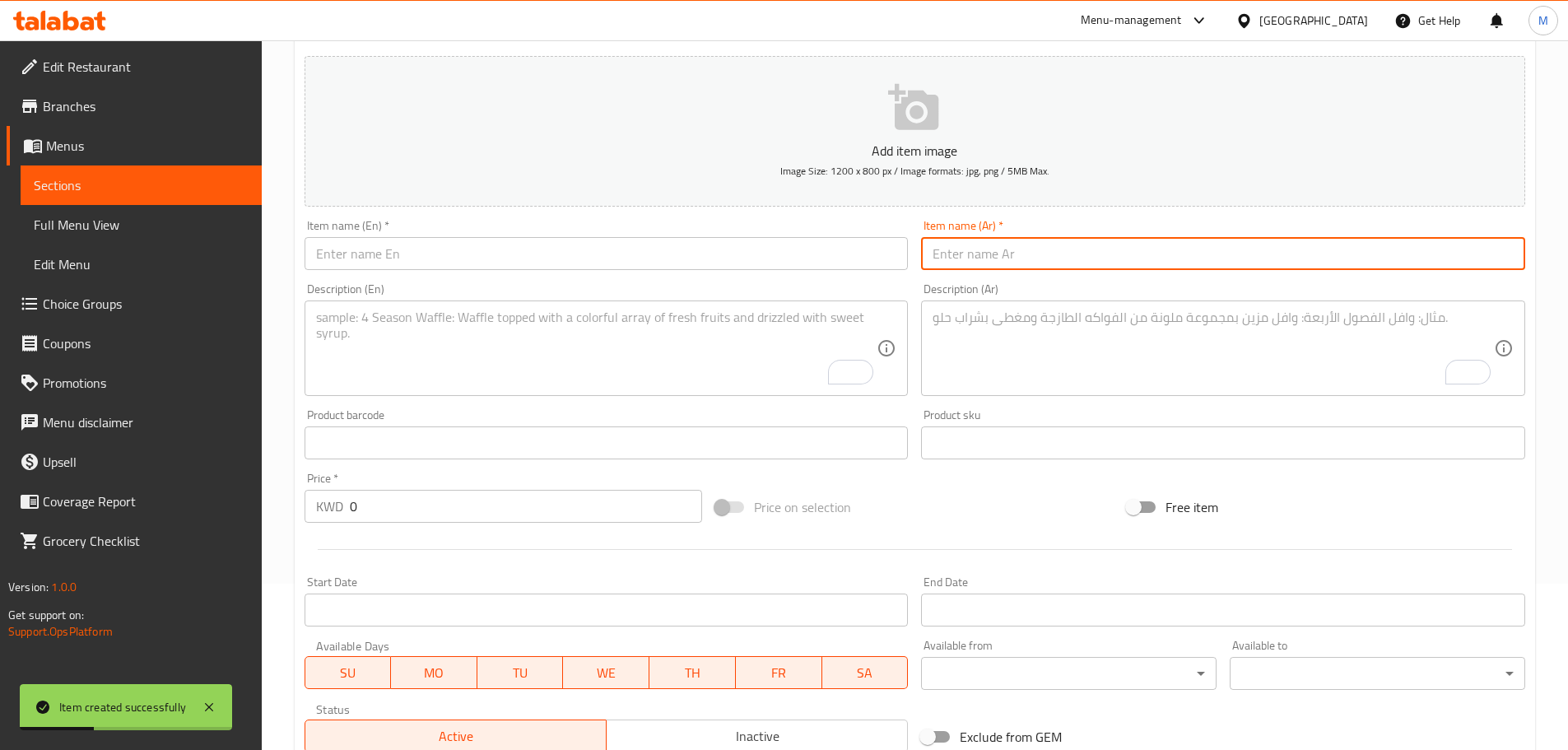
paste input "وجبة تشيز"
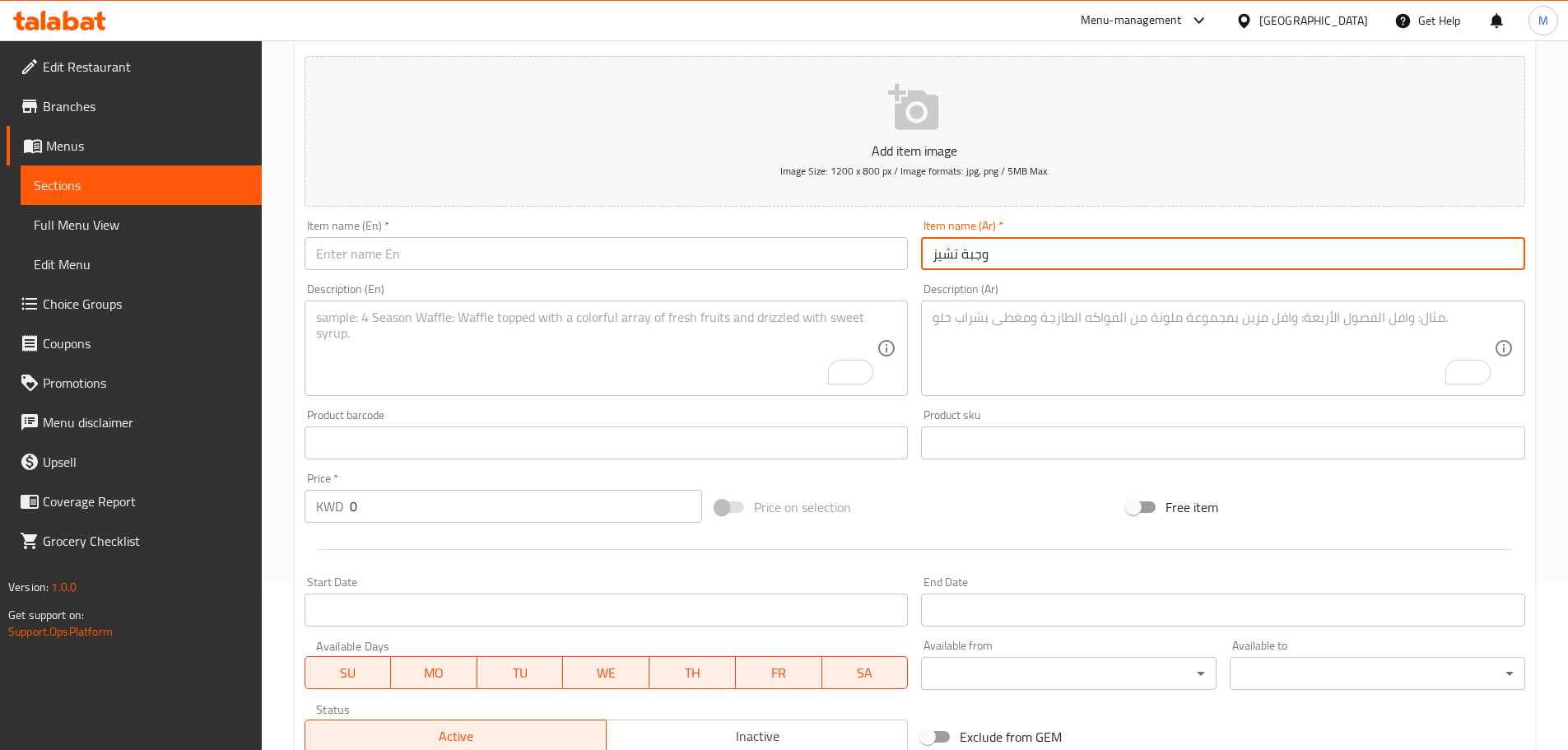
type input "وجبة تشيز"
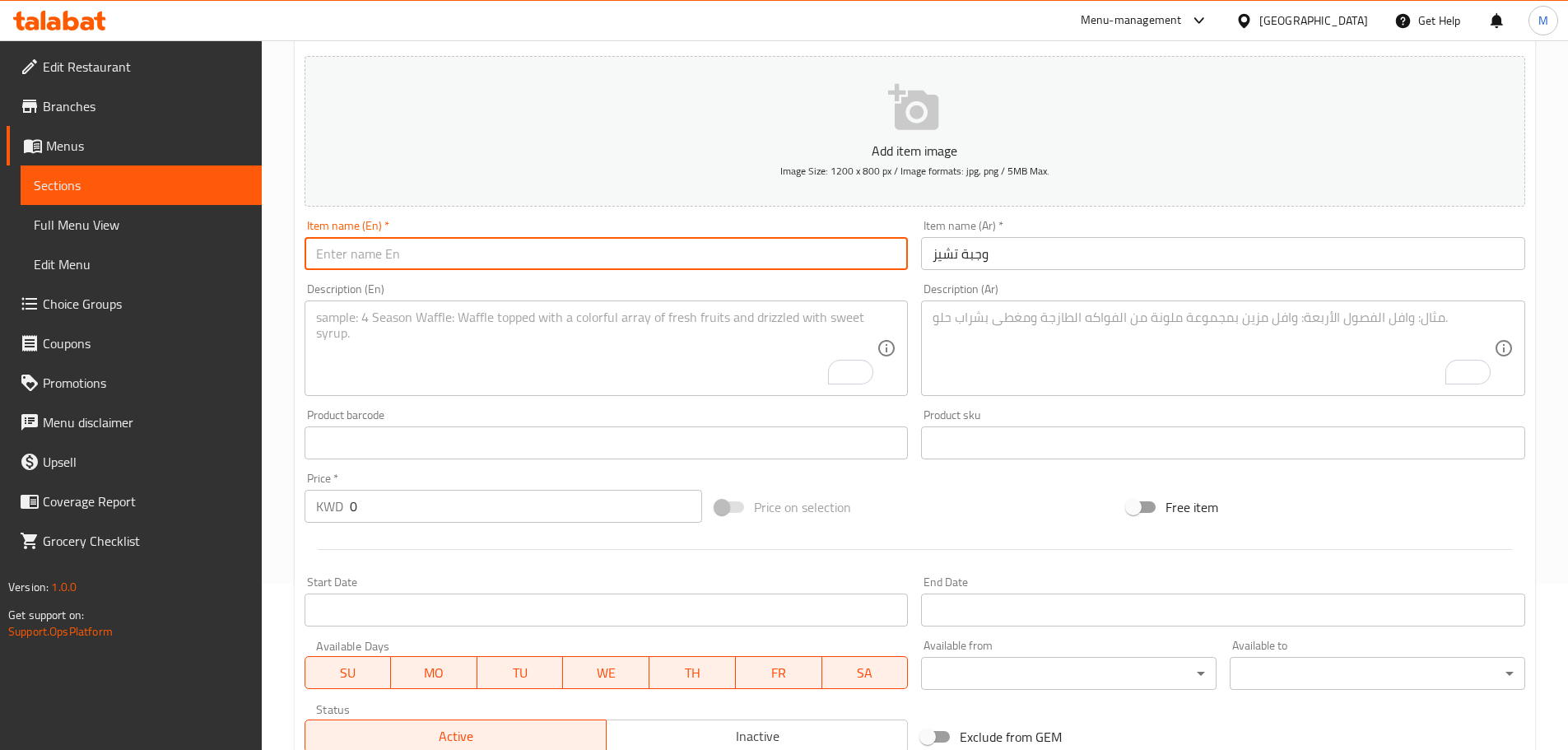
click at [757, 254] on input "text" at bounding box center [607, 253] width 604 height 33
type input "Cheese Meal"
click at [1087, 216] on div "Item name (Ar)   * وجبة تشيز Item name (Ar) *" at bounding box center [1223, 245] width 617 height 63
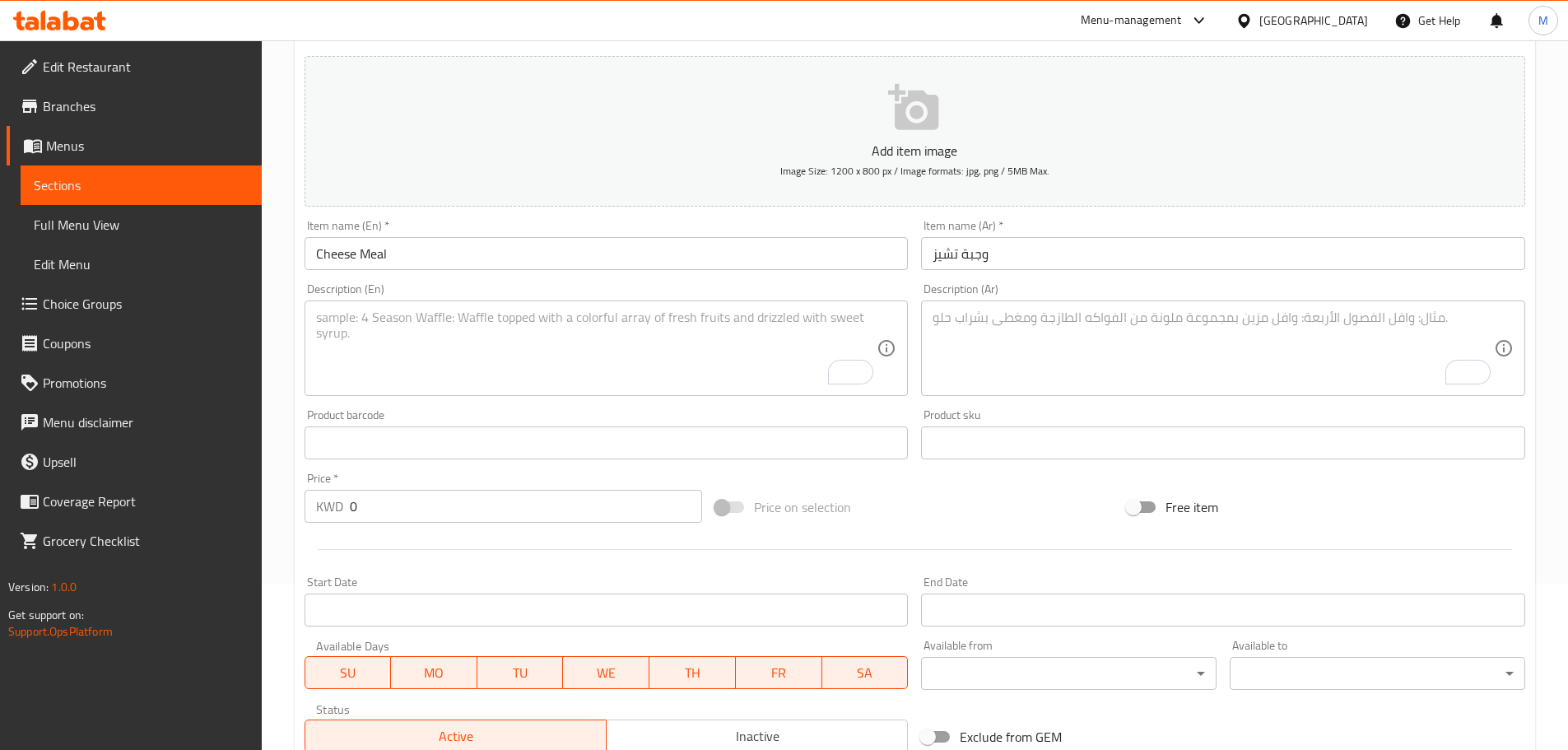
click at [1001, 345] on textarea "To enrich screen reader interactions, please activate Accessibility in Grammarl…" at bounding box center [1213, 348] width 562 height 78
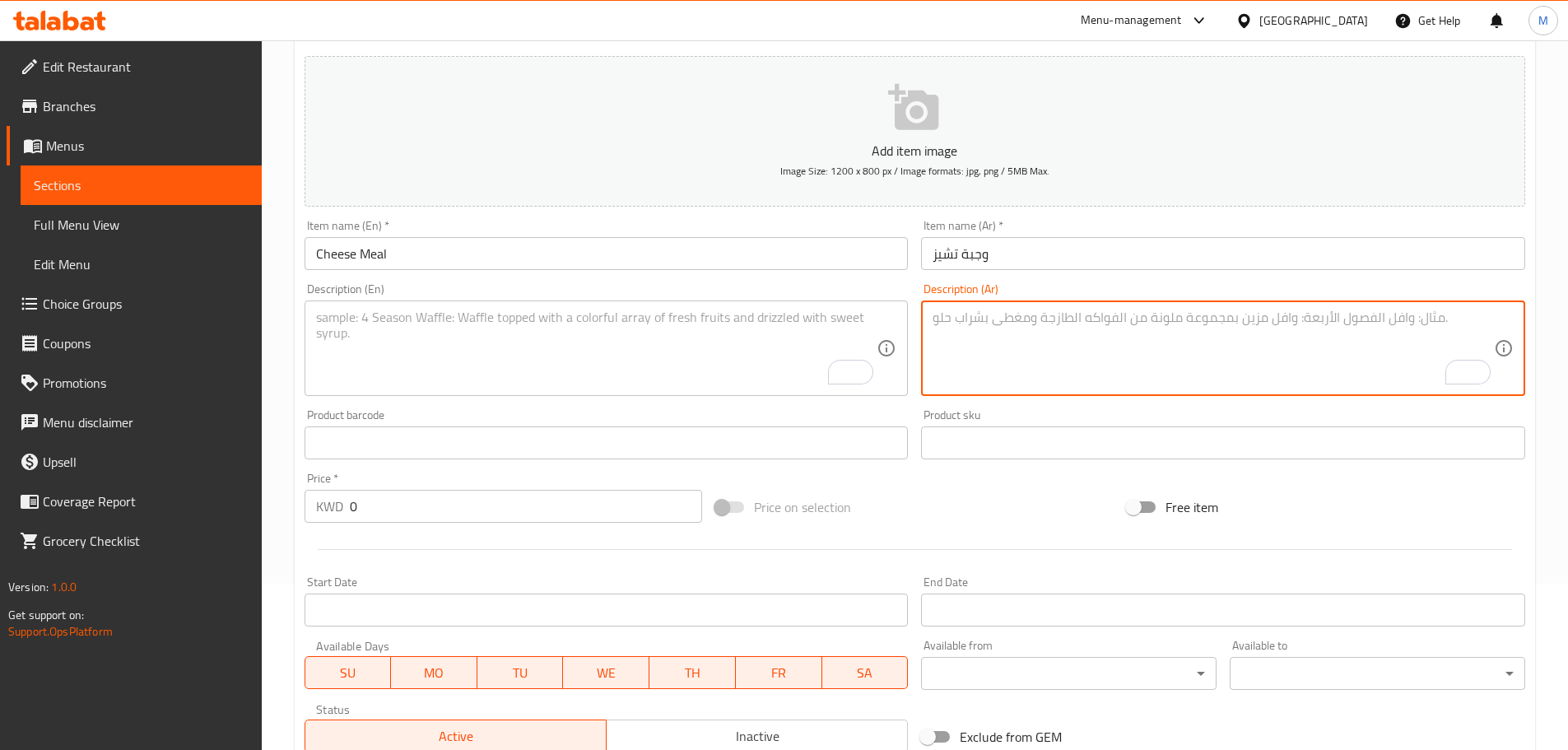
paste textarea "قطعة لحم خس طماطم جبن مع بطاطس و مشروب"
click at [1145, 323] on textarea "قطعة لحم خس طماطم جبن مع بطاطس و مشروب" at bounding box center [1213, 348] width 562 height 78
type textarea "قطعة لحم، خس، طماطم، جبن، مع بطاطس و مشروب"
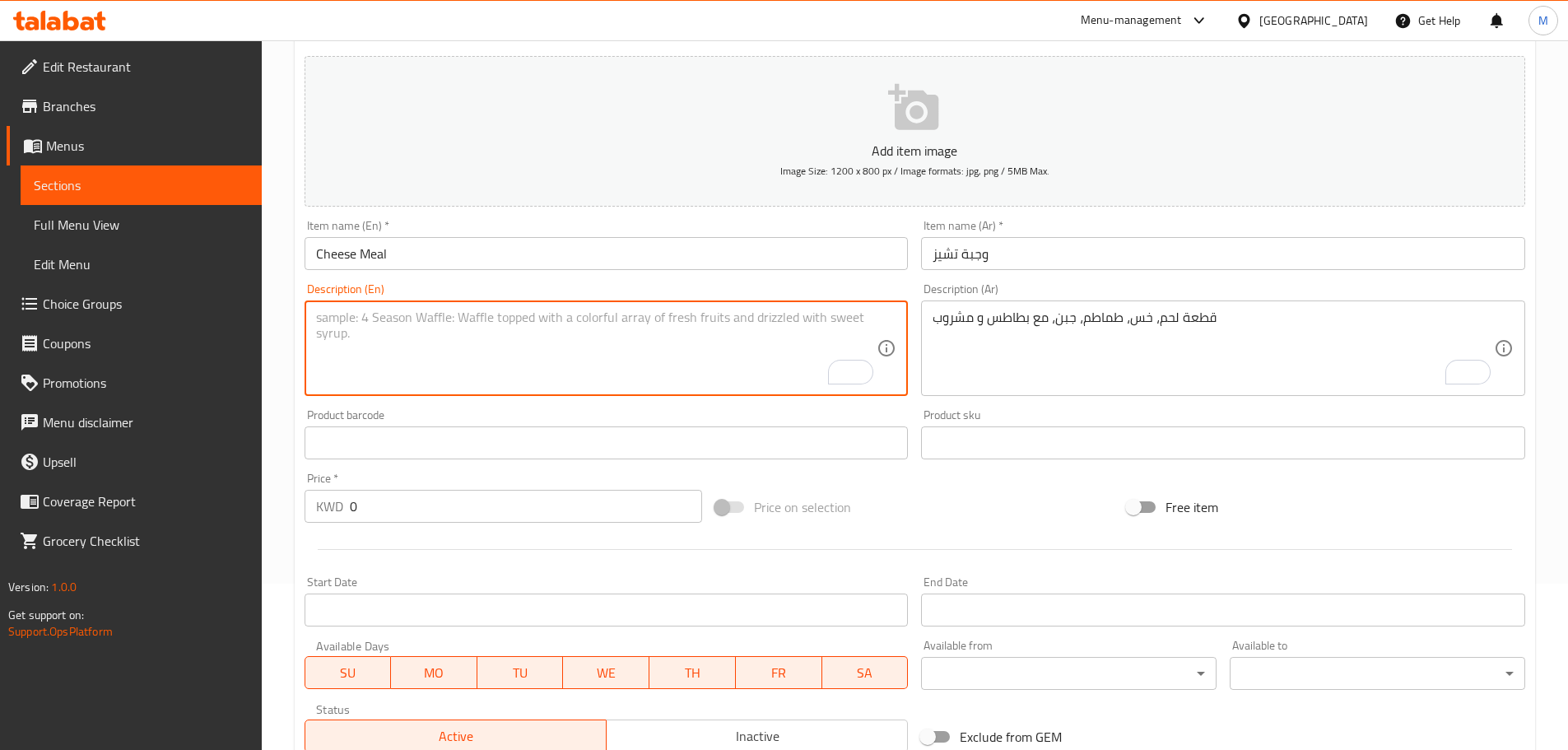
click at [469, 341] on textarea "To enrich screen reader interactions, please activate Accessibility in Grammarl…" at bounding box center [596, 348] width 562 height 78
paste textarea "A piece of meat lettuce tomatoes cheese with potatoes and a drink"
click at [402, 319] on textarea "A piece of meat lettuce tomatoes cheese with potatoes and a drink" at bounding box center [596, 348] width 562 height 78
click at [742, 327] on textarea "A piece of meat, lettuce, tomatoes, cheese, with potatoes and a drink" at bounding box center [596, 348] width 562 height 78
click at [723, 320] on textarea "A piece of meat, lettuce, tomatoes, cheese, with potatoes and a drink" at bounding box center [596, 348] width 562 height 78
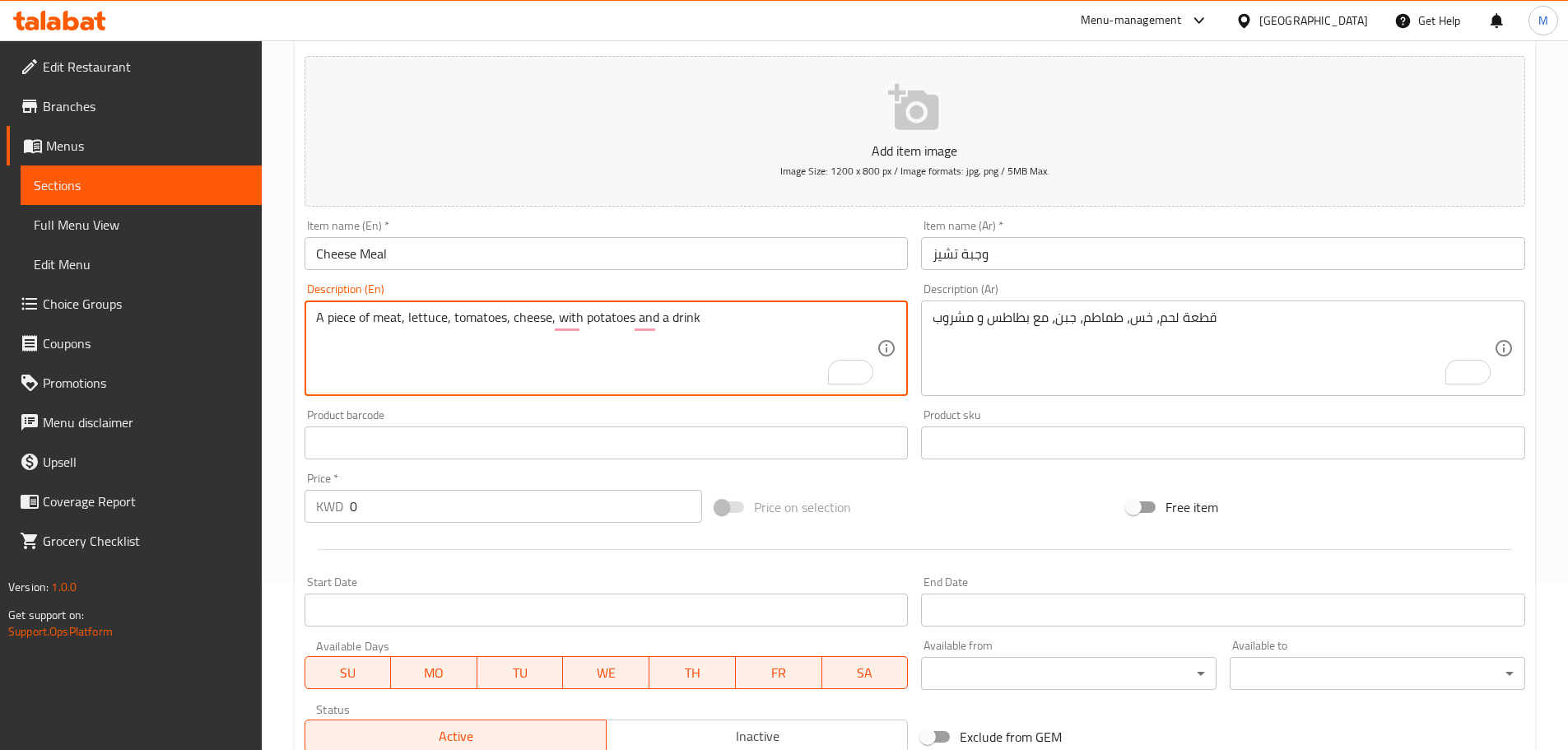
type textarea "A piece of meat, lettuce, tomatoes, cheese, with potatoes and a drink"
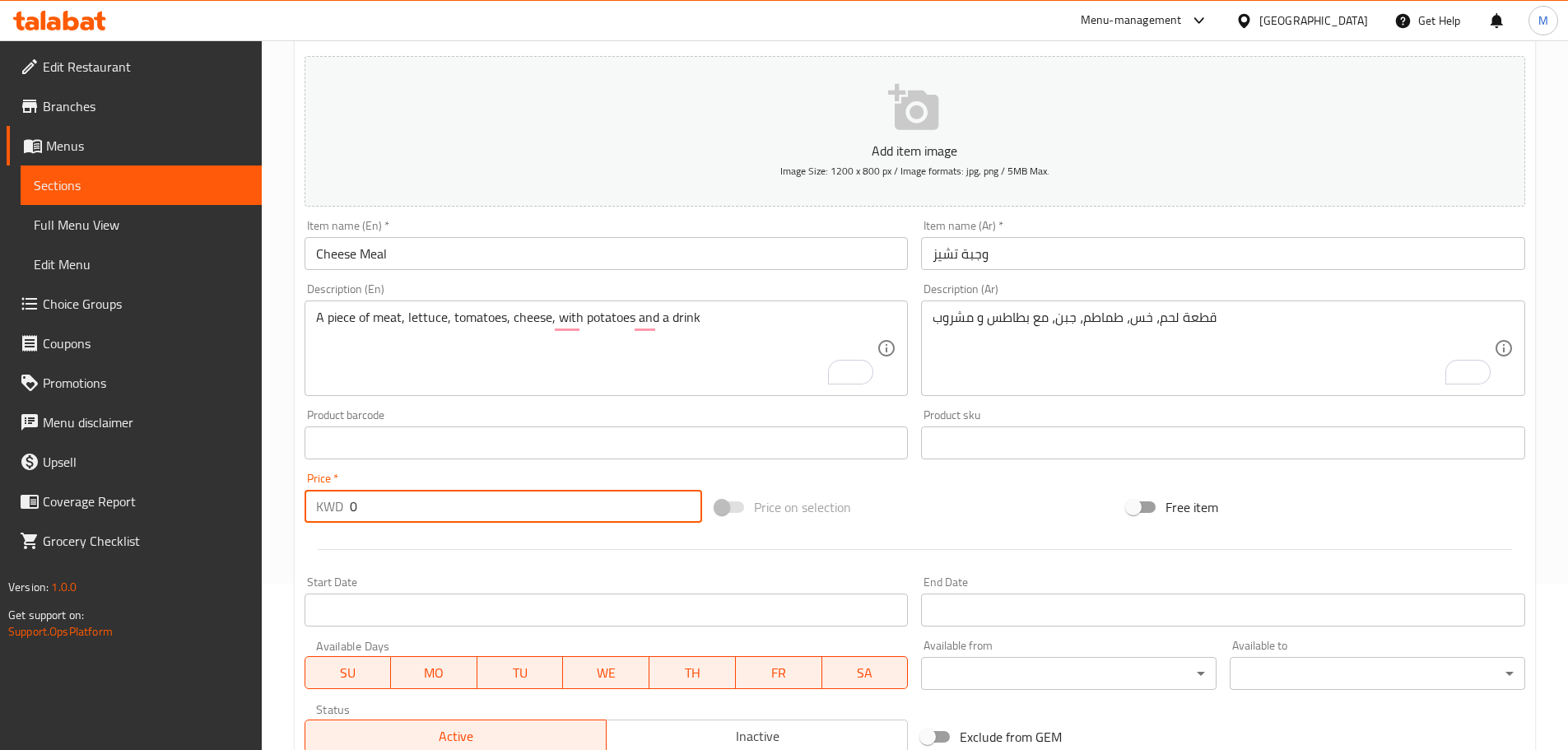
drag, startPoint x: 378, startPoint y: 510, endPoint x: 328, endPoint y: 529, distance: 53.5
click at [328, 529] on div "Price   * KWD 0 Price *" at bounding box center [504, 497] width 412 height 63
paste input "2.35"
type input "2.350"
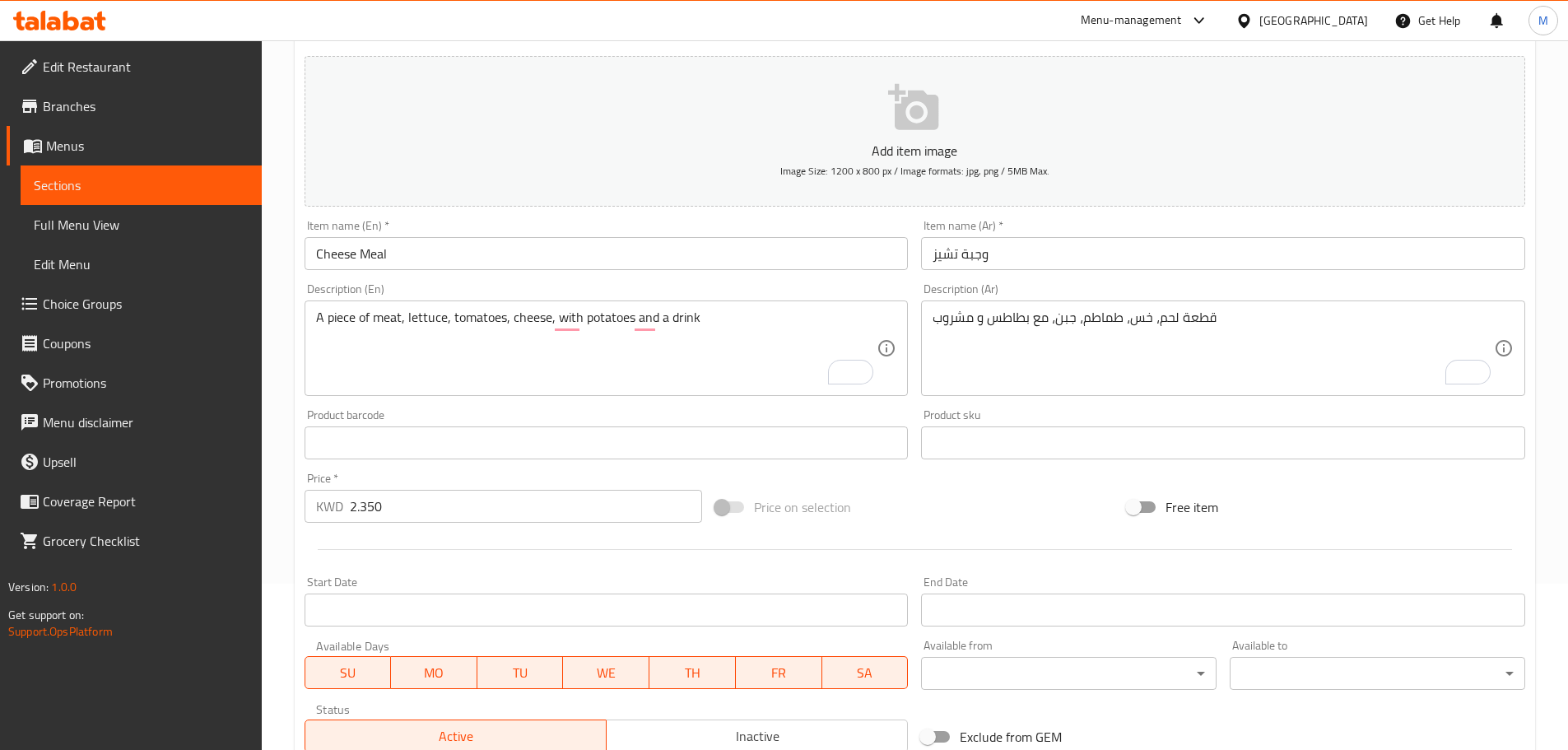
click at [282, 439] on div "Home / Restaurants management / Menus / Sections / item / create Meals section …" at bounding box center [914, 436] width 1307 height 1124
click at [275, 343] on div "Home / Restaurants management / Menus / Sections / item / create Meals section …" at bounding box center [914, 436] width 1307 height 1124
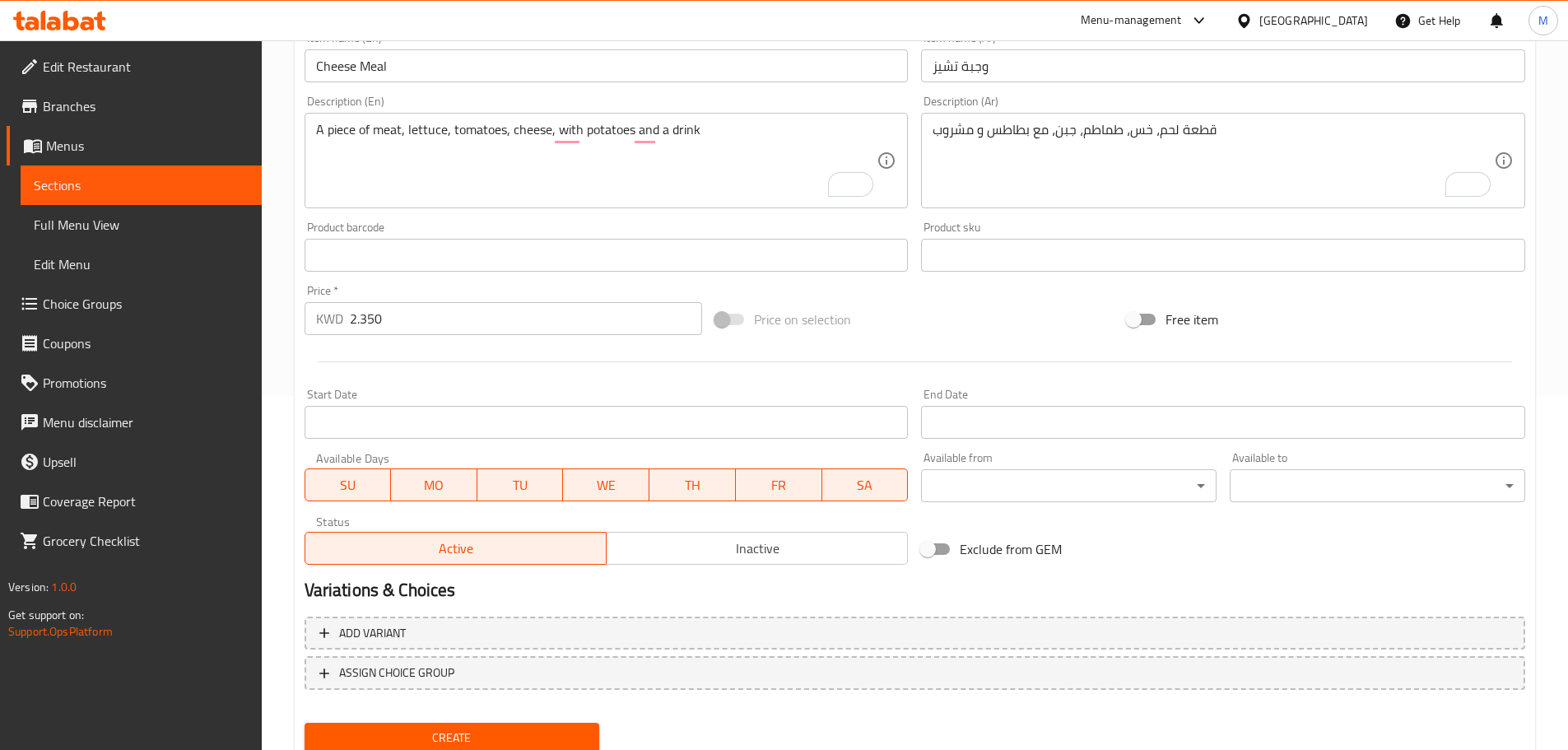
scroll to position [413, 0]
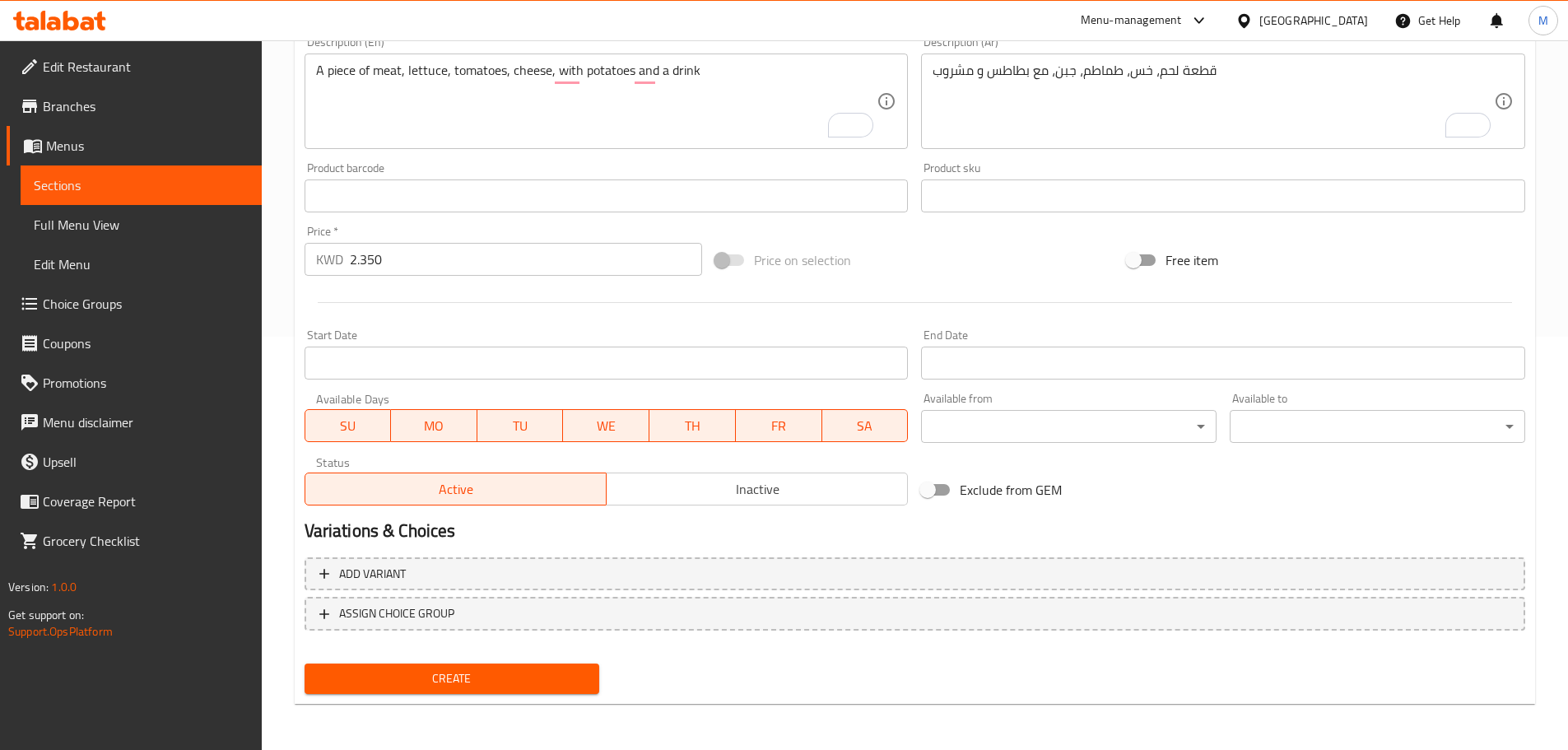
click at [441, 674] on span "Create" at bounding box center [452, 679] width 269 height 21
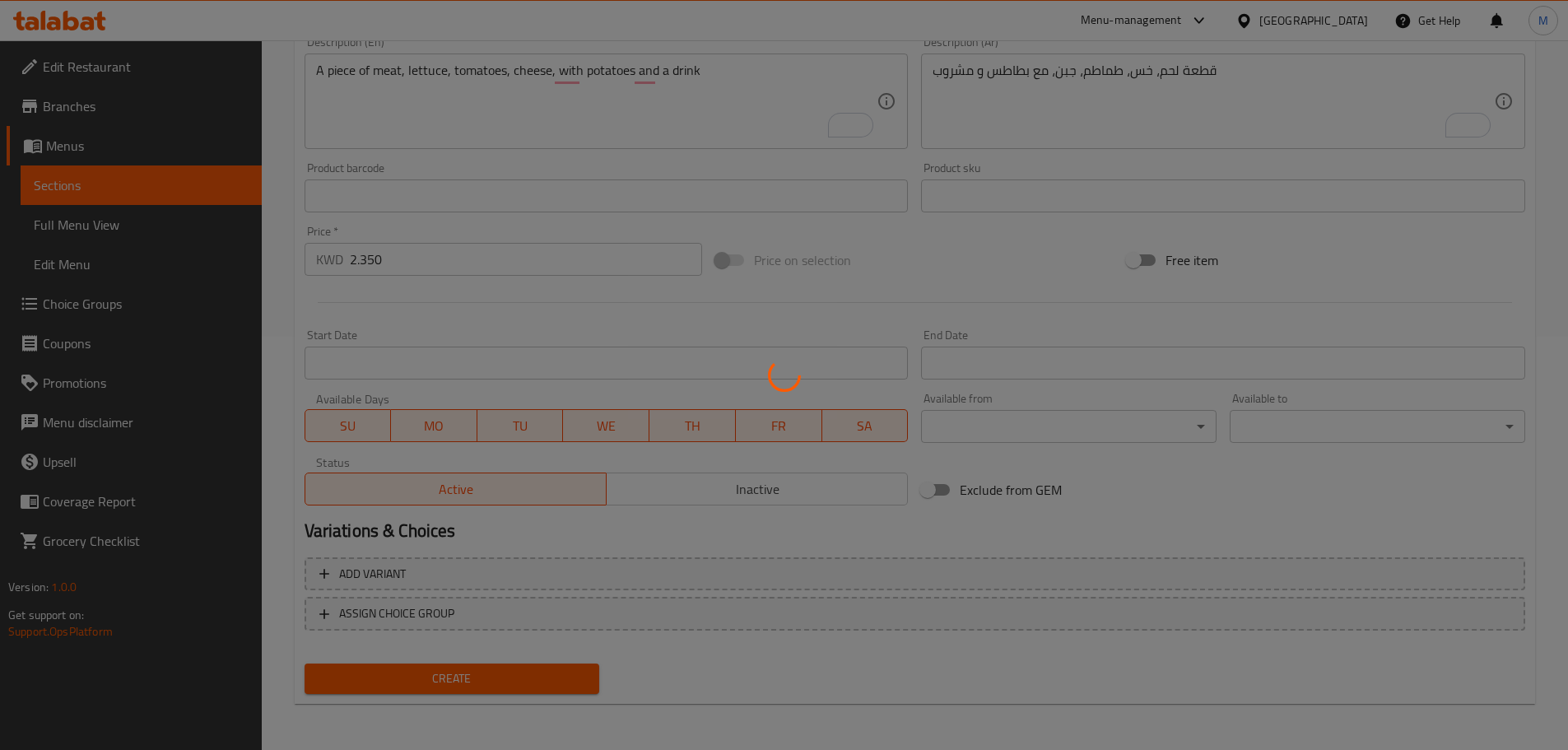
type input "0"
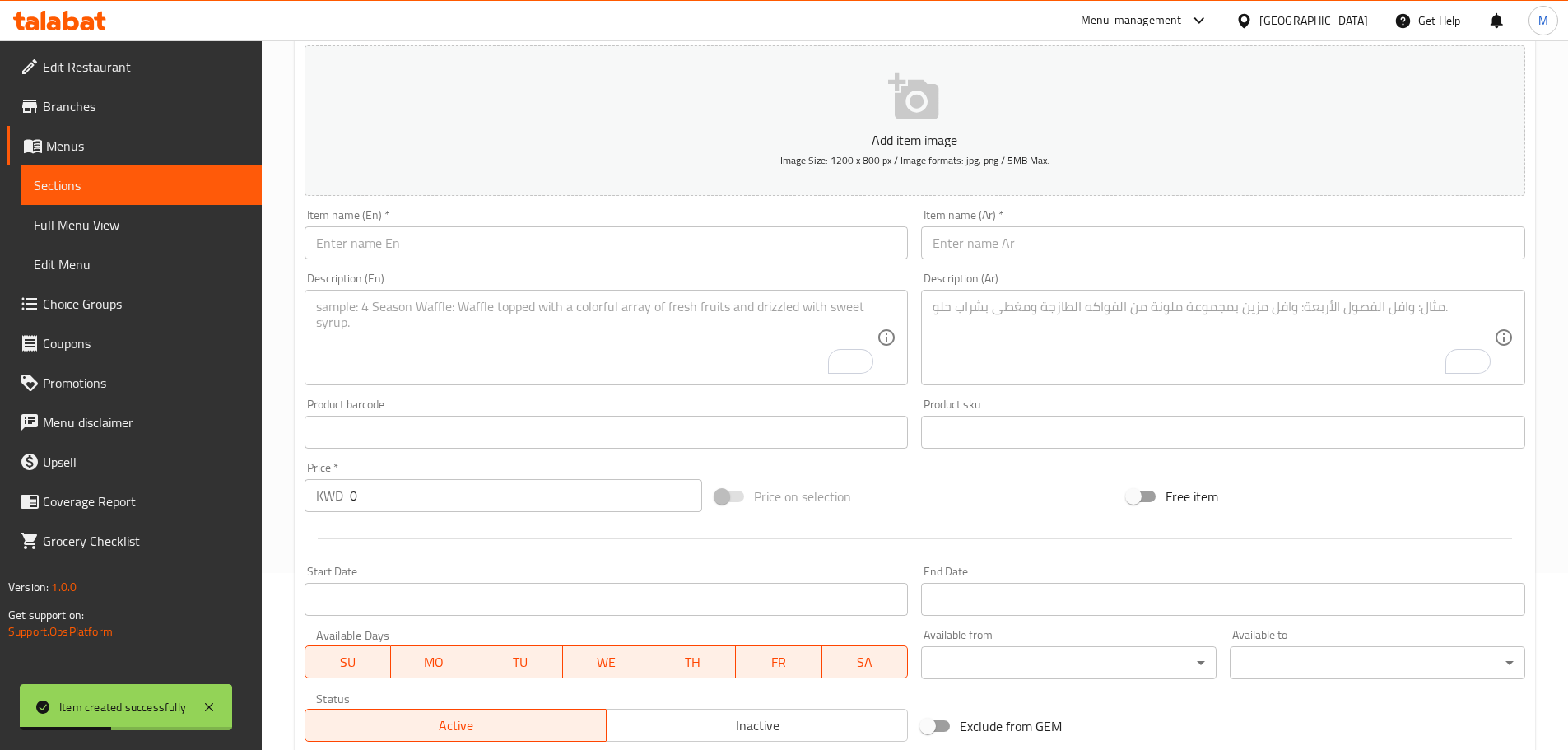
scroll to position [167, 0]
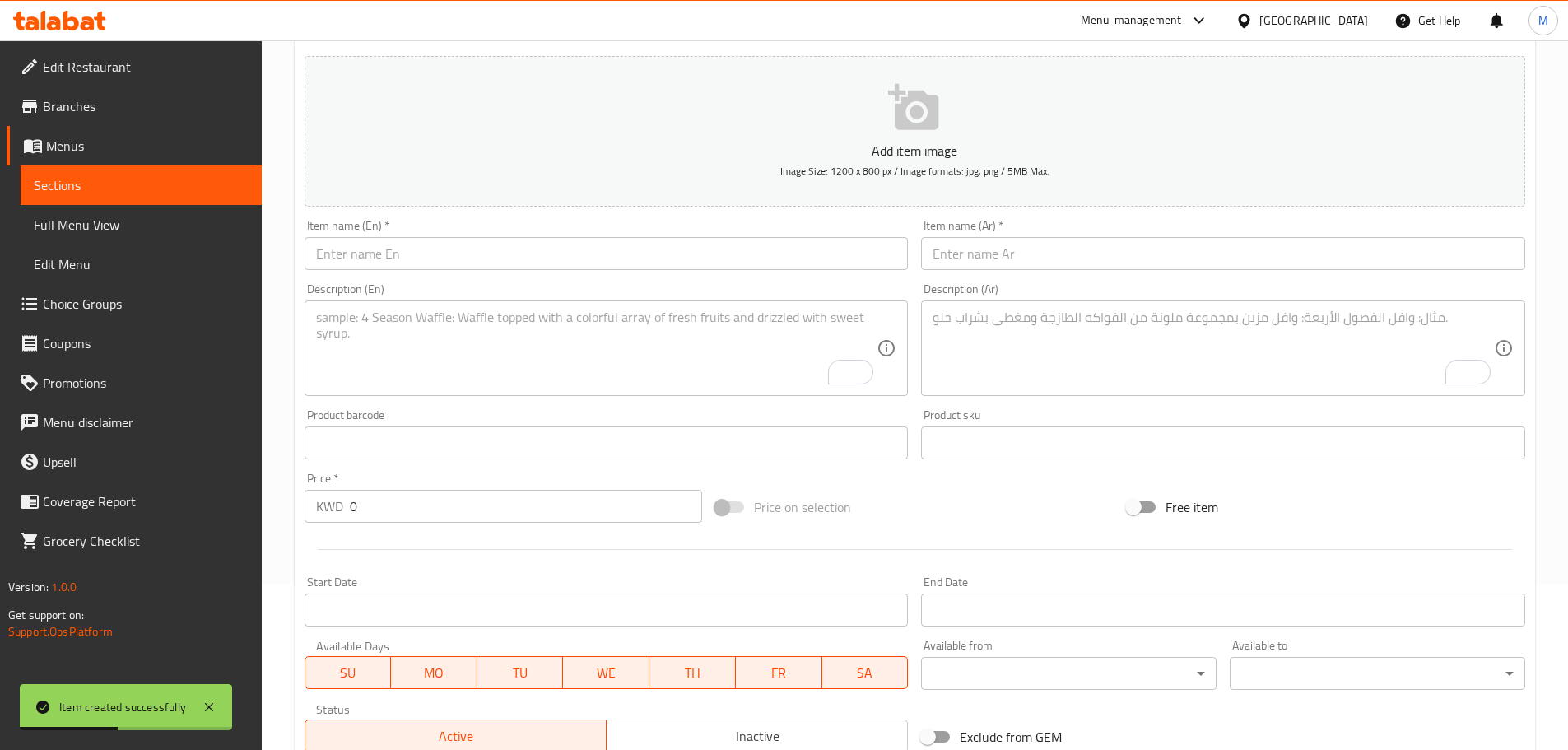
click at [993, 251] on input "text" at bounding box center [1223, 253] width 604 height 33
paste input "وجبة بروست"
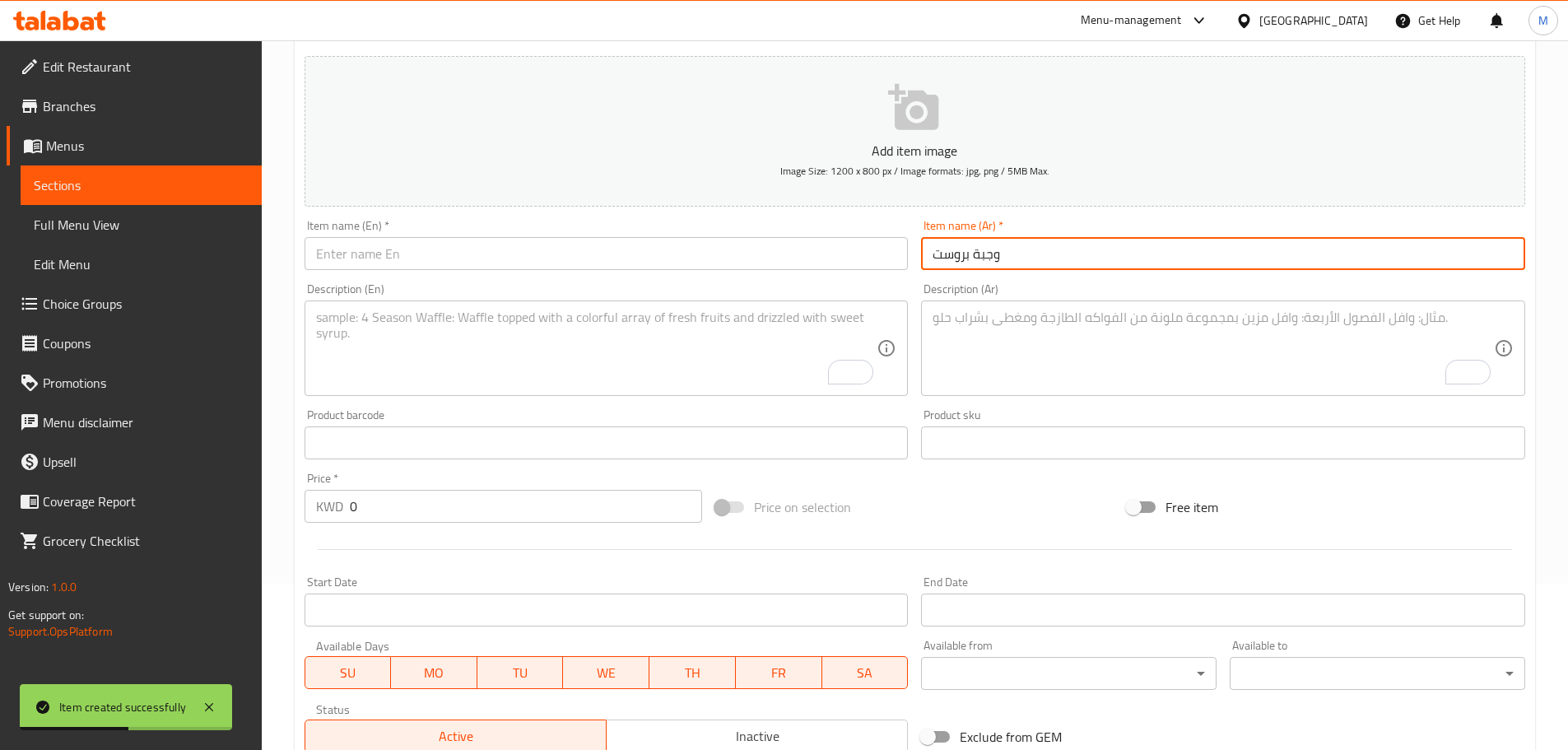
type input "وجبة بروست"
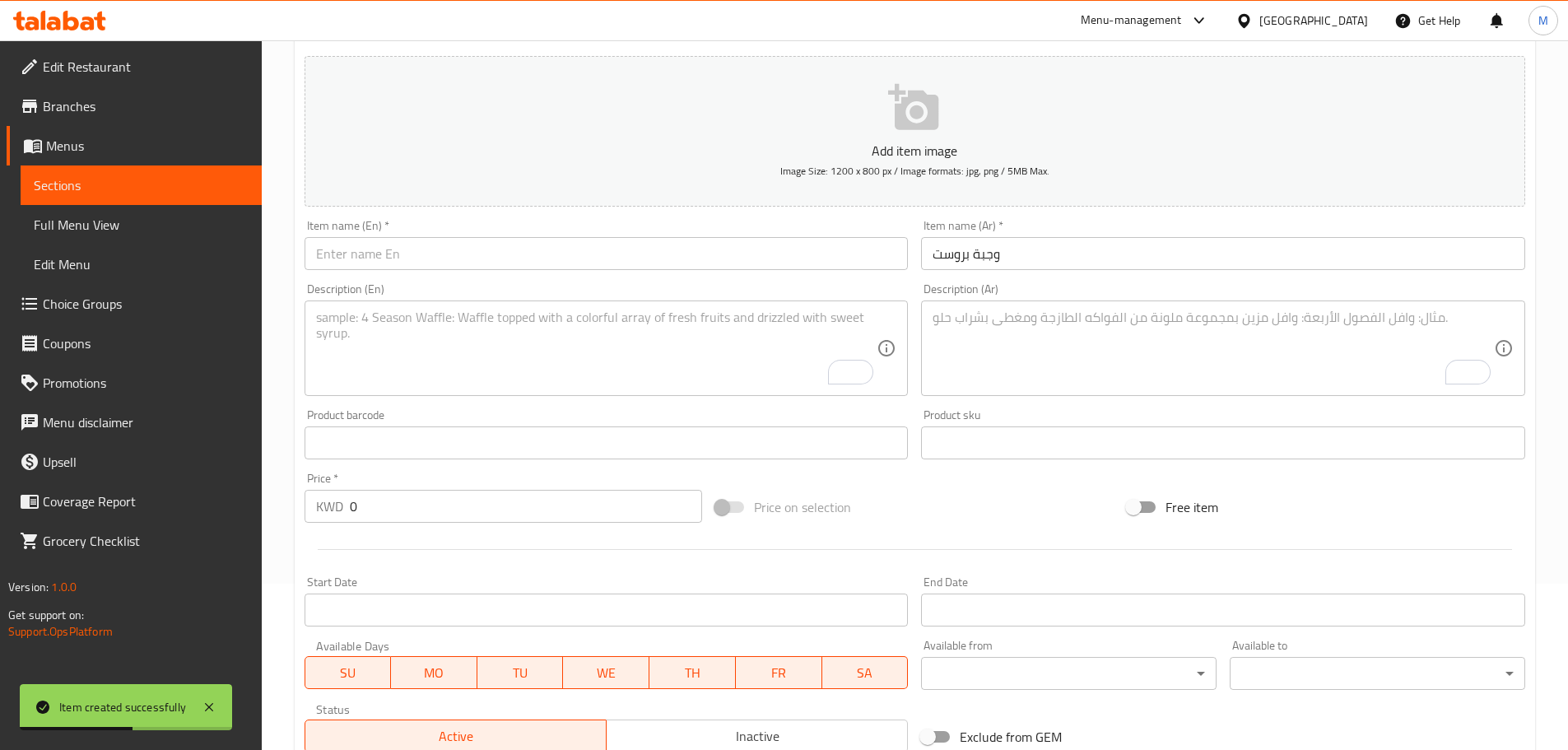
click at [693, 274] on div "Item name (En)   * Item name (En) *" at bounding box center [607, 245] width 617 height 63
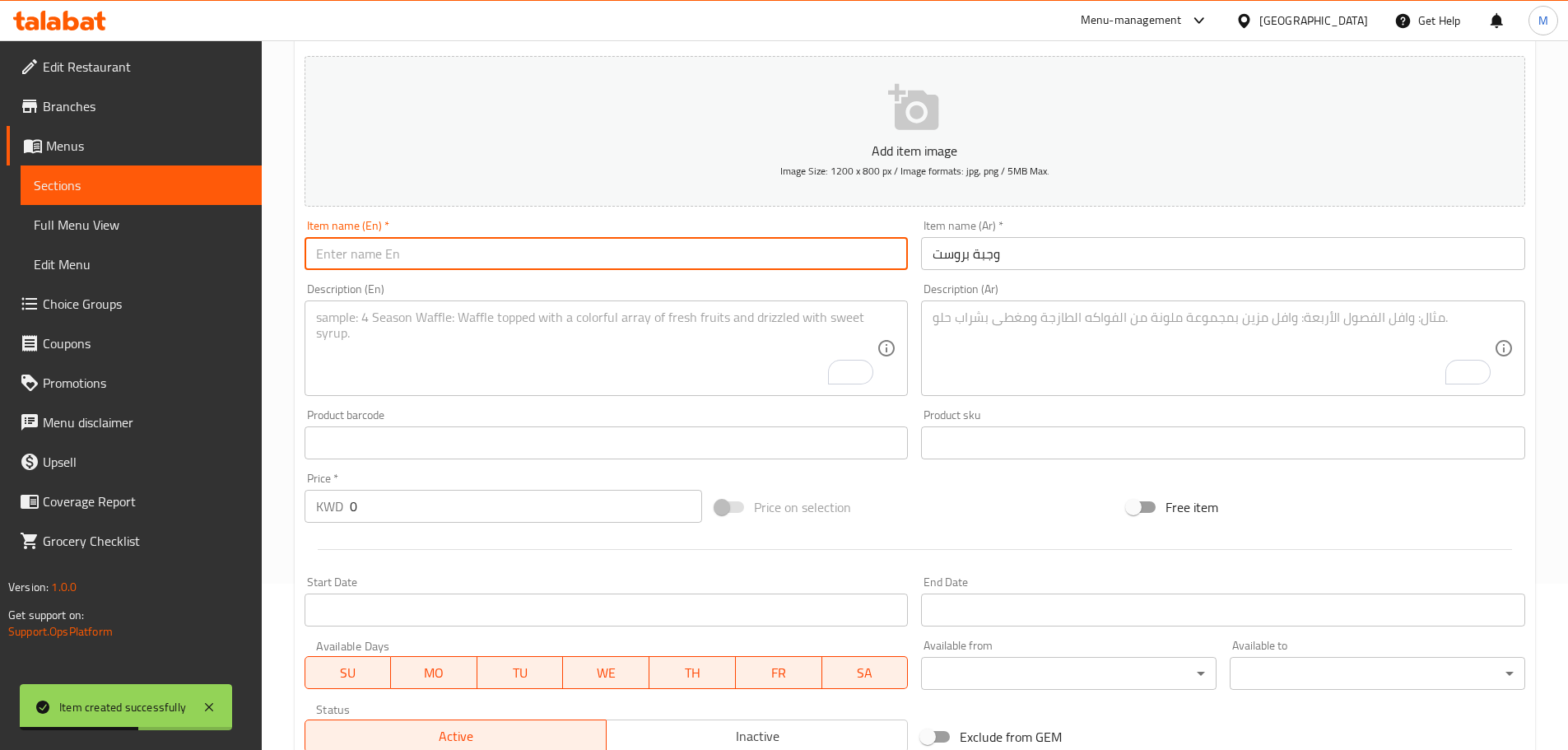
click at [691, 263] on input "text" at bounding box center [607, 253] width 604 height 33
type input "Broast Meal"
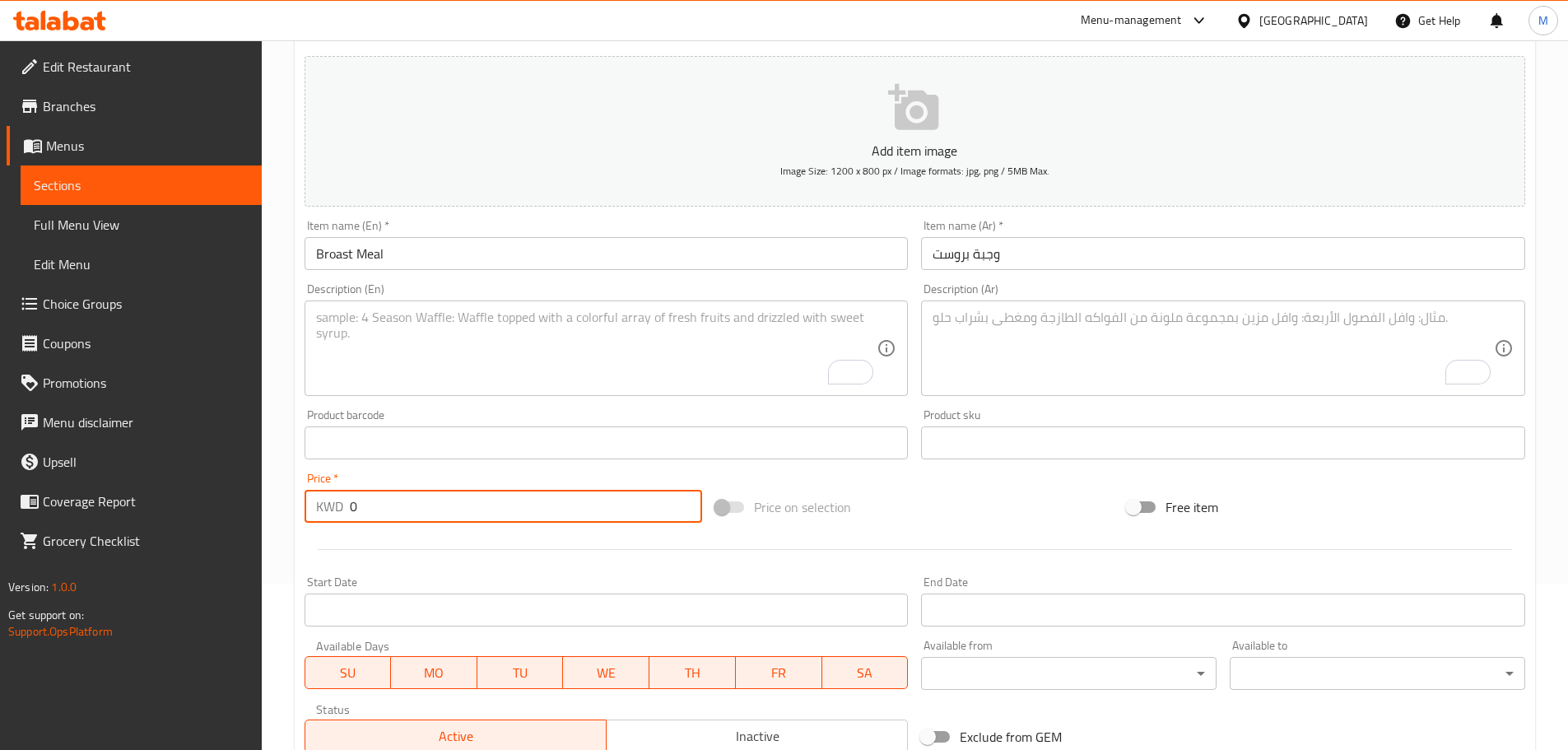
drag, startPoint x: 421, startPoint y: 504, endPoint x: 277, endPoint y: 499, distance: 144.1
click at [277, 499] on div "Home / Restaurants management / Menus / Sections / item / create Meals section …" at bounding box center [914, 436] width 1307 height 1124
paste input "2.65"
type input "2.650"
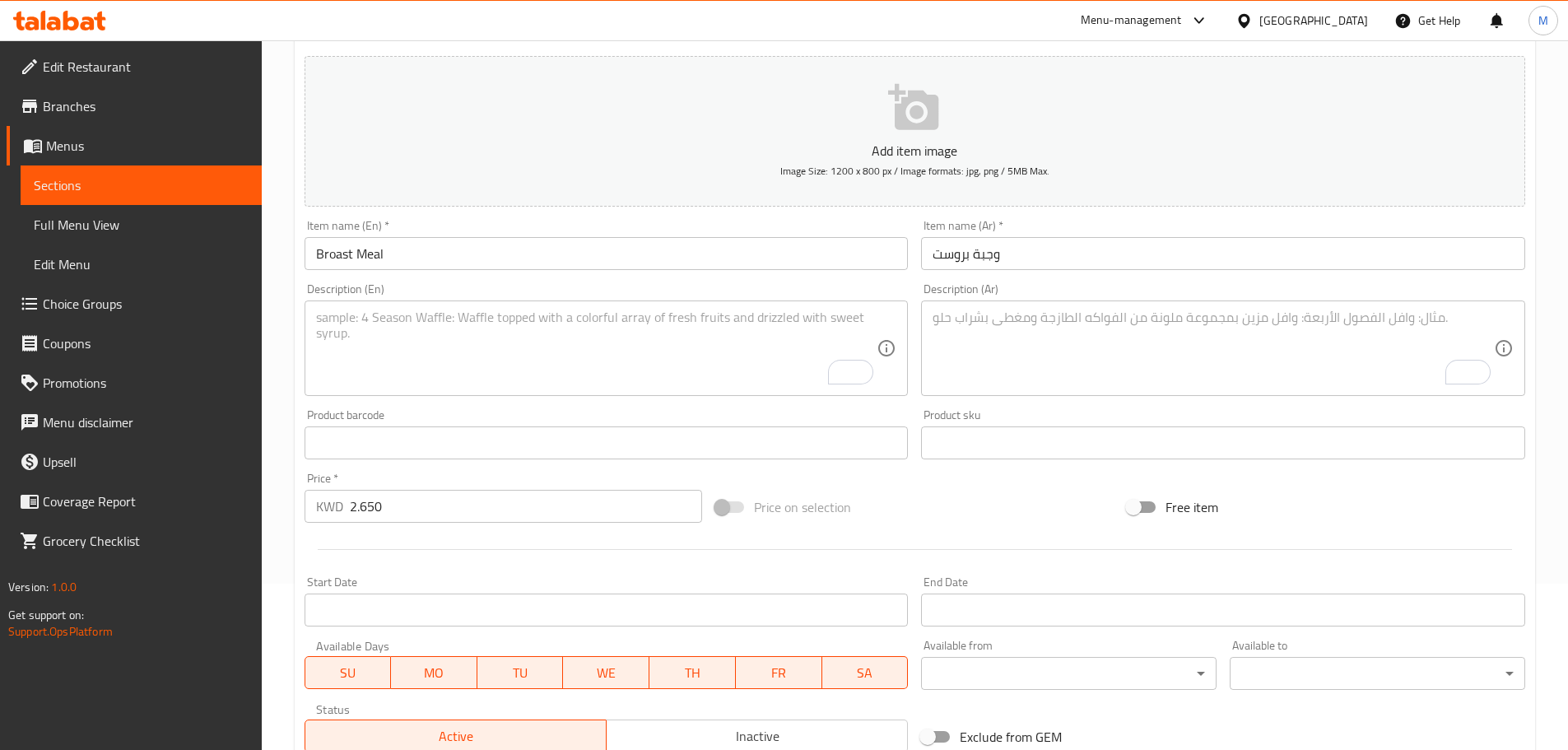
click at [271, 453] on div "Home / Restaurants management / Menus / Sections / item / create Meals section …" at bounding box center [914, 436] width 1307 height 1124
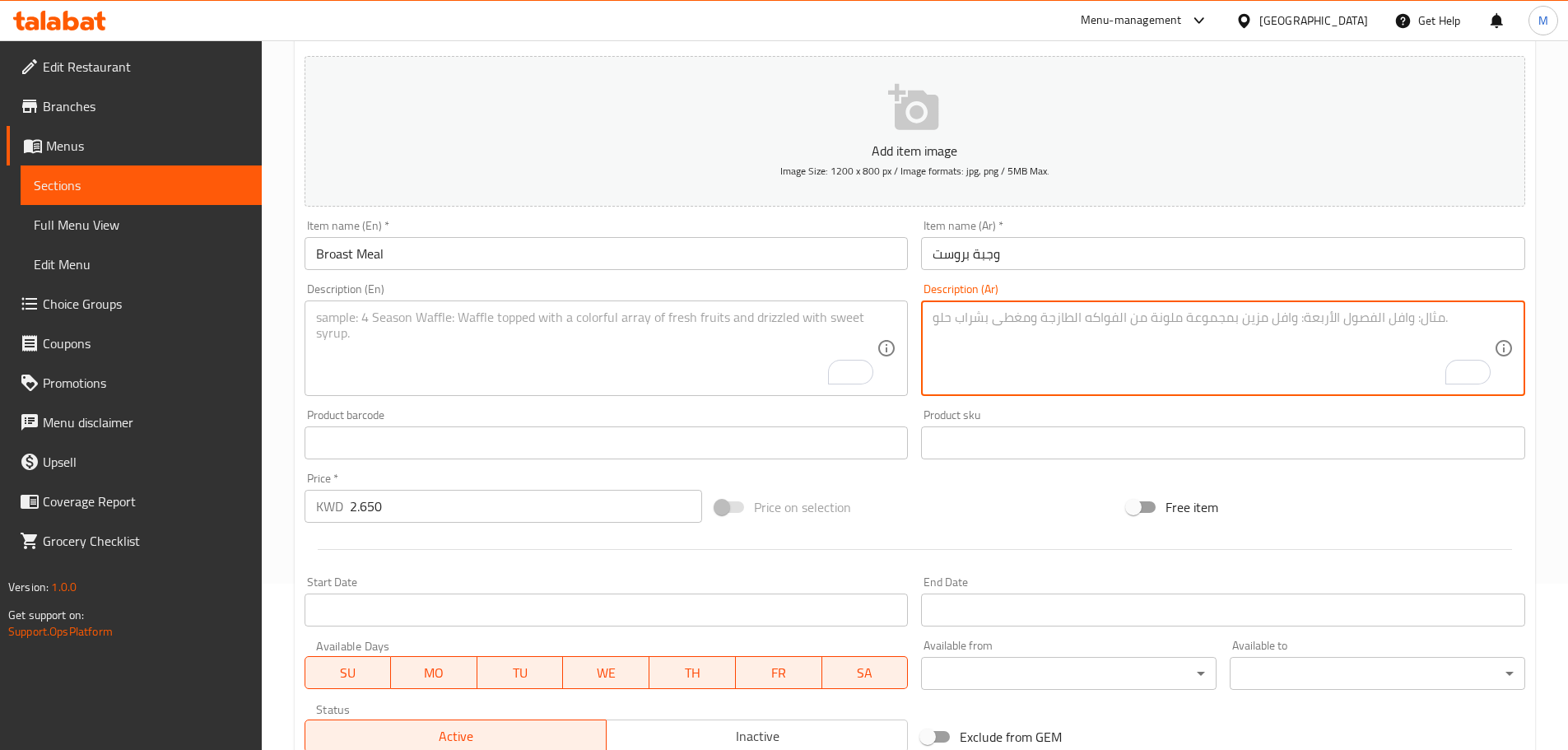
click at [1026, 365] on textarea "To enrich screen reader interactions, please activate Accessibility in Grammarl…" at bounding box center [1213, 348] width 562 height 78
paste textarea "ثلاث قطع دجاج مع خبز برجر و بطاطس و مشروب"
type textarea "ثلاث قطع دجاج مع خبز برجر و بطاطس و مشروب"
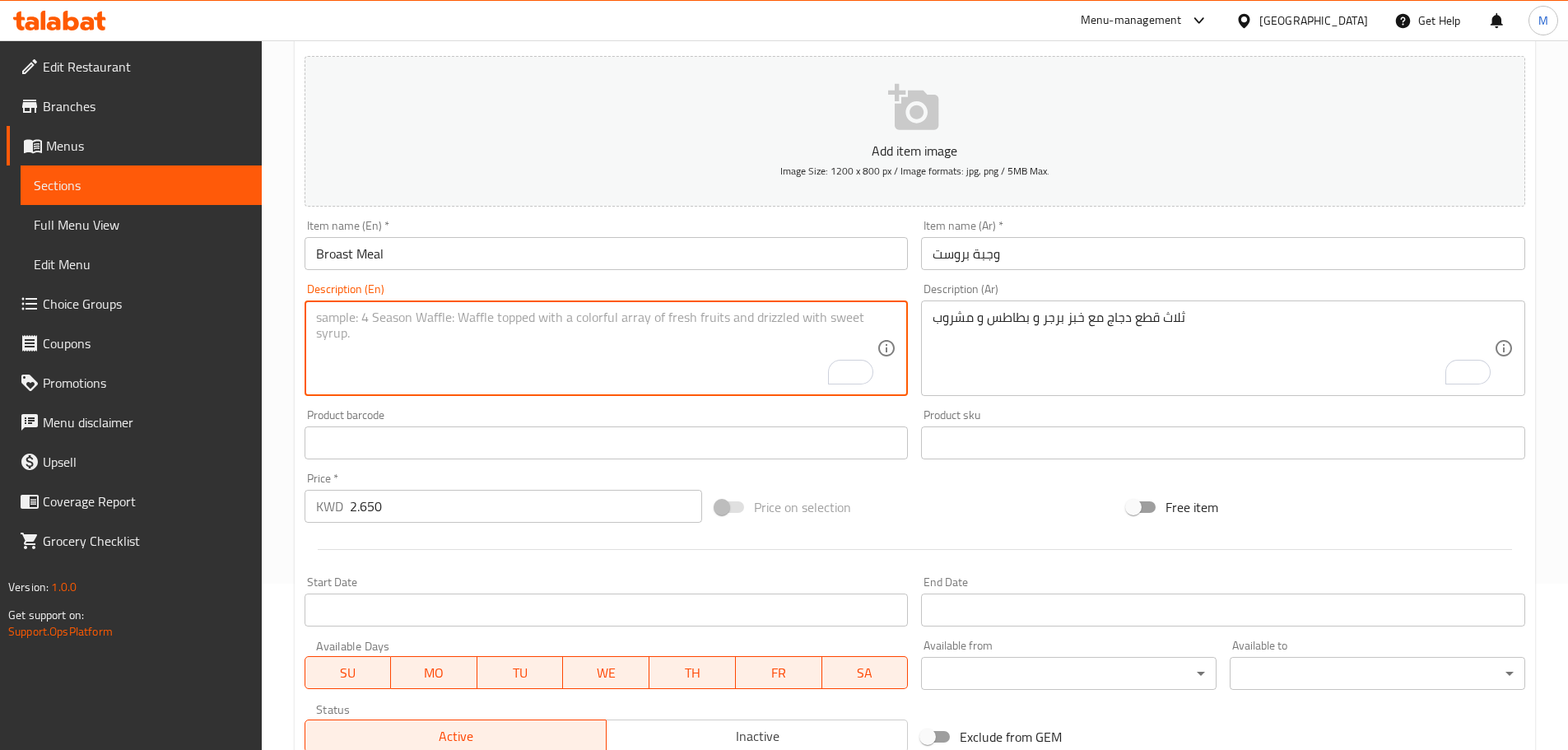
click at [485, 331] on textarea "To enrich screen reader interactions, please activate Accessibility in Grammarl…" at bounding box center [596, 348] width 562 height 78
paste textarea "Three pieces of chicken with burger bun fries and a drink"
type textarea "Three pieces of chicken with burger bun fries and a drink"
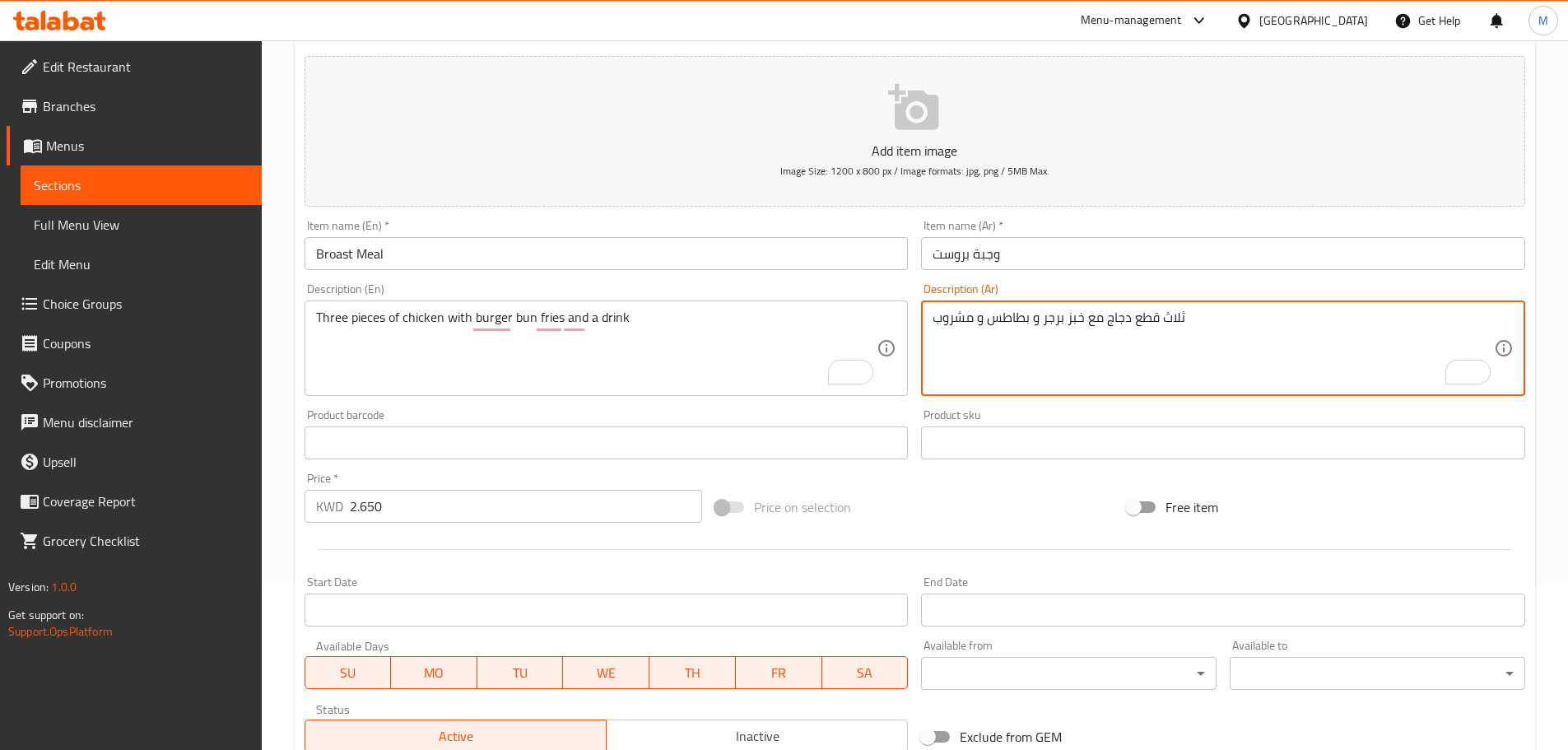
click at [1079, 318] on textarea "ثلاث قطع دجاج مع خبز برجر و بطاطس و مشروب" at bounding box center [1213, 348] width 562 height 78
type textarea "ثلاث قطع دجاج مع كيزر برجر و بطاطس و مشروب"
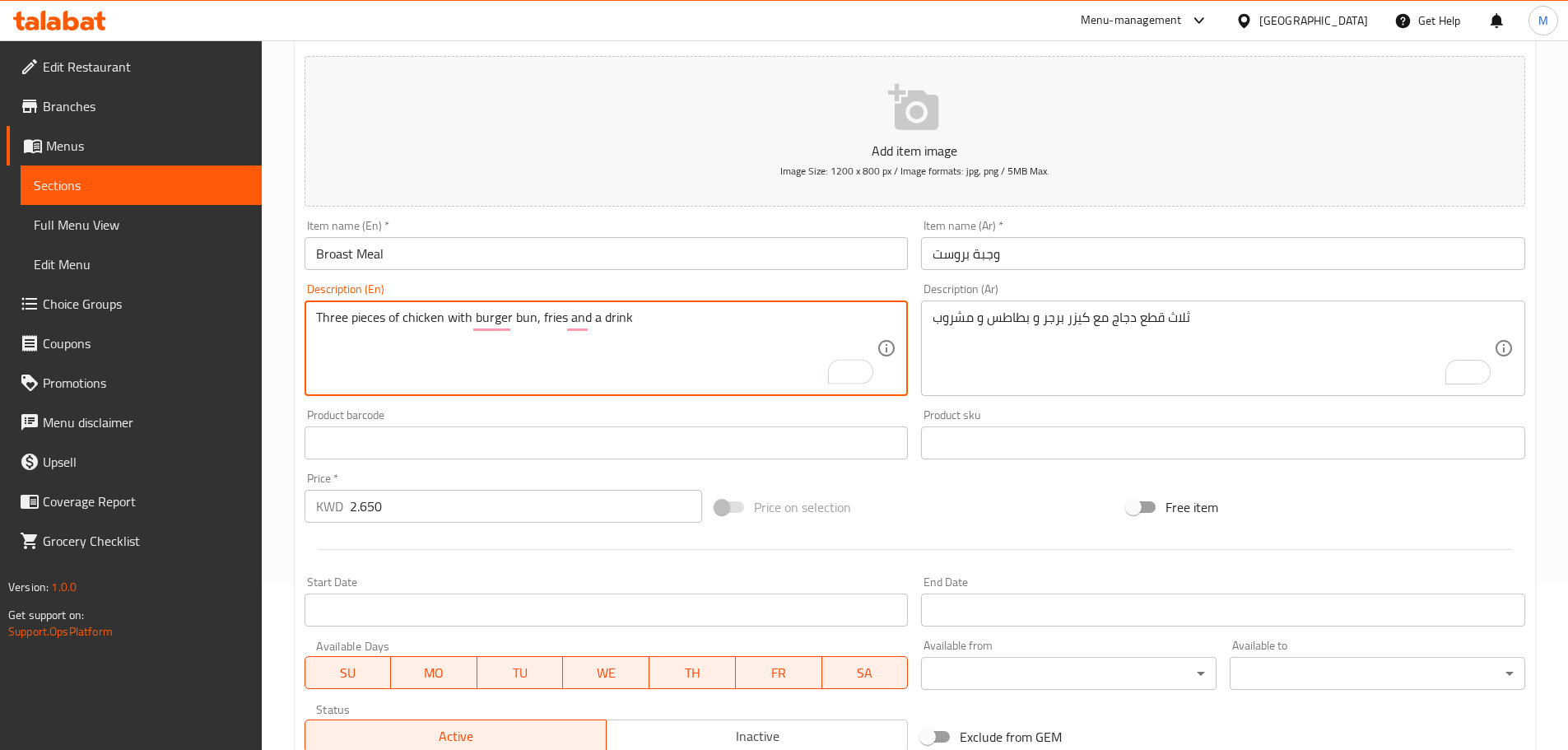
type textarea "Three pieces of chicken with burger bun, fries and a drink"
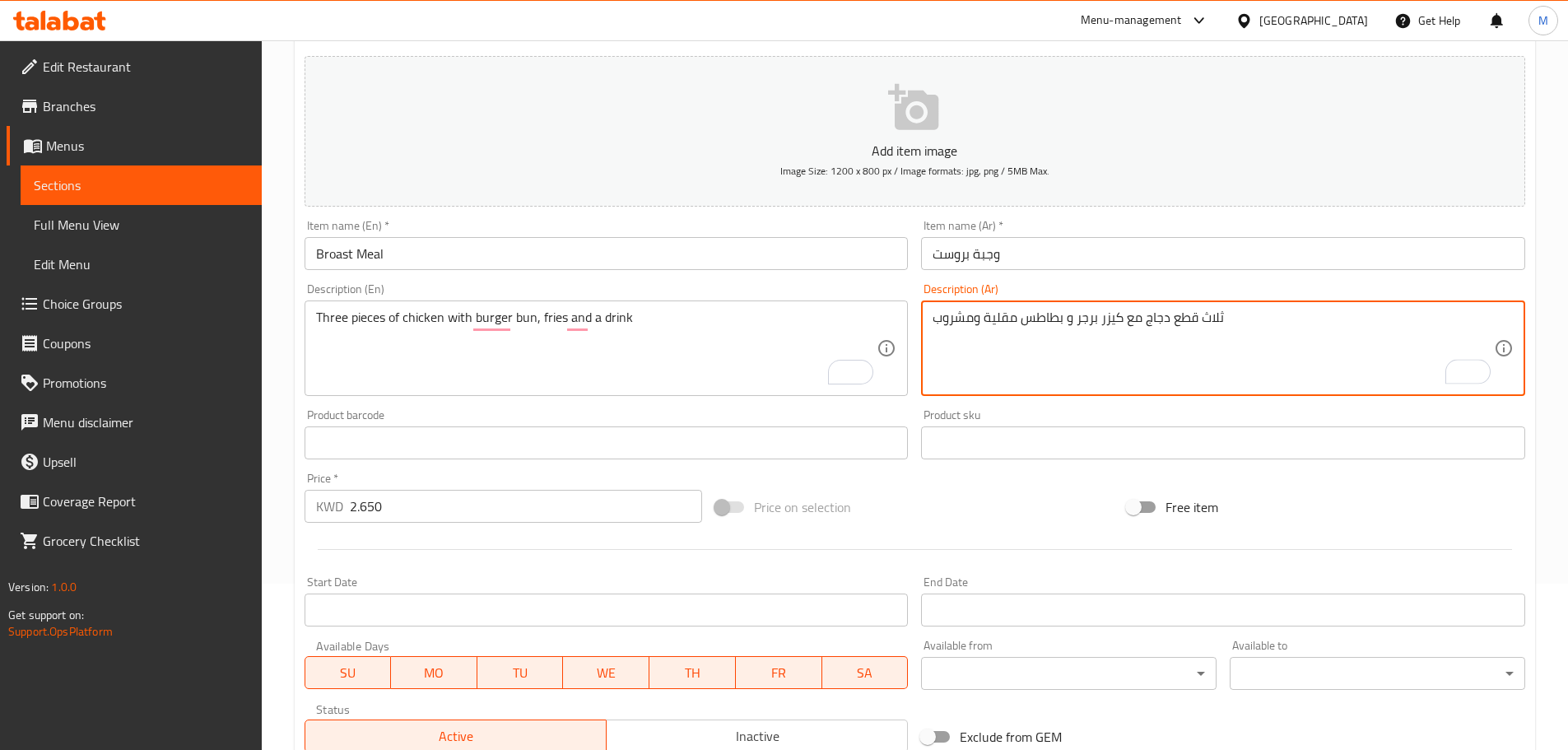
click at [1561, 307] on div "Home / Restaurants management / Menus / Sections / item / create Meals section …" at bounding box center [914, 436] width 1307 height 1124
drag, startPoint x: 1067, startPoint y: 319, endPoint x: 1076, endPoint y: 319, distance: 9.0
click at [1076, 319] on textarea "ثلاث قطع دجاج مع كيزر برجر و بطاطس مقلية ومشروب" at bounding box center [1213, 348] width 562 height 78
type textarea "ثلاث قطع دجاج مع كيزر برجر، بطاطس مقلية ومشروب"
click at [1554, 241] on div "Home / Restaurants management / Menus / Sections / item / create Meals section …" at bounding box center [914, 436] width 1307 height 1124
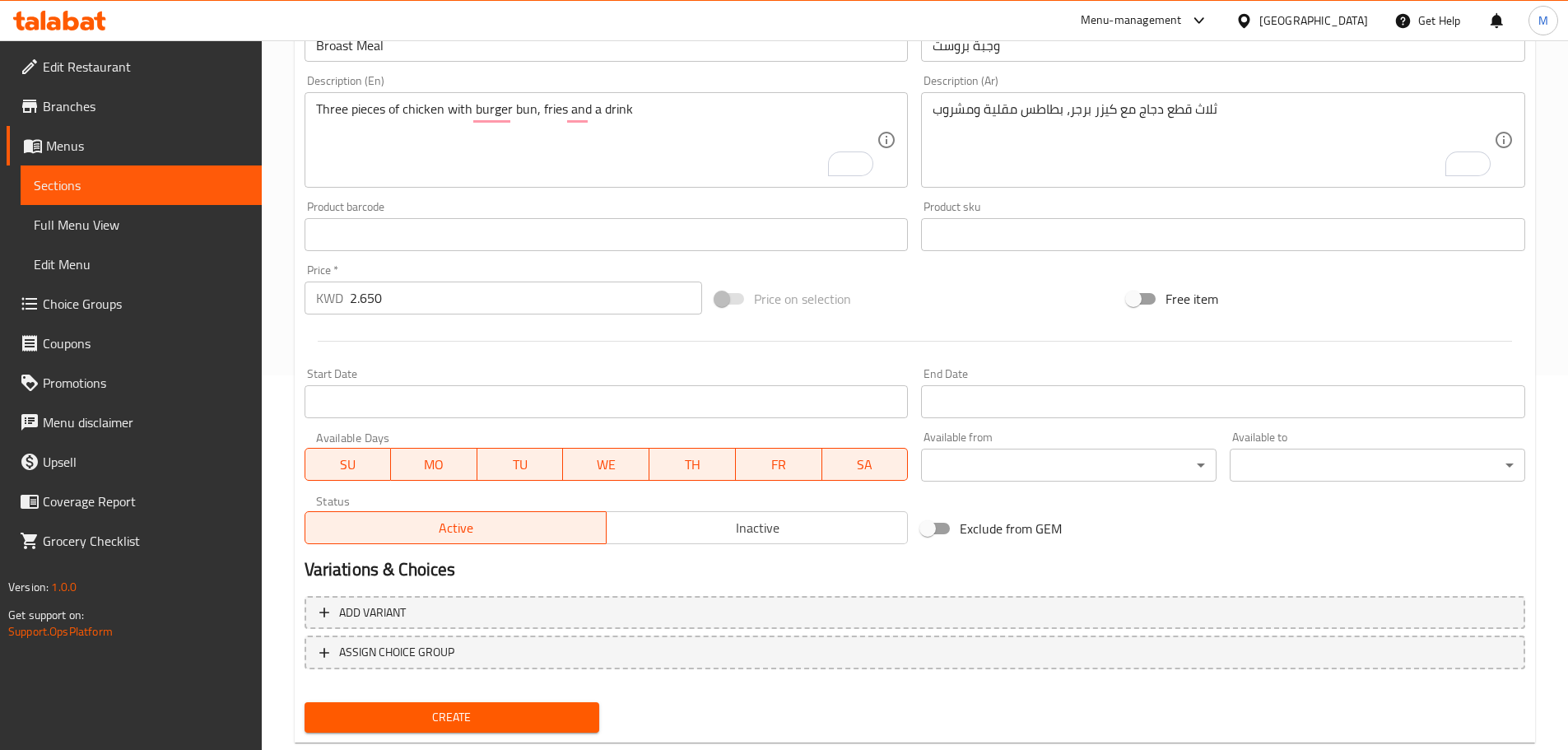
scroll to position [413, 0]
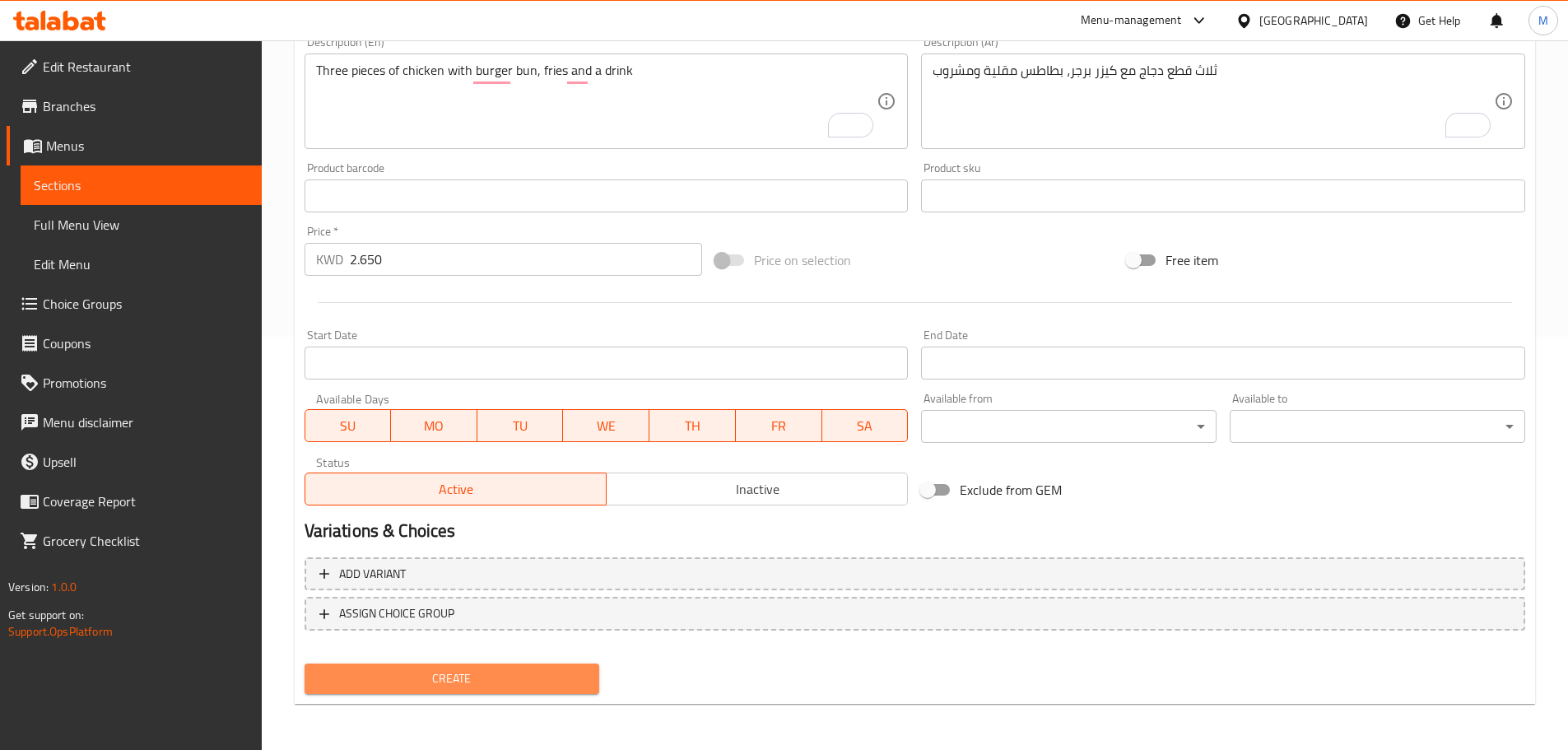
click at [424, 684] on span "Create" at bounding box center [452, 679] width 269 height 21
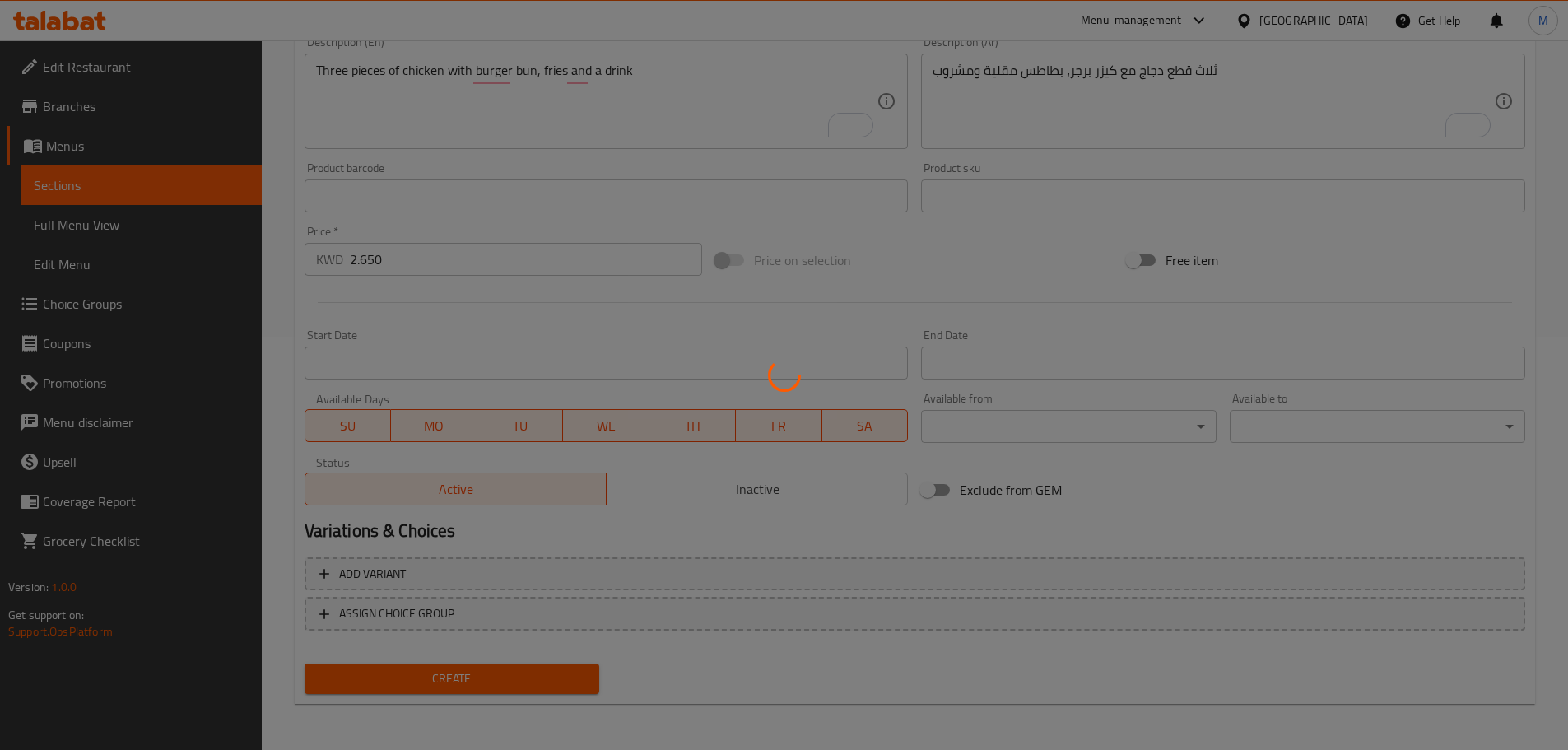
type input "0"
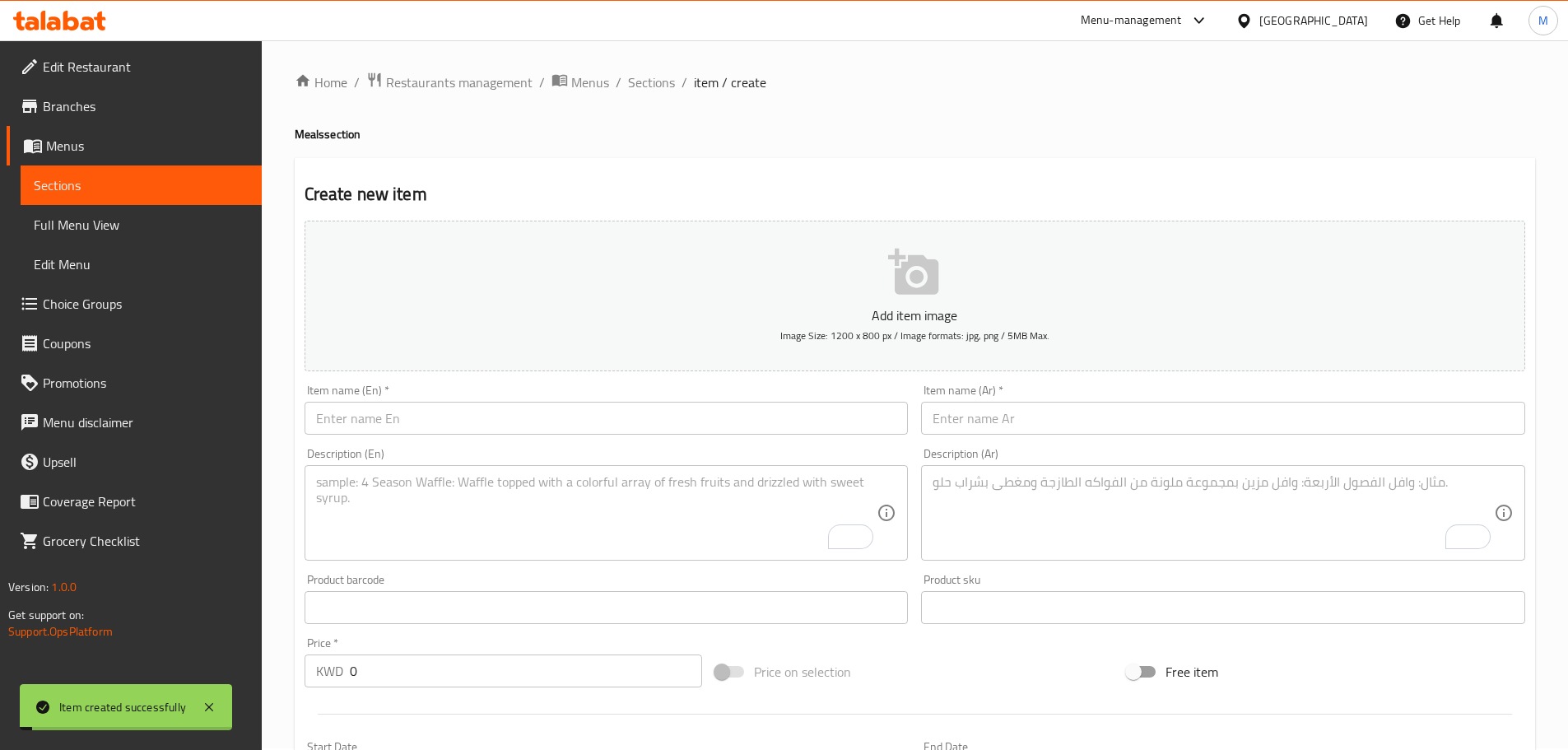
scroll to position [0, 0]
click at [644, 77] on span "Sections" at bounding box center [652, 84] width 47 height 20
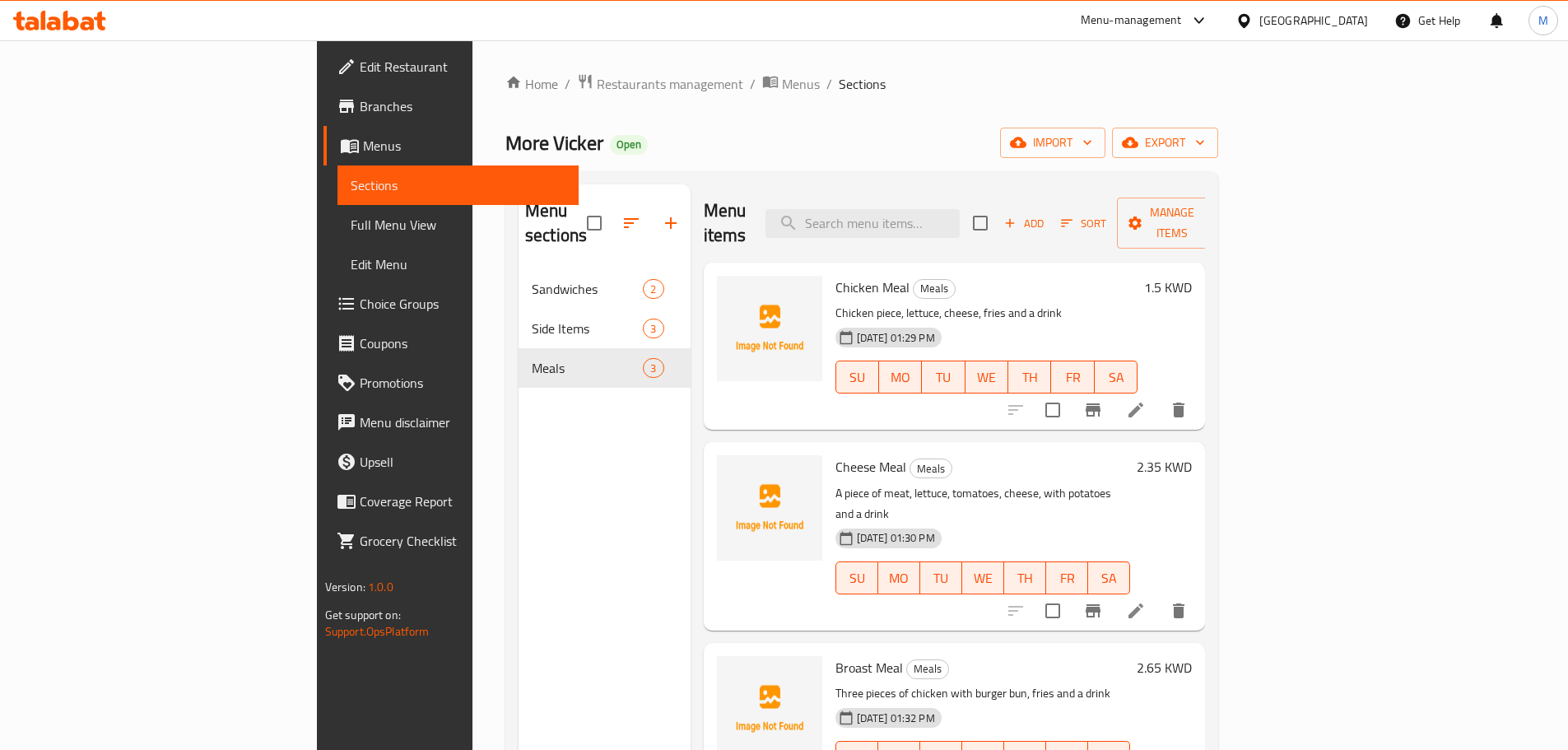
click at [1042, 139] on div "More Vicker Open import export" at bounding box center [862, 143] width 713 height 30
click at [351, 228] on span "Full Menu View" at bounding box center [458, 224] width 214 height 20
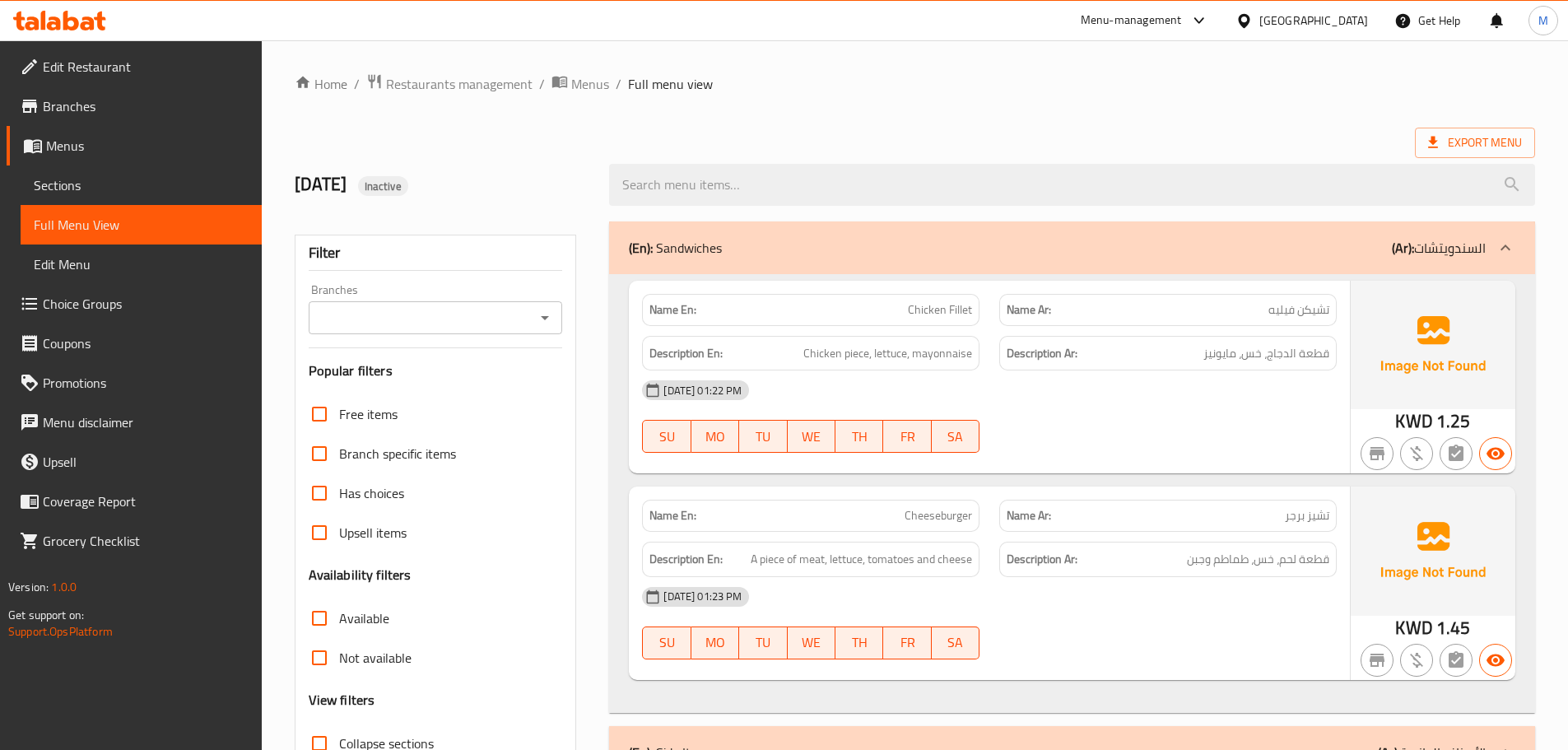
click at [1196, 353] on h6 "Description Ar: قطعة الدجاج، خس، مايونيز" at bounding box center [1167, 354] width 323 height 21
click at [598, 82] on span "Menus" at bounding box center [590, 84] width 38 height 20
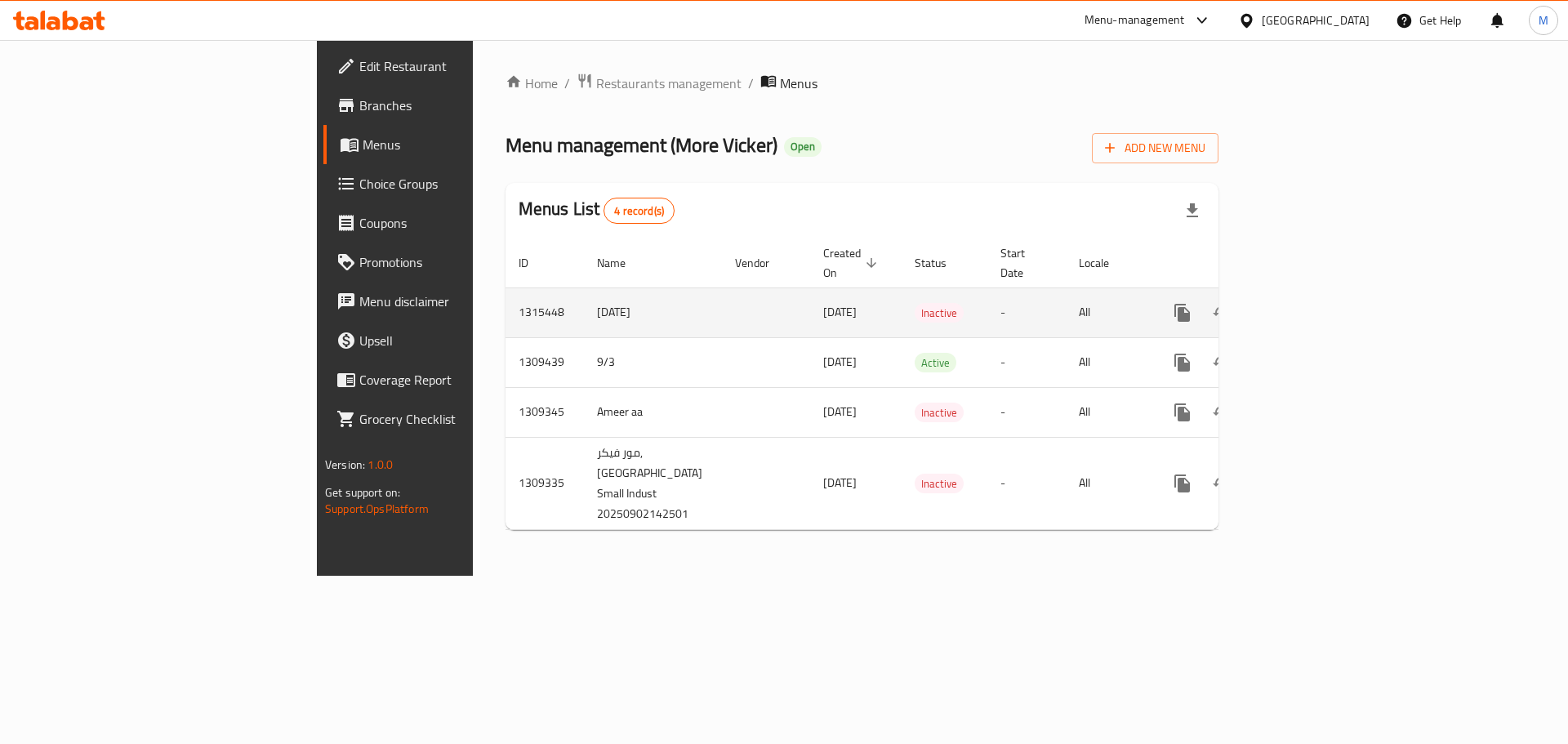
click at [506, 298] on td "1315448" at bounding box center [545, 312] width 78 height 49
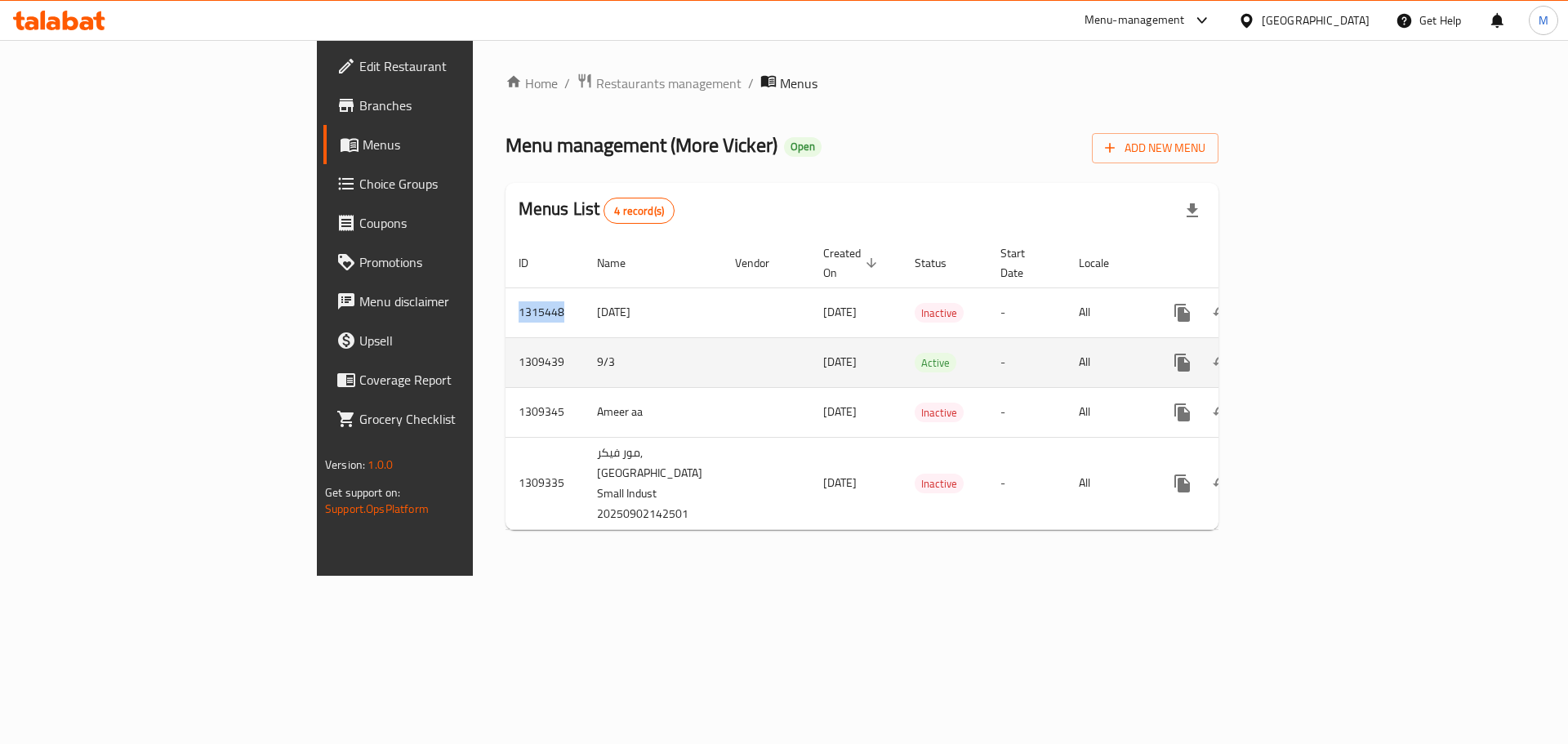
copy td "1315448"
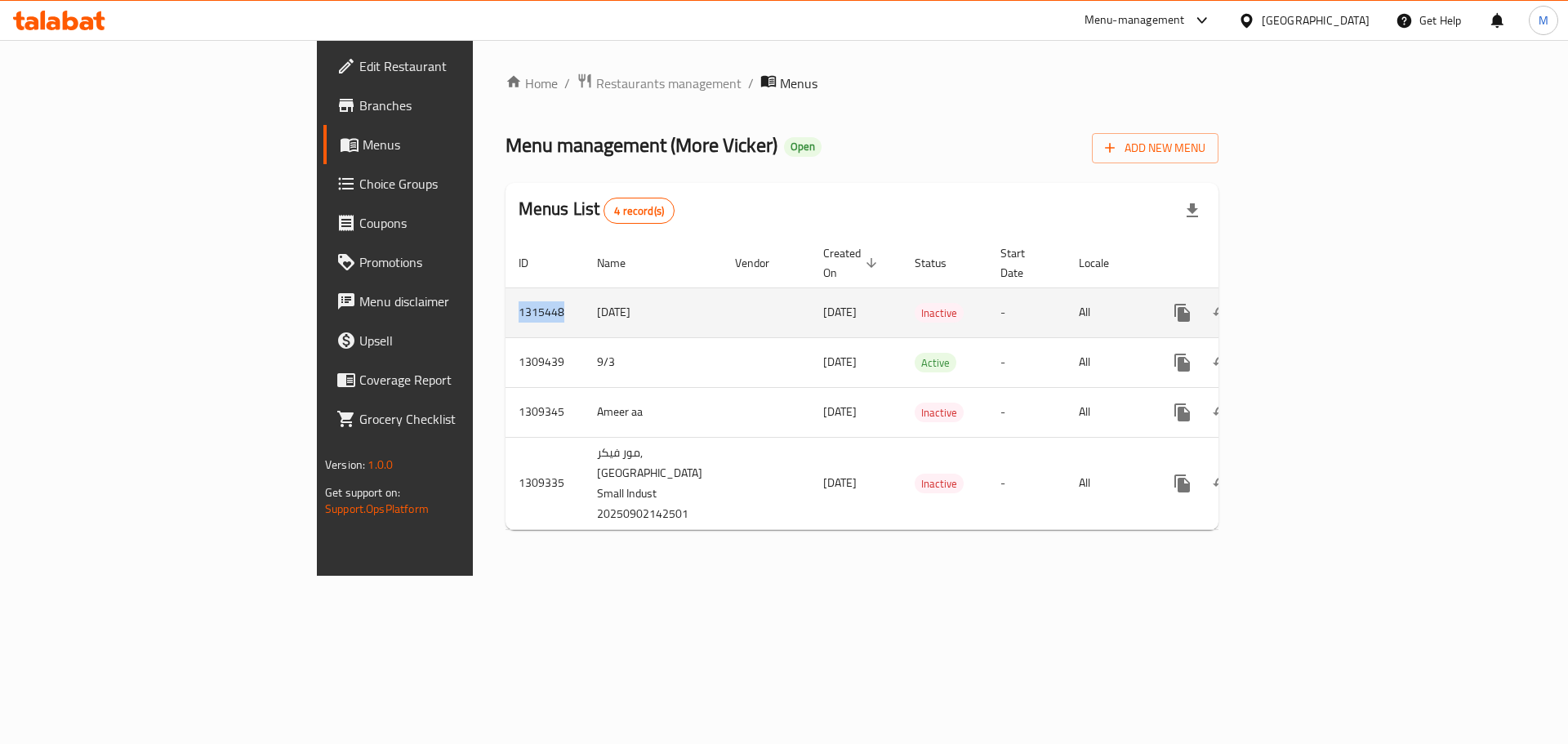
click at [1310, 303] on icon "enhanced table" at bounding box center [1300, 313] width 20 height 20
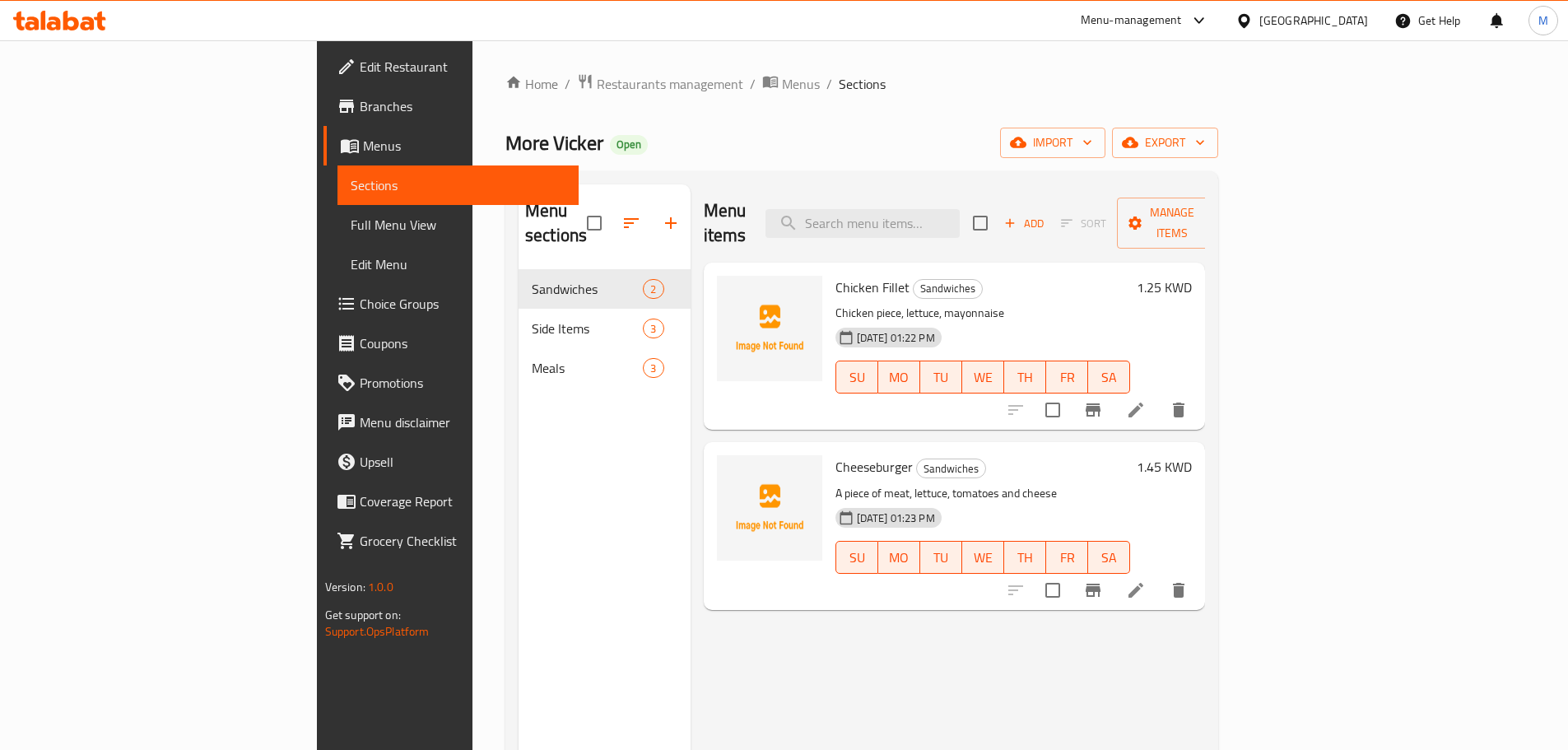
click at [351, 224] on span "Full Menu View" at bounding box center [458, 224] width 214 height 20
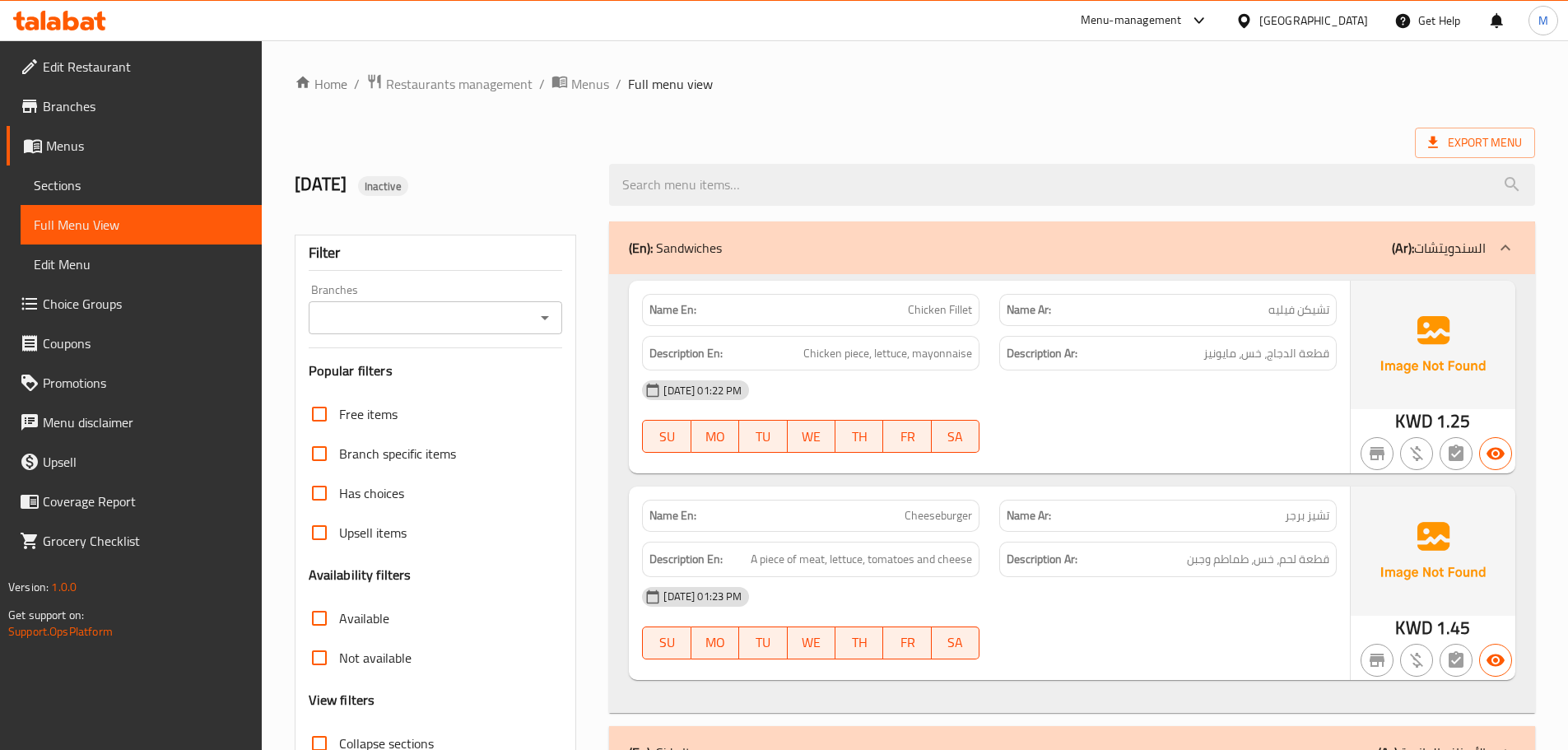
click at [1344, 24] on div "Kuwait" at bounding box center [1314, 20] width 109 height 18
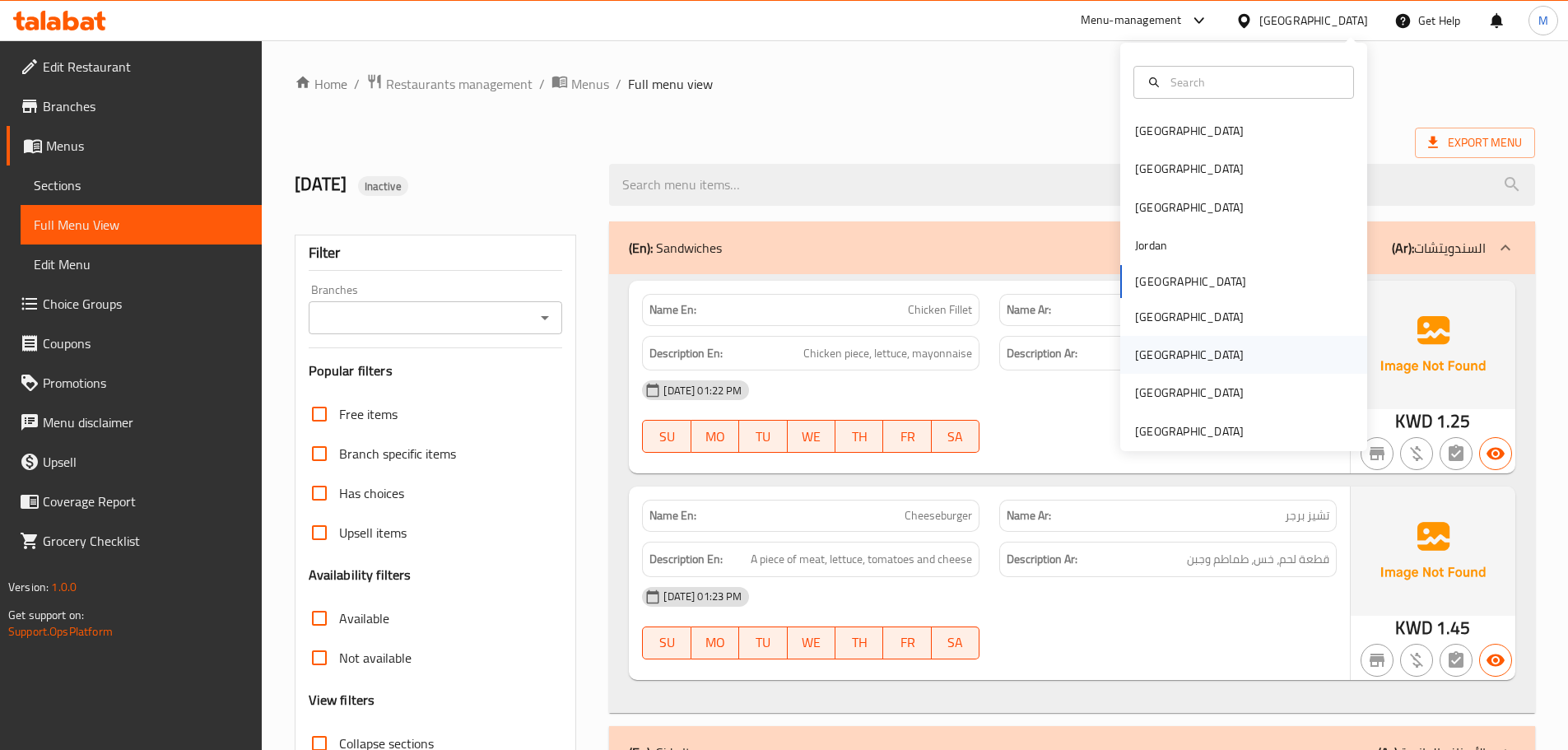
click at [1152, 356] on div "[GEOGRAPHIC_DATA]" at bounding box center [1190, 355] width 135 height 38
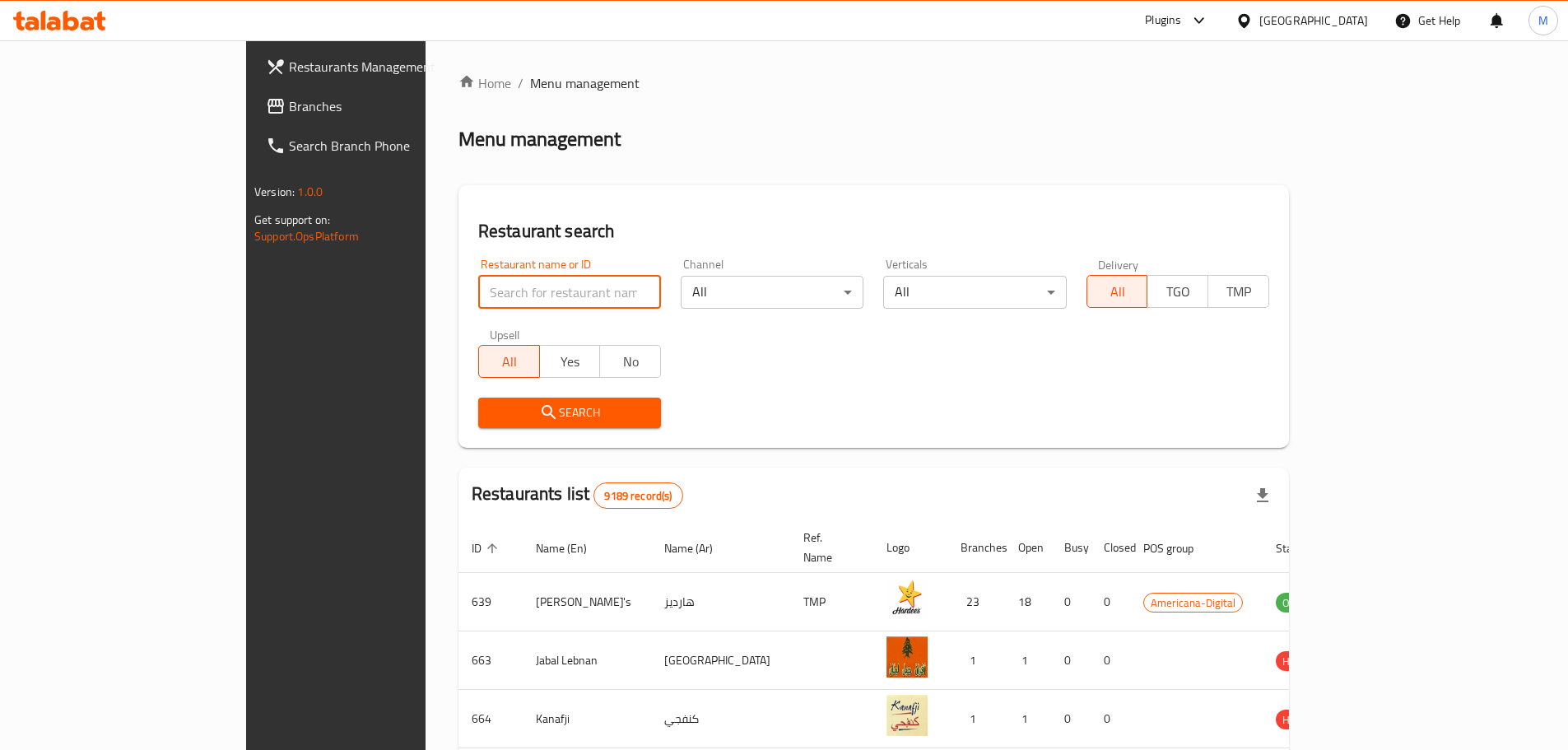
click at [494, 296] on input "search" at bounding box center [570, 292] width 182 height 33
paste input "Jardin"
type input "Jardin"
click button "Search" at bounding box center [570, 413] width 182 height 30
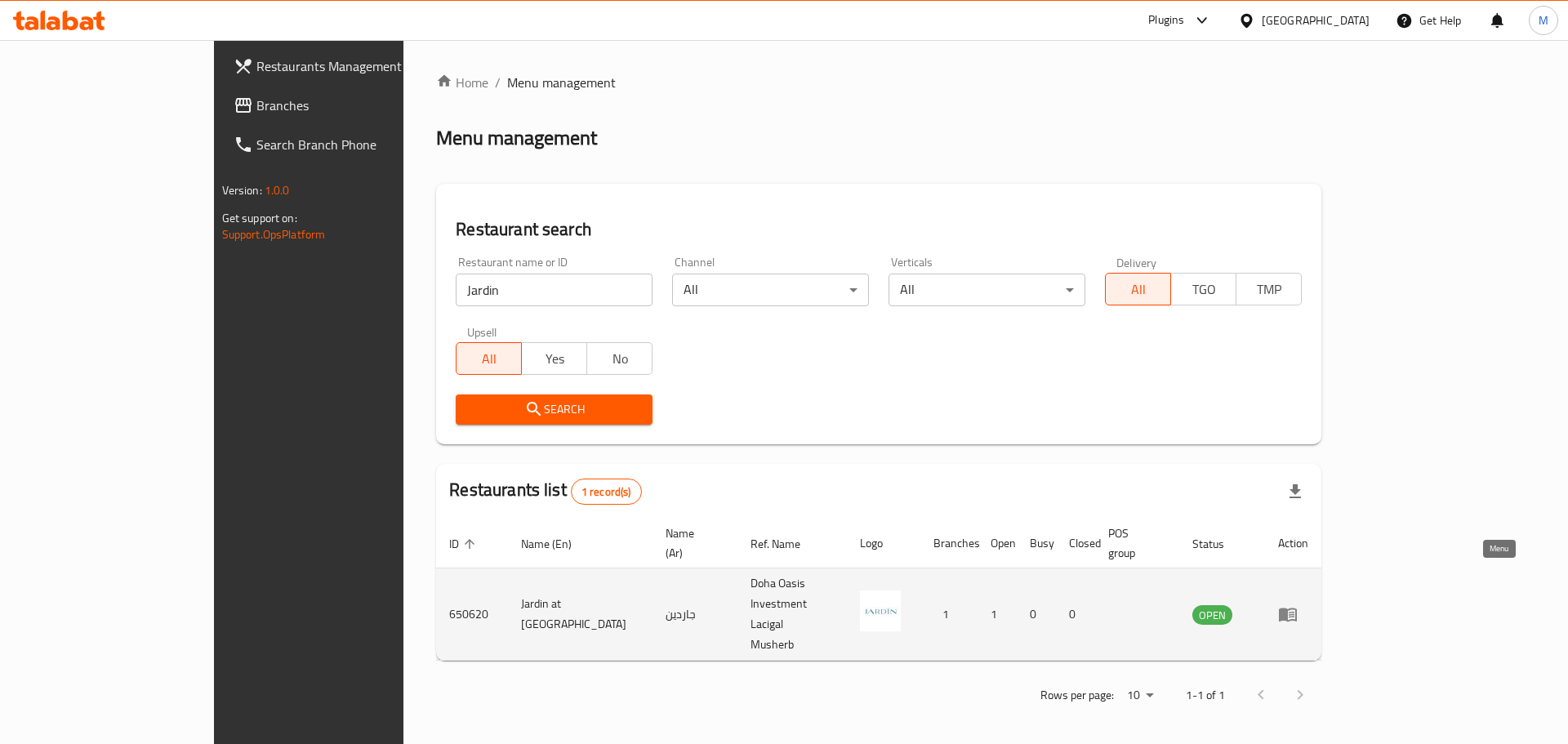
click at [1295, 612] on icon "enhanced table" at bounding box center [1292, 615] width 6 height 7
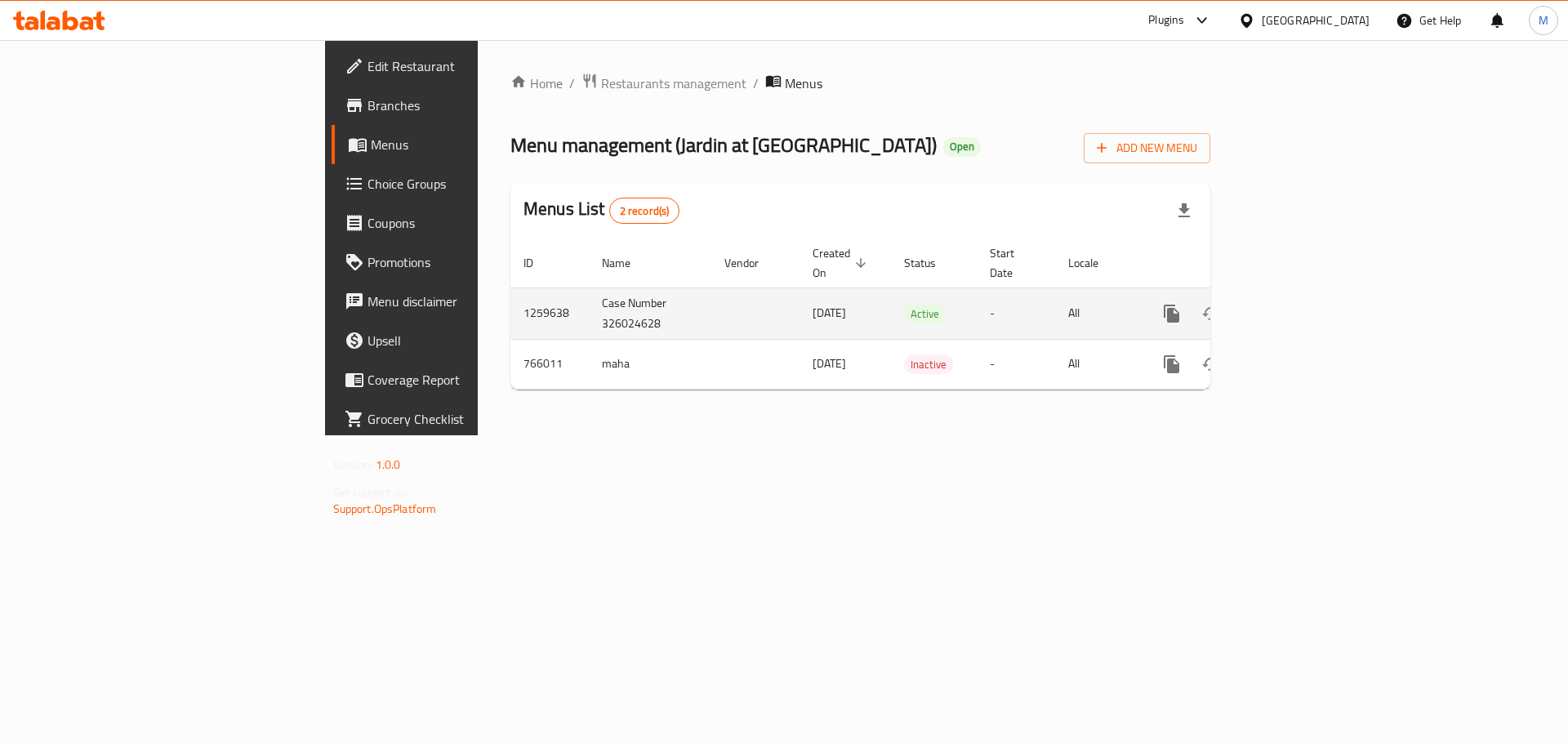
click at [589, 308] on td "Case Number 326024628" at bounding box center [650, 313] width 122 height 51
copy td "326024628"
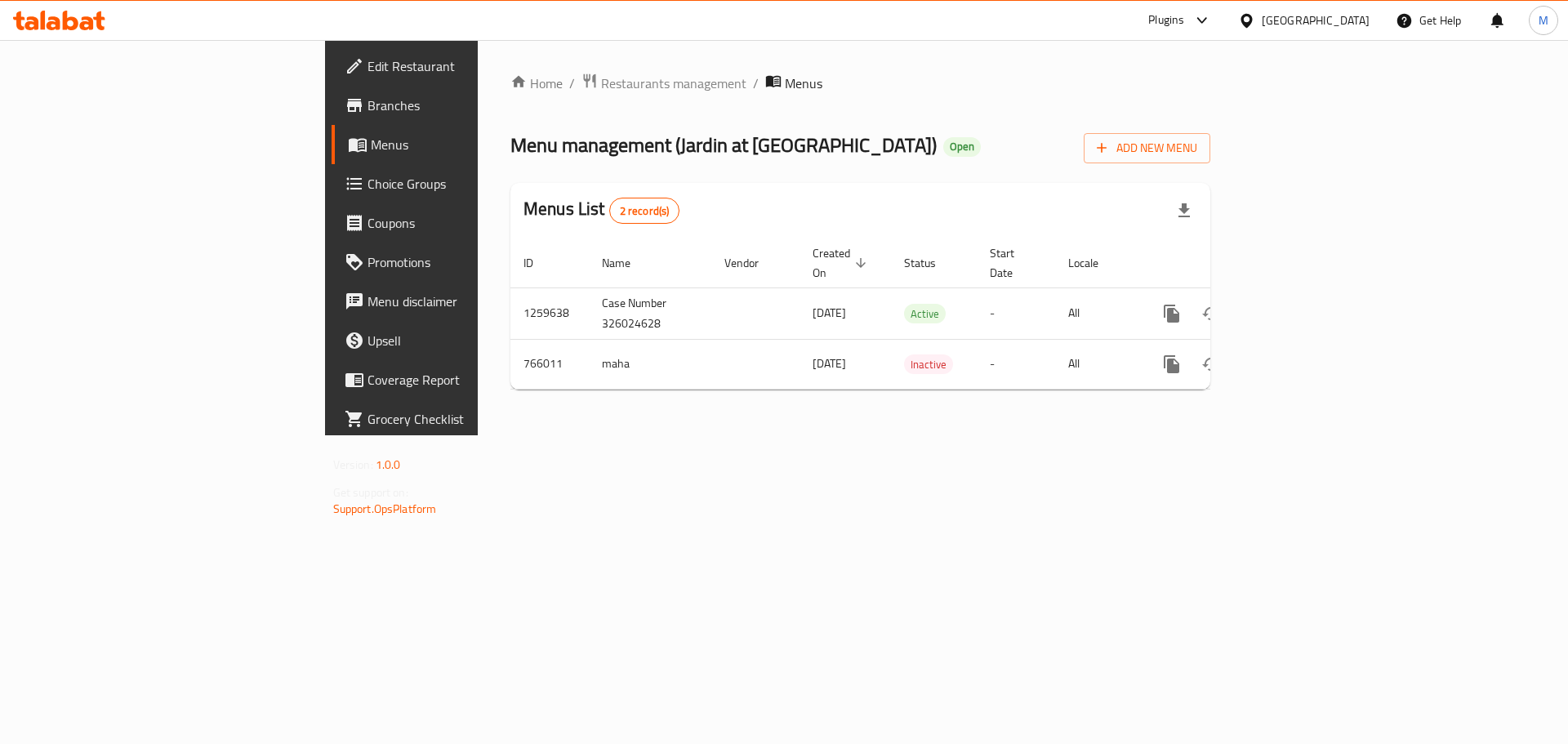
click at [920, 180] on div "Home / Restaurants management / Menus Menu management ( Jardin at Banyan Tree )…" at bounding box center [861, 238] width 700 height 330
click at [478, 69] on div "Home / Restaurants management / Menus Menu management ( Jardin at Banyan Tree )…" at bounding box center [861, 238] width 765 height 396
click at [601, 77] on span "Restaurants management" at bounding box center [674, 83] width 146 height 20
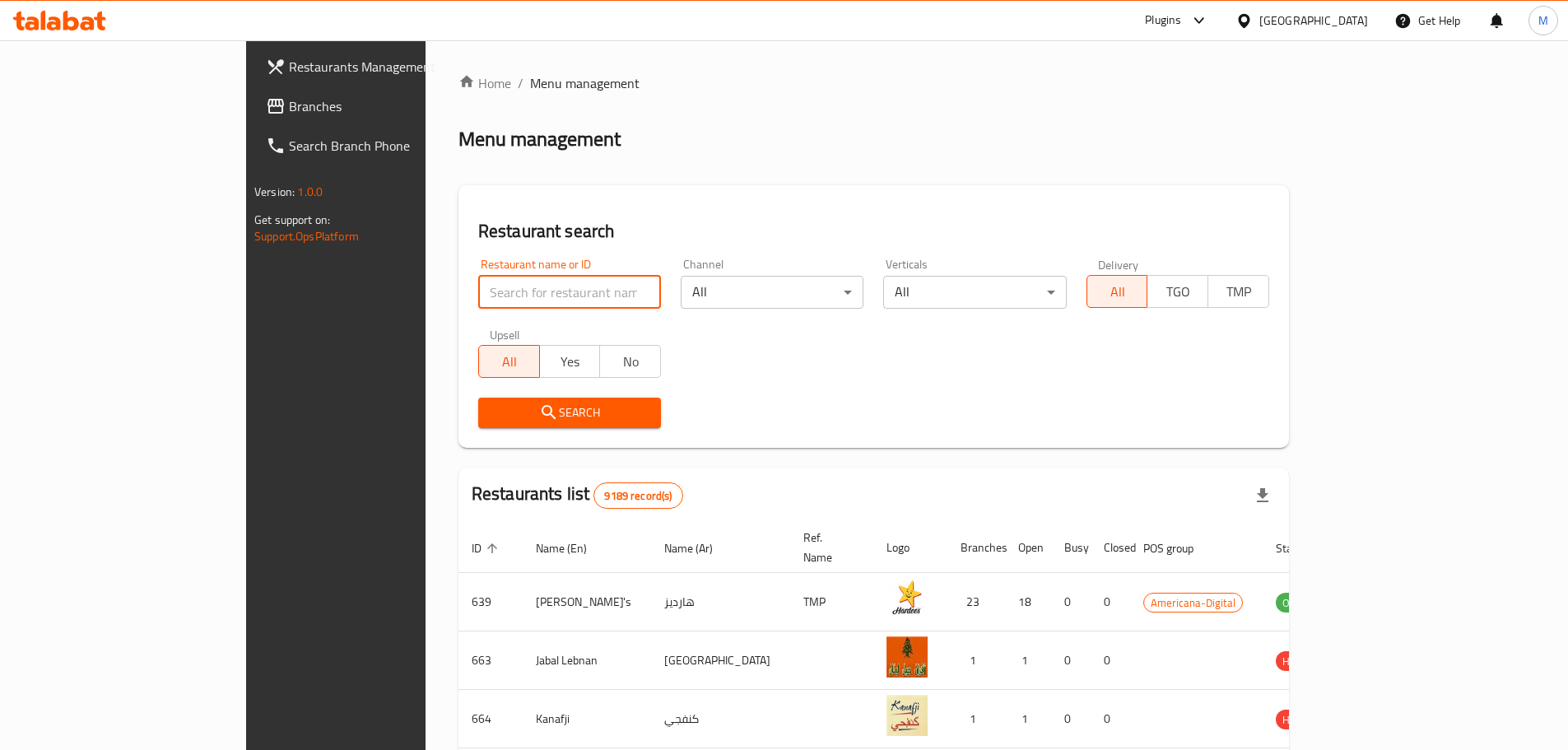
click at [479, 278] on input "search" at bounding box center [570, 292] width 182 height 33
paste input "Peri Stop"
type input "Peri Stop"
click button "Search" at bounding box center [570, 413] width 182 height 30
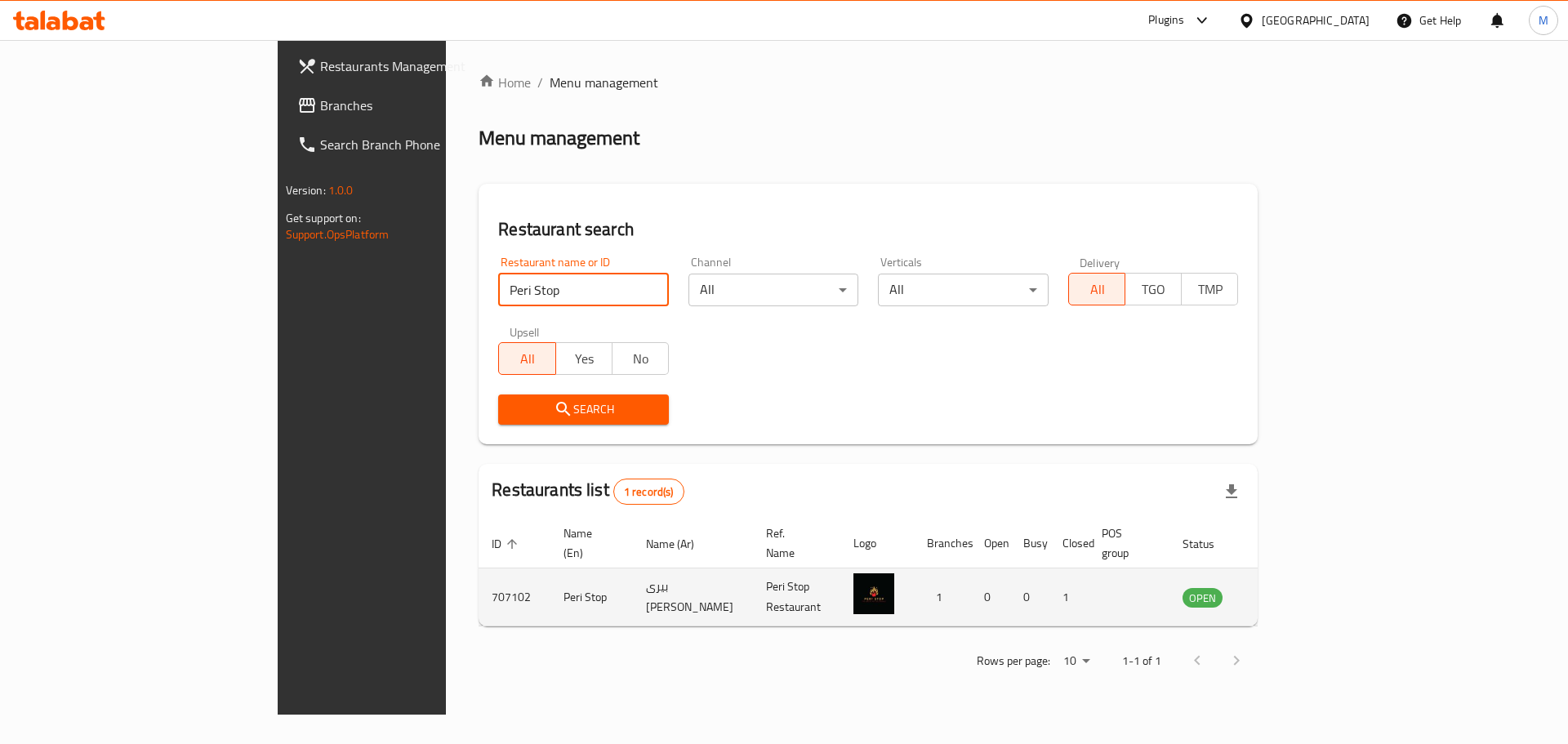
click at [1312, 590] on td "enhanced table" at bounding box center [1283, 597] width 56 height 58
click at [1287, 592] on icon "enhanced table" at bounding box center [1278, 598] width 18 height 14
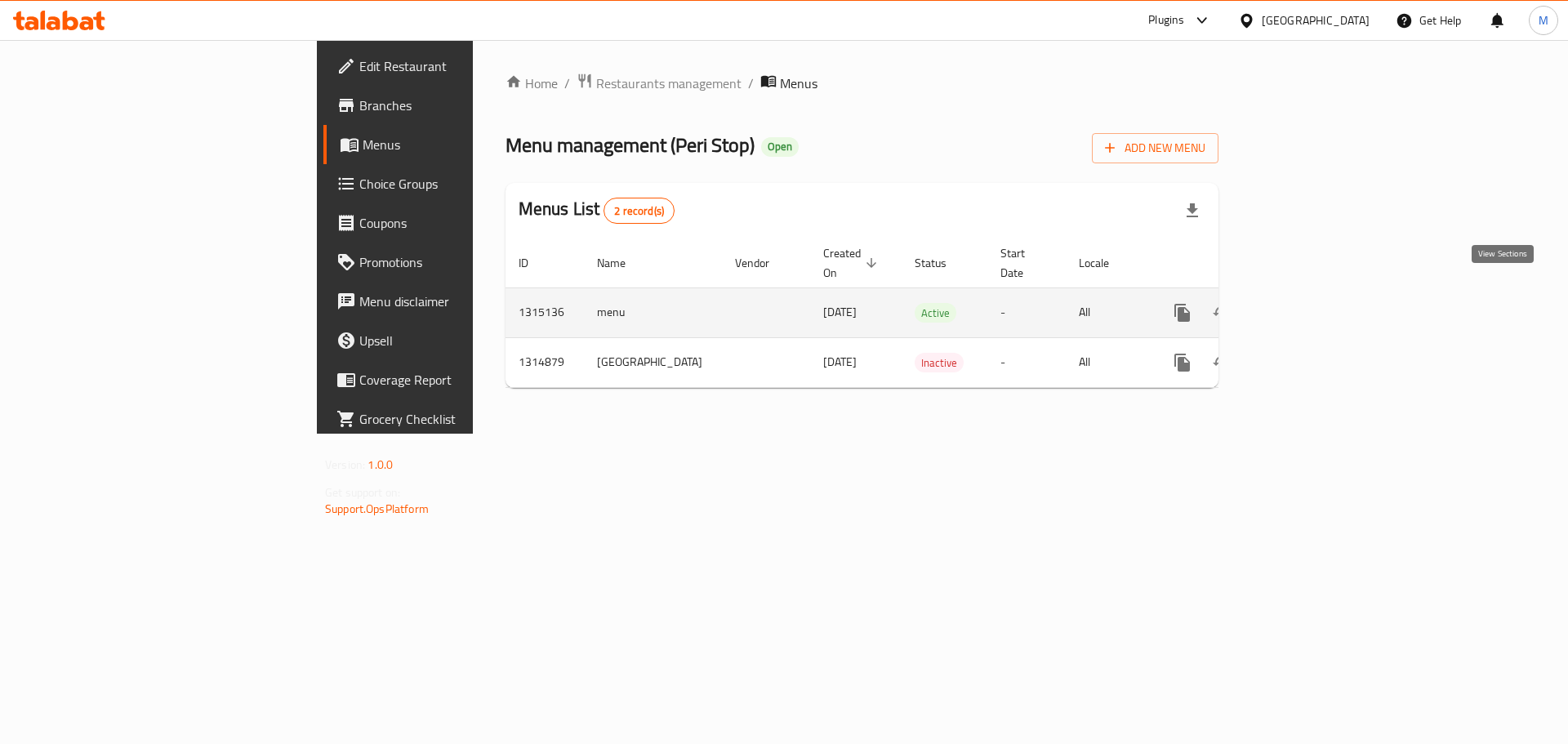
click at [1320, 304] on link "enhanced table" at bounding box center [1300, 313] width 39 height 39
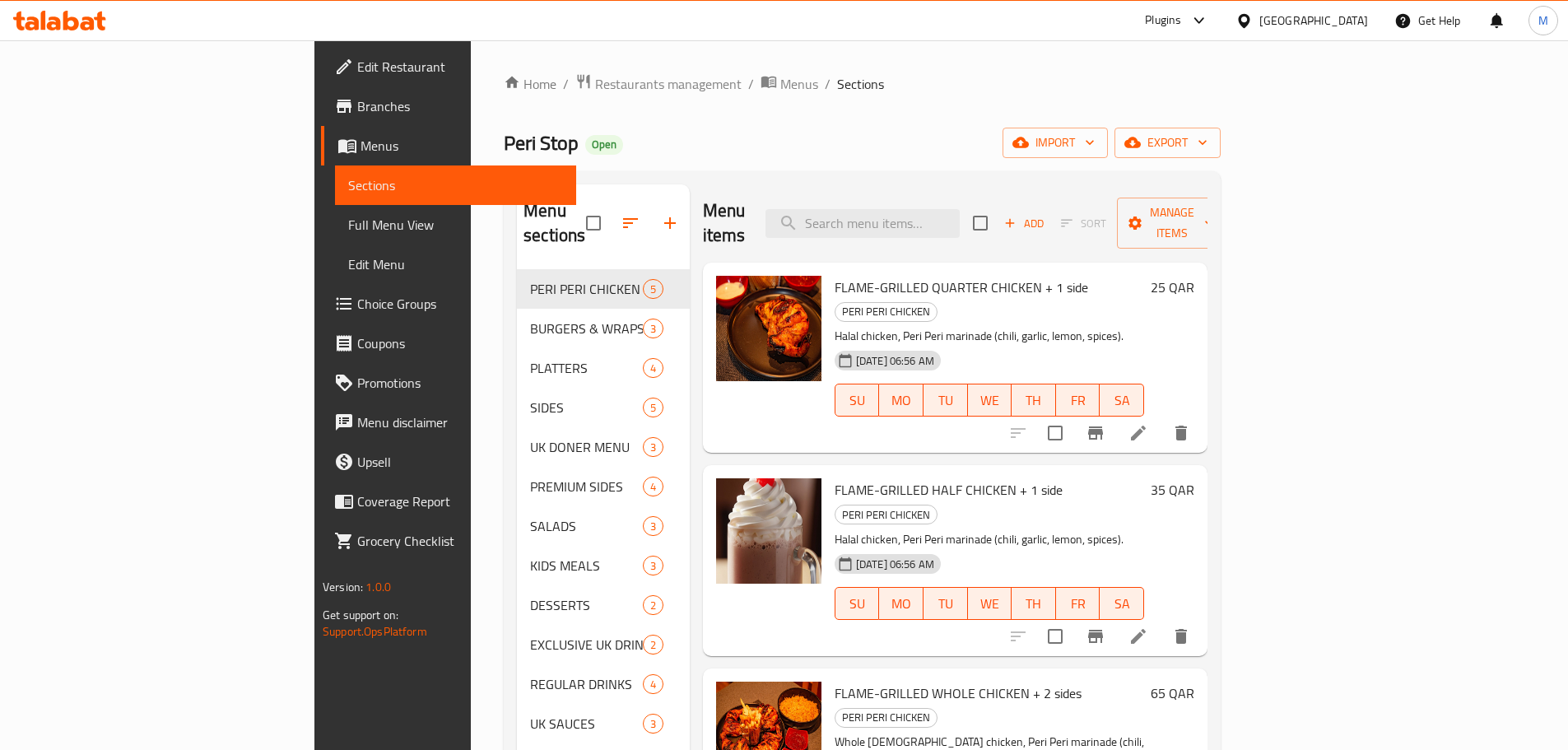
click at [1145, 276] on h6 "FLAME-GRILLED QUARTER CHICKEN + 1 side PERI PERI CHICKEN" at bounding box center [990, 298] width 309 height 46
click at [930, 217] on input "search" at bounding box center [863, 223] width 195 height 29
type input "rice"
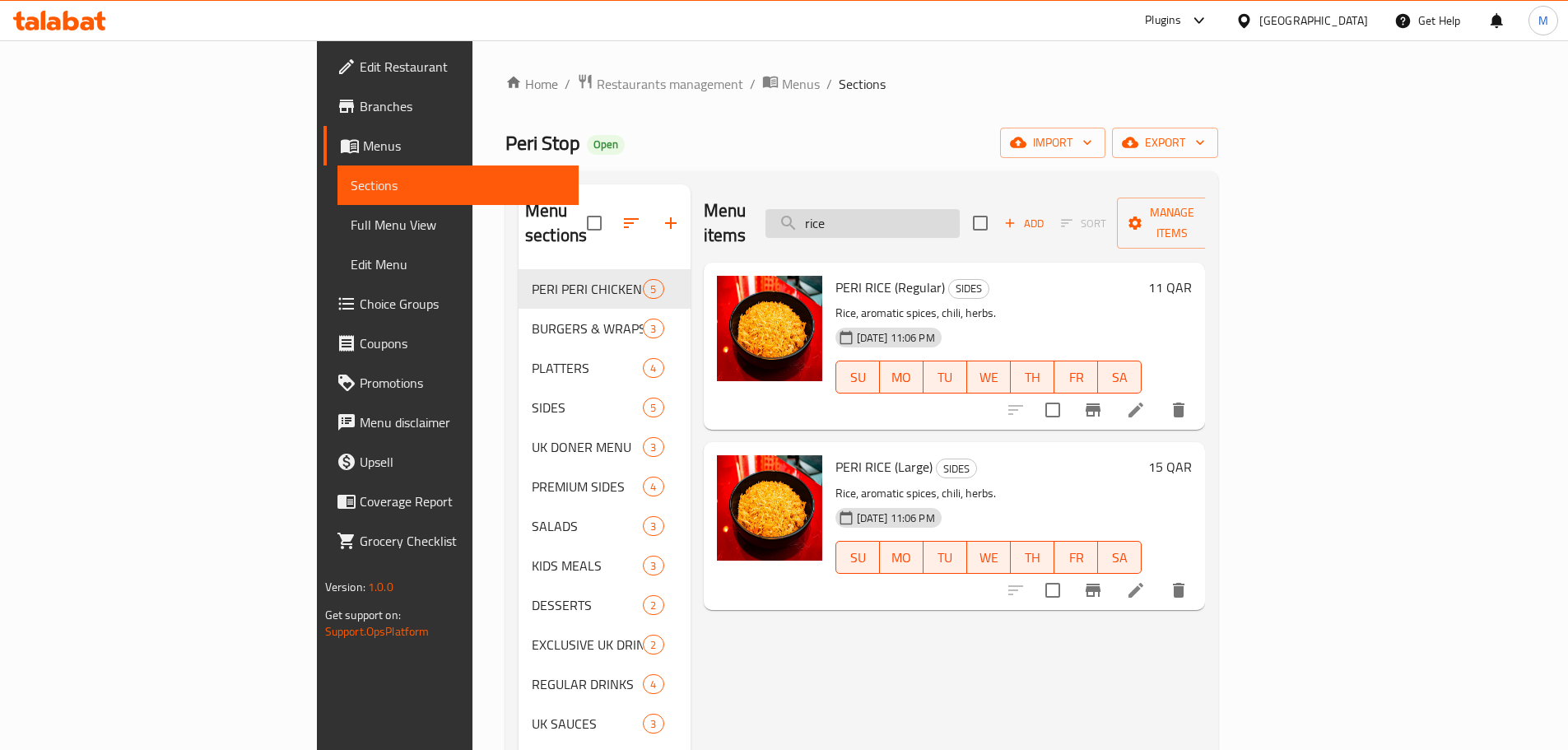
click at [930, 218] on input "rice" at bounding box center [863, 223] width 195 height 29
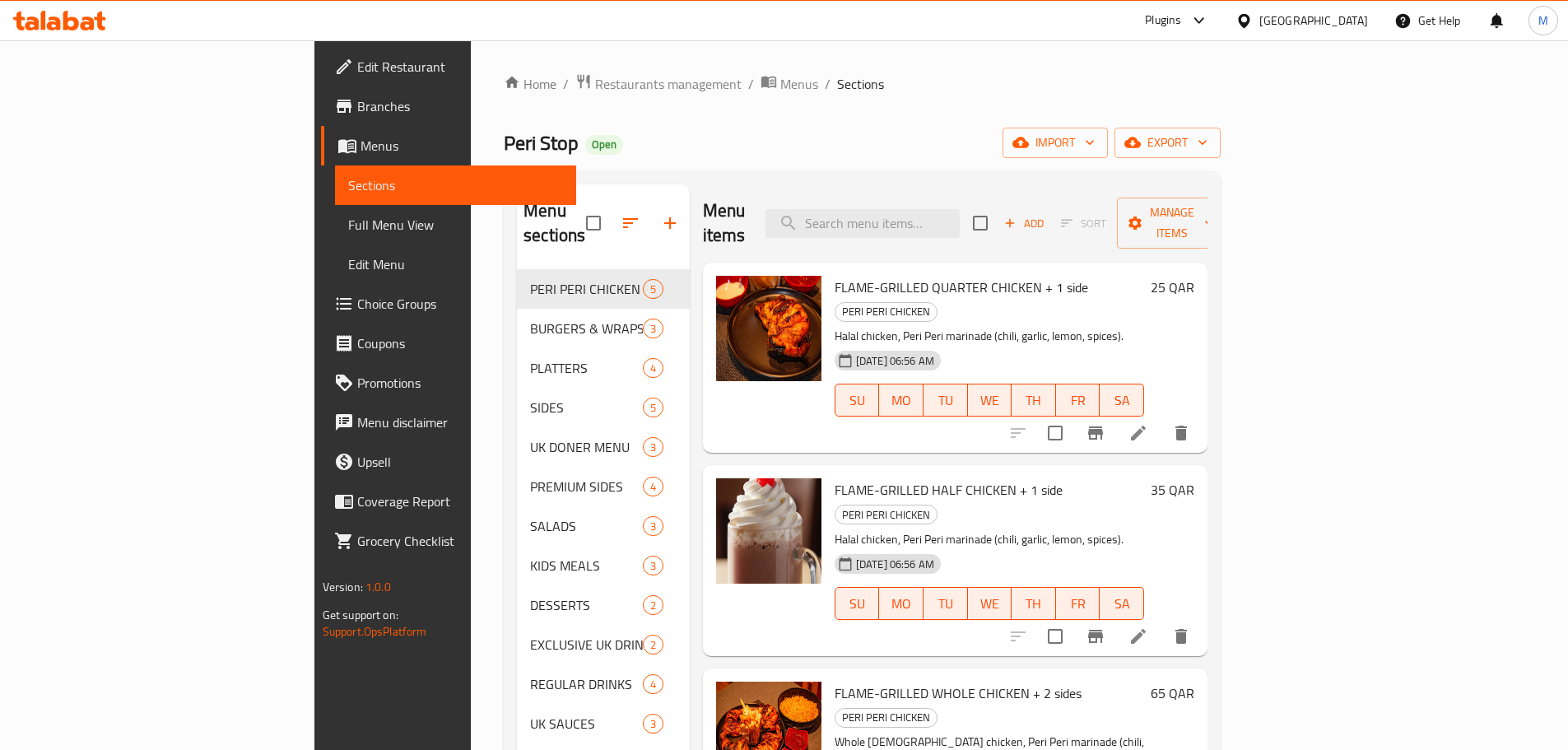
click at [951, 99] on div "Home / Restaurants management / Menus / Sections Peri Stop Open import export M…" at bounding box center [863, 511] width 717 height 875
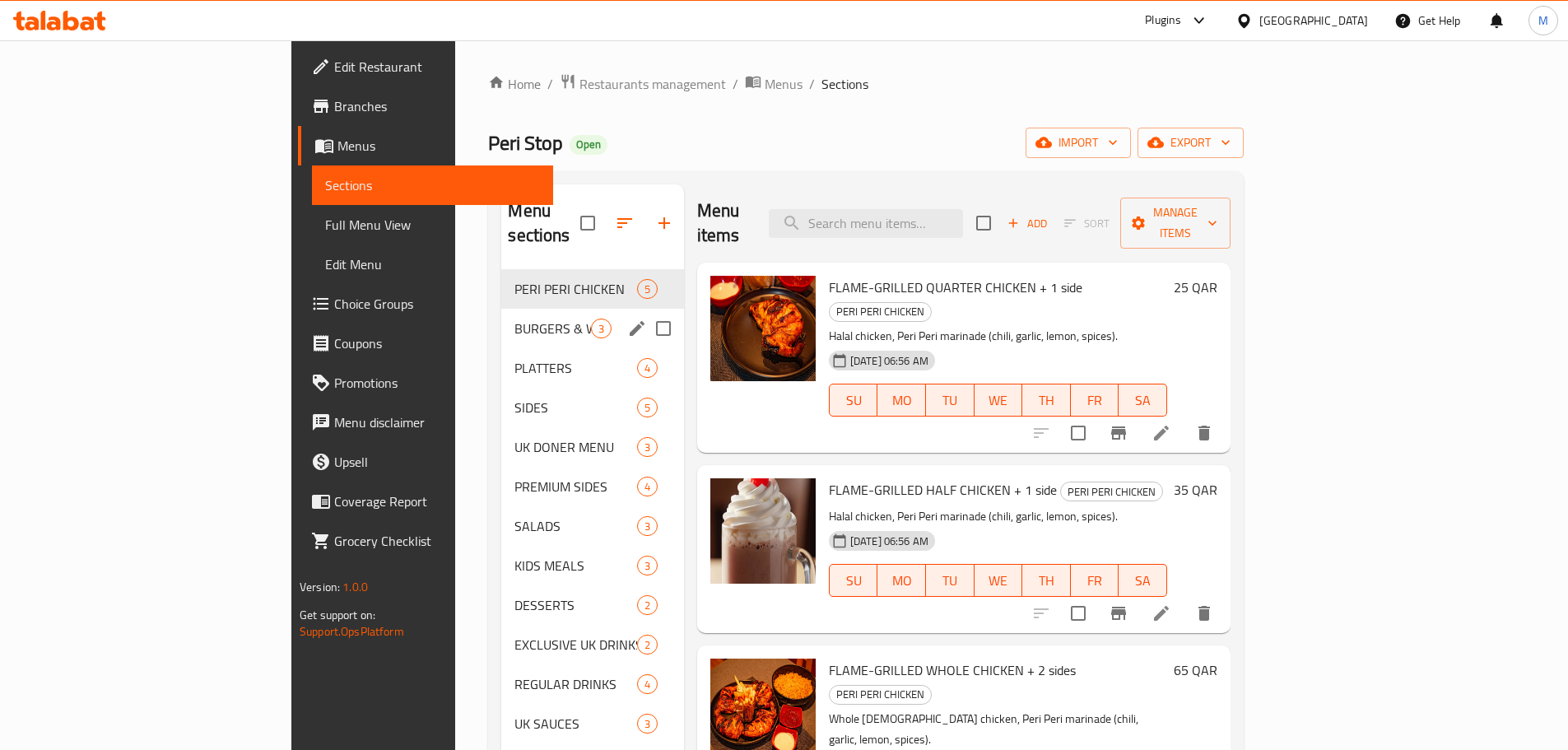
click at [515, 319] on span "BURGERS & WRAPS" at bounding box center [552, 328] width 76 height 20
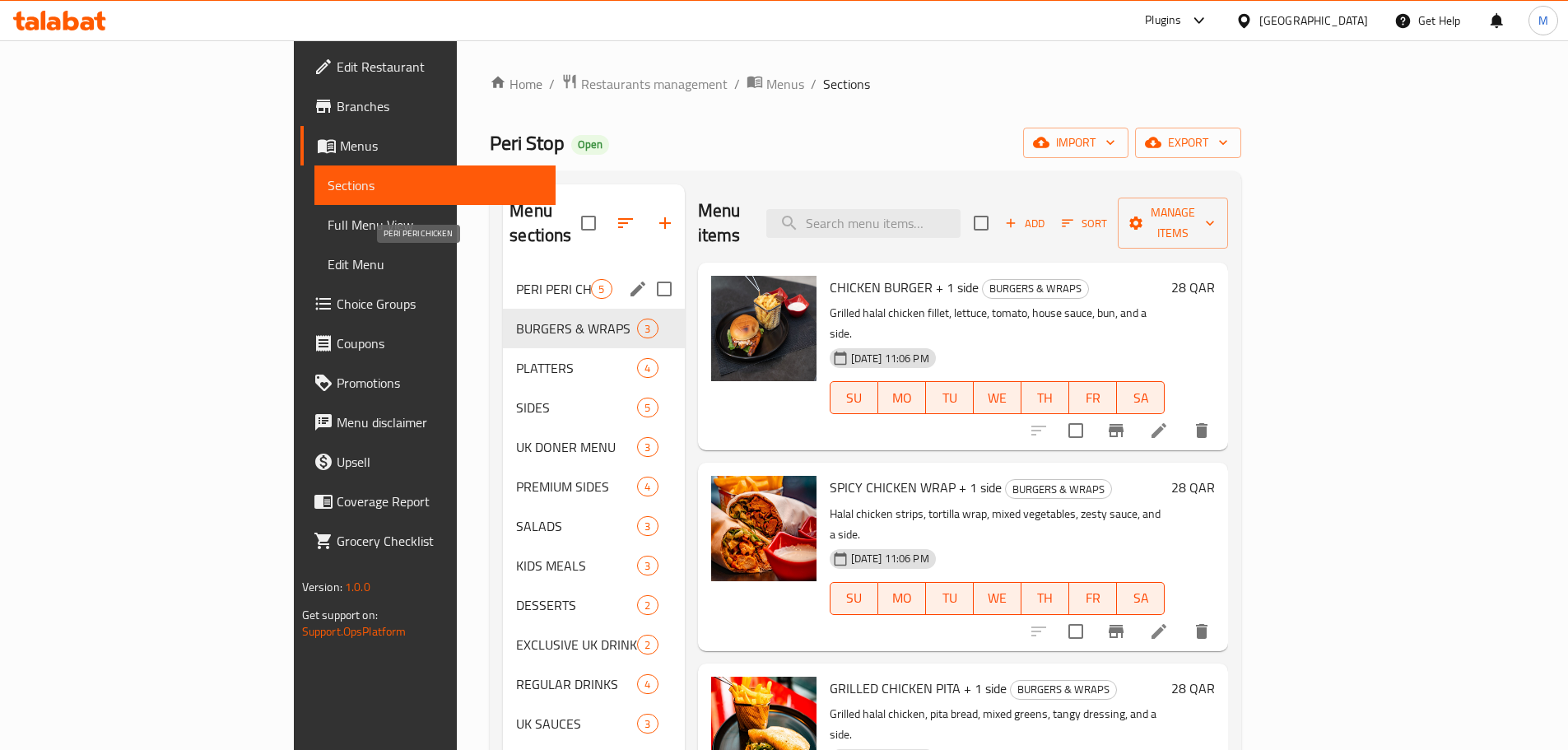
click at [516, 279] on span "PERI PERI CHICKEN" at bounding box center [554, 289] width 75 height 20
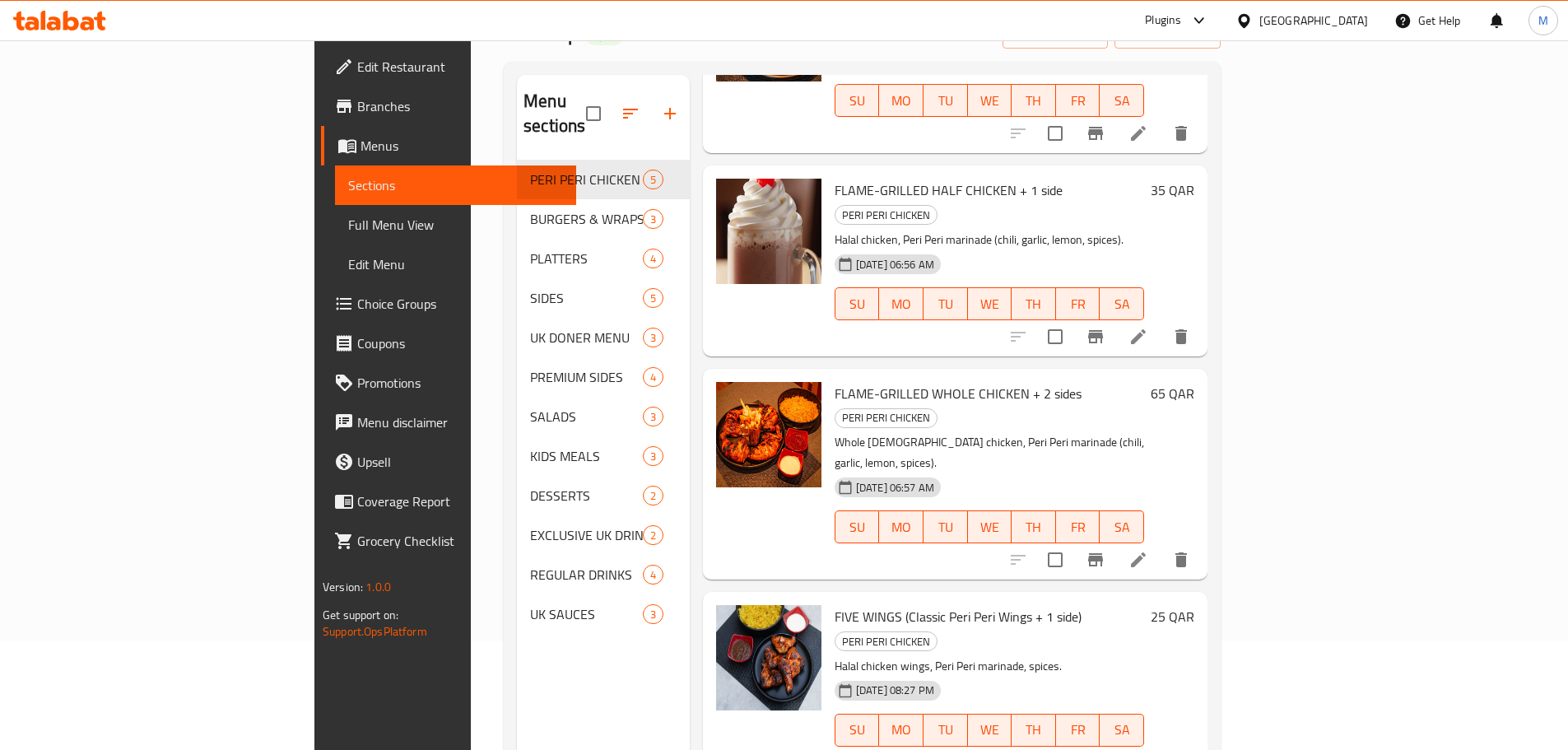
scroll to position [231, 0]
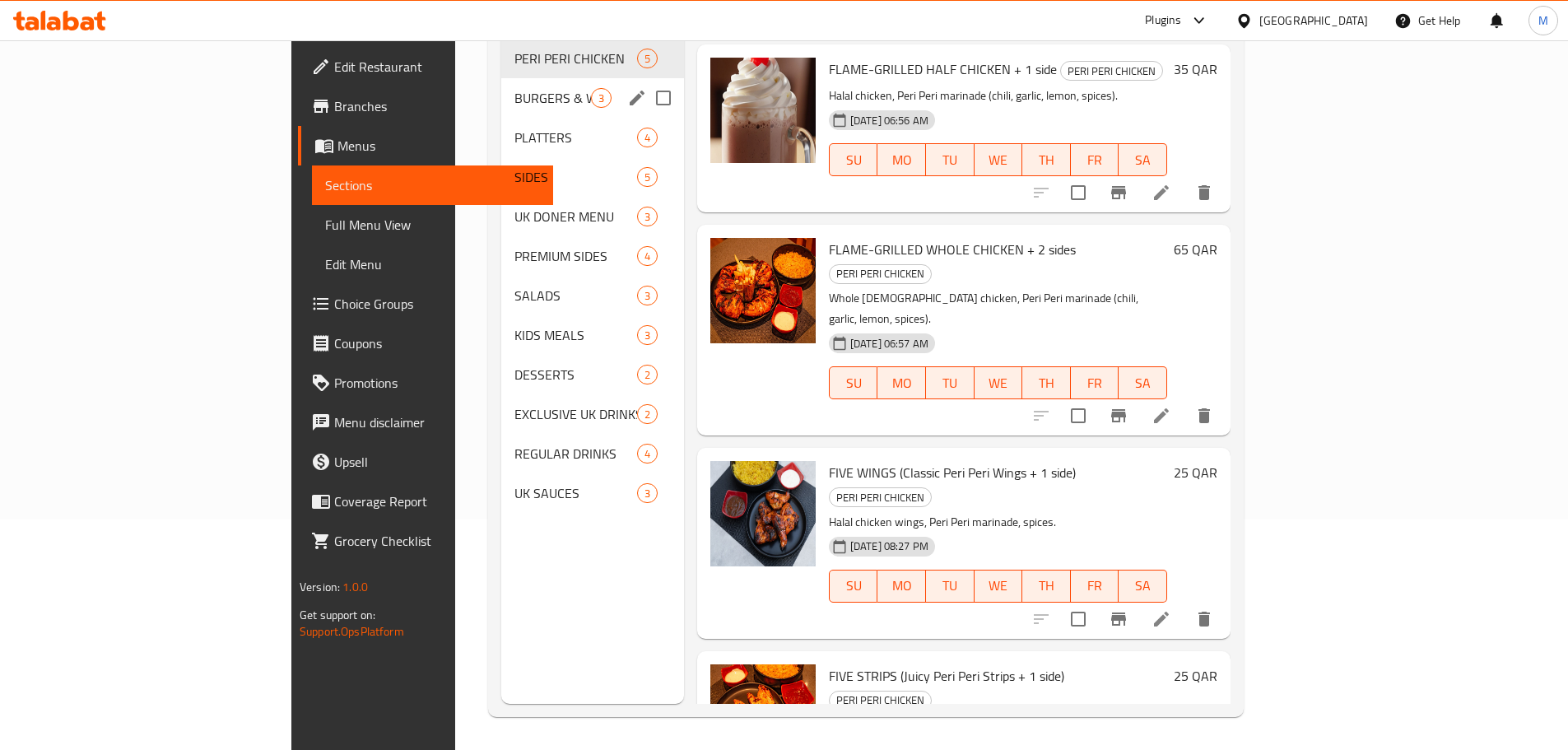
click at [515, 88] on span "BURGERS & WRAPS" at bounding box center [552, 98] width 76 height 20
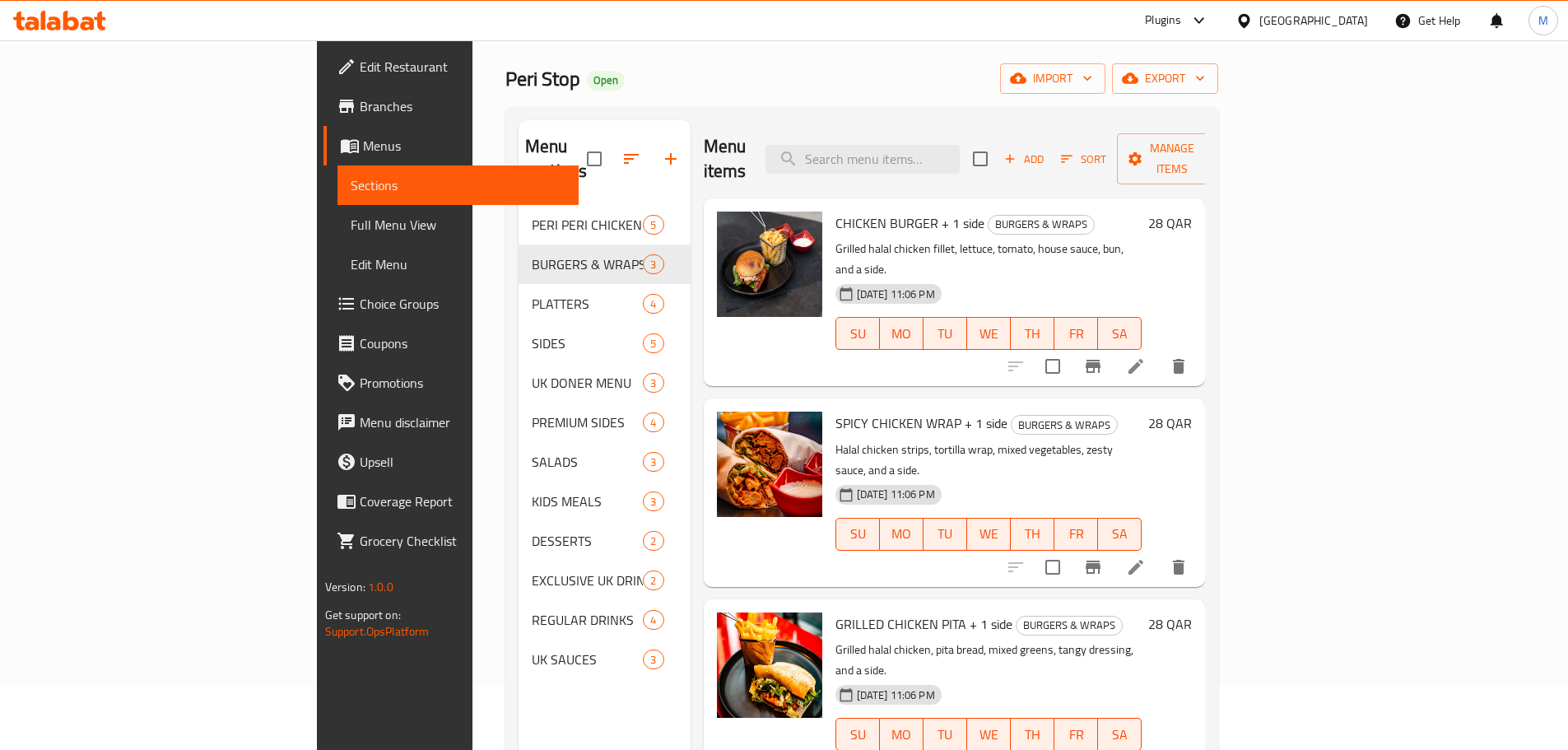
scroll to position [231, 0]
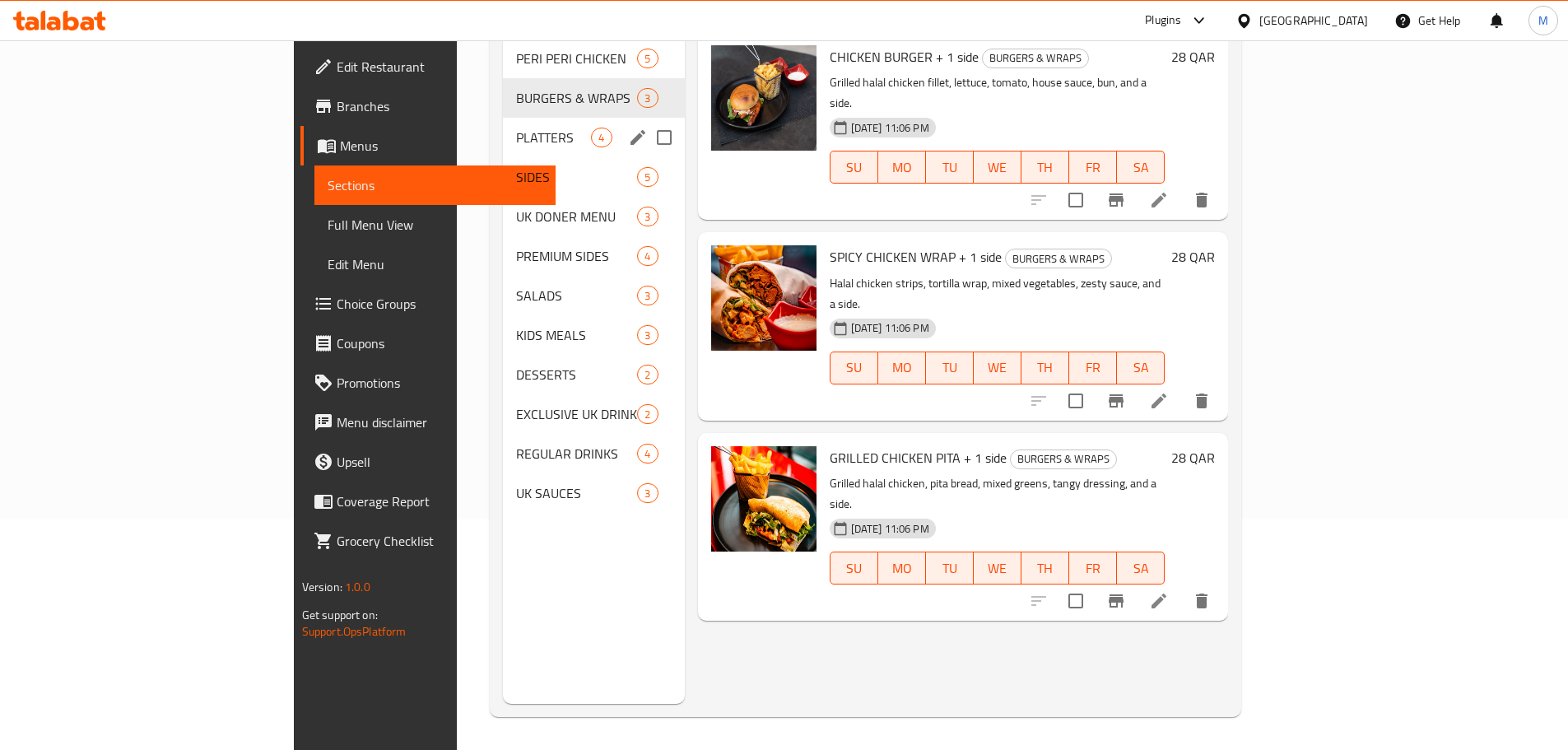
click at [516, 128] on span "PLATTERS" at bounding box center [554, 137] width 75 height 20
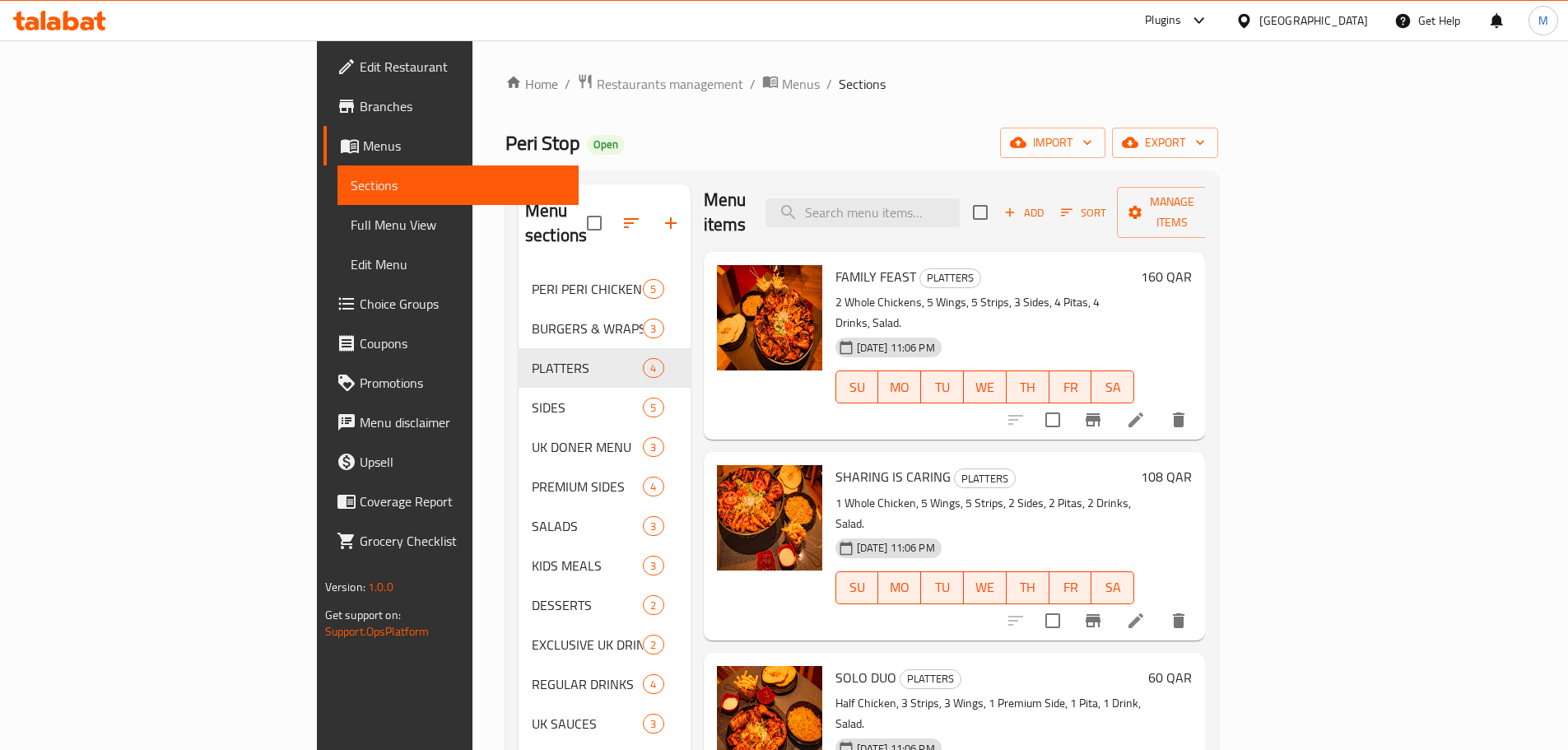
scroll to position [231, 0]
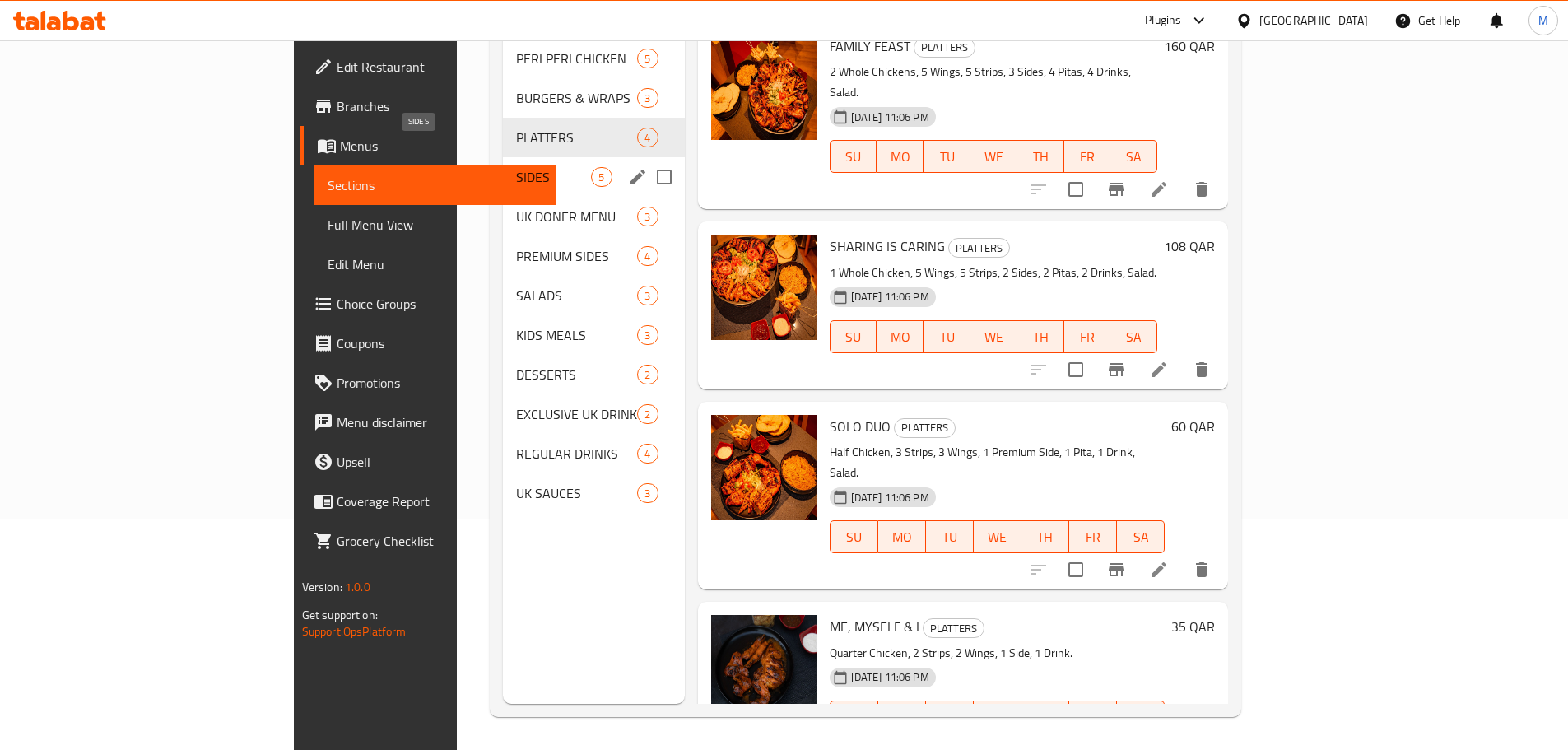
click at [516, 168] on span "SIDES" at bounding box center [554, 177] width 75 height 20
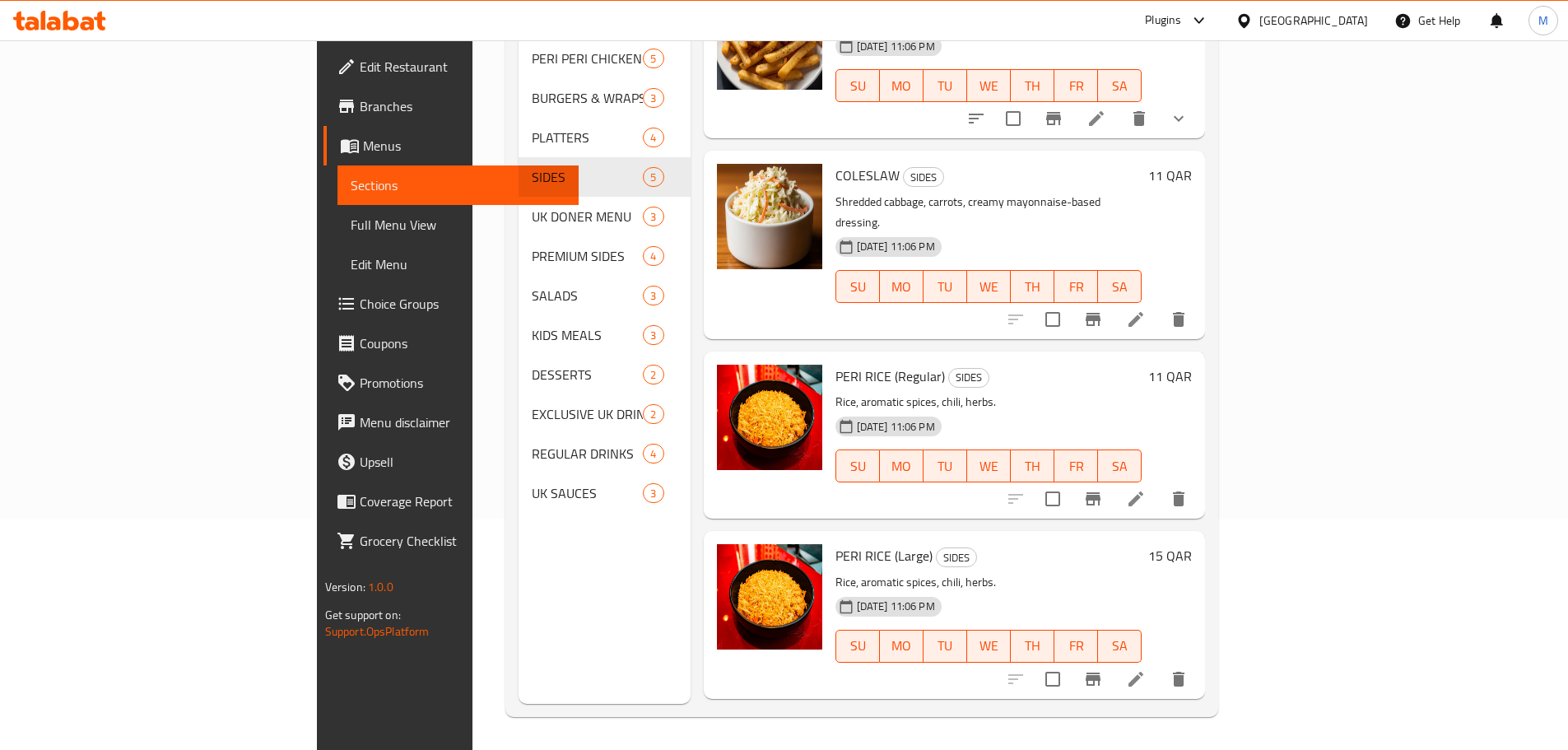
scroll to position [190, 0]
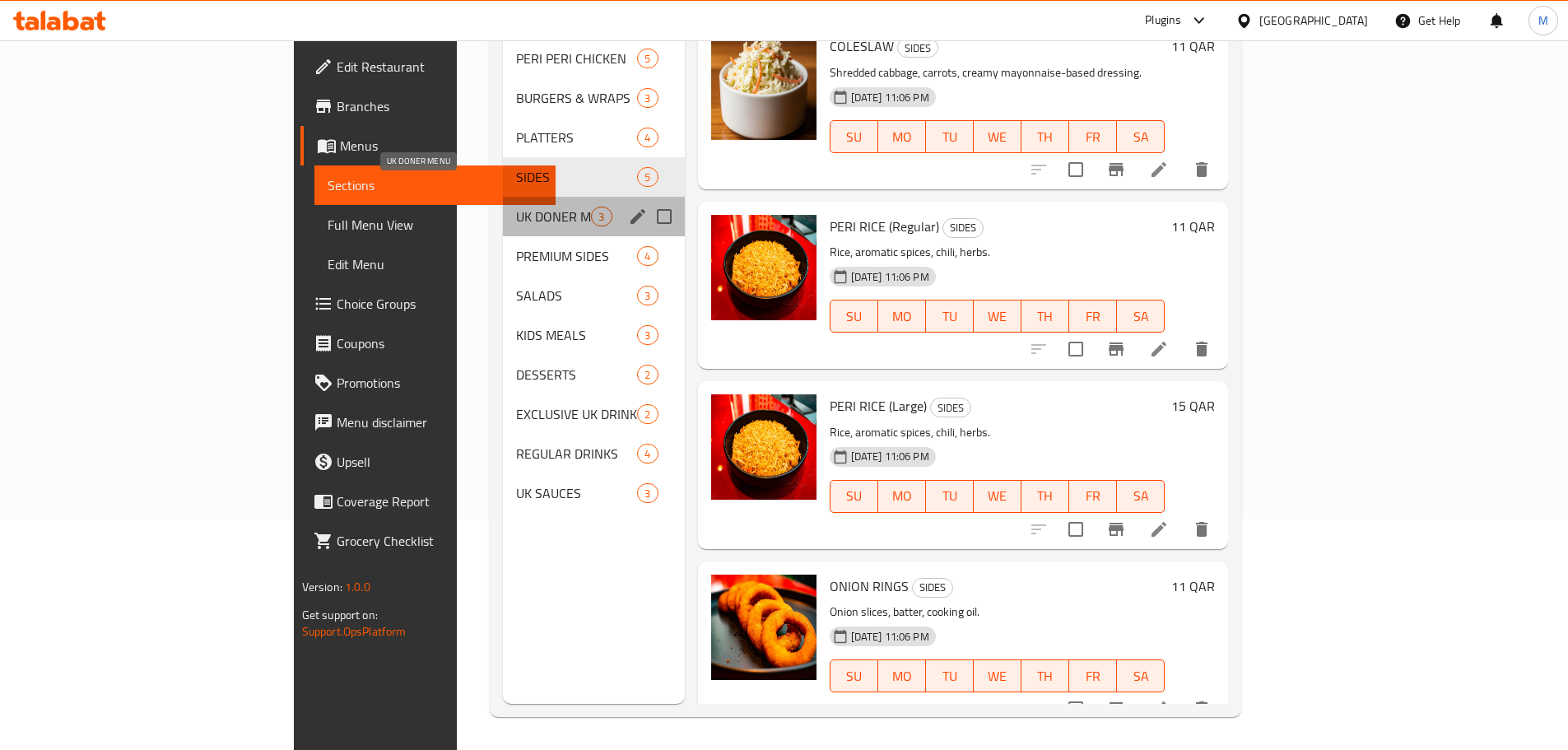
click at [516, 207] on span "UK DONER MENU" at bounding box center [554, 216] width 75 height 20
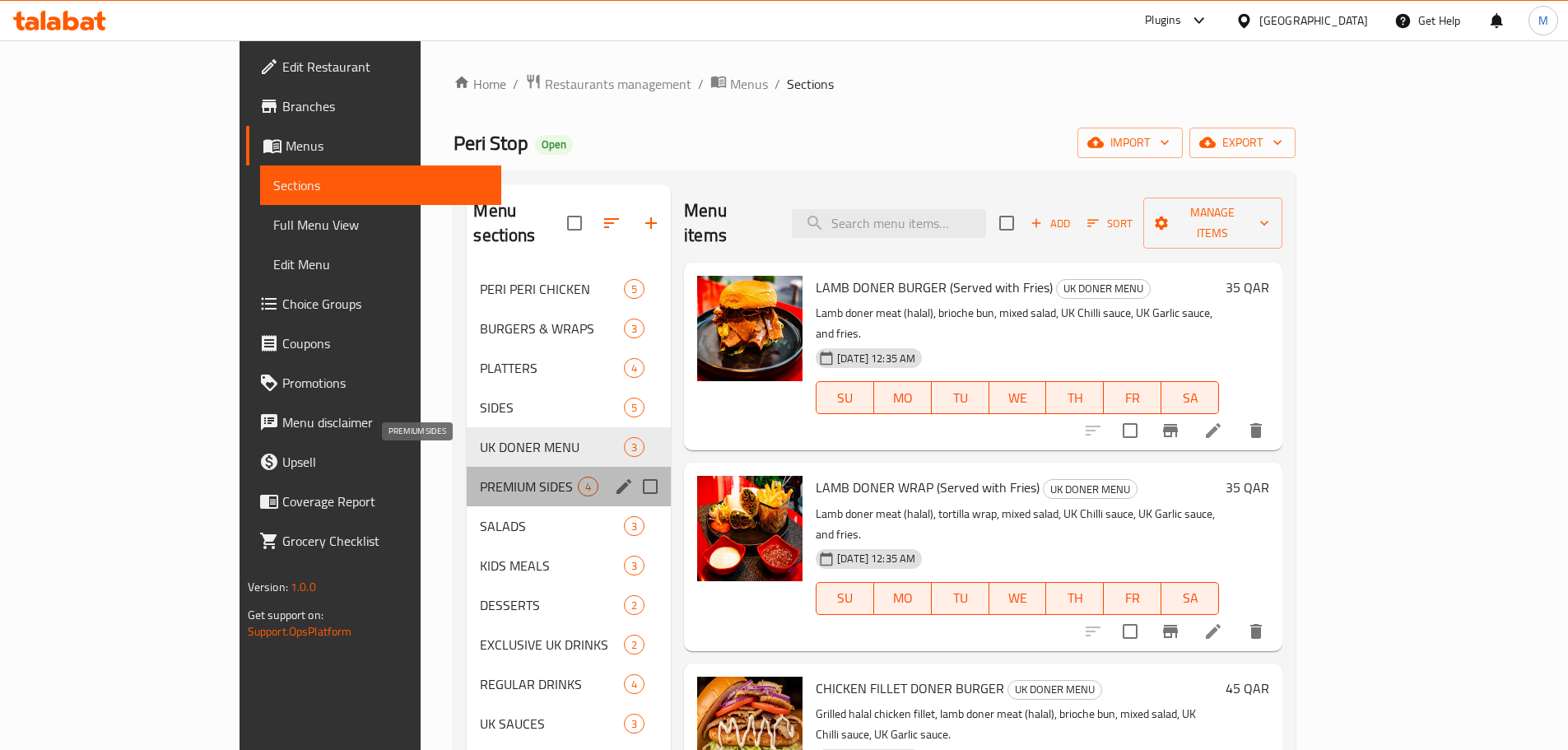
click at [480, 477] on span "PREMIUM SIDES" at bounding box center [529, 487] width 98 height 20
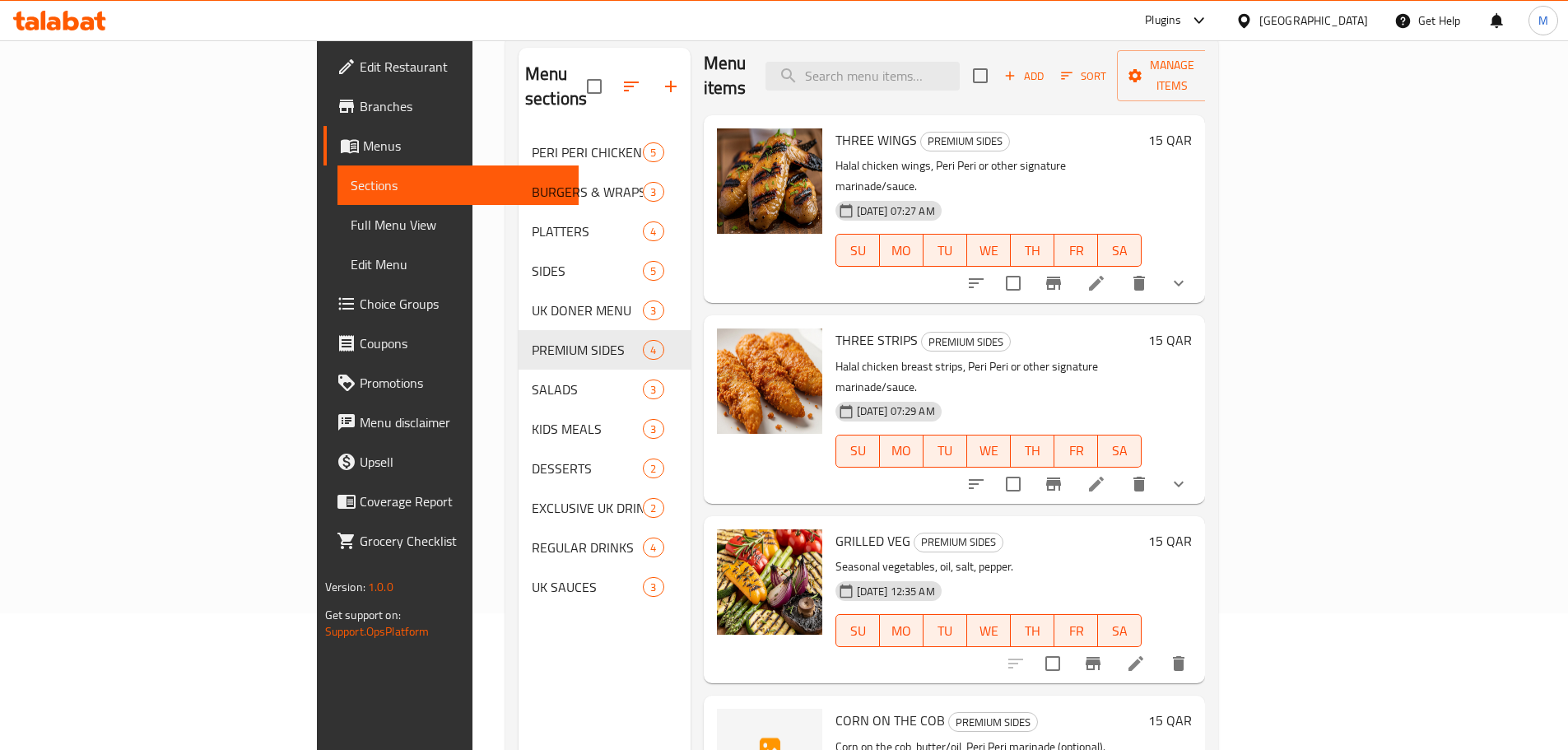
scroll to position [231, 0]
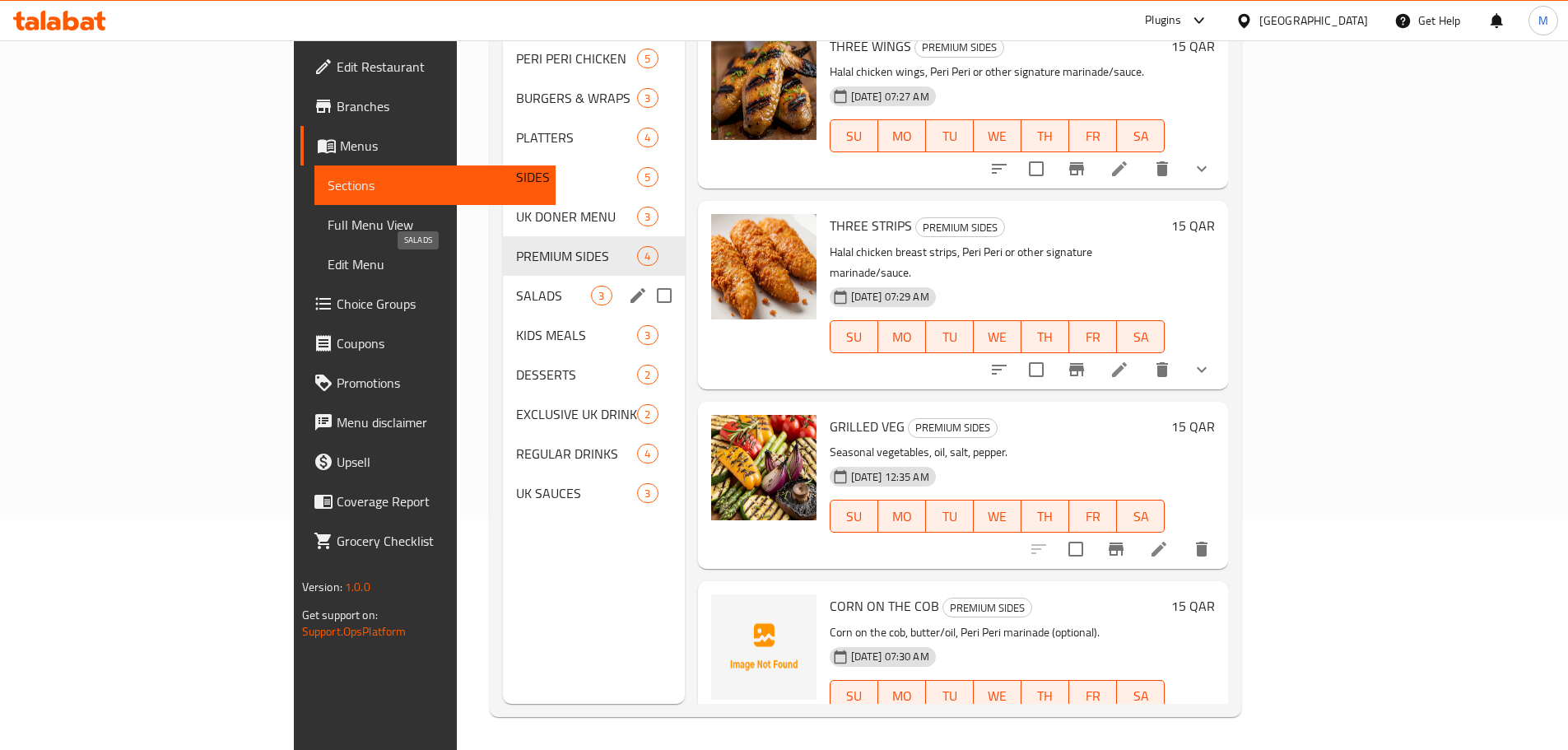
click at [516, 286] on span "SALADS" at bounding box center [554, 295] width 75 height 20
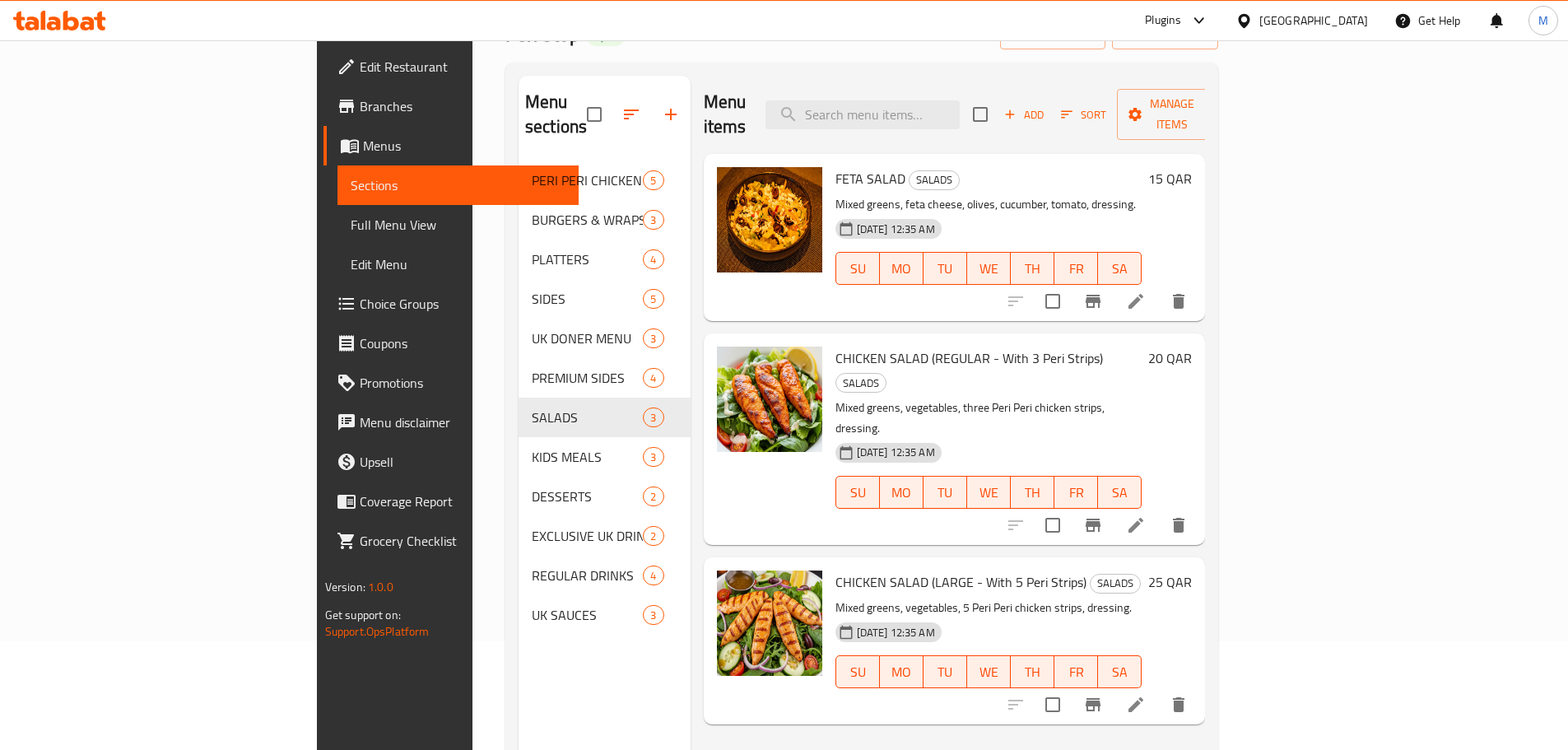
scroll to position [231, 0]
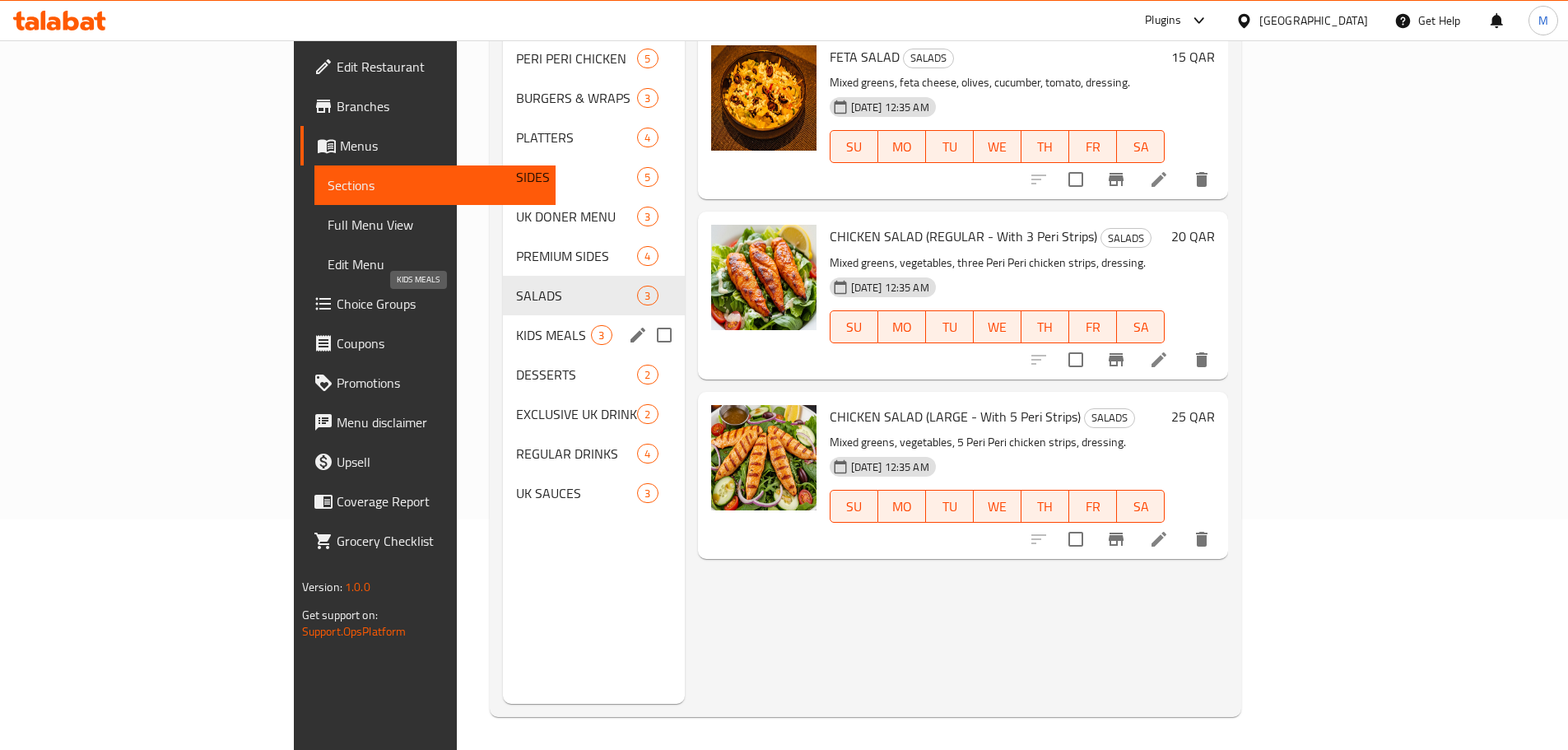
click at [516, 326] on span "KIDS MEALS" at bounding box center [554, 335] width 75 height 20
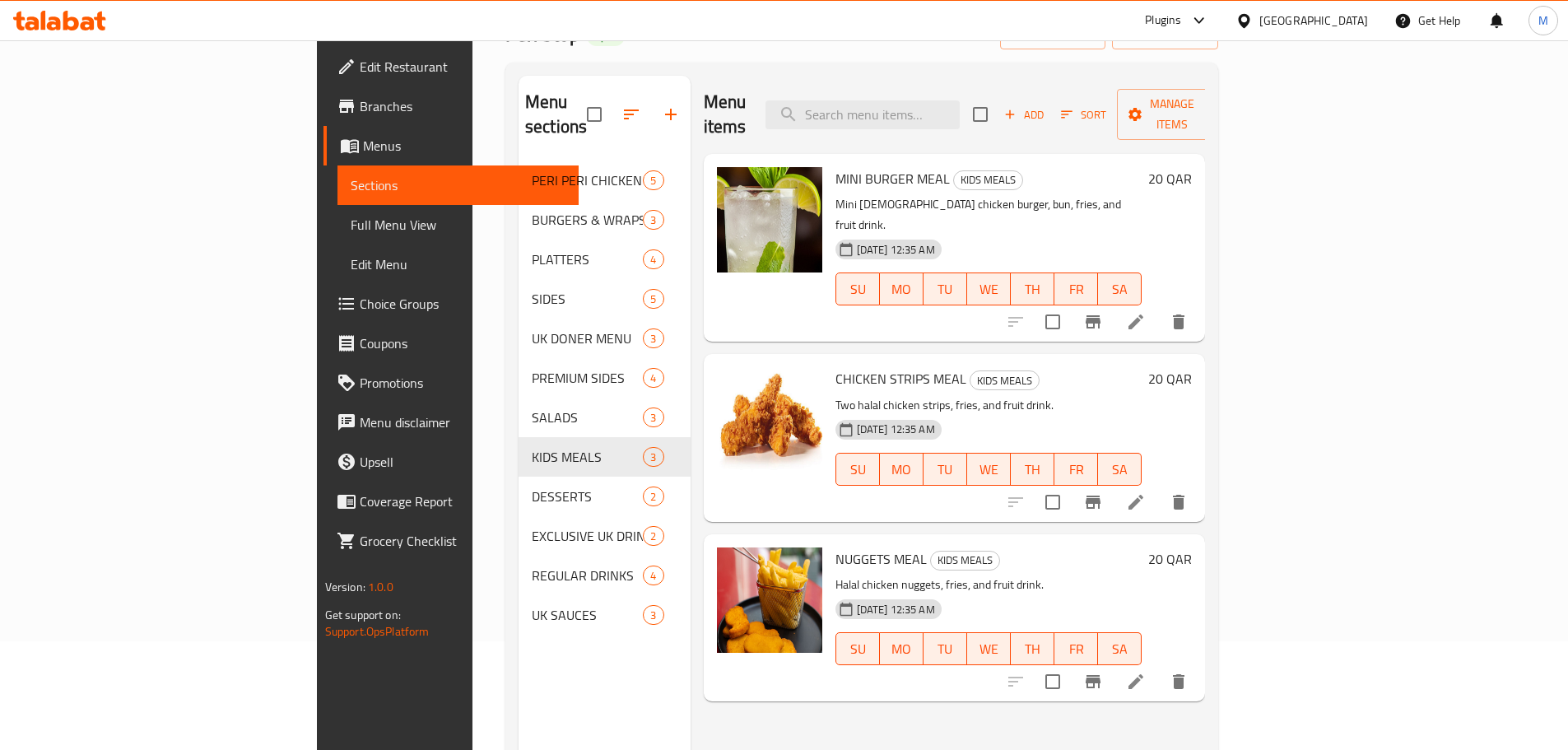
scroll to position [231, 0]
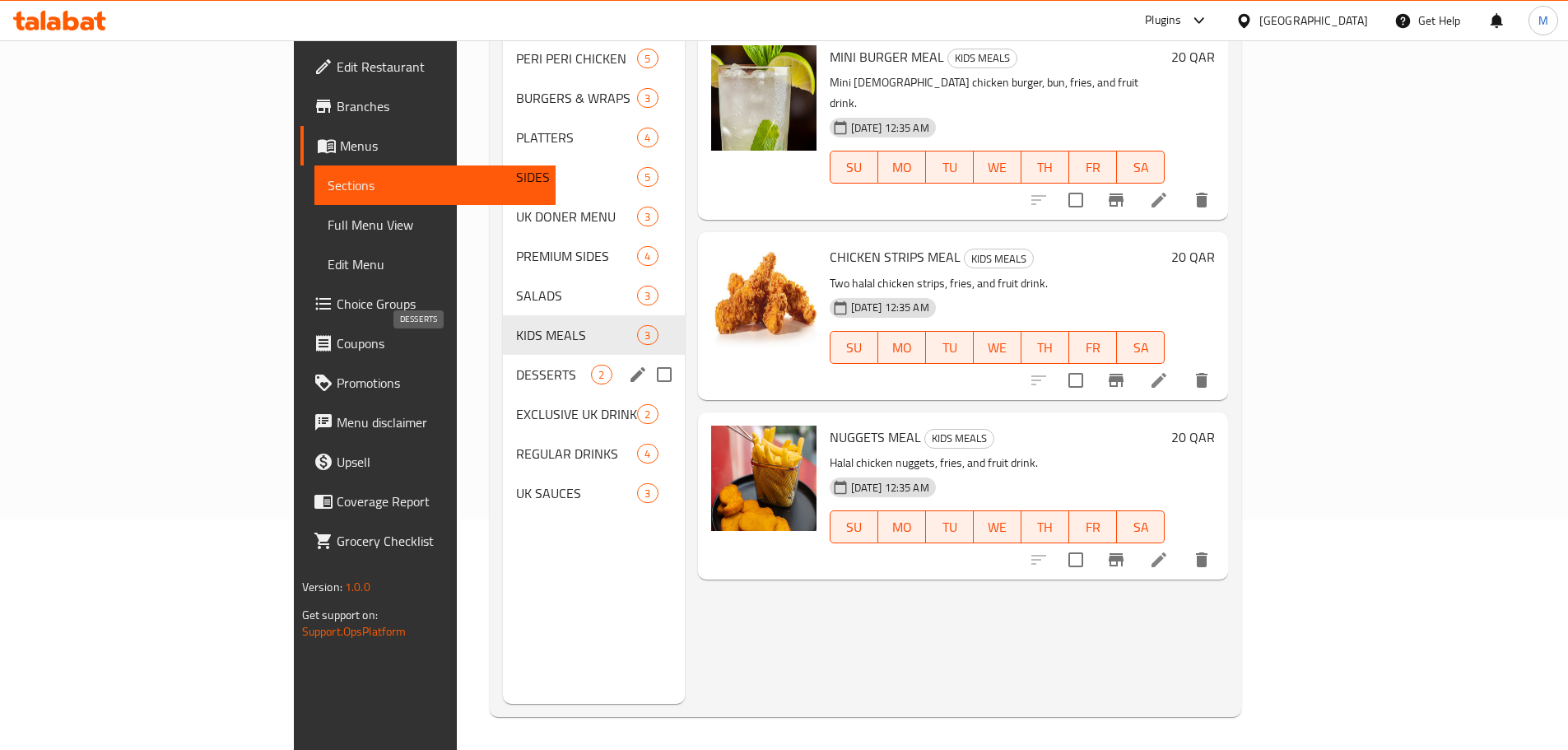
click at [516, 365] on span "DESSERTS" at bounding box center [554, 375] width 75 height 20
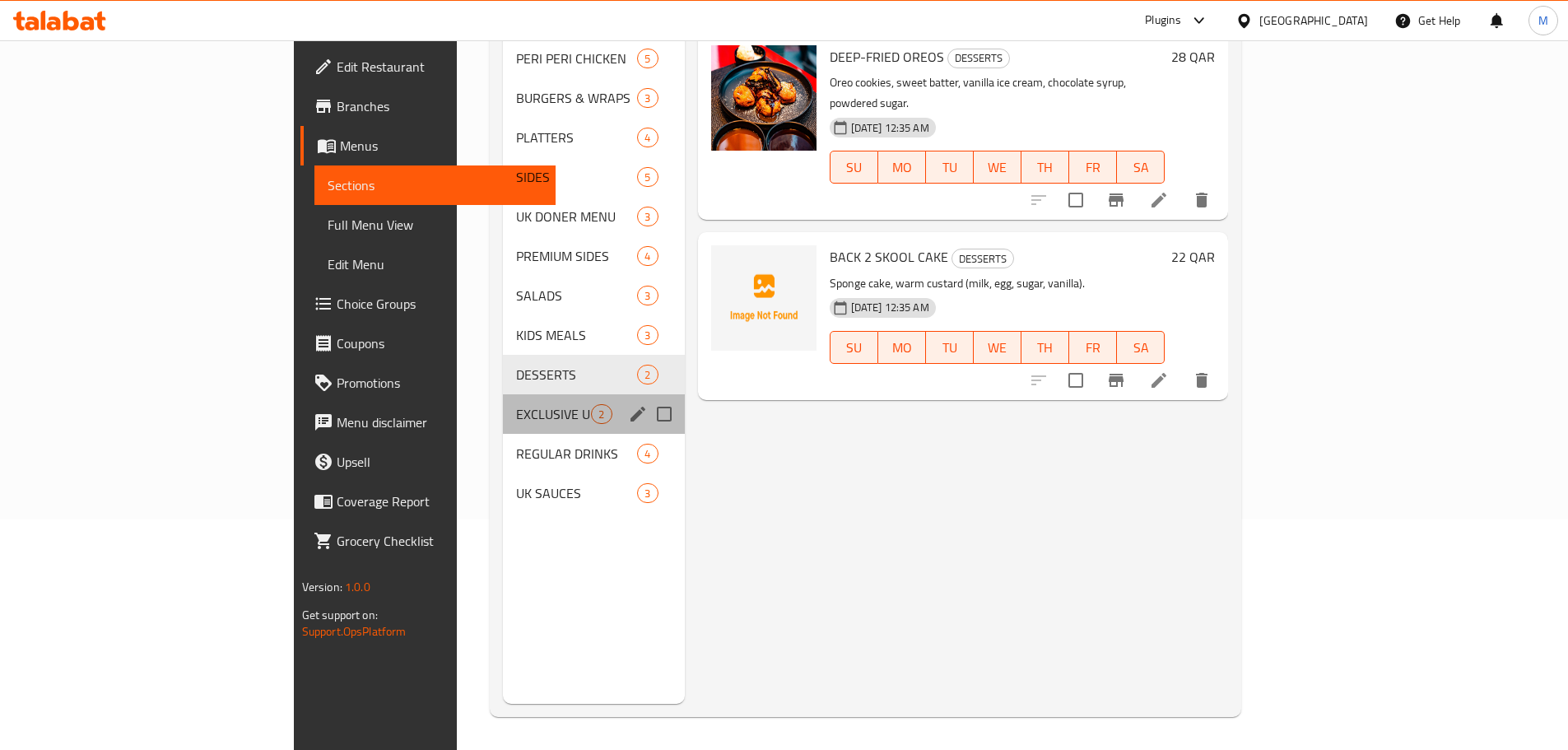
click at [503, 404] on div "EXCLUSIVE UK DRINKS 2" at bounding box center [594, 414] width 182 height 40
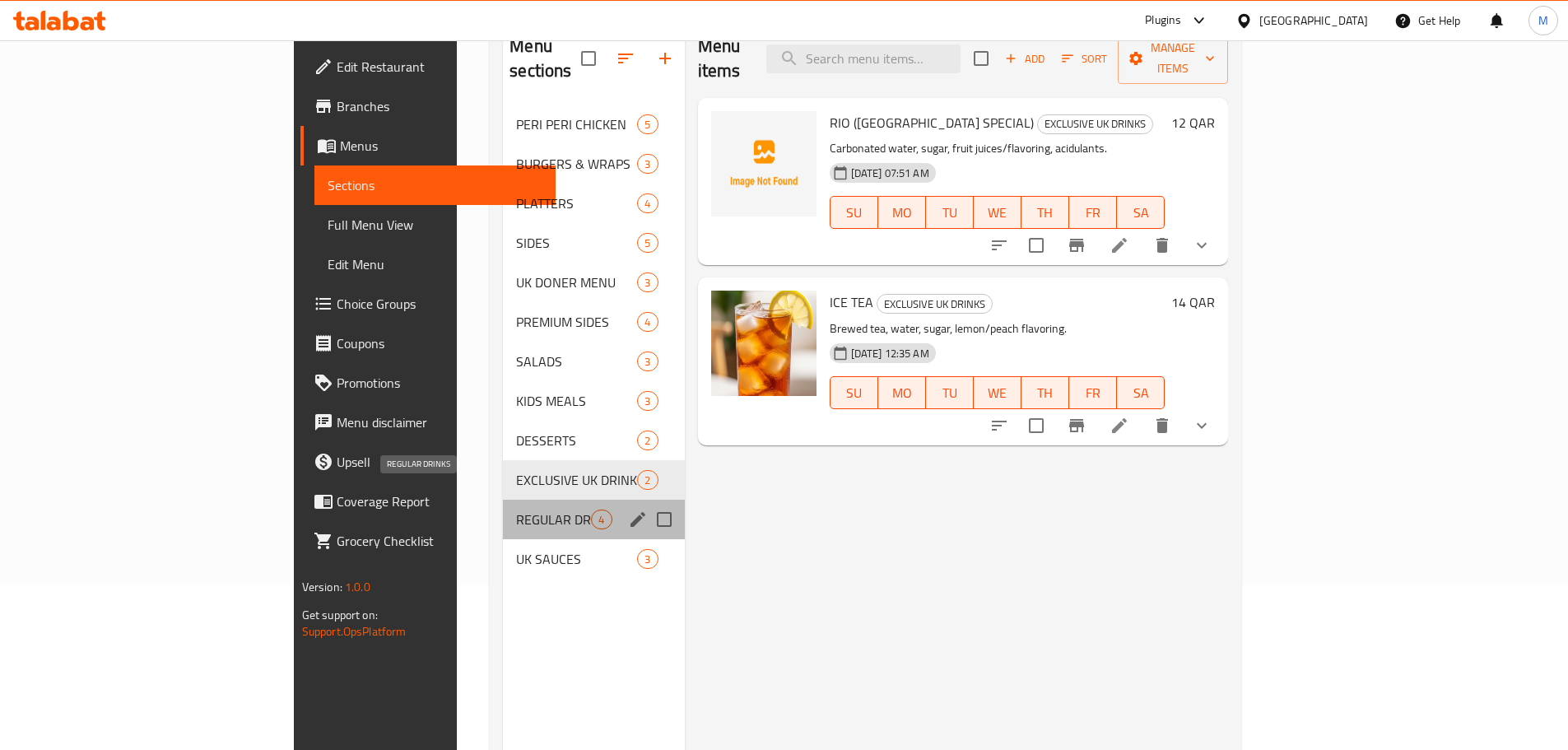
click at [516, 510] on span "REGULAR DRINKS" at bounding box center [554, 519] width 75 height 20
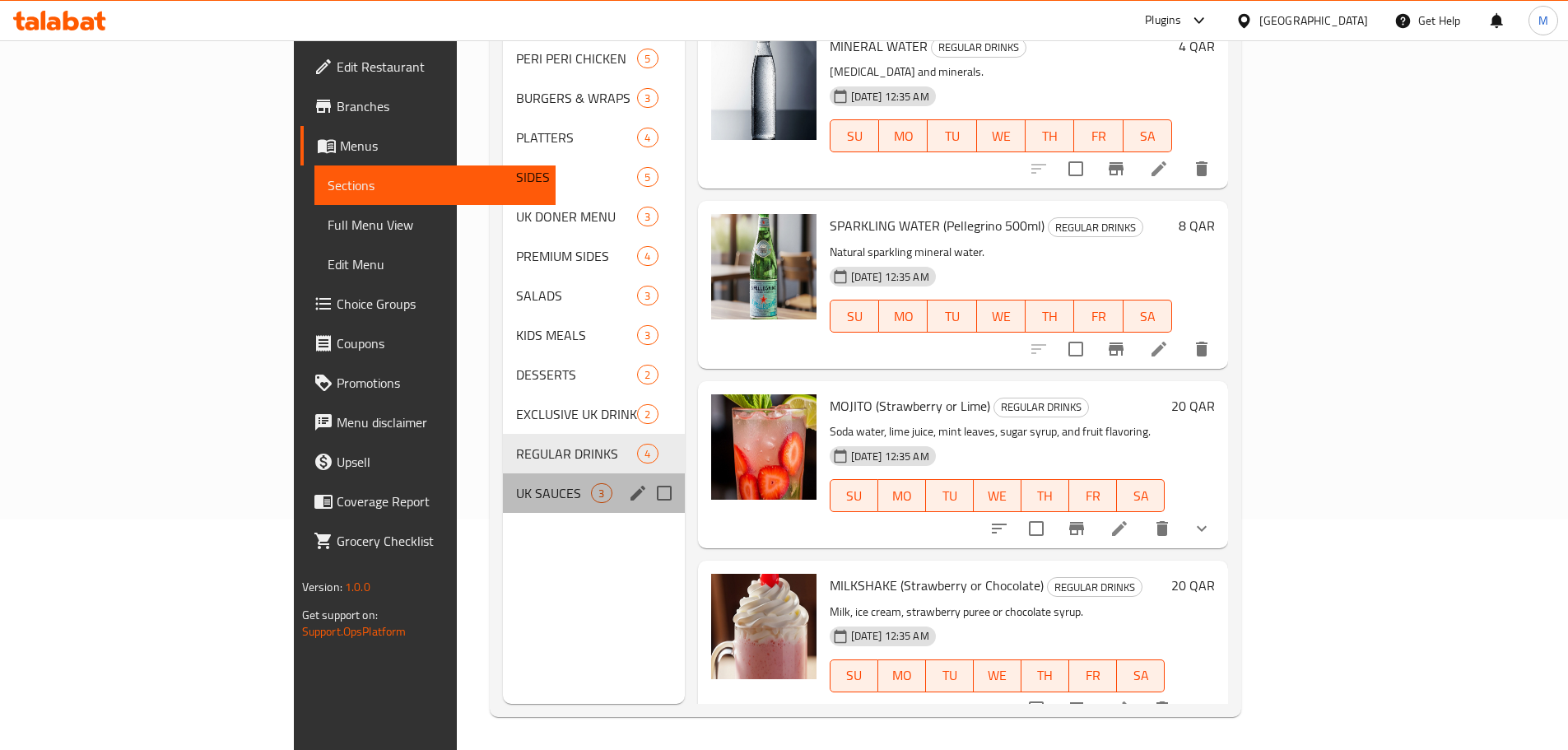
click at [503, 479] on div "UK SAUCES 3" at bounding box center [594, 493] width 182 height 40
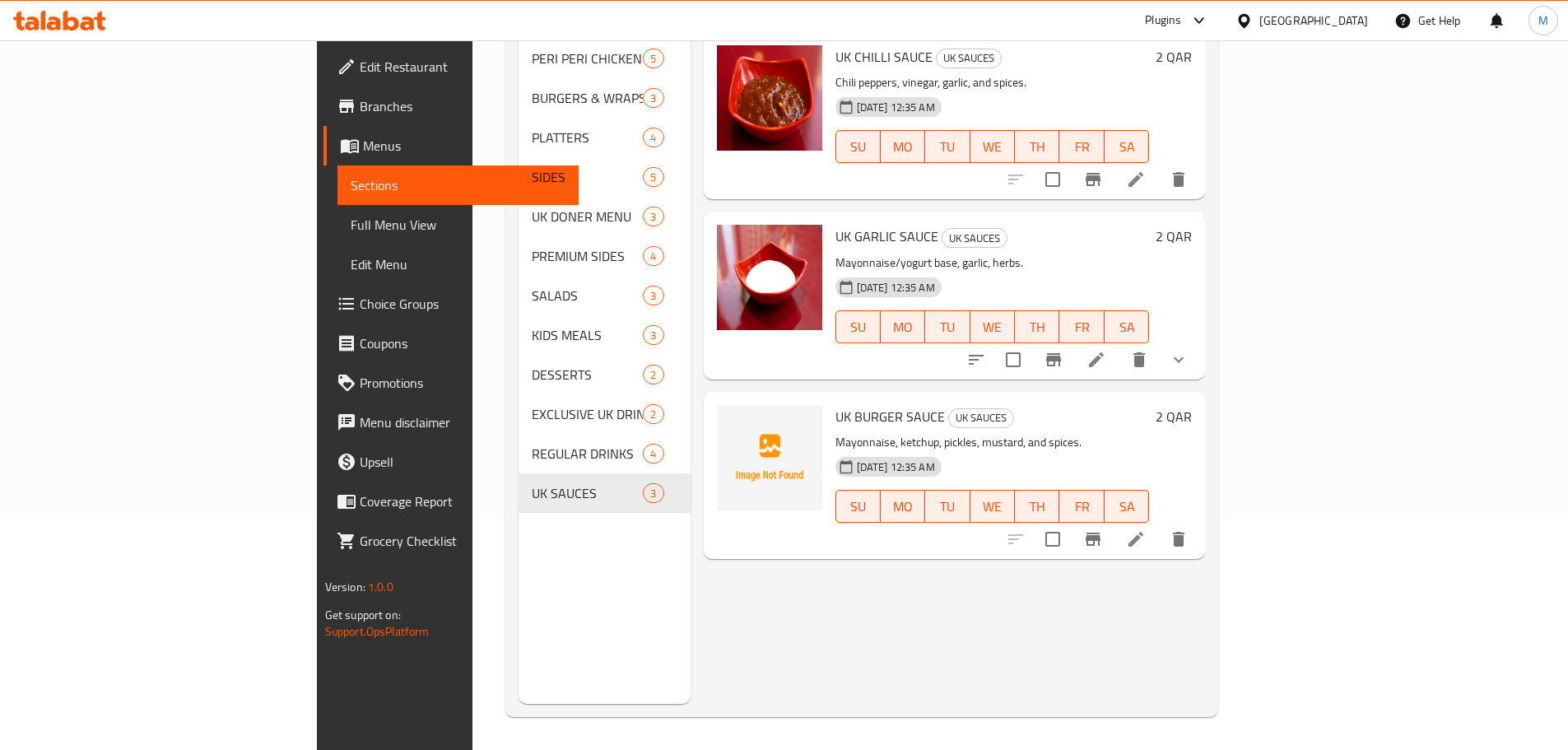
click at [1146, 530] on icon at bounding box center [1135, 539] width 20 height 20
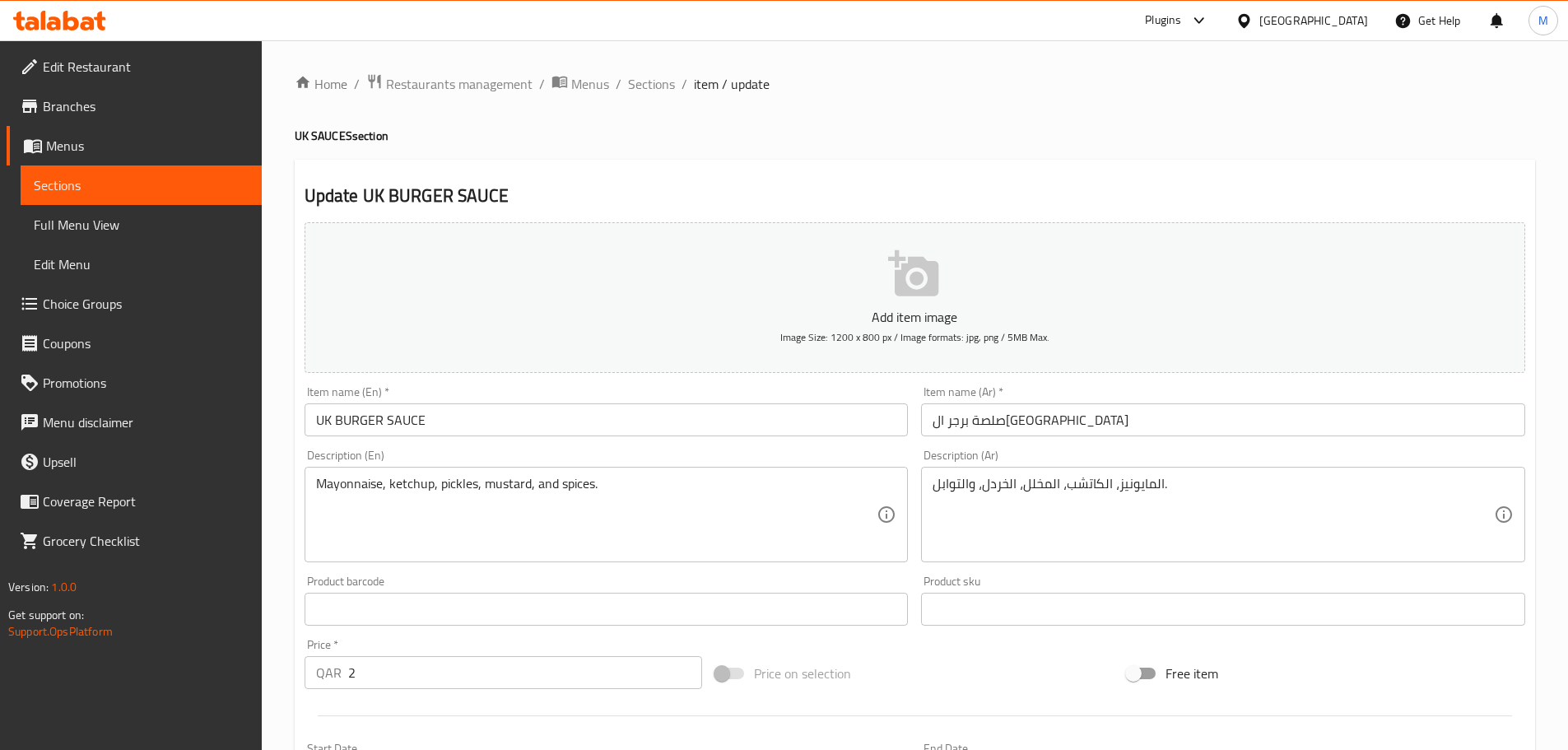
click at [942, 114] on div "Home / Restaurants management / Menus / Sections / item / update UK SAUCES sect…" at bounding box center [914, 602] width 1241 height 1058
click at [655, 83] on span "Sections" at bounding box center [652, 84] width 47 height 20
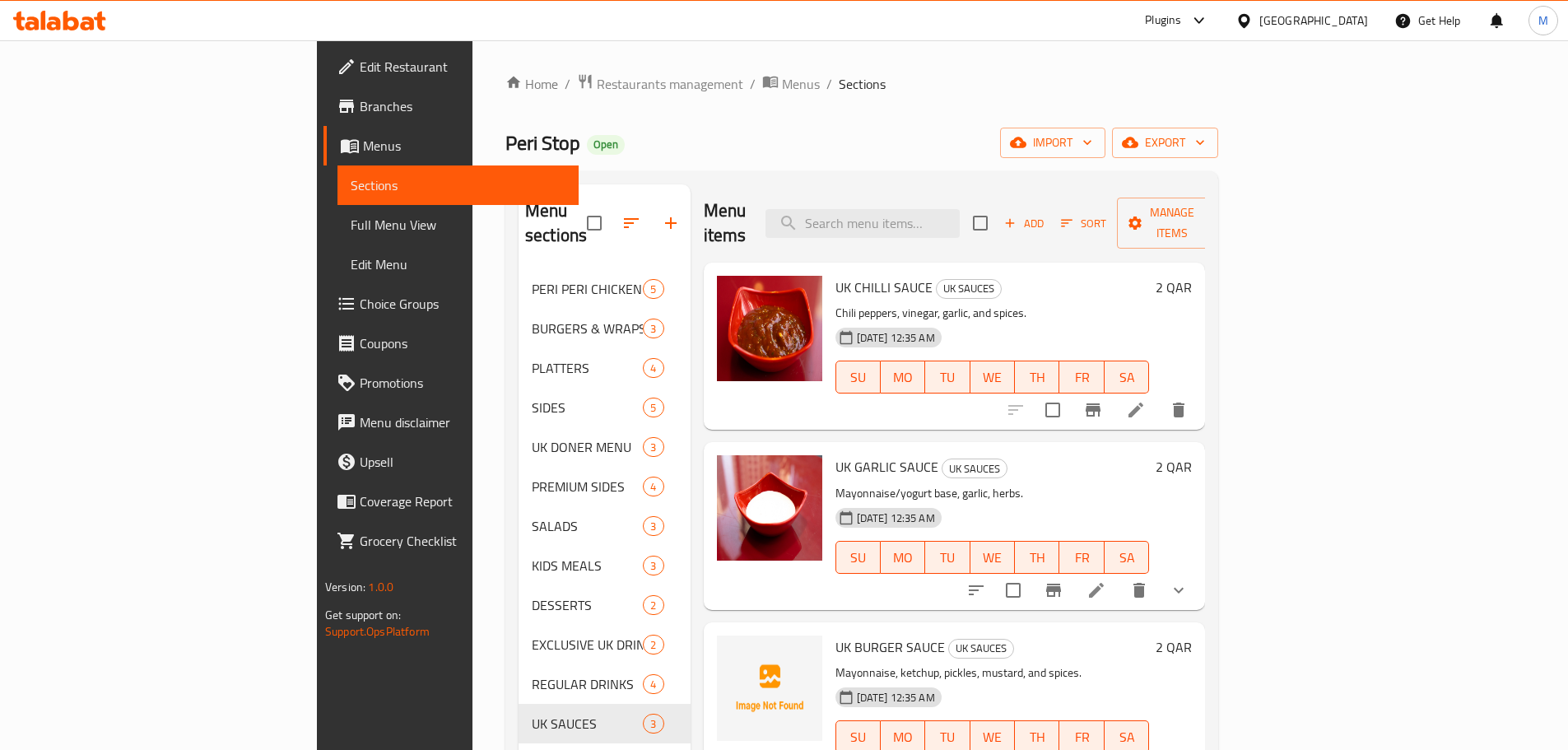
click at [801, 195] on div "Menu items Add Sort Manage items" at bounding box center [955, 223] width 502 height 78
click at [505, 140] on span "Peri Stop" at bounding box center [543, 142] width 75 height 37
drag, startPoint x: 315, startPoint y: 140, endPoint x: 341, endPoint y: 136, distance: 26.3
click at [505, 136] on span "Peri Stop" at bounding box center [543, 142] width 75 height 37
copy span "Peri Stop"
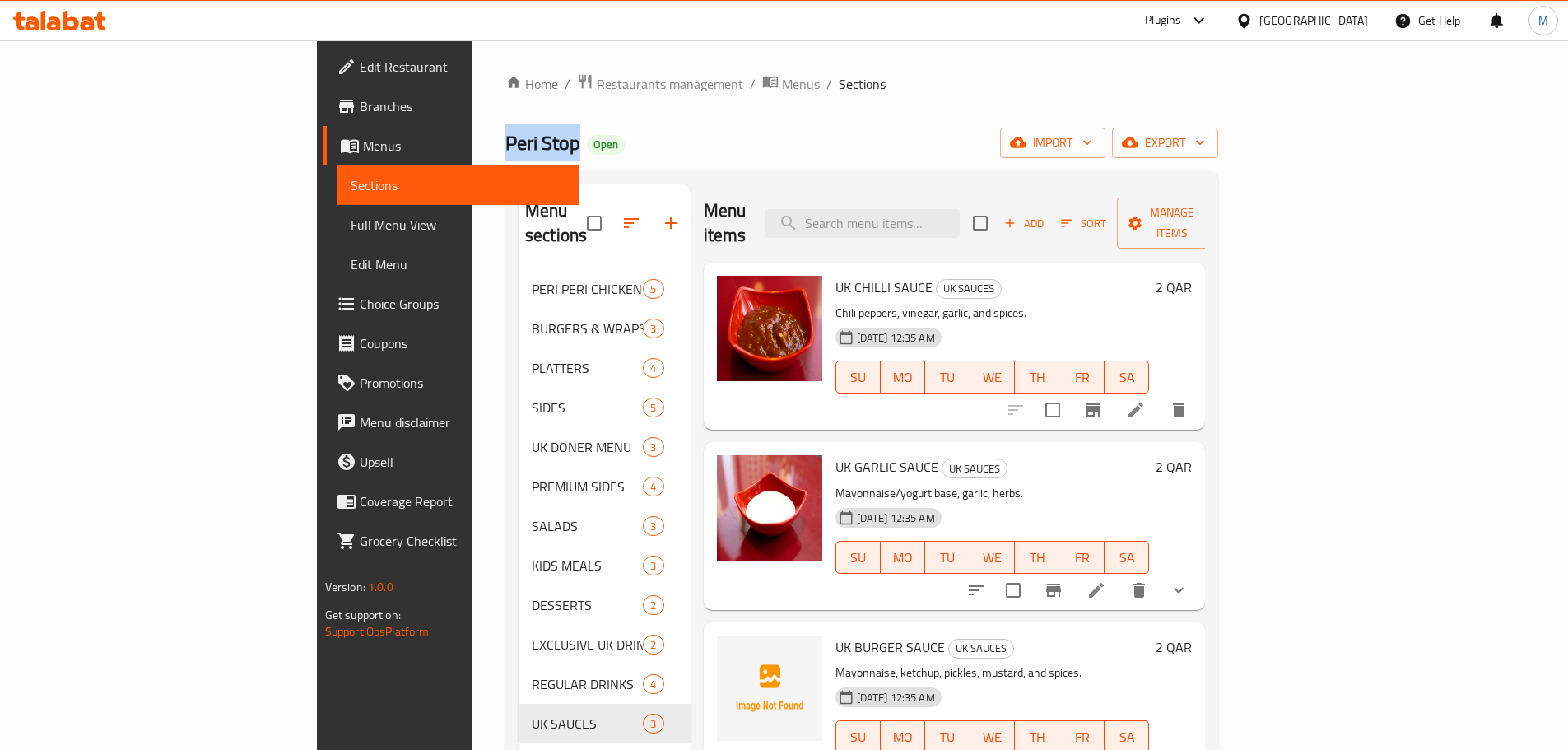
copy span "Peri Stop"
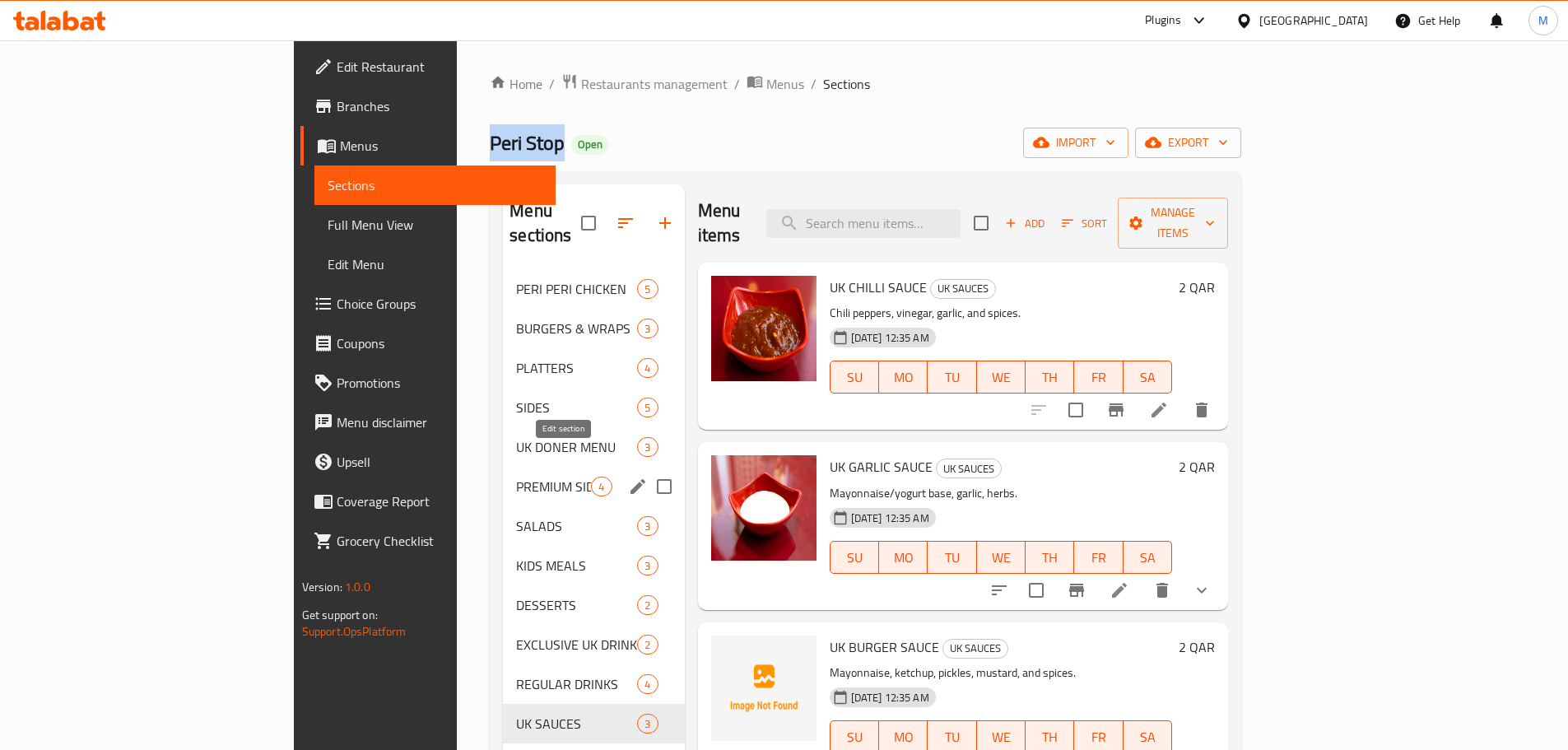
click at [630, 479] on icon "edit" at bounding box center [638, 487] width 15 height 15
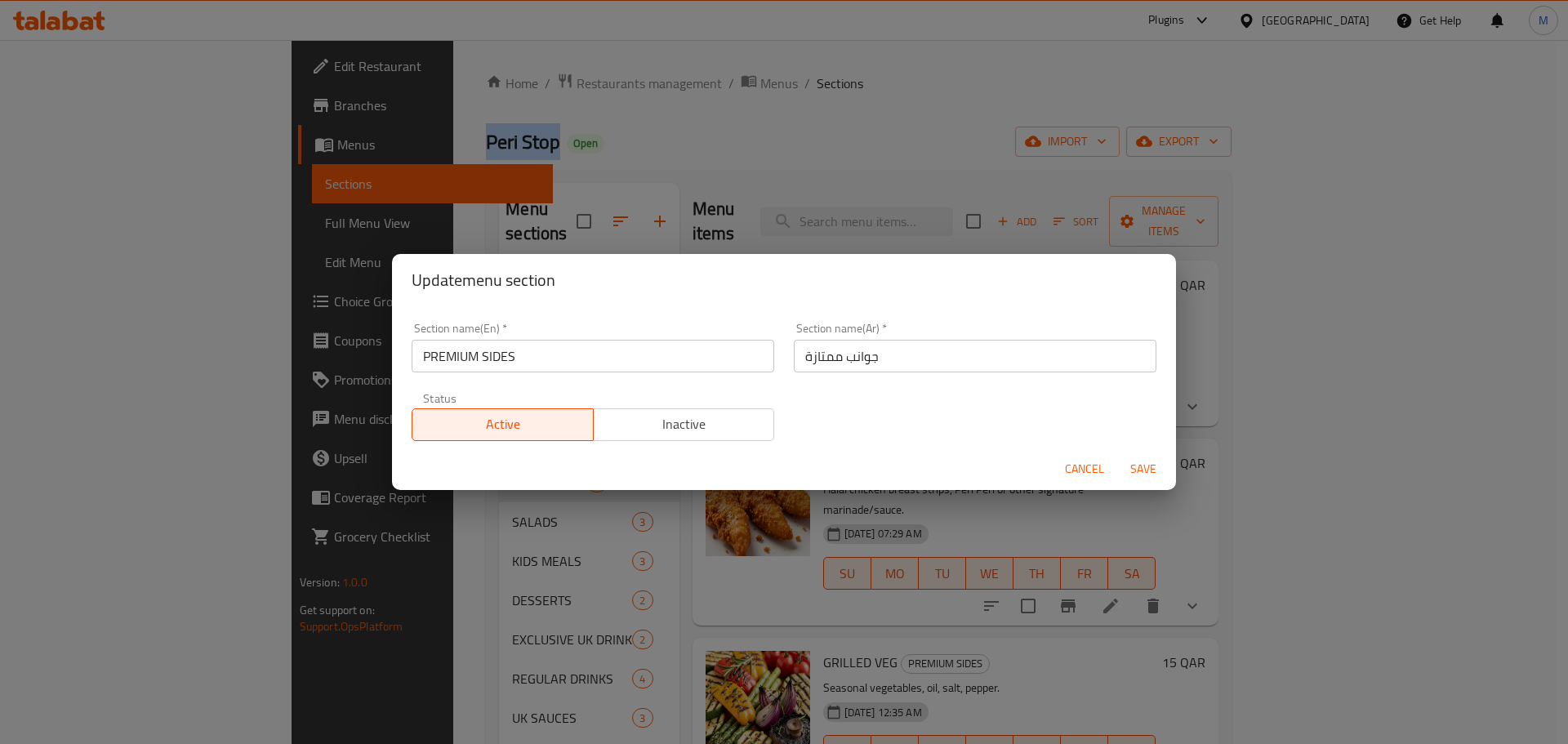
click at [1082, 459] on span "Cancel" at bounding box center [1085, 470] width 39 height 21
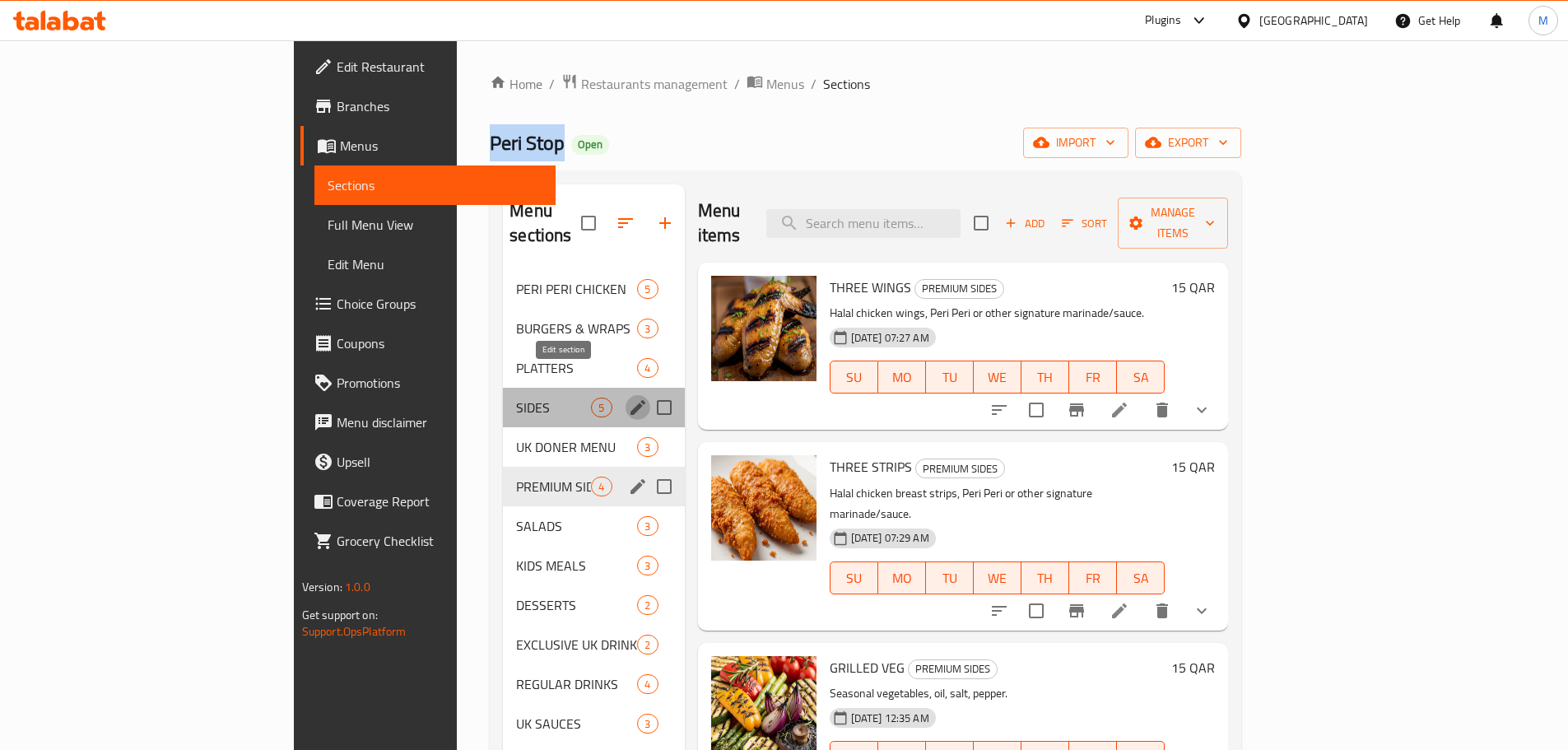
click at [628, 398] on icon "edit" at bounding box center [638, 407] width 20 height 20
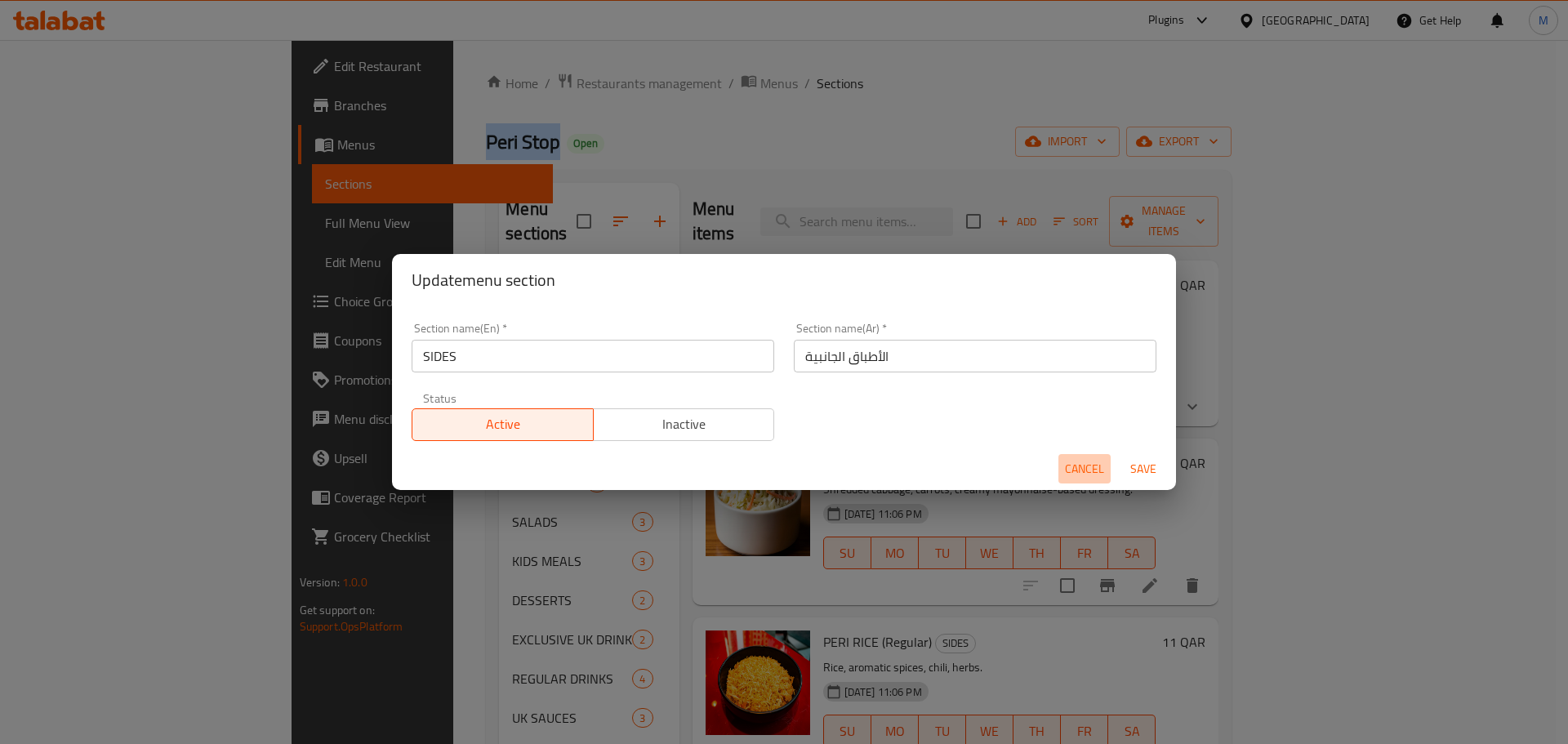
click at [1088, 467] on span "Cancel" at bounding box center [1085, 470] width 39 height 21
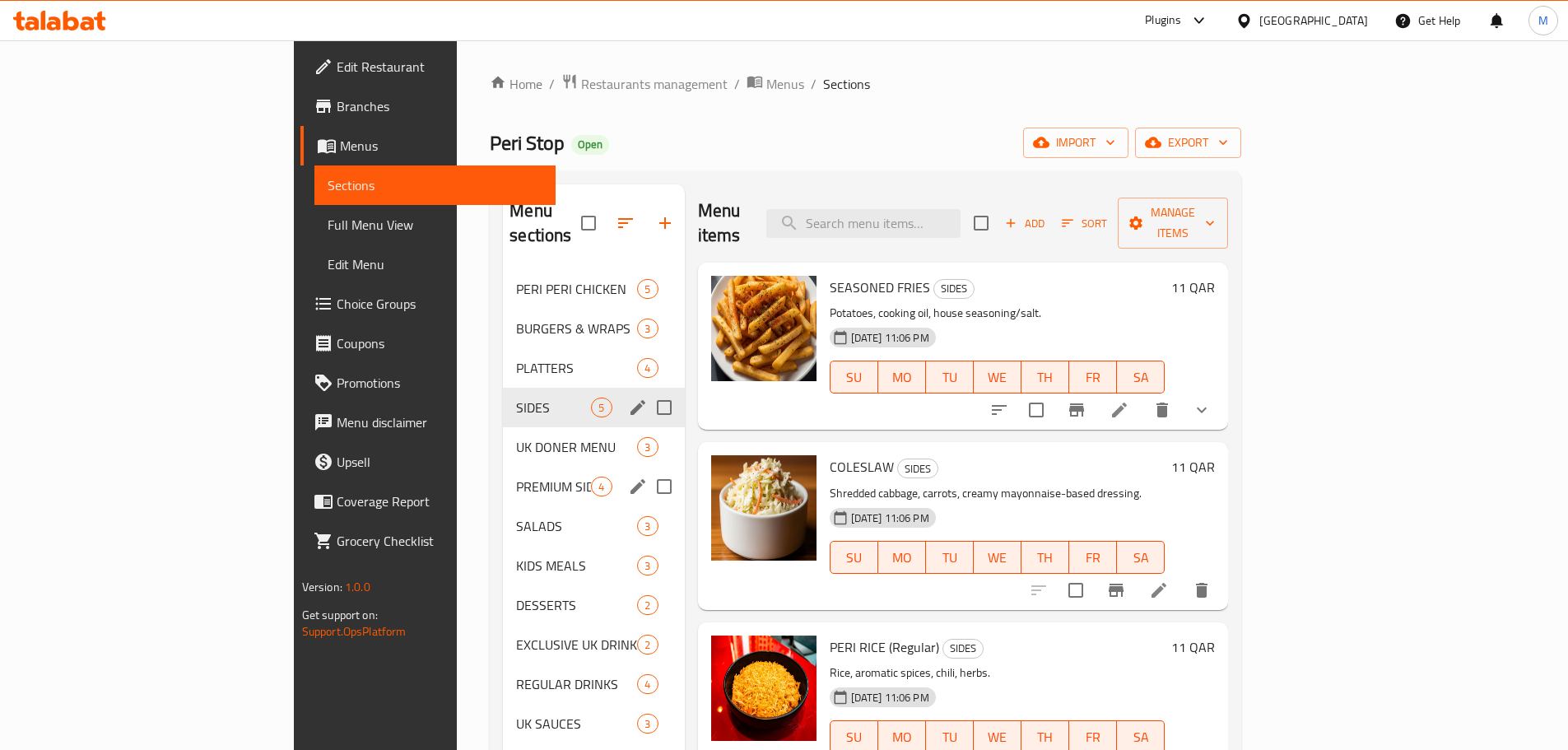
click at [749, 155] on div "Peri Stop Open import export" at bounding box center [865, 143] width 752 height 30
click at [503, 274] on div "PERI PERI CHICKEN 5" at bounding box center [594, 289] width 182 height 40
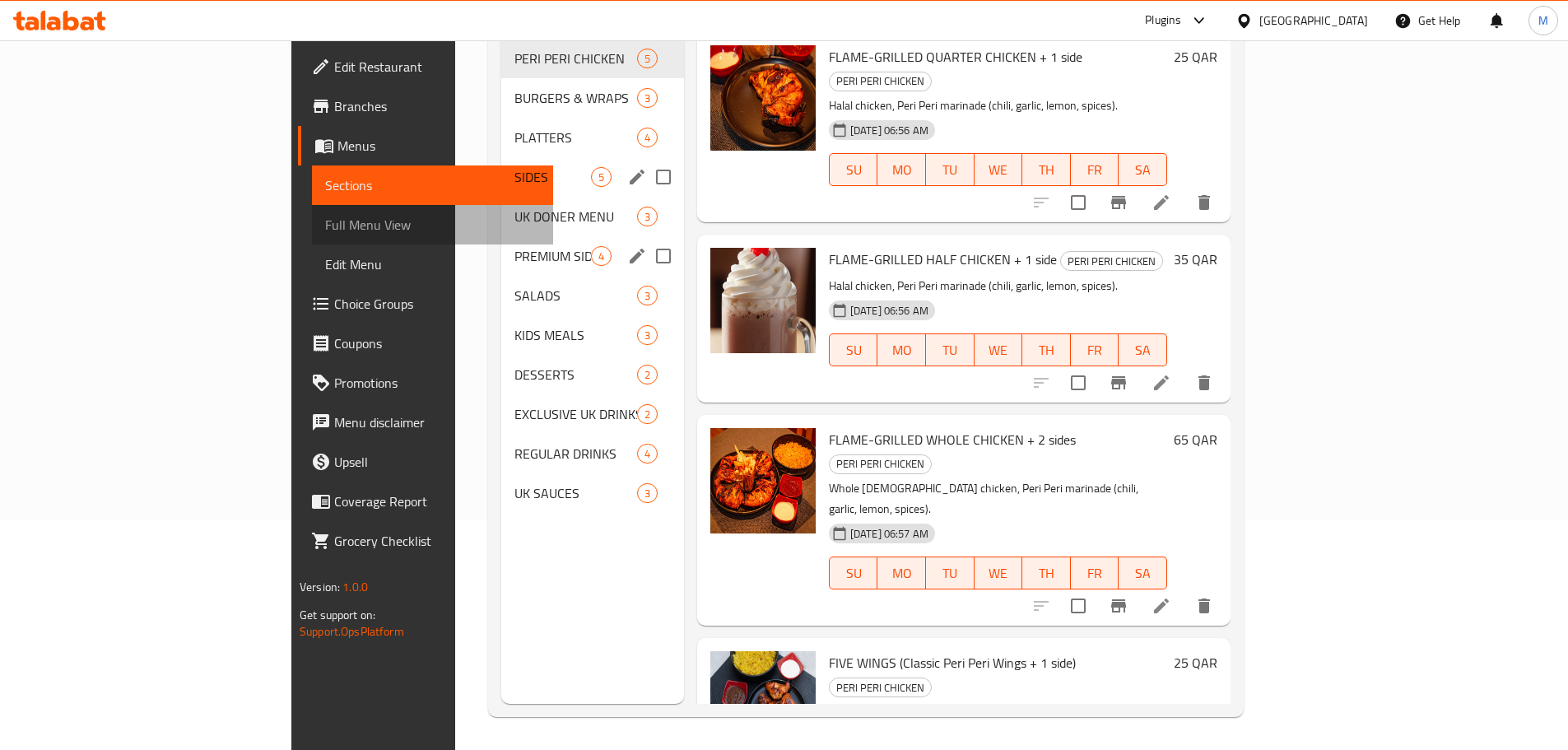
click at [325, 231] on span "Full Menu View" at bounding box center [433, 224] width 214 height 20
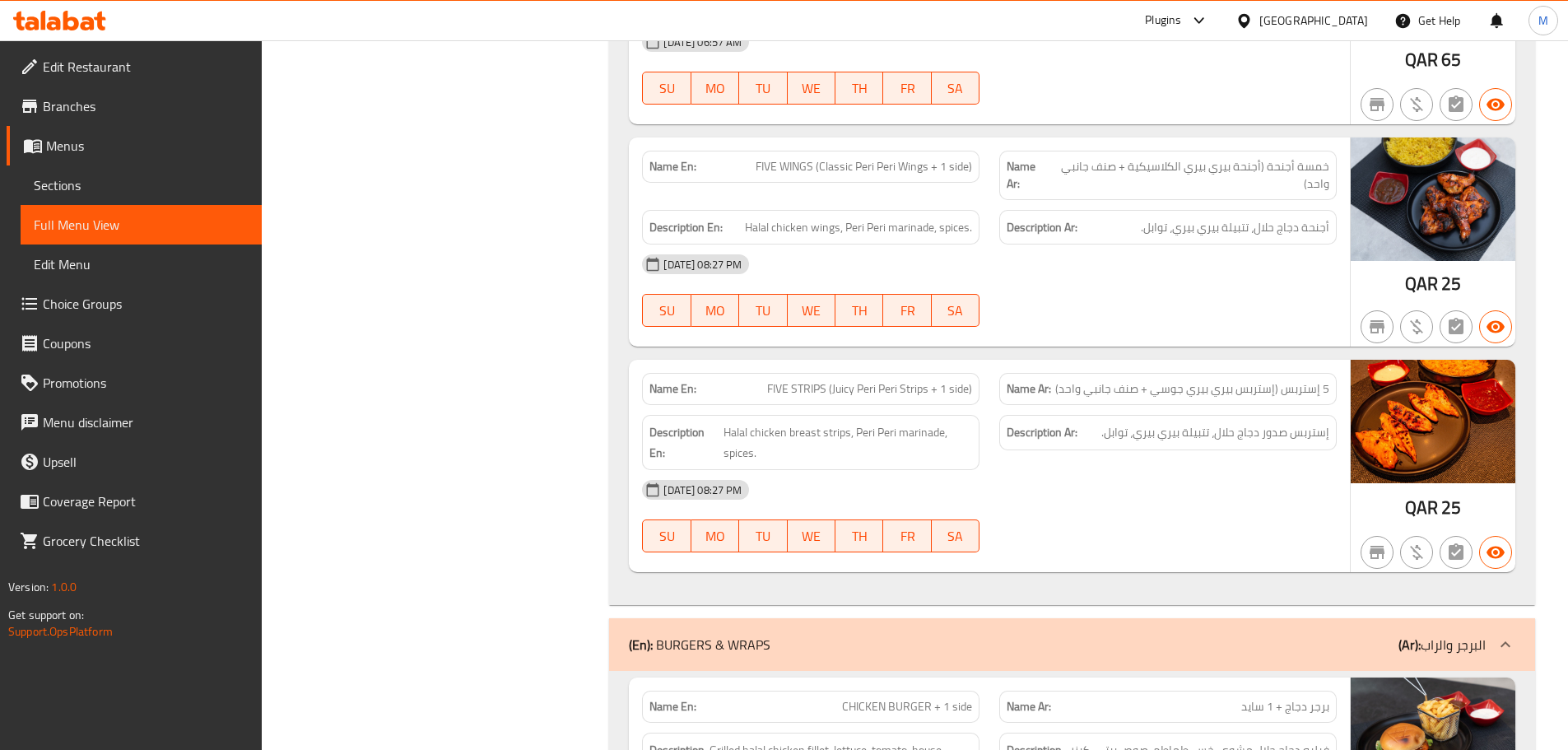
scroll to position [823, 0]
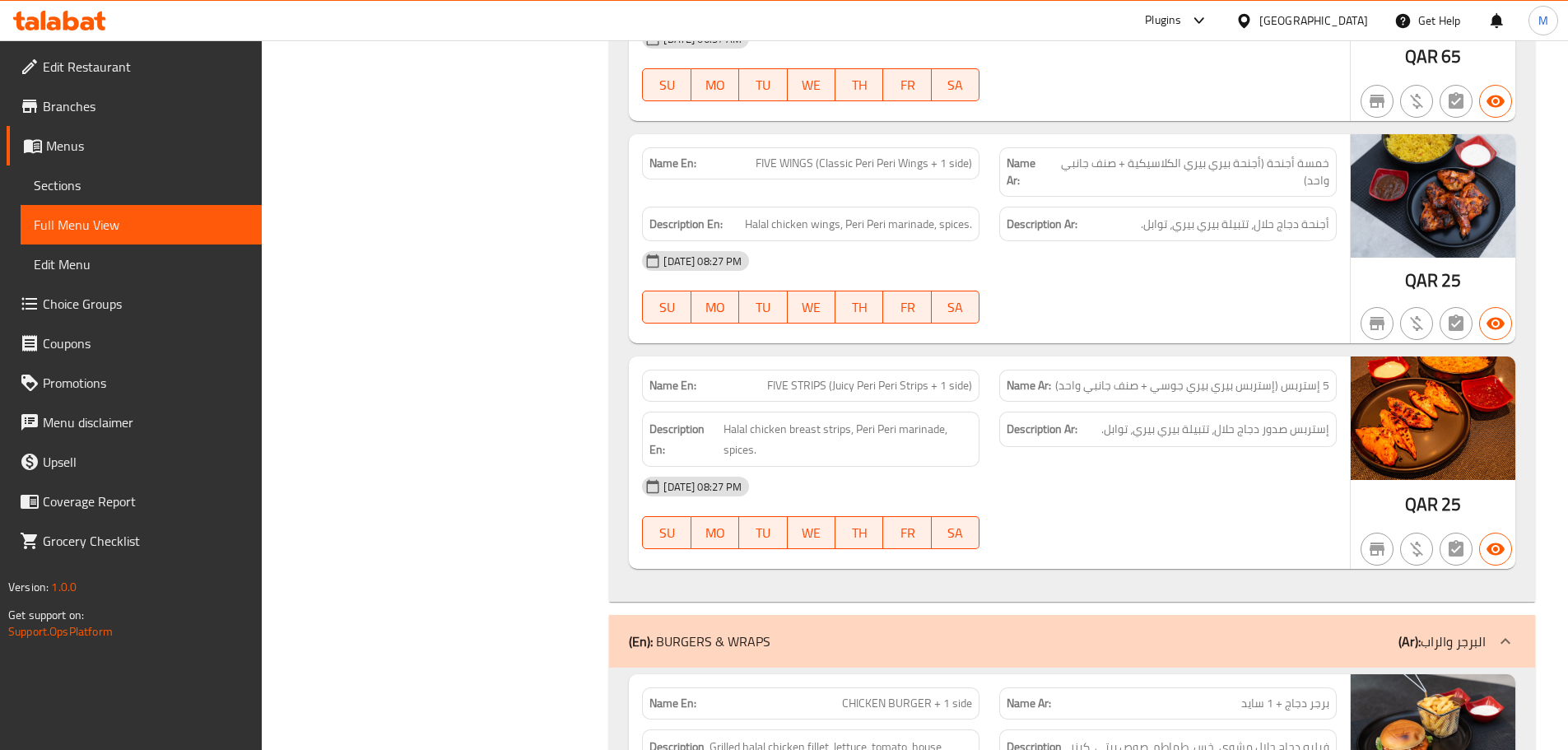
click at [1297, 386] on span "5 إستربس (إستربس بيري بيري جوسي + صنف جانبي واحد)" at bounding box center [1192, 386] width 274 height 17
copy span "إستربس"
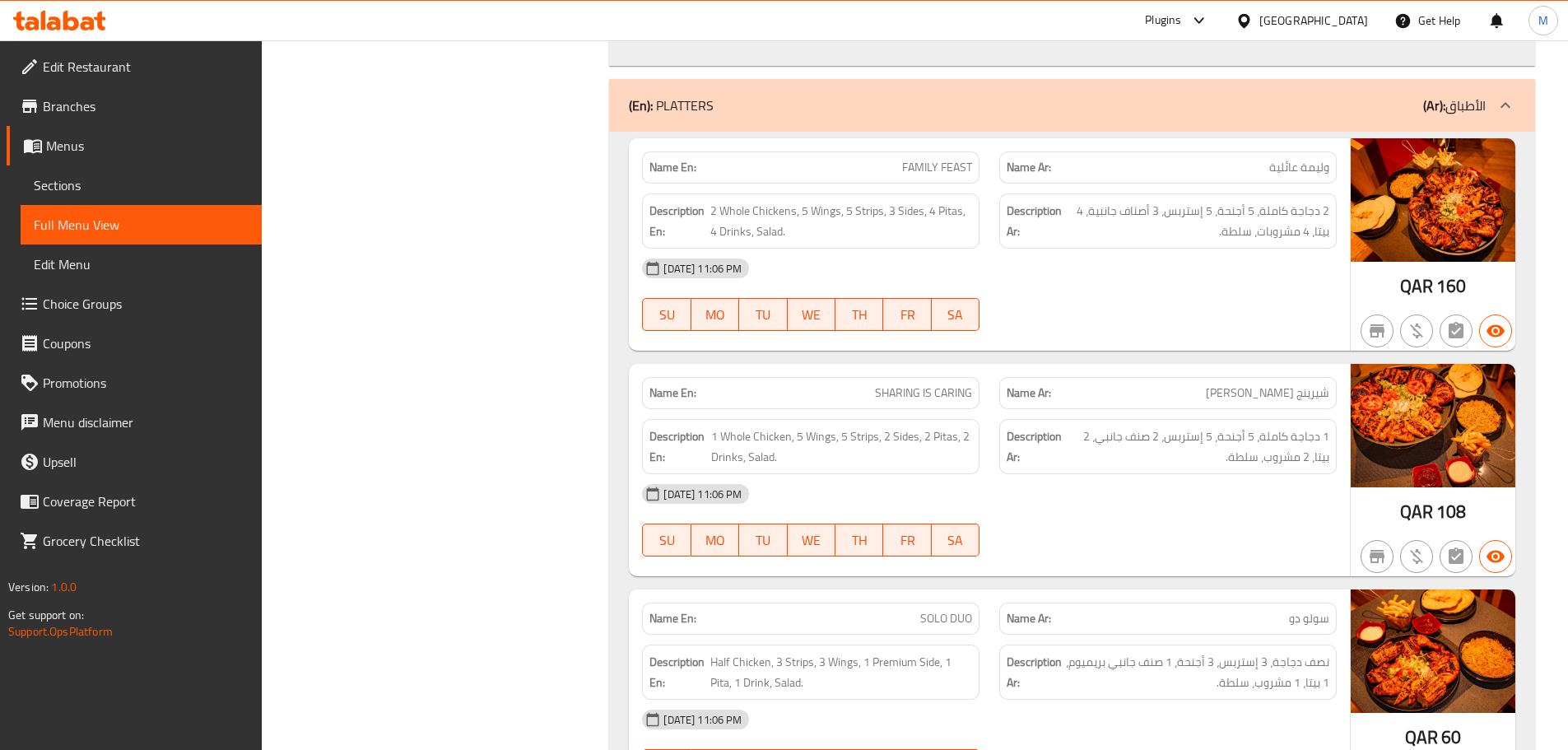
scroll to position [2142, 0]
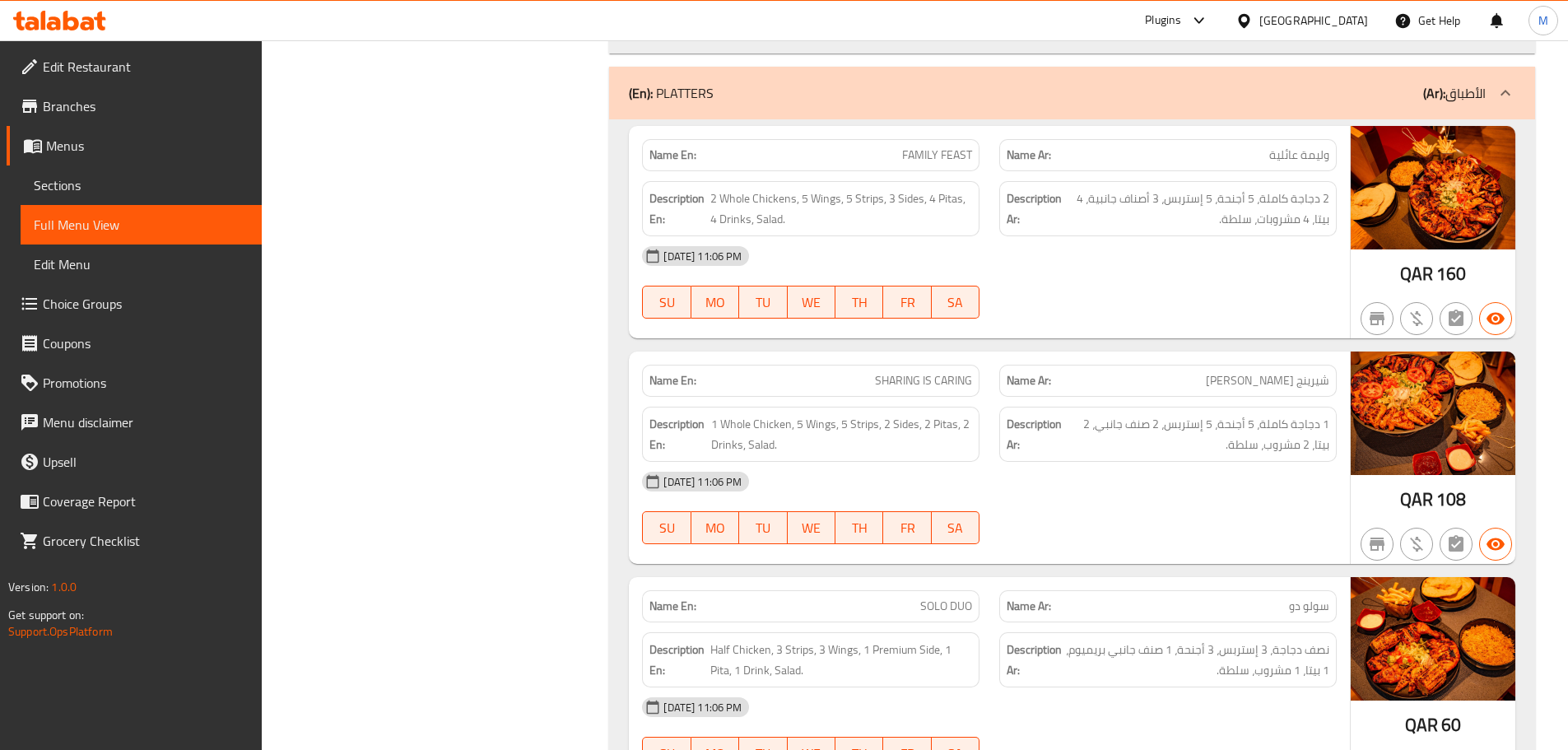
click at [1271, 388] on span "شيرينج [PERSON_NAME]" at bounding box center [1267, 381] width 123 height 17
copy span "شيرينج [PERSON_NAME]"
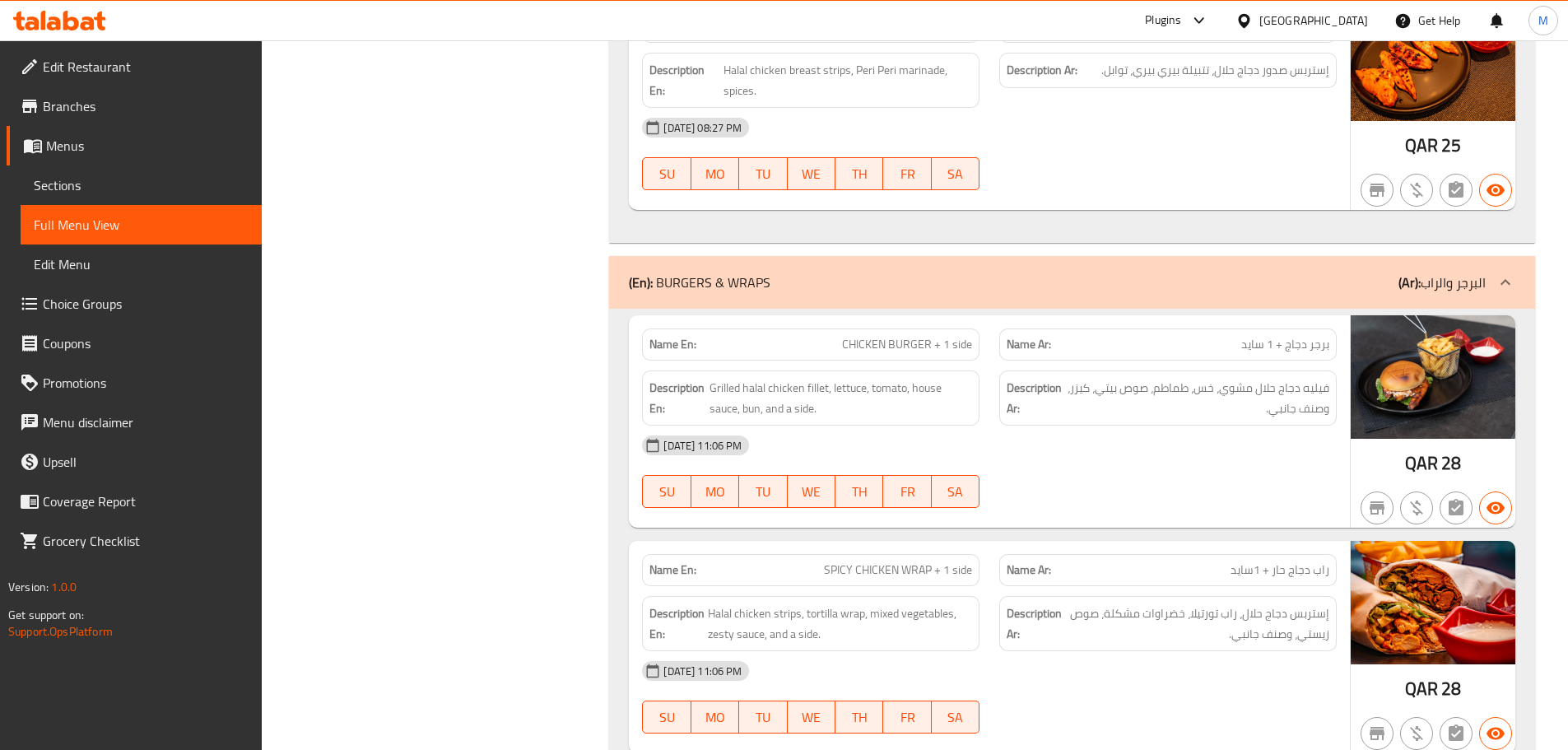
scroll to position [1400, 0]
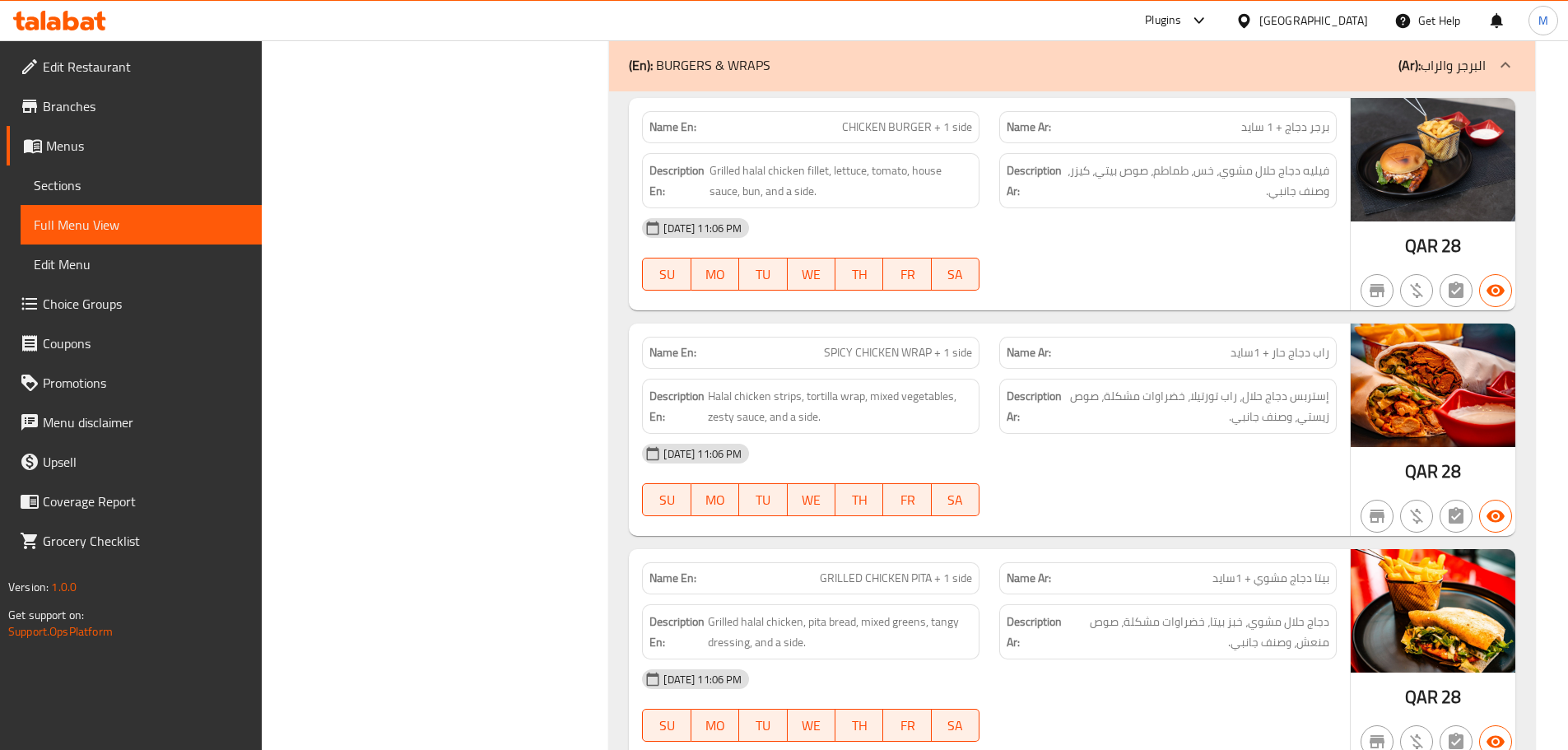
click at [111, 182] on span "Sections" at bounding box center [141, 184] width 214 height 20
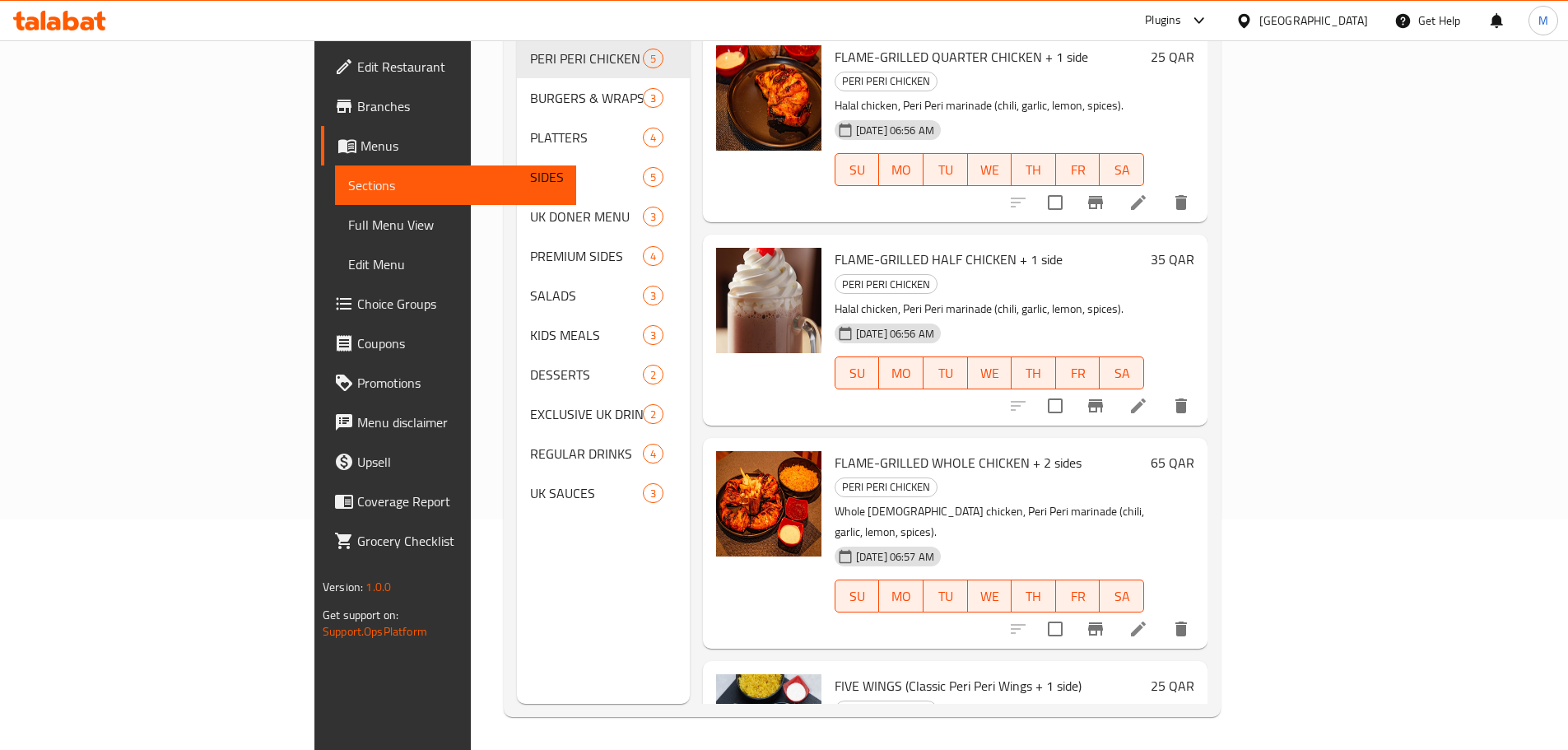
scroll to position [231, 0]
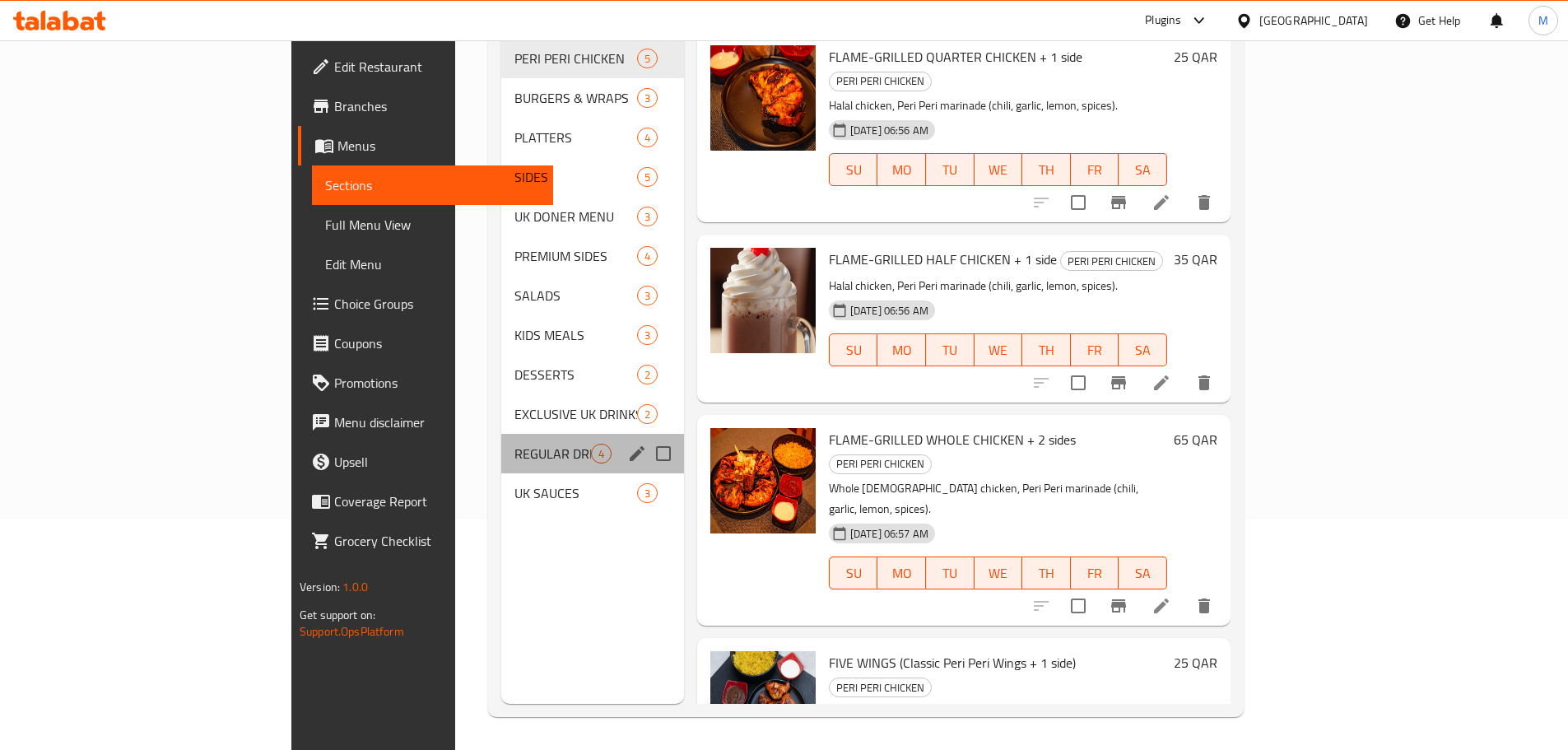
click at [501, 434] on div "REGULAR DRINKS 4" at bounding box center [592, 454] width 182 height 40
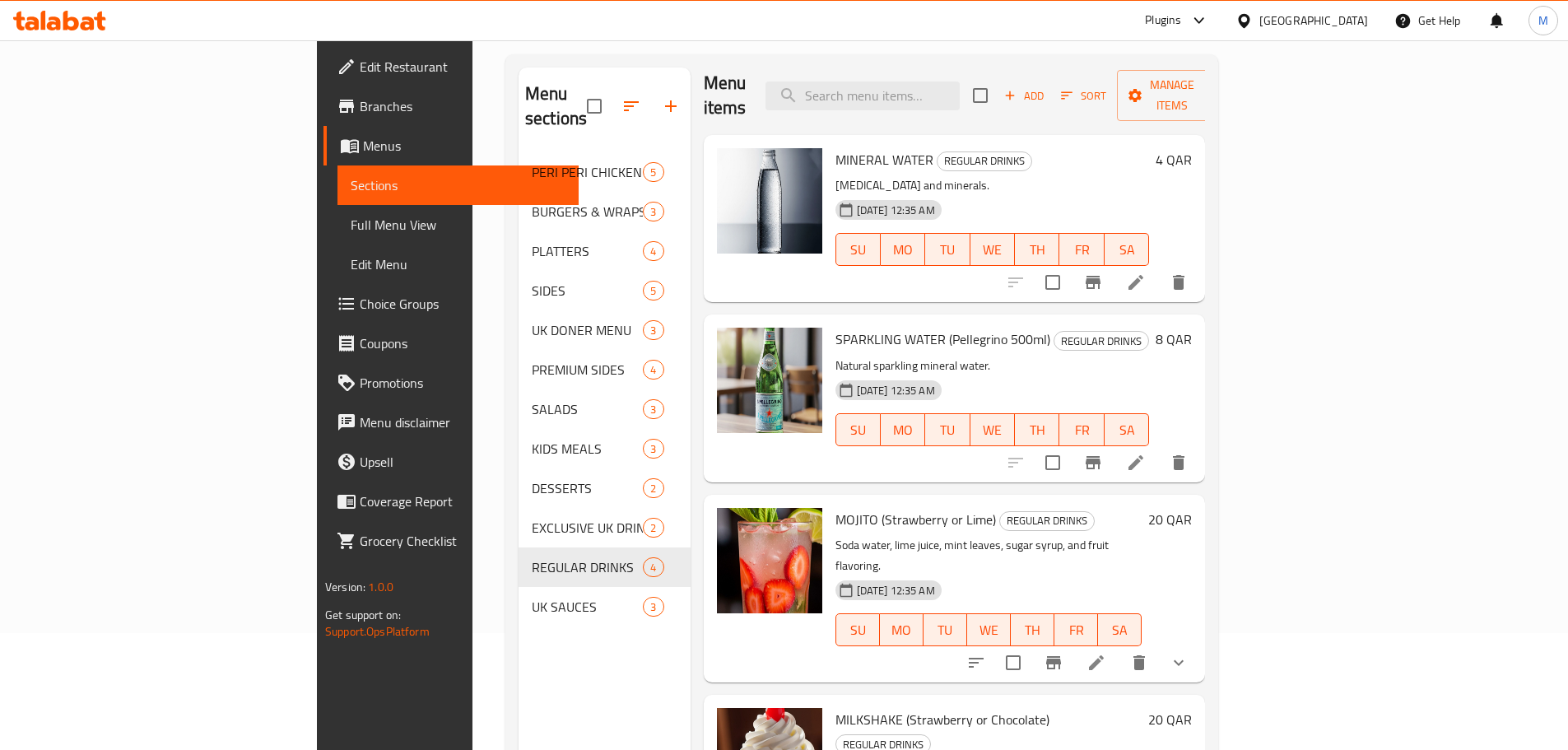
scroll to position [231, 0]
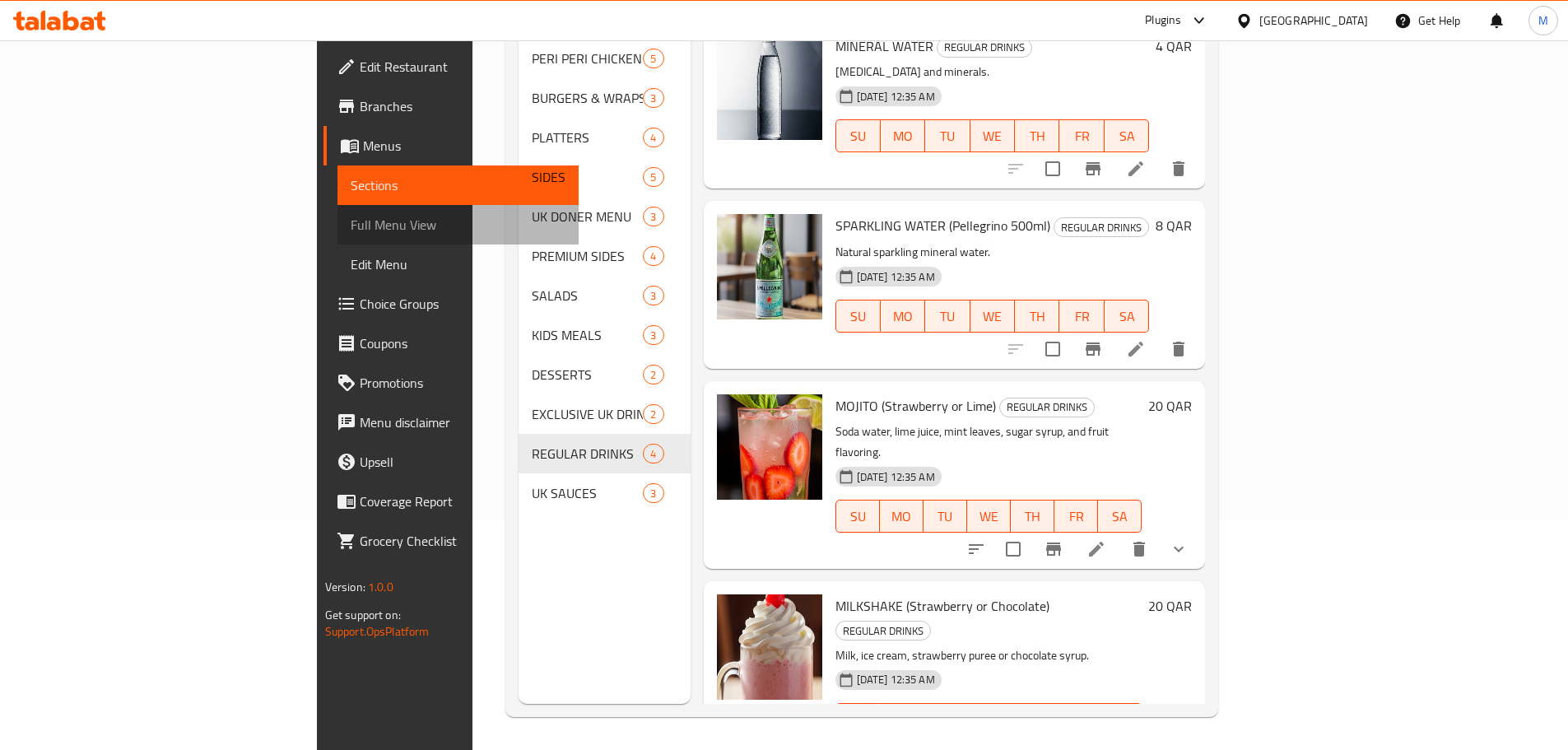
click at [338, 243] on link "Full Menu View" at bounding box center [458, 225] width 241 height 40
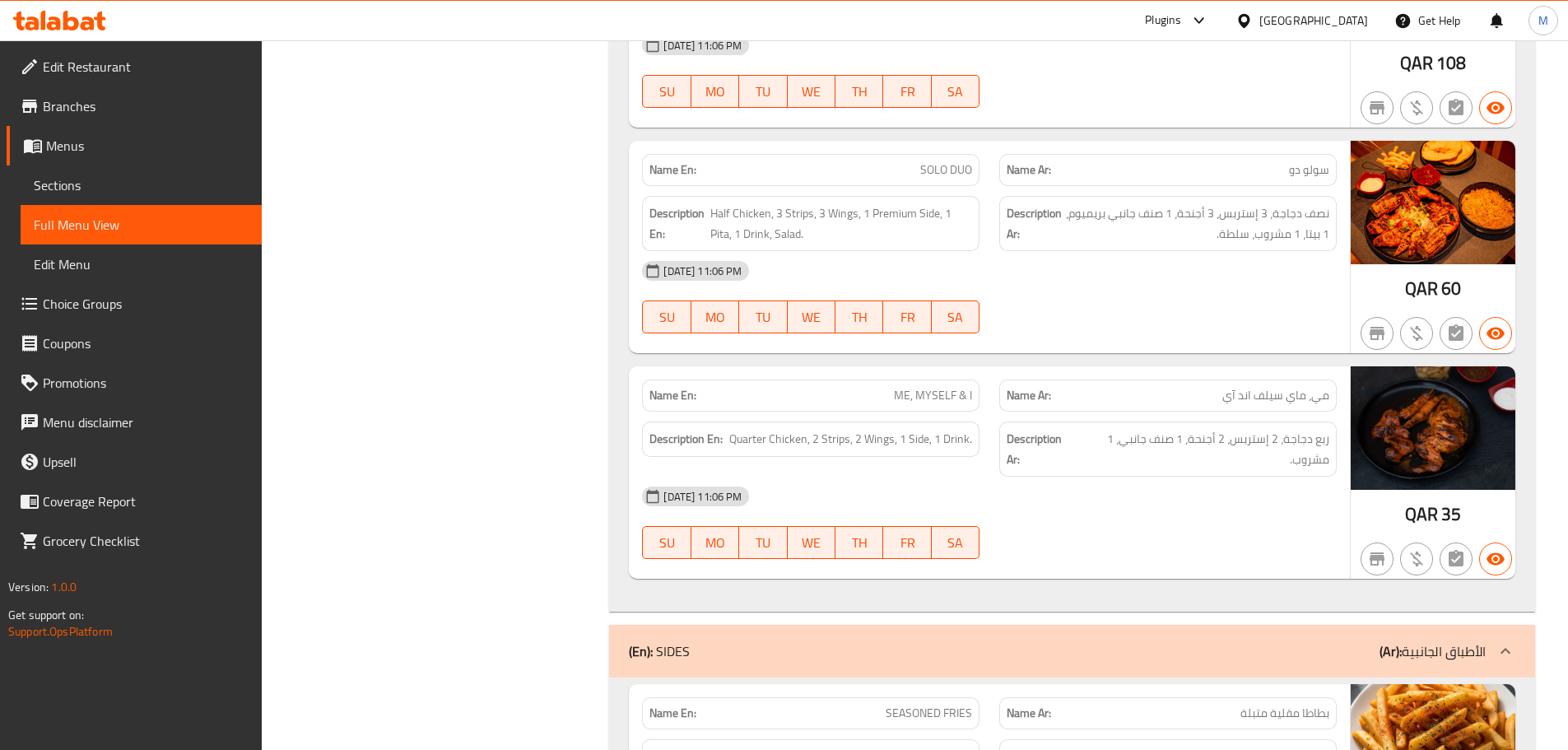
scroll to position [2619, 0]
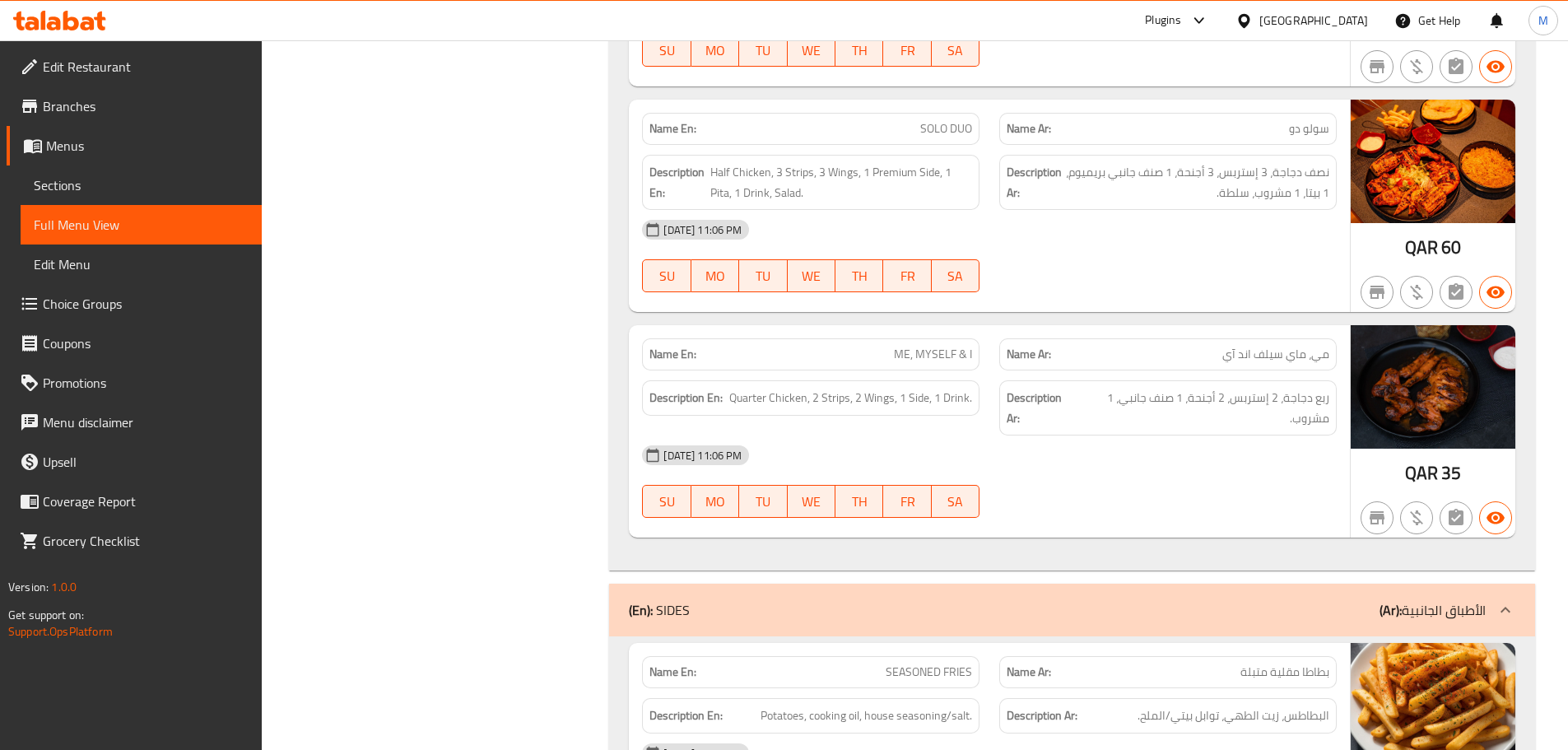
click at [1306, 353] on span "مي، ماي سيلف اند آي" at bounding box center [1276, 355] width 107 height 17
copy span "مي، ماي سيلف اند آي"
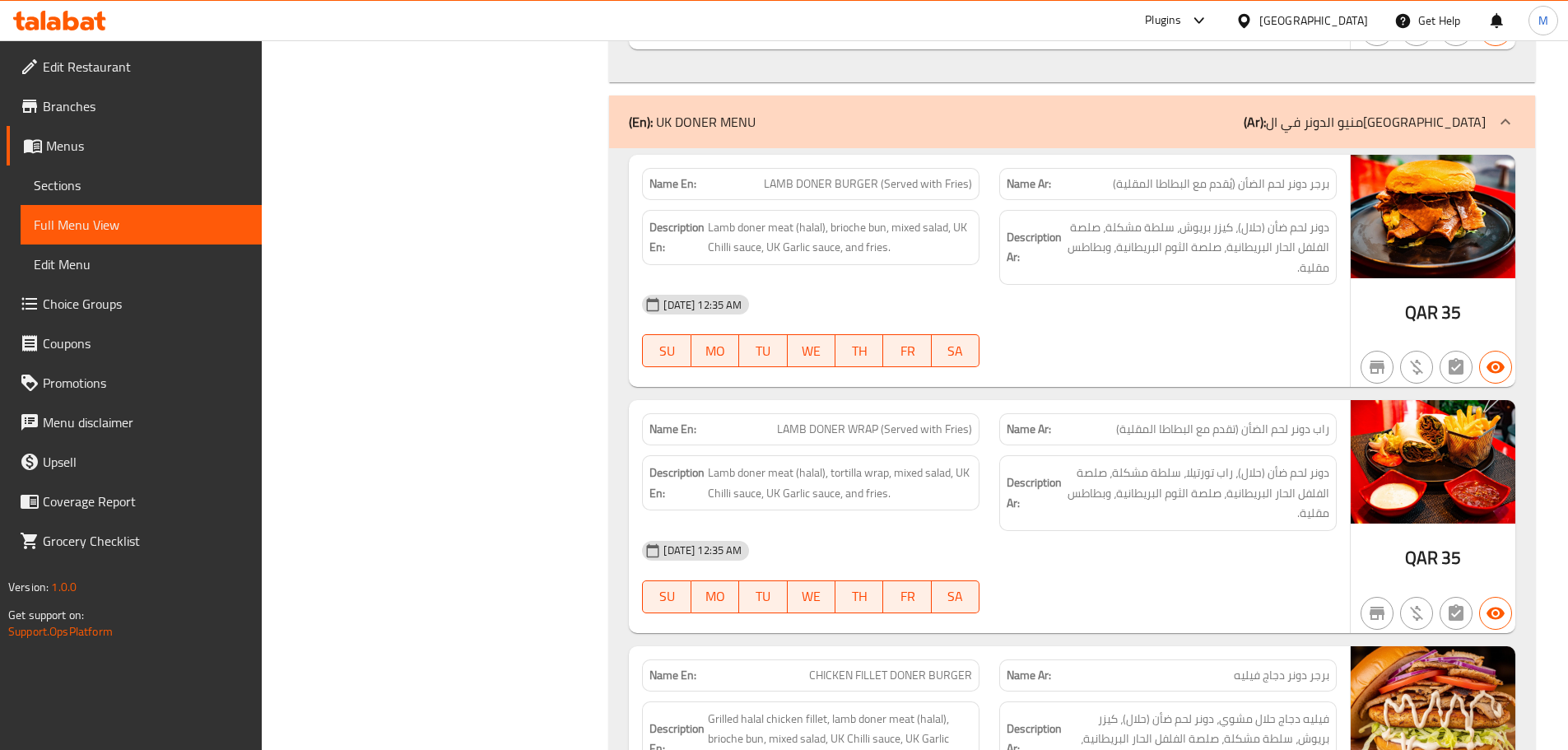
scroll to position [4348, 0]
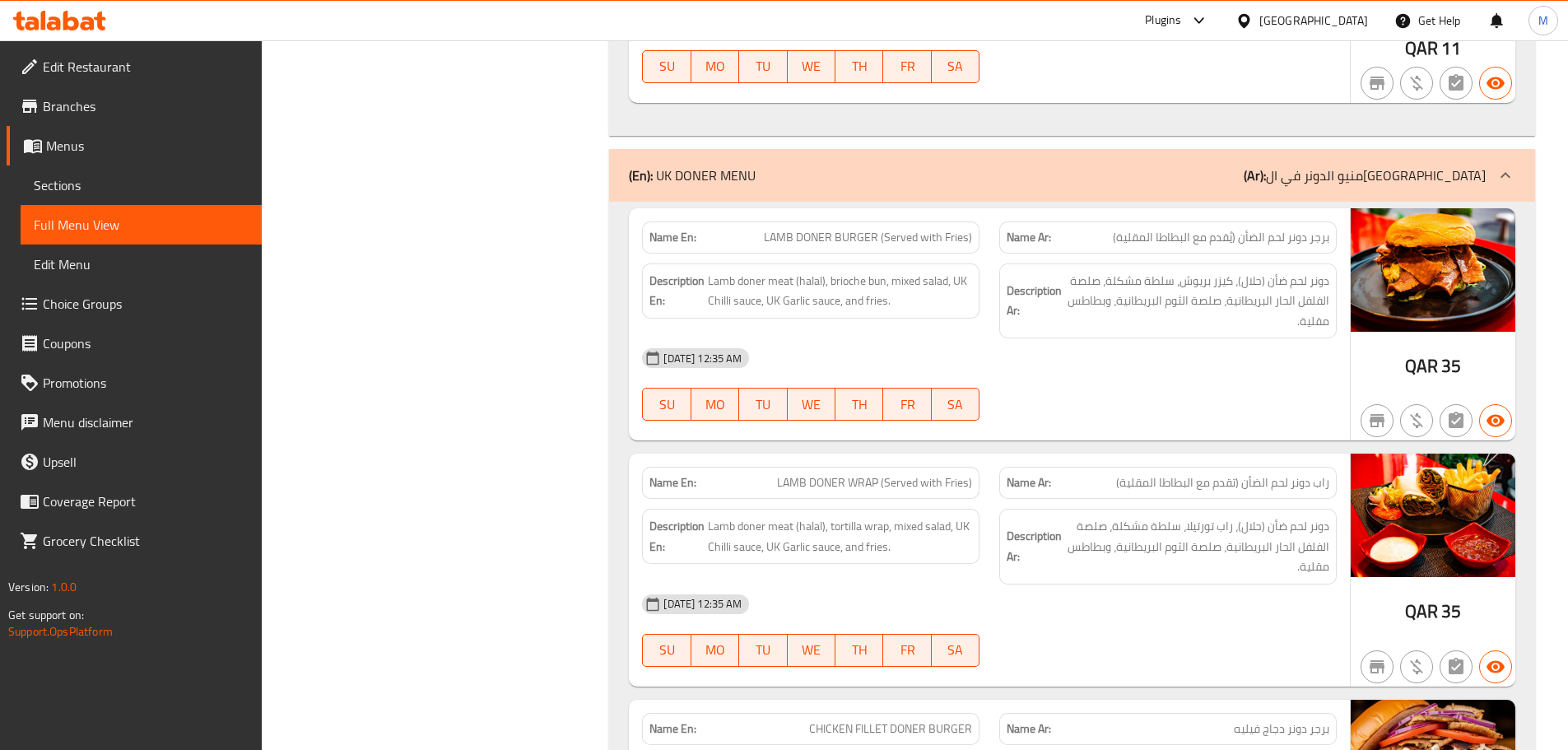
scroll to position [4267, 0]
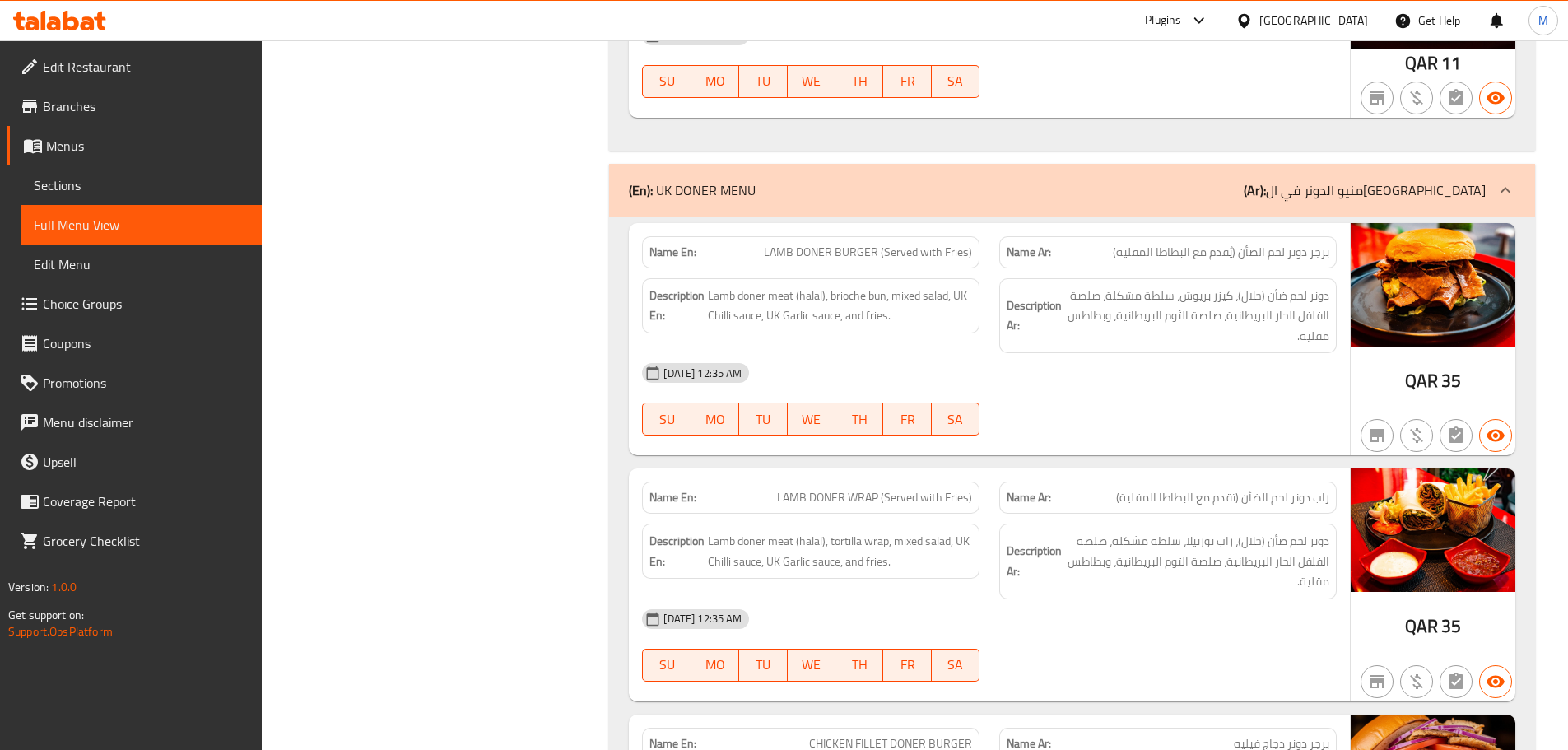
click at [1319, 254] on span "برجر دونر لحم الضأن (يُقدم مع البطاطا المقلية)" at bounding box center [1221, 252] width 216 height 17
drag, startPoint x: 1319, startPoint y: 254, endPoint x: 1258, endPoint y: 261, distance: 61.4
click at [1258, 261] on span "برجر دونر لحم الضأن (يُقدم مع البطاطا المقلية)" at bounding box center [1221, 252] width 216 height 17
copy span "برجر دونر لحم الضأن"
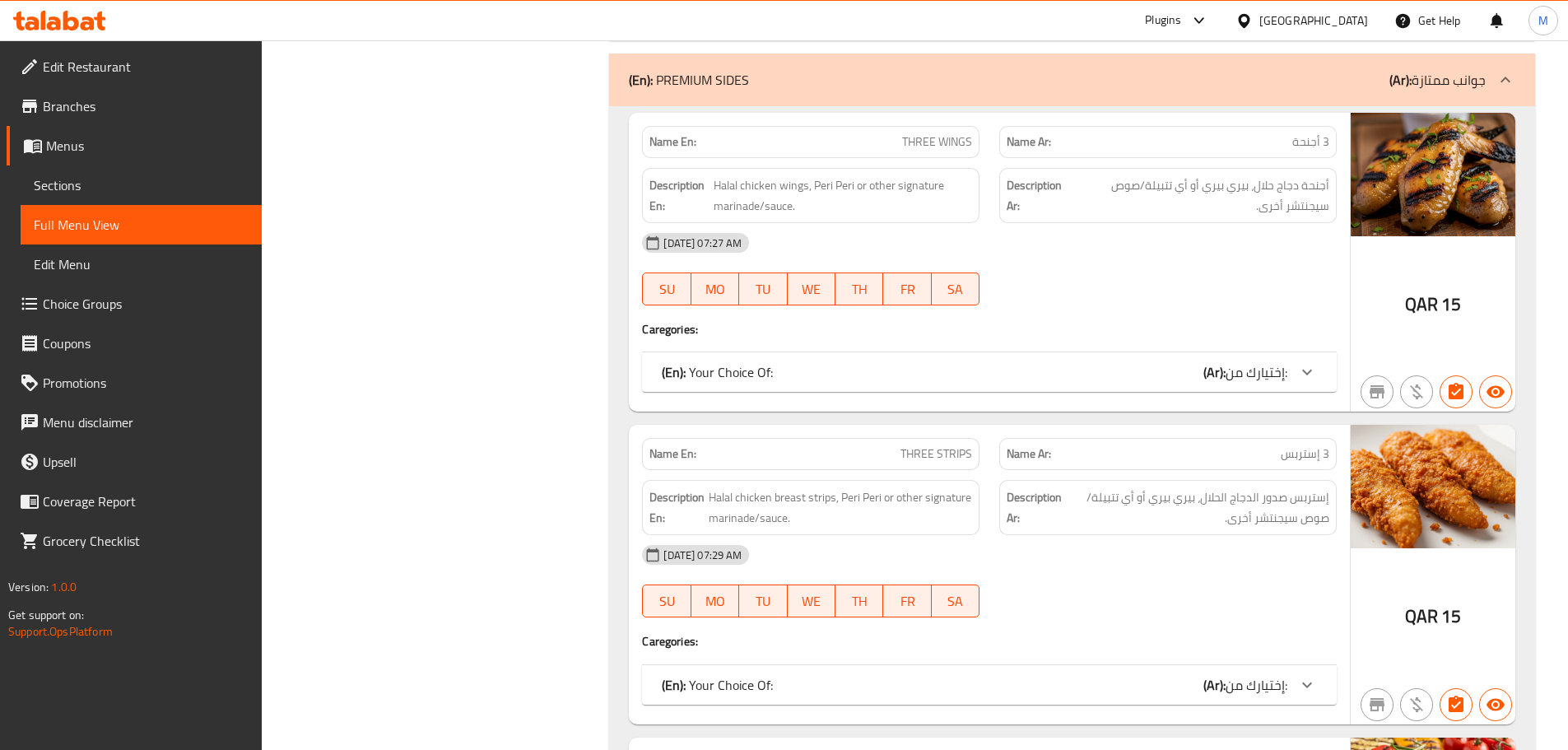
scroll to position [5220, 0]
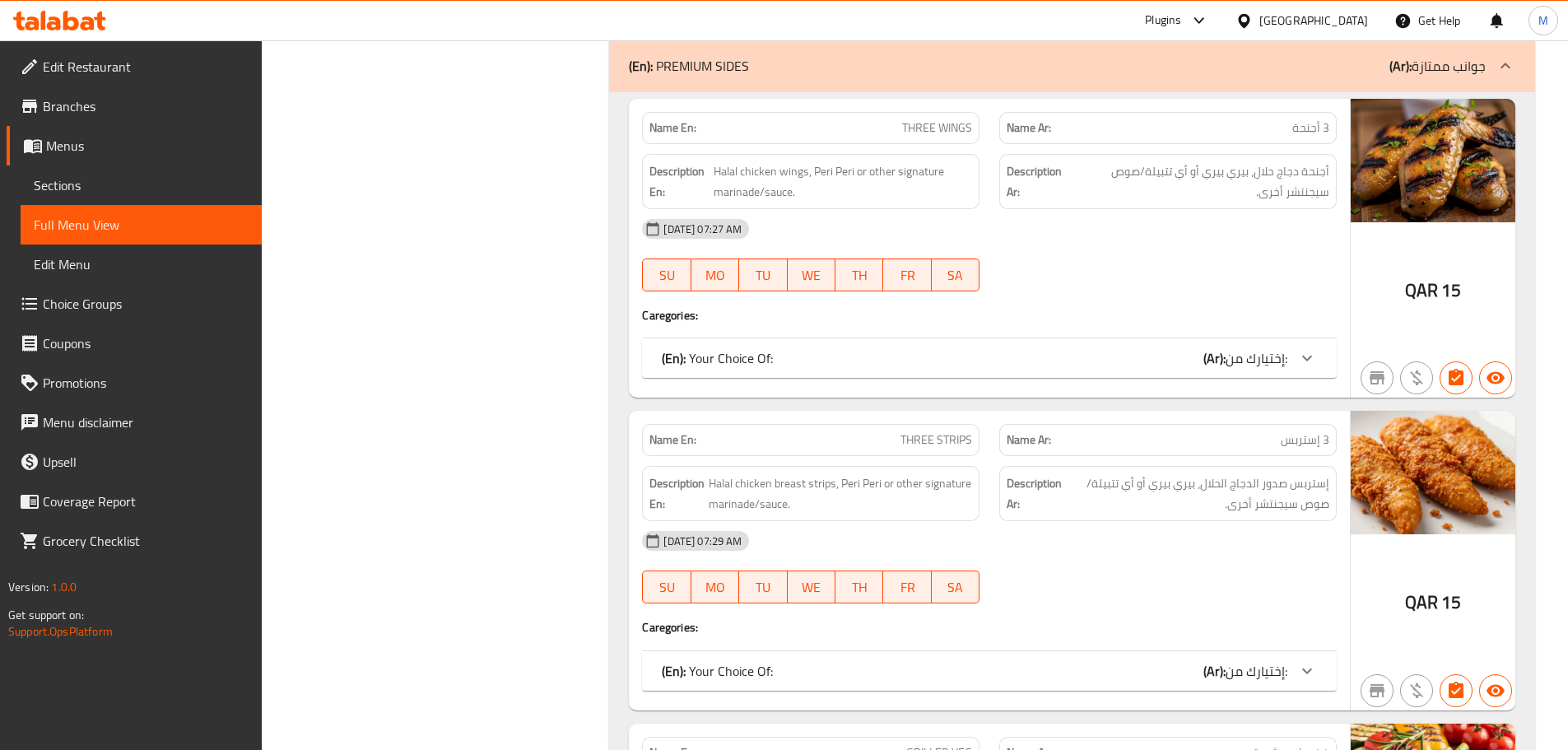
click at [965, 346] on div "(En): Your Choice Of: (Ar): إختيارك من:" at bounding box center [990, 359] width 695 height 40
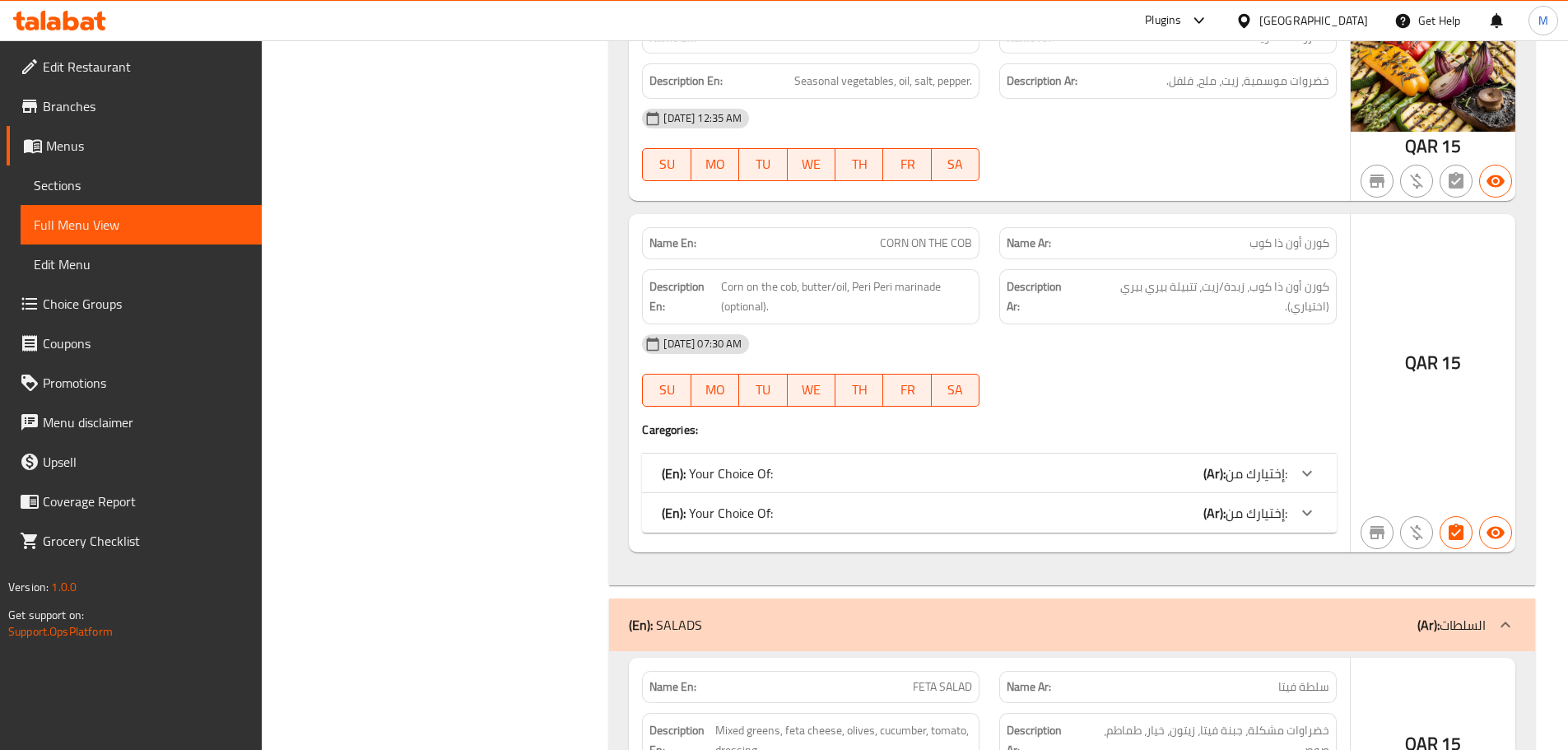
scroll to position [6209, 0]
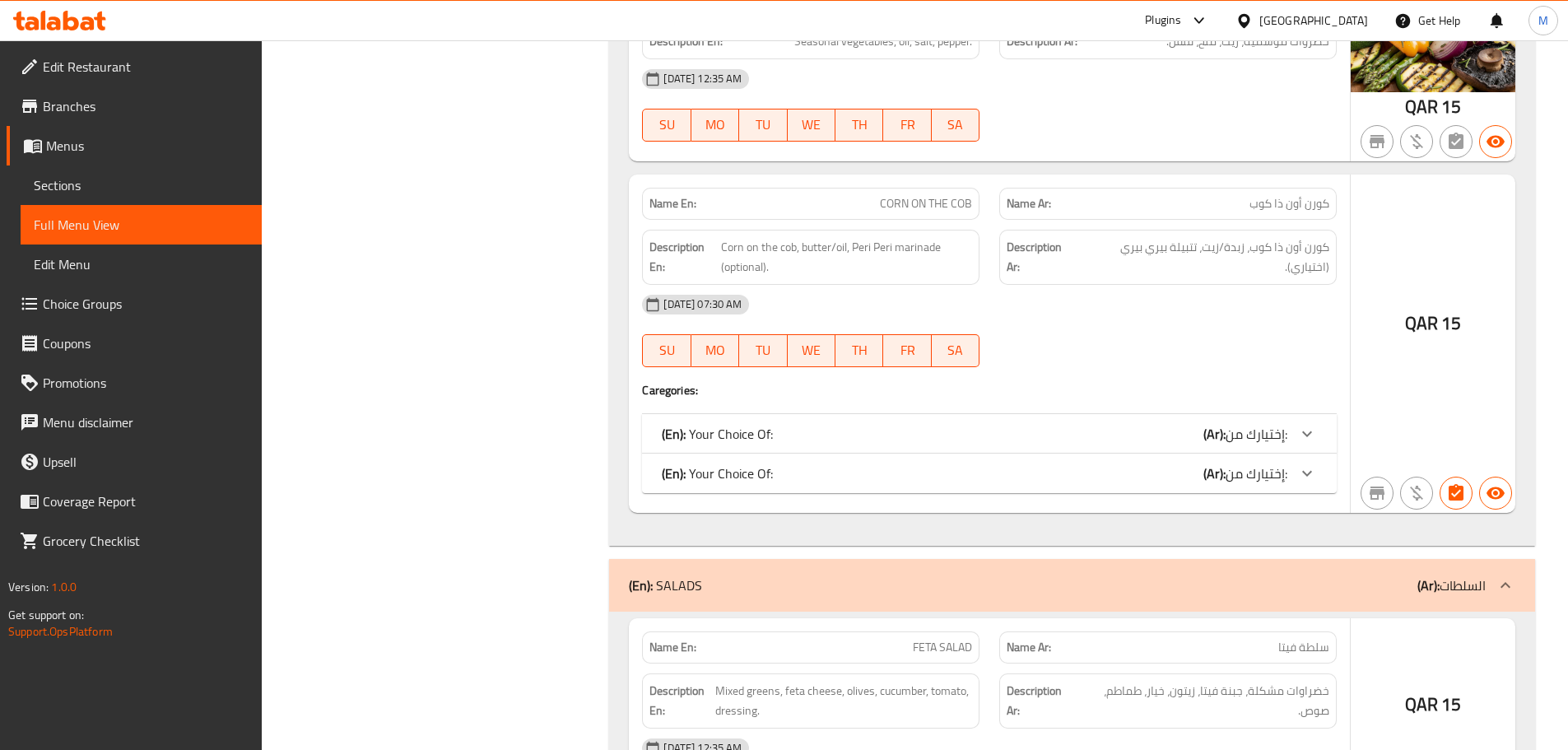
click at [1059, 479] on div "(En): Your Choice Of: (Ar): إختيارك من:" at bounding box center [974, 473] width 626 height 20
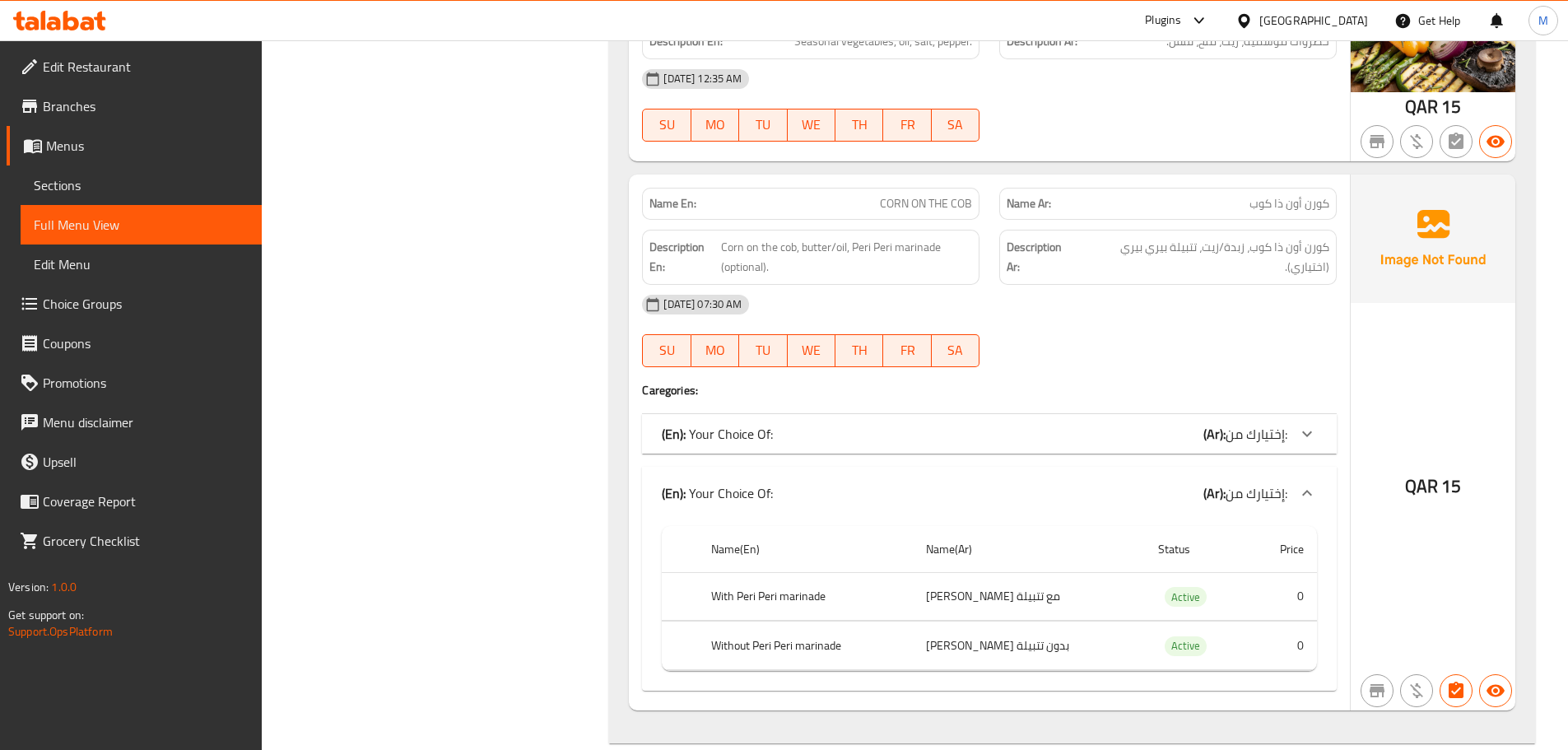
click at [1070, 428] on div "(En): Your Choice Of: (Ar): إختيارك من:" at bounding box center [974, 434] width 626 height 20
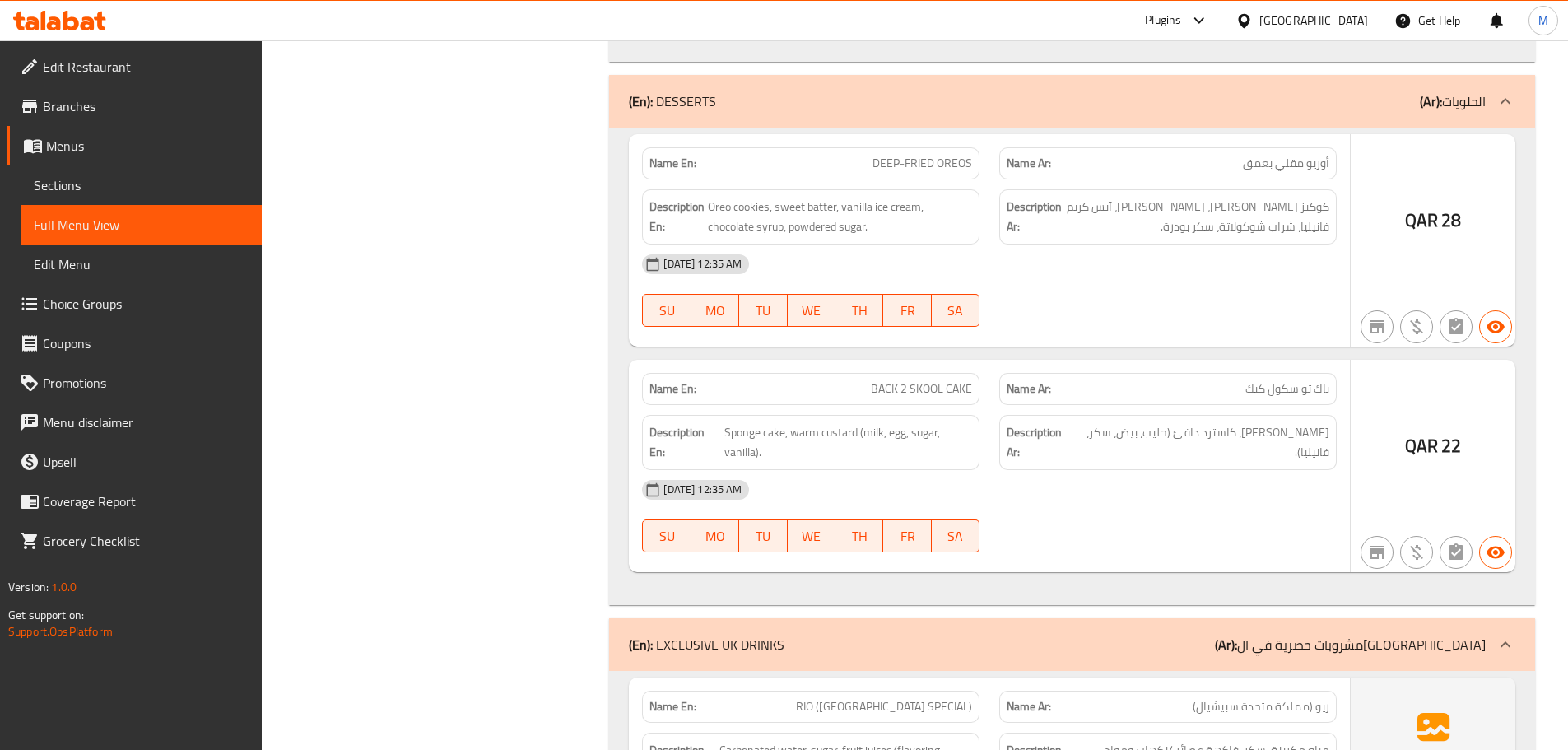
scroll to position [8597, 0]
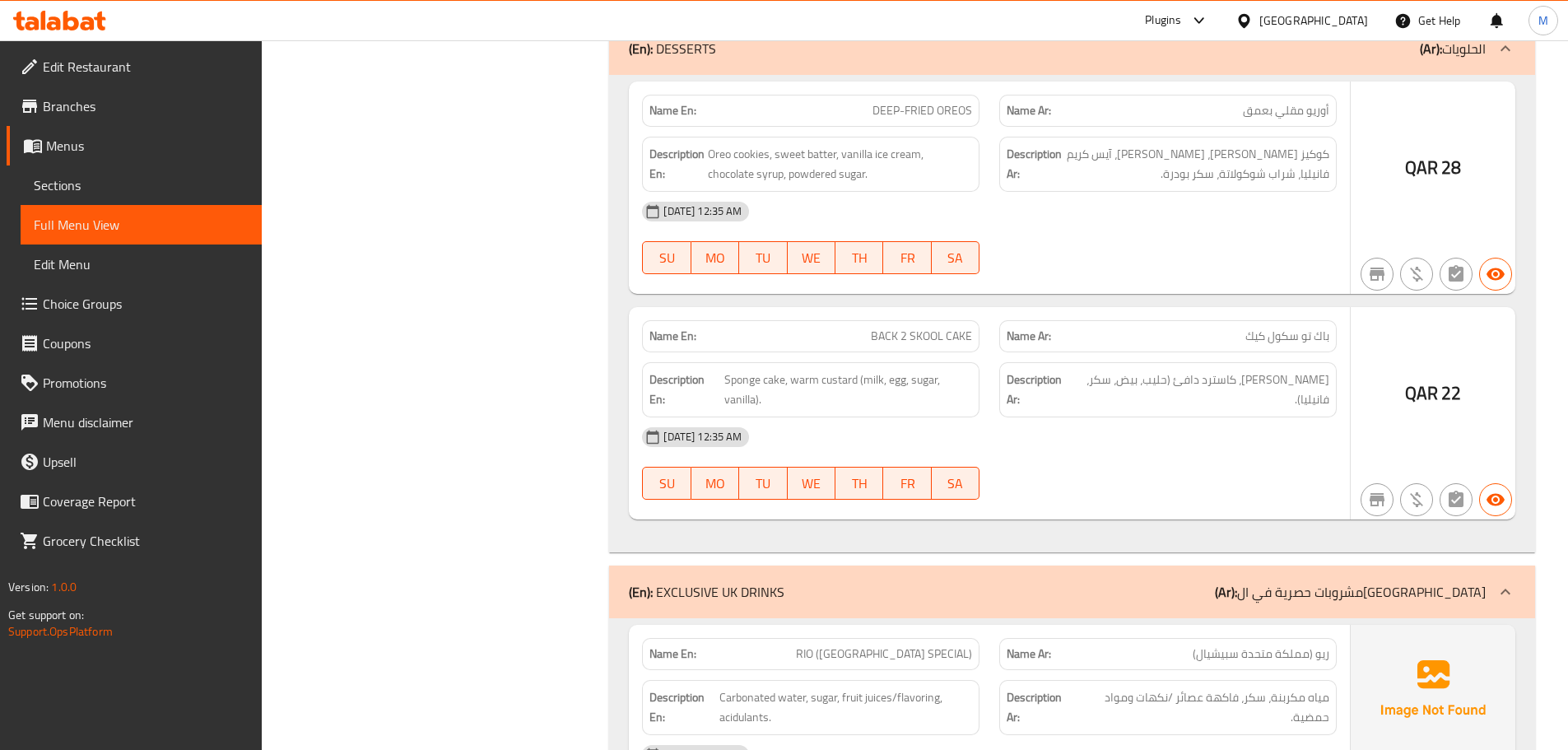
click at [1302, 333] on span "باك تو سكول كيك" at bounding box center [1287, 336] width 84 height 17
copy span "باك تو سكول كيك"
